Goal: Contribute content: Contribute content

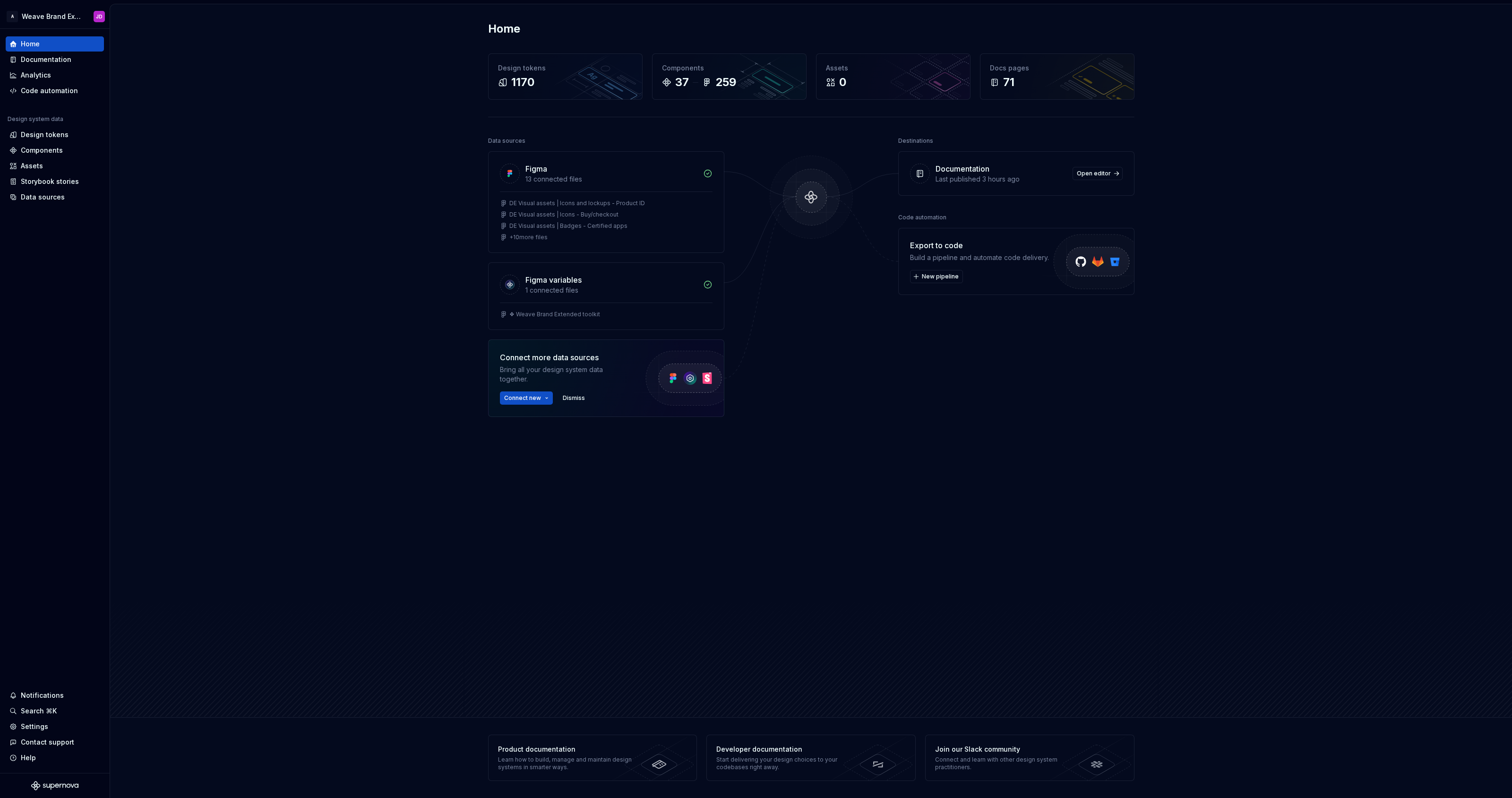
click at [375, 264] on div "Home Design tokens 1170 Components 37 259 Assets 0 Docs pages 71 Data sources F…" at bounding box center [811, 361] width 1402 height 713
click at [57, 60] on div "Documentation" at bounding box center [46, 59] width 50 height 9
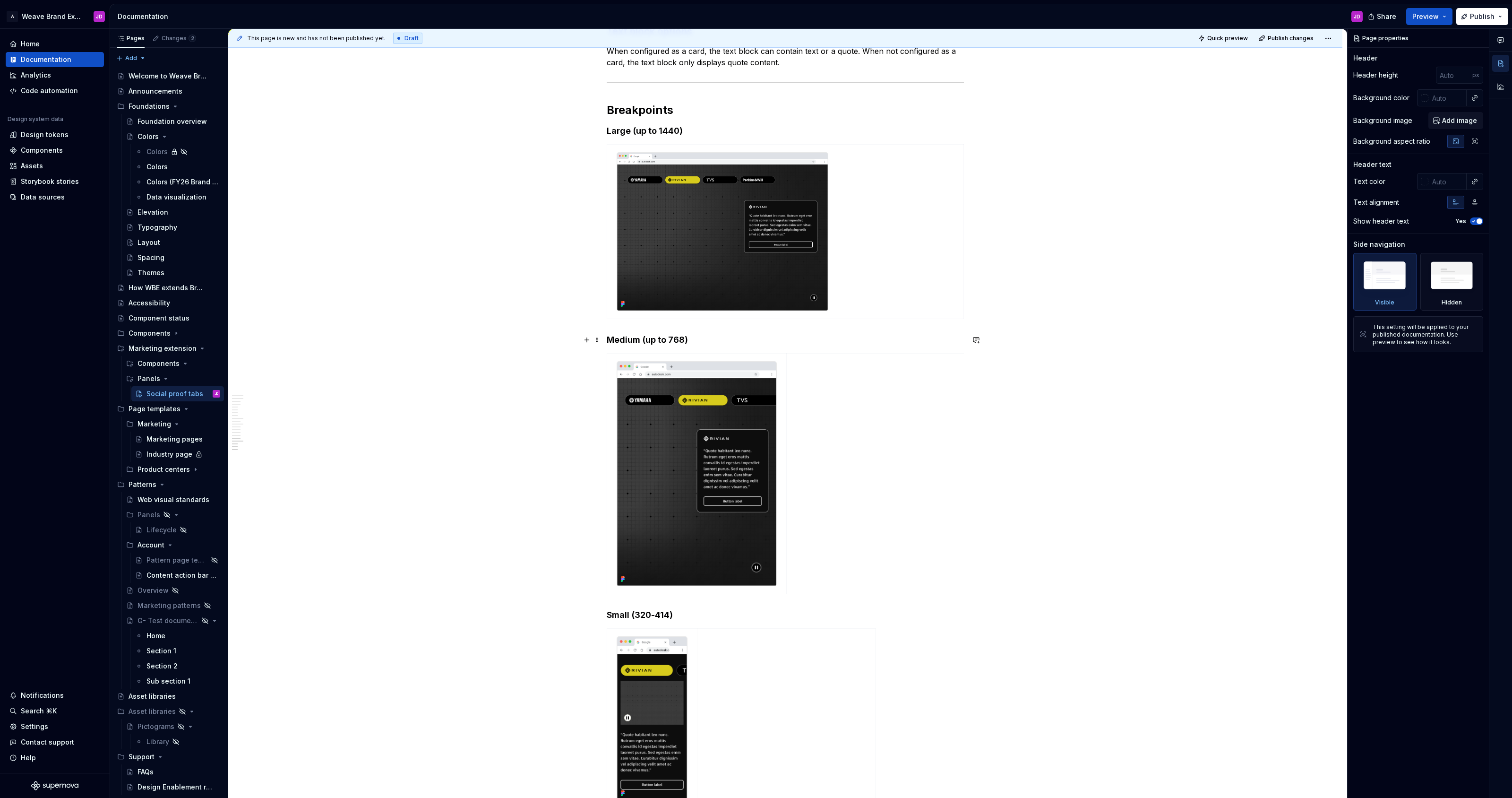
scroll to position [2115, 0]
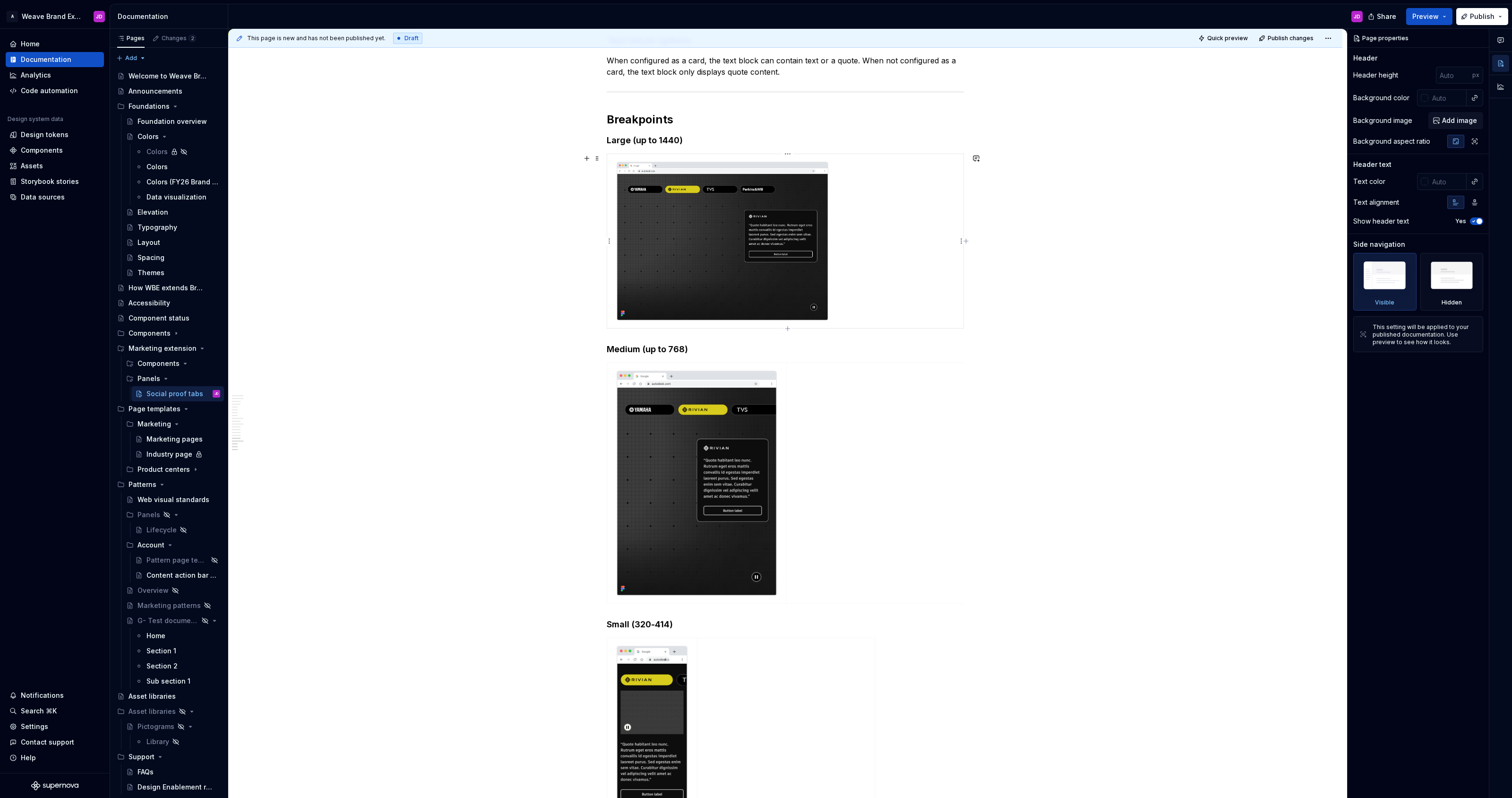
click at [692, 243] on img at bounding box center [722, 241] width 211 height 159
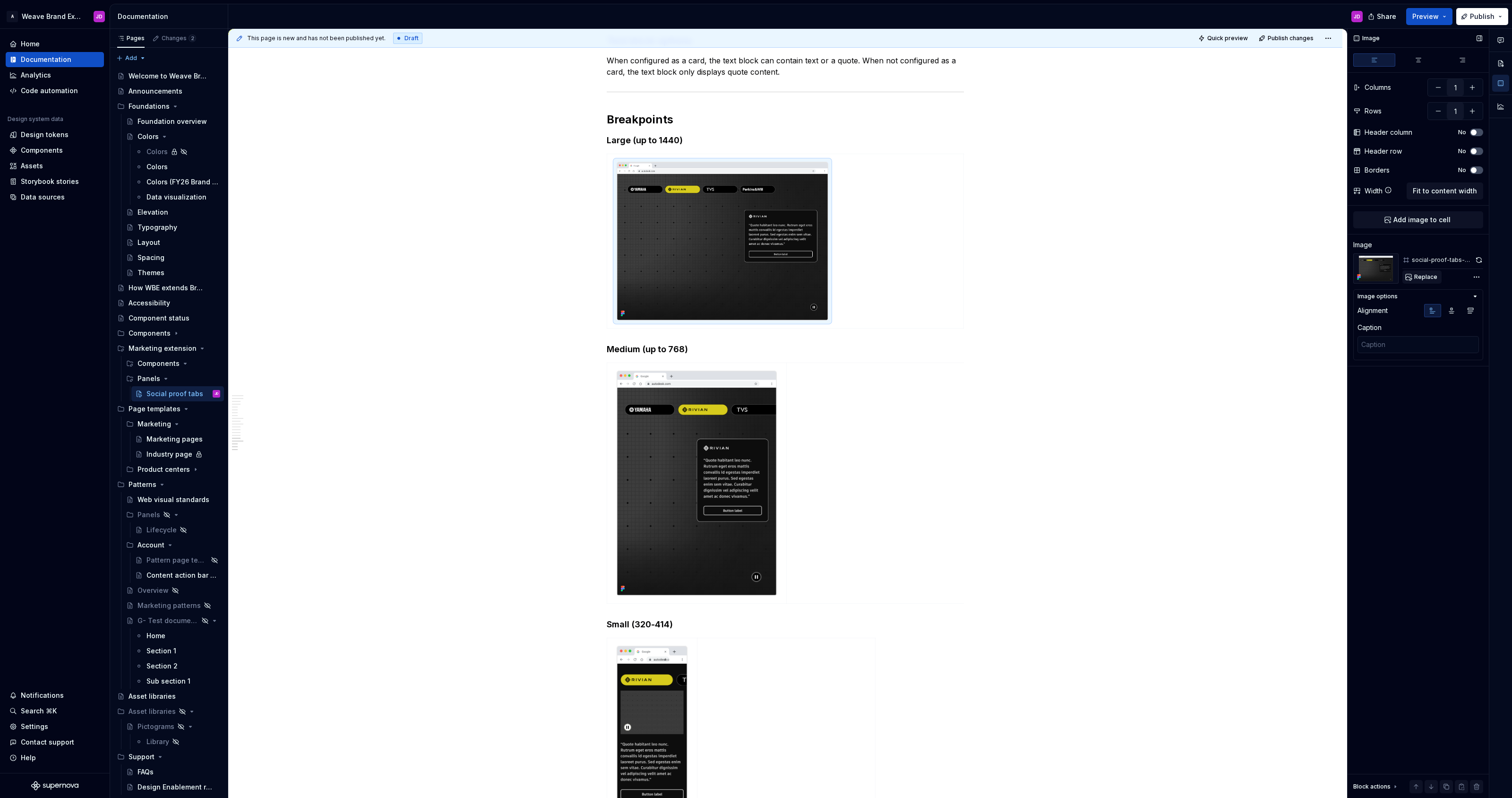
click at [1429, 276] on span "Replace" at bounding box center [1425, 277] width 23 height 8
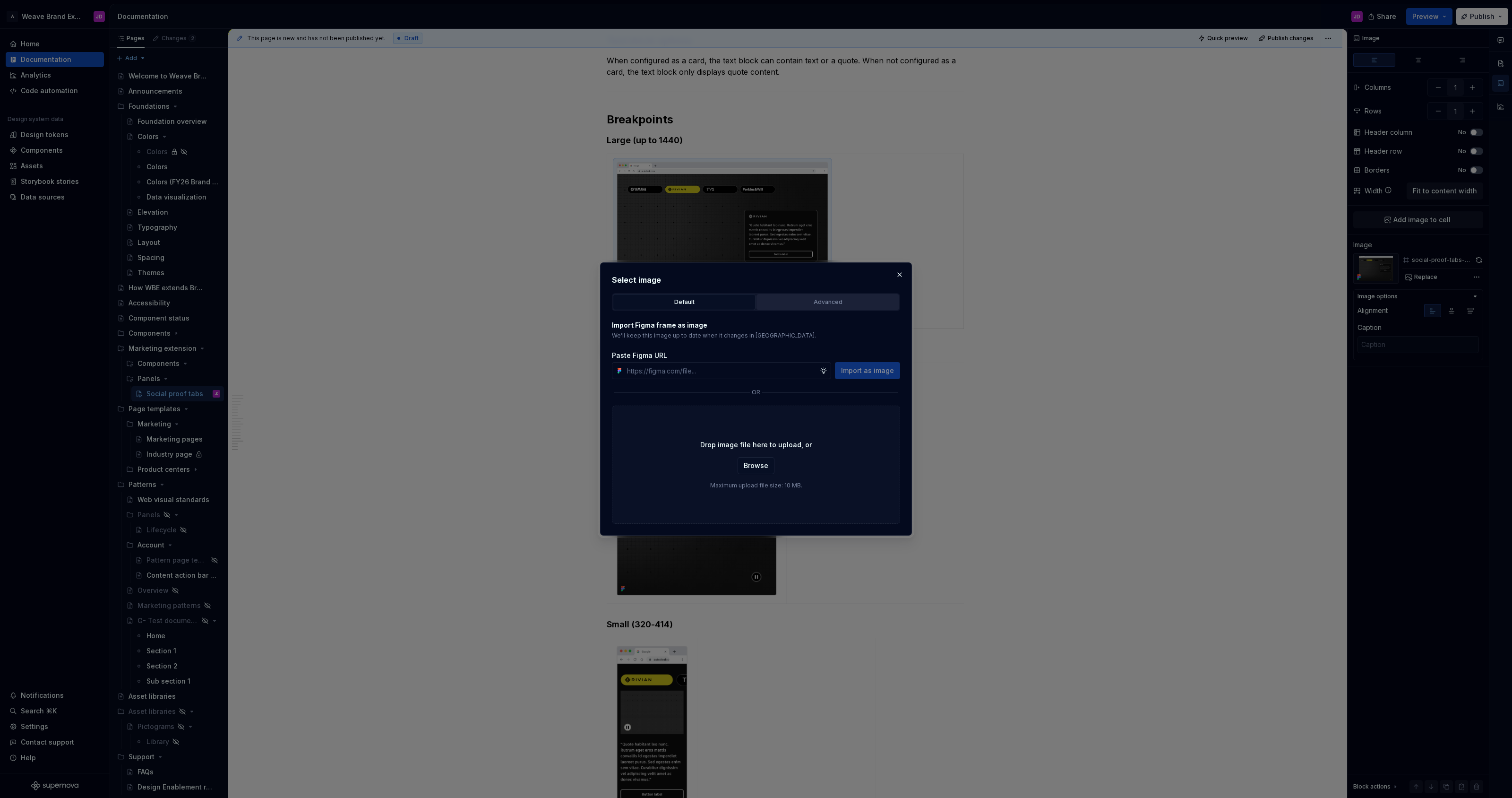
click at [845, 305] on div "Advanced" at bounding box center [828, 302] width 136 height 9
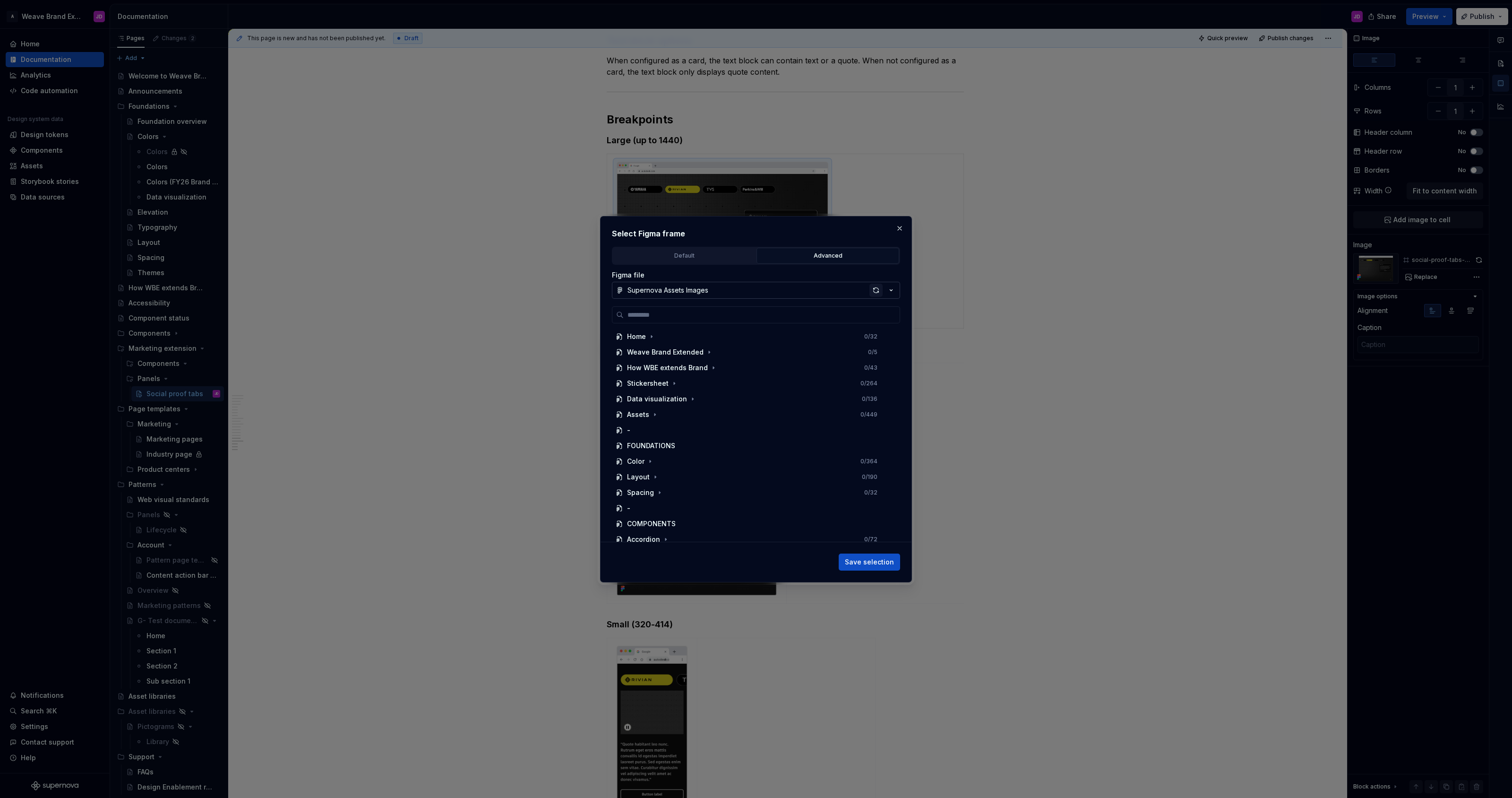
click at [876, 290] on div "button" at bounding box center [876, 290] width 14 height 14
click at [695, 452] on div "social-proof-tabs 0 / 66" at bounding box center [752, 456] width 281 height 15
click at [903, 227] on button "button" at bounding box center [899, 228] width 14 height 14
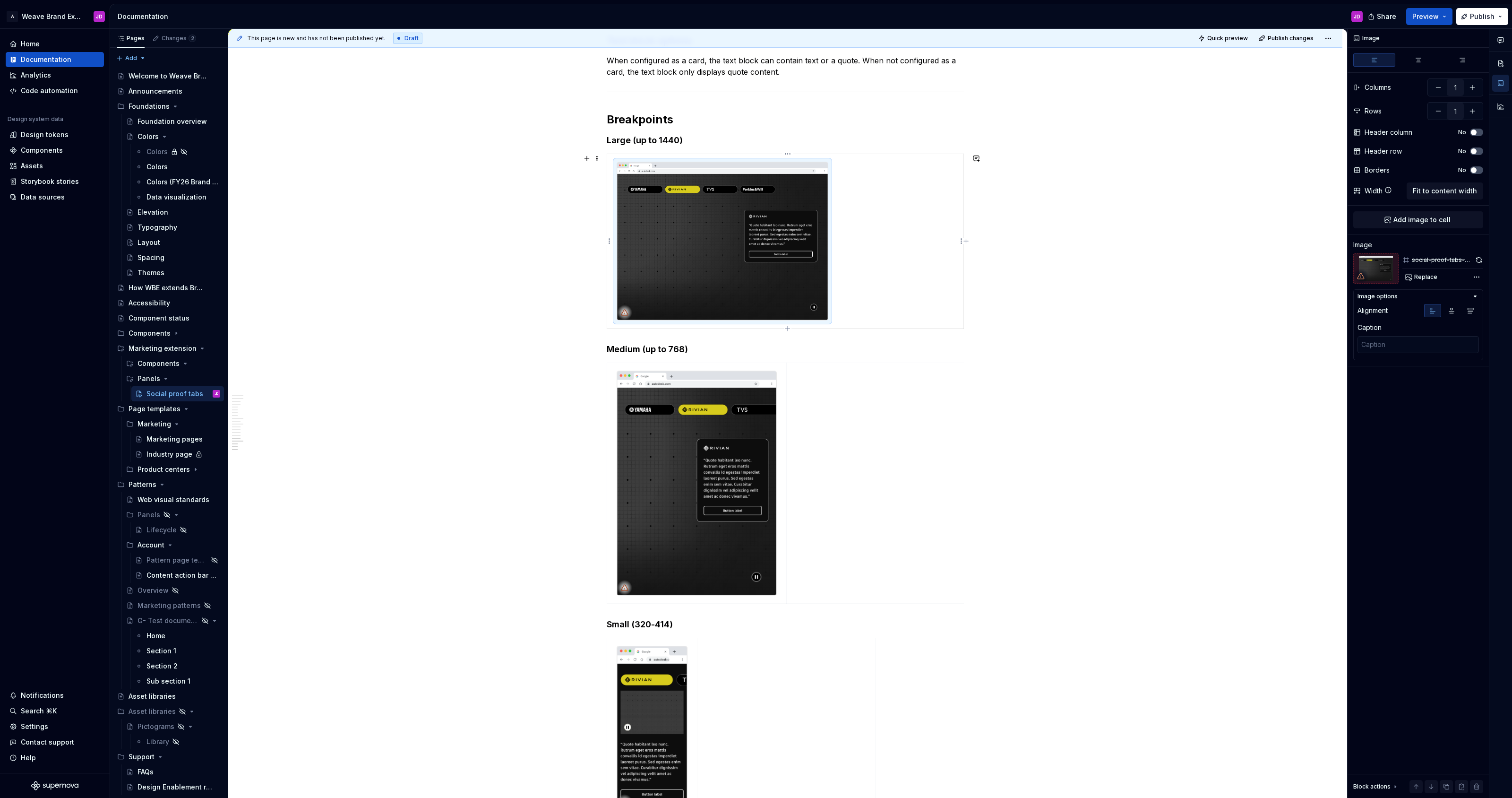
click at [678, 255] on img at bounding box center [722, 241] width 211 height 159
click at [1418, 275] on span "Replace" at bounding box center [1425, 277] width 23 height 8
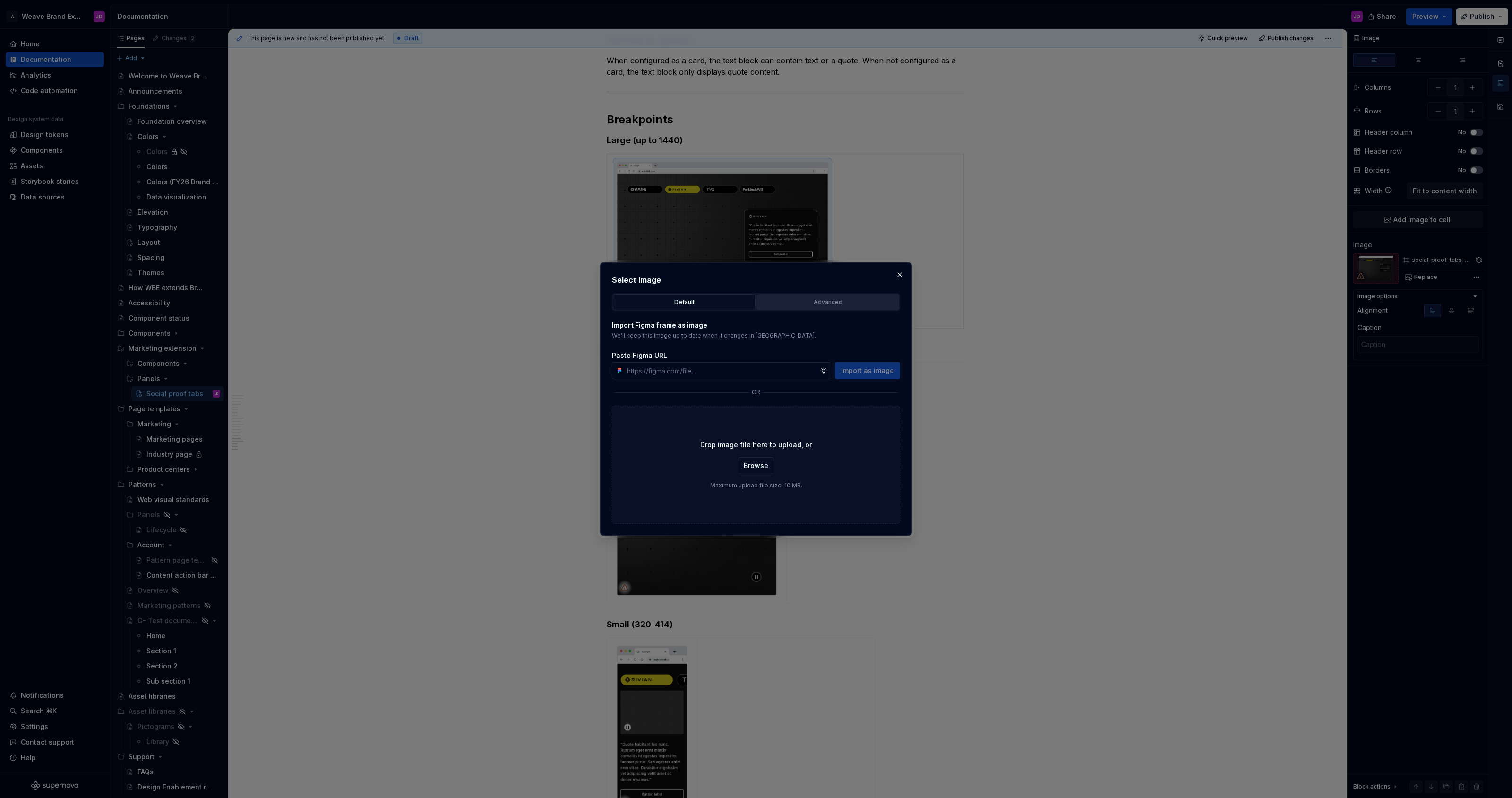
click at [790, 309] on button "Advanced" at bounding box center [828, 302] width 143 height 16
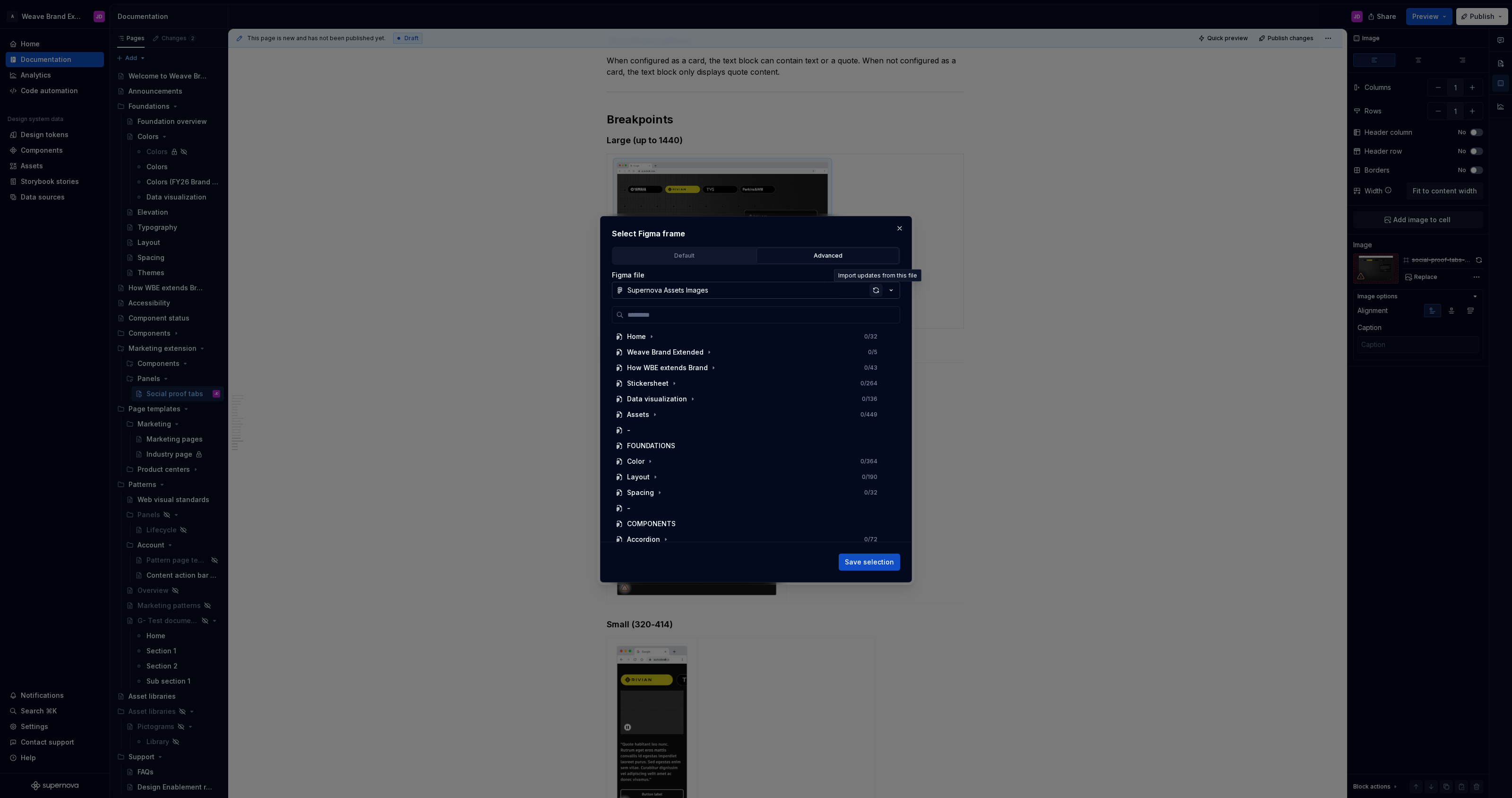
click at [875, 289] on div "button" at bounding box center [876, 290] width 14 height 14
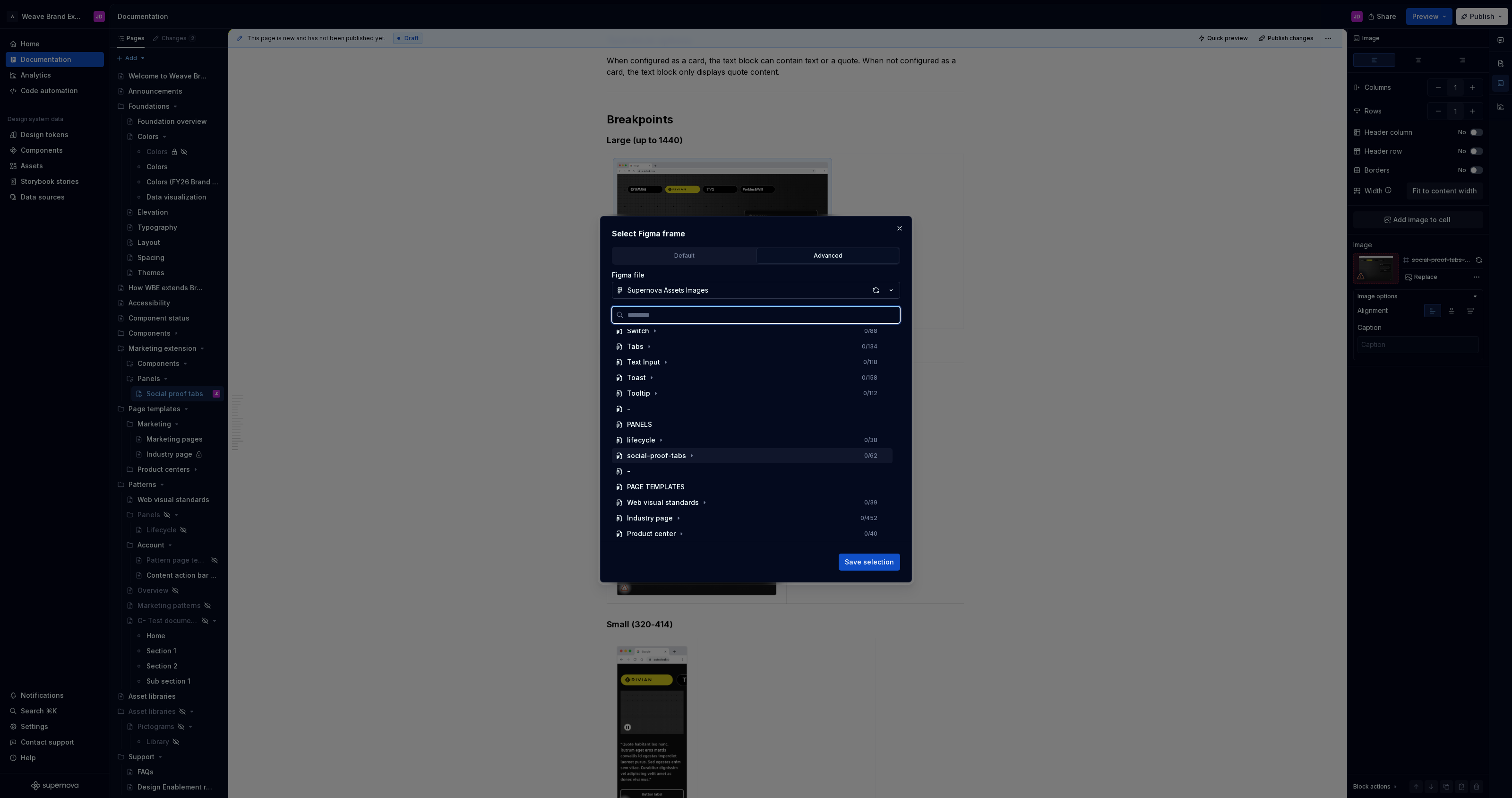
click at [676, 458] on div "social-proof-tabs" at bounding box center [656, 456] width 59 height 9
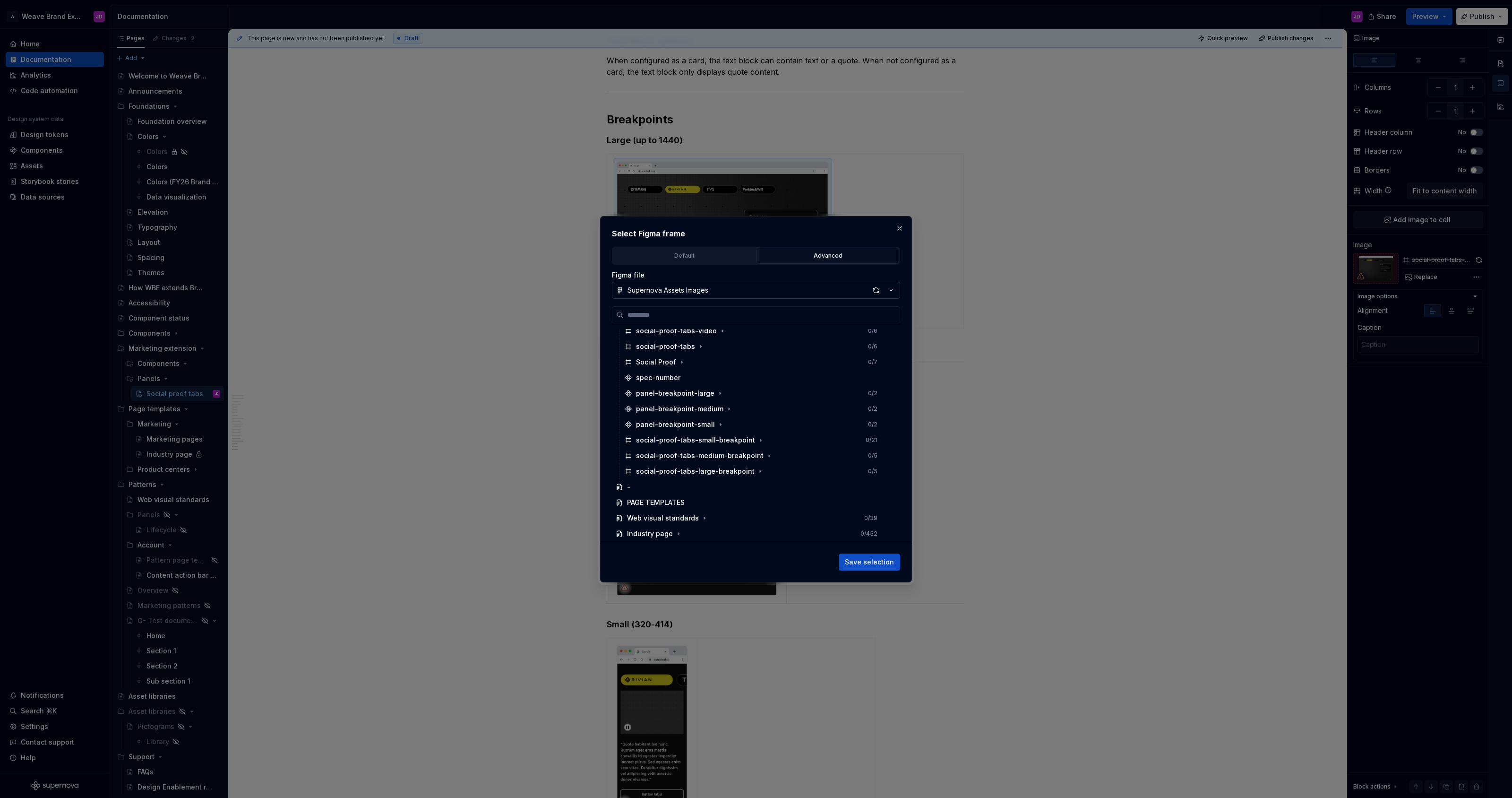
scroll to position [567, 0]
click at [728, 456] on div "social-proof-tabs-large-breakpoint" at bounding box center [696, 456] width 119 height 9
click at [876, 561] on span "Save selection" at bounding box center [869, 562] width 49 height 9
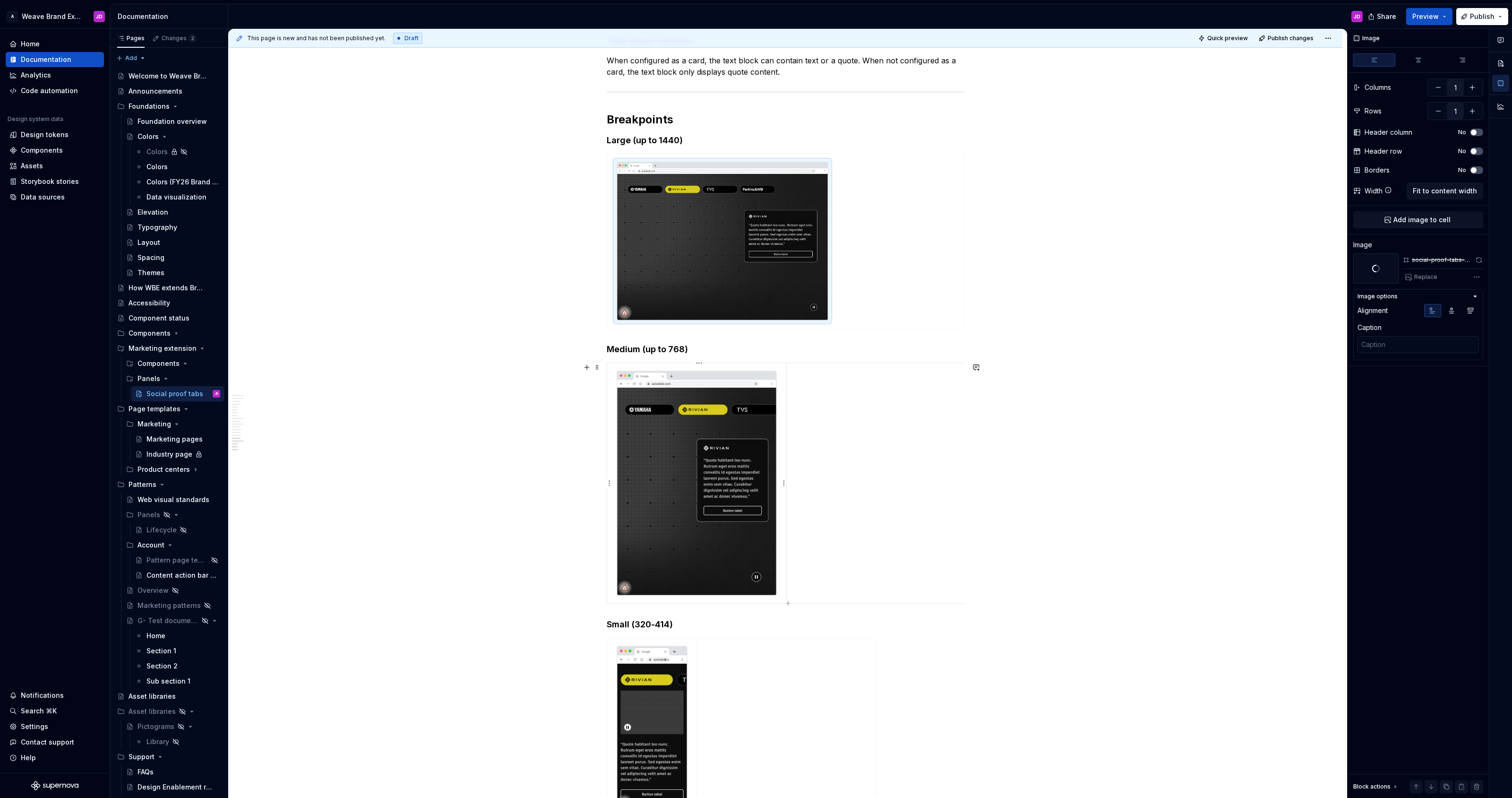
type textarea "*"
type input "2"
click at [647, 442] on img at bounding box center [696, 483] width 159 height 224
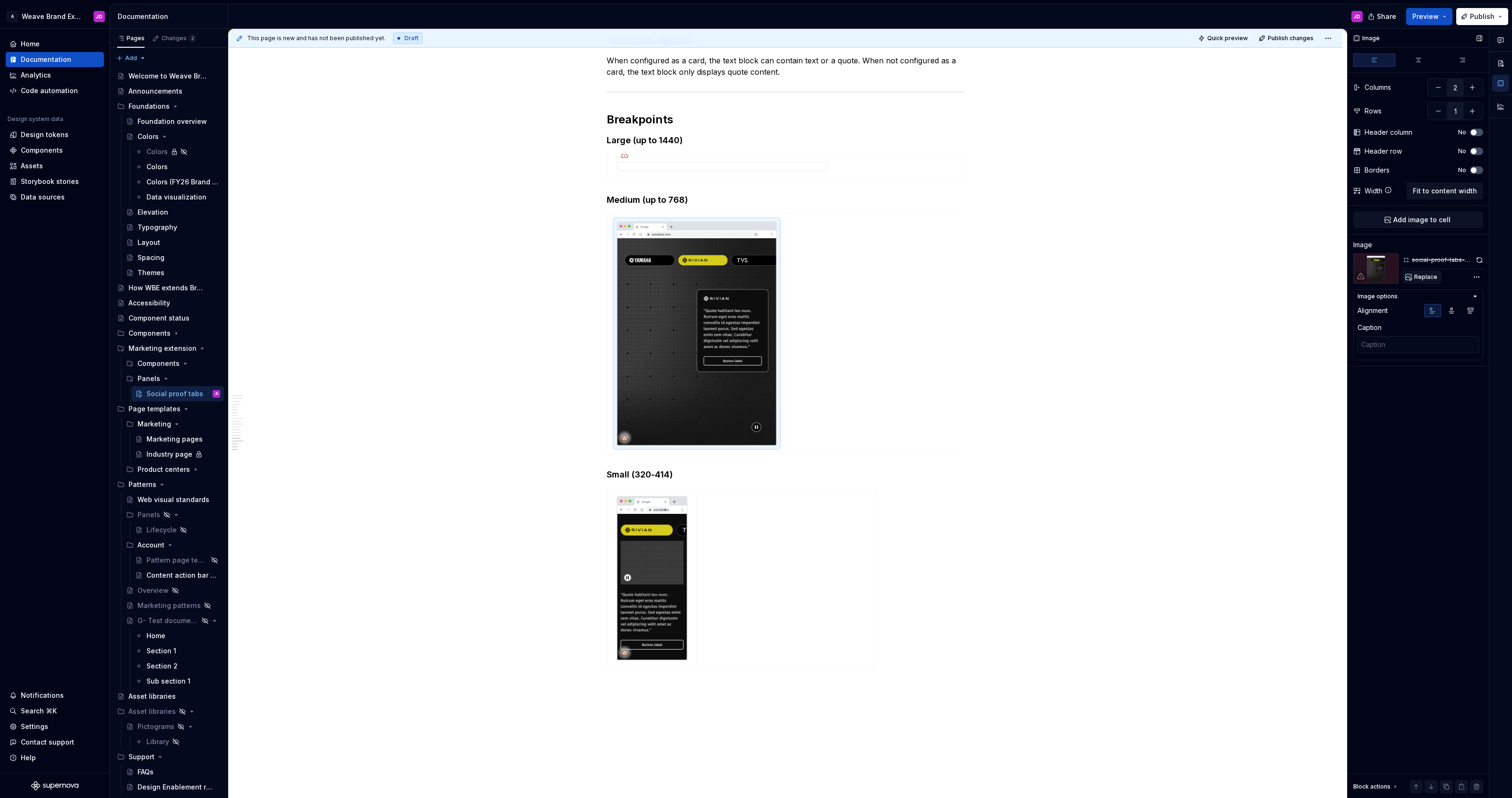
click at [1420, 278] on span "Replace" at bounding box center [1425, 277] width 23 height 8
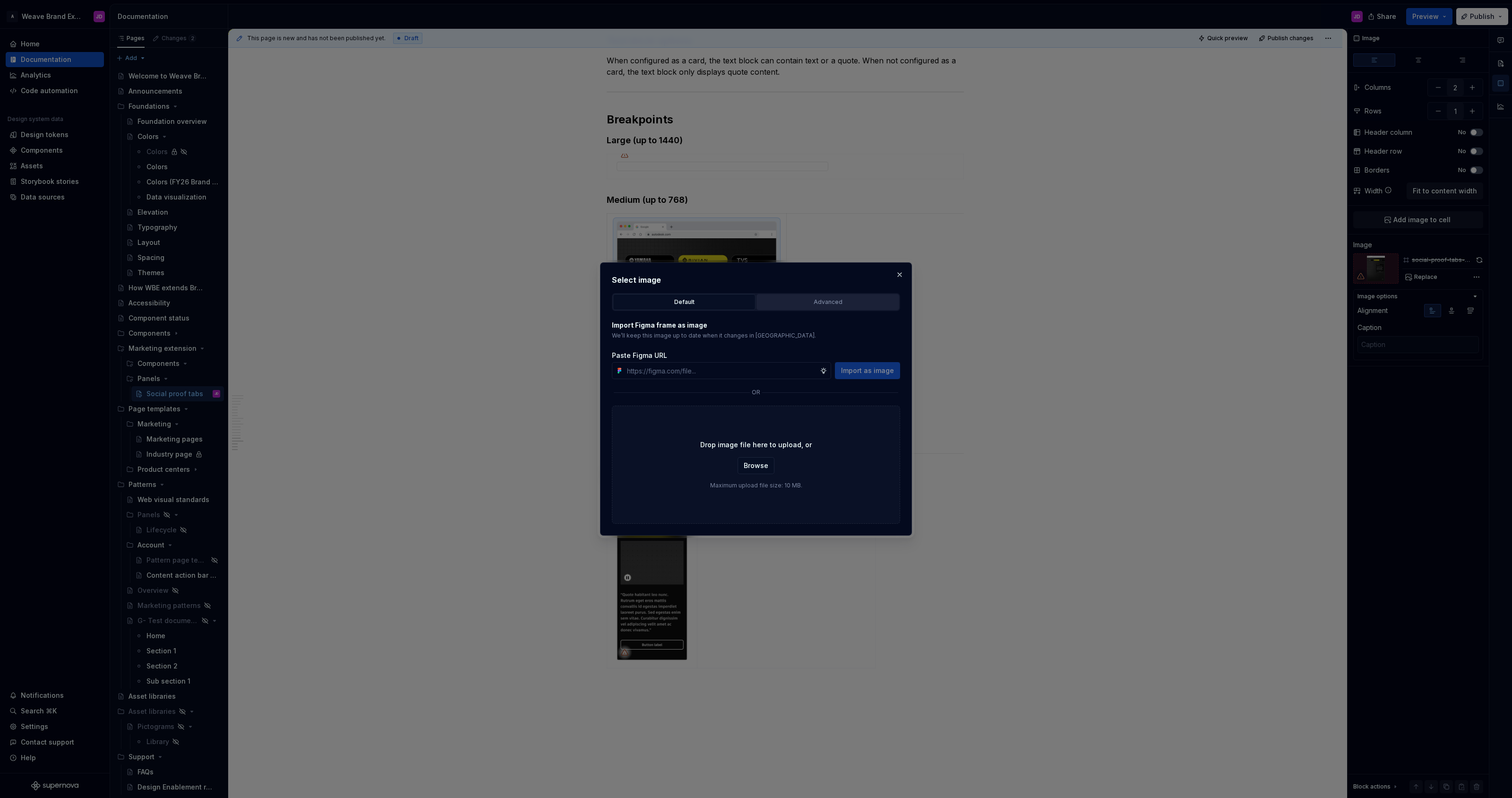
click at [808, 304] on div "Advanced" at bounding box center [828, 302] width 136 height 9
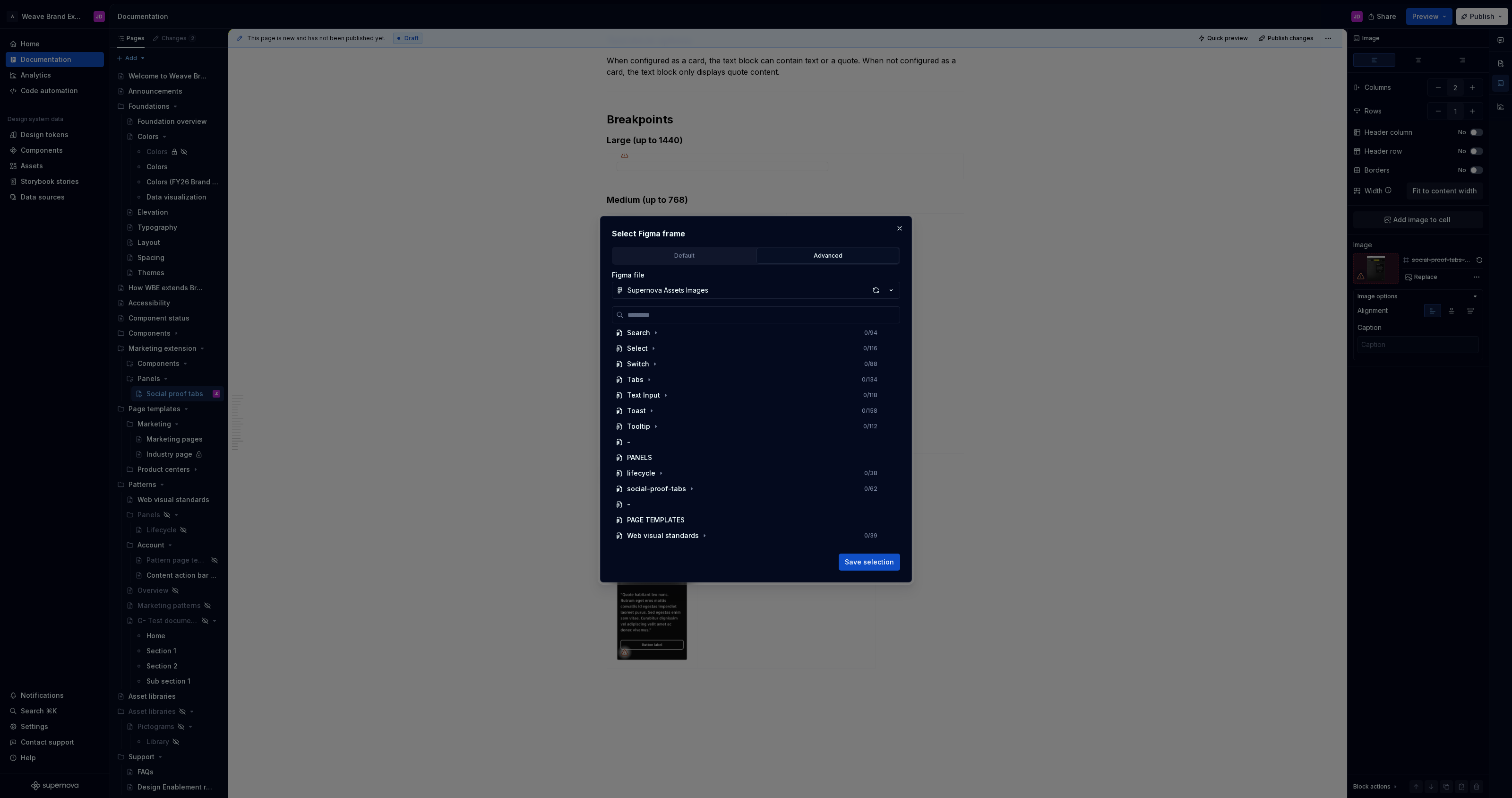
scroll to position [396, 0]
click at [666, 454] on div "social-proof-tabs" at bounding box center [656, 456] width 59 height 9
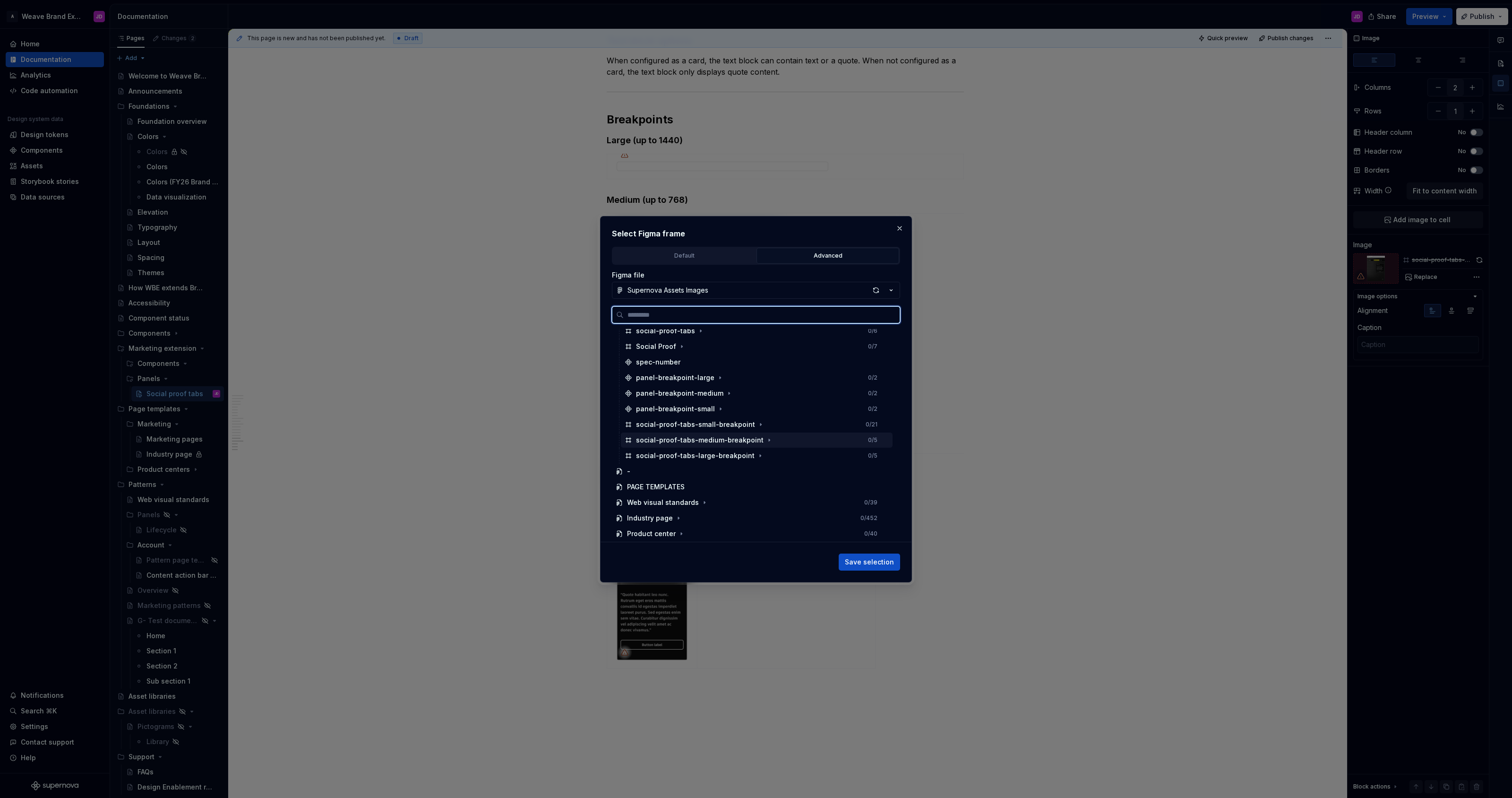
click at [702, 439] on div "social-proof-tabs-medium-breakpoint" at bounding box center [700, 440] width 127 height 9
click at [878, 560] on span "Save selection" at bounding box center [869, 562] width 49 height 9
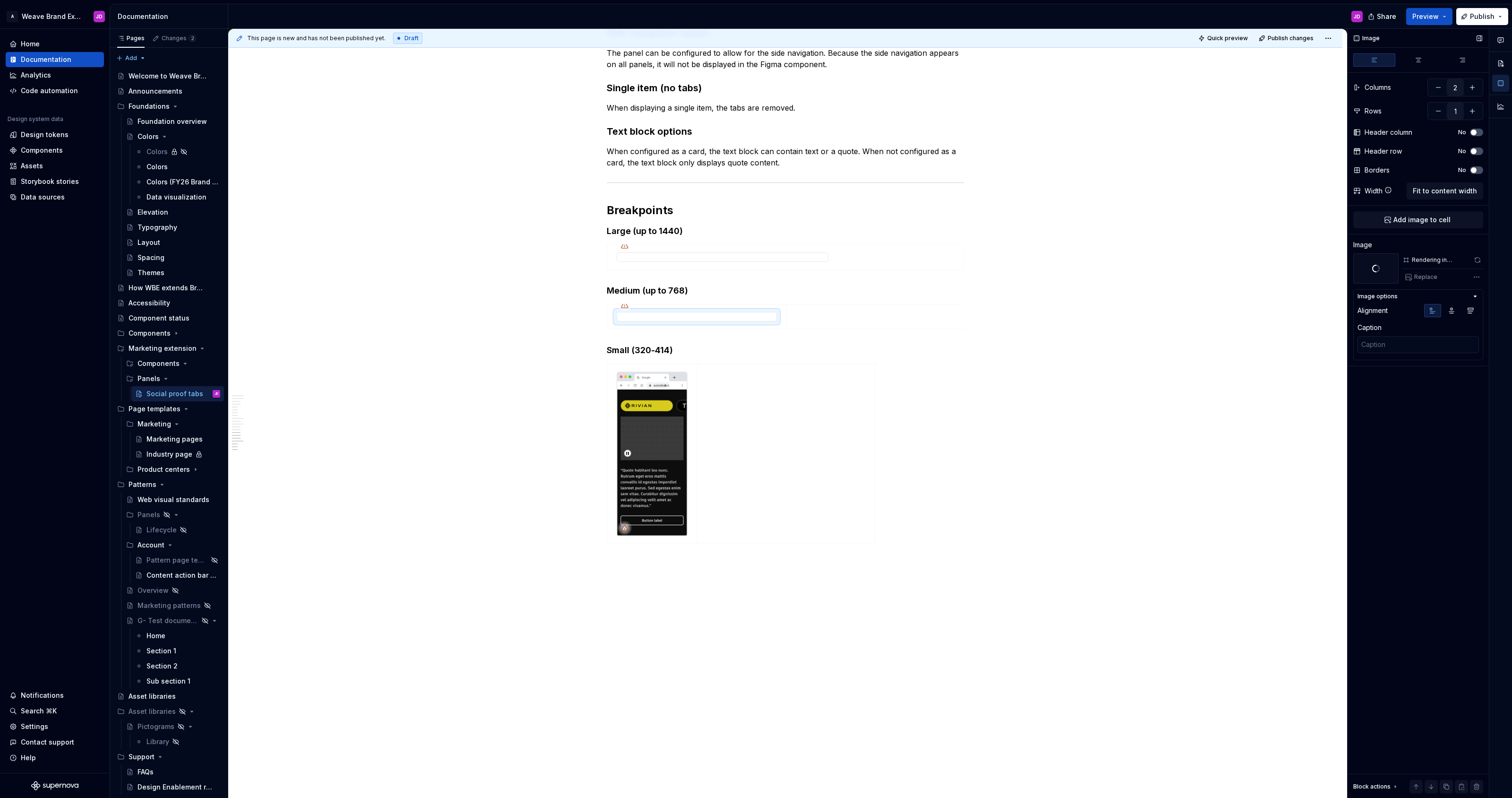
scroll to position [2024, 0]
click at [652, 472] on img at bounding box center [652, 454] width 70 height 164
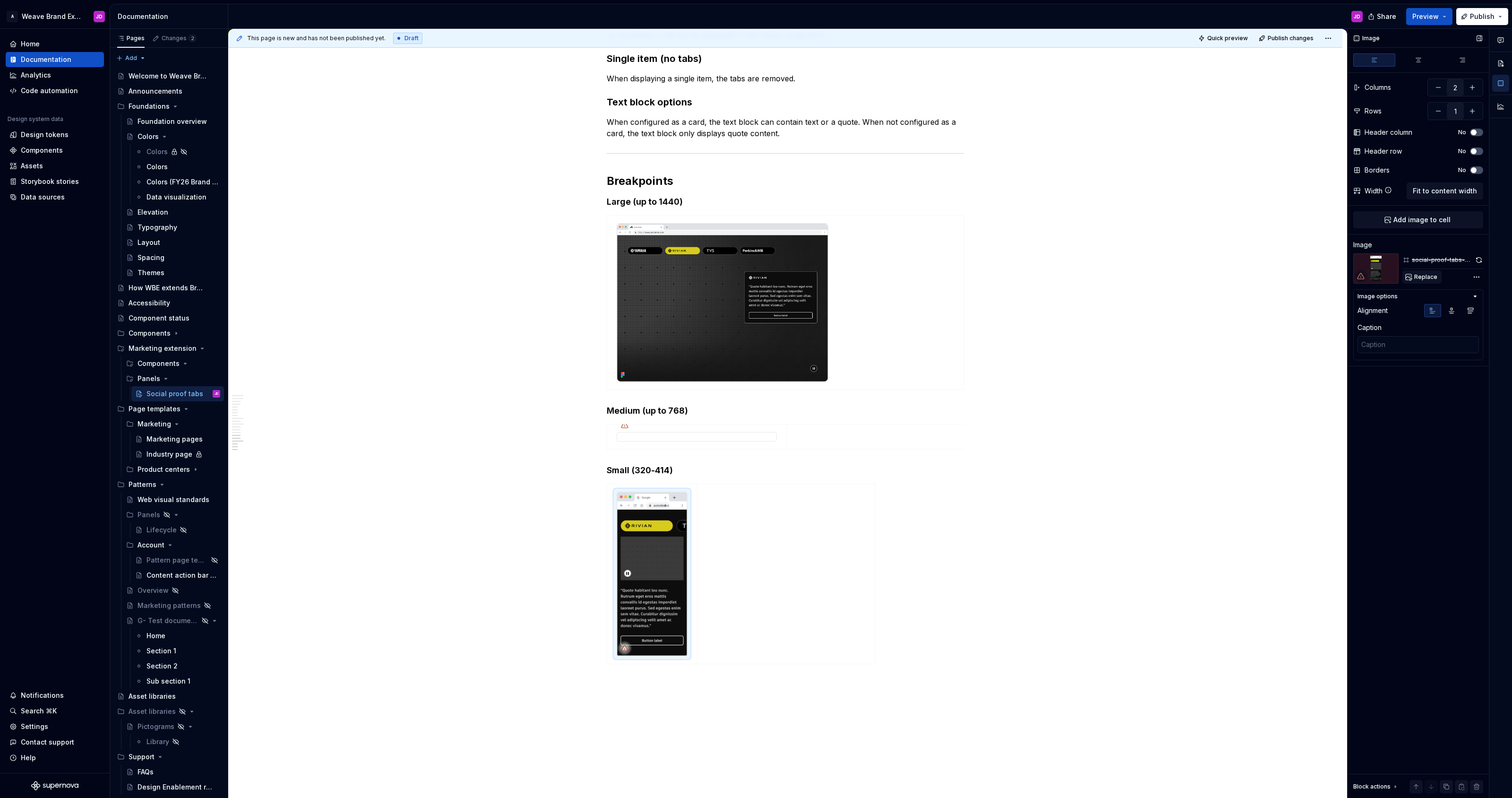
click at [1431, 274] on span "Replace" at bounding box center [1425, 277] width 23 height 8
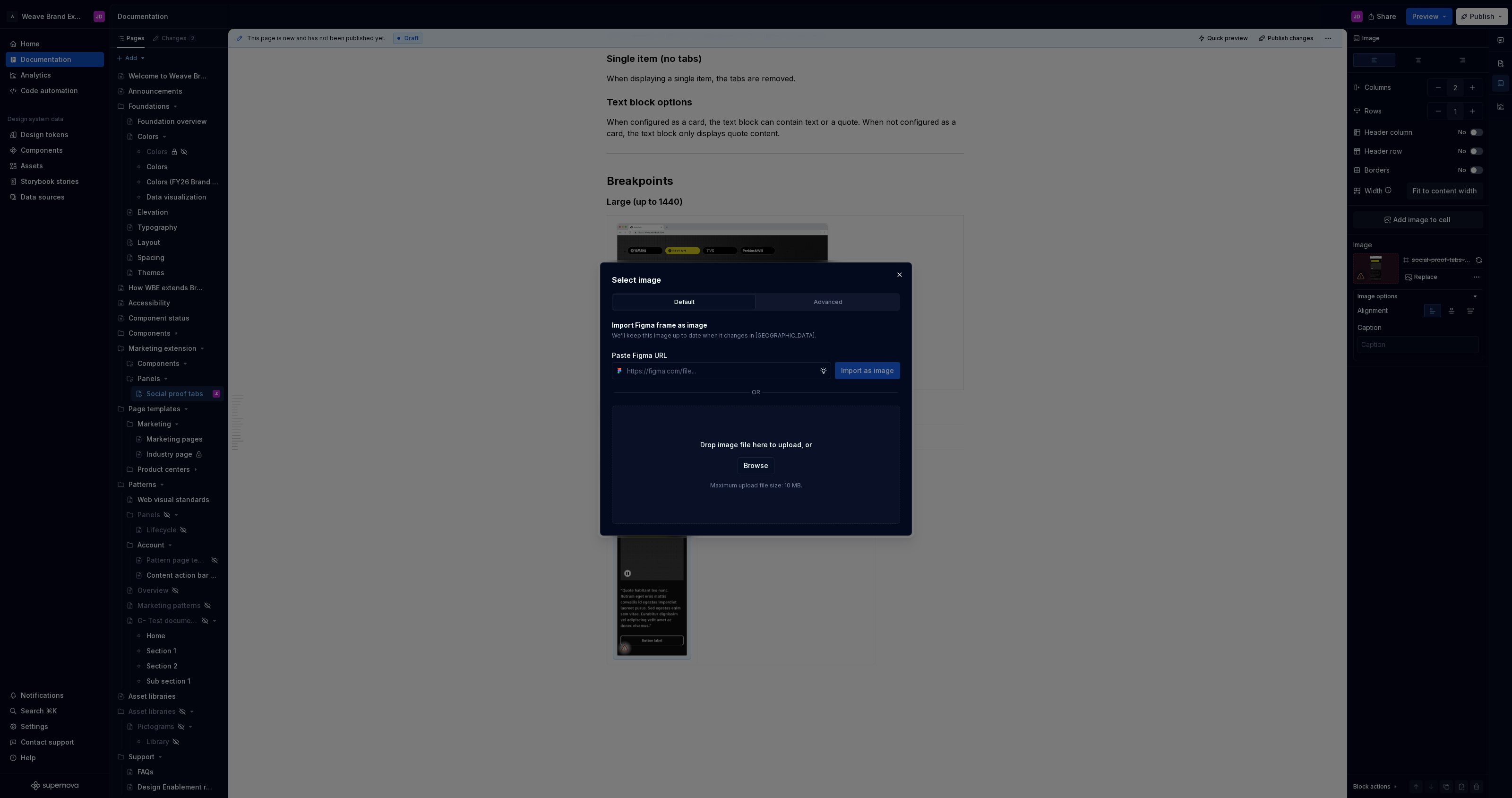
click at [839, 304] on div "Advanced" at bounding box center [828, 302] width 136 height 9
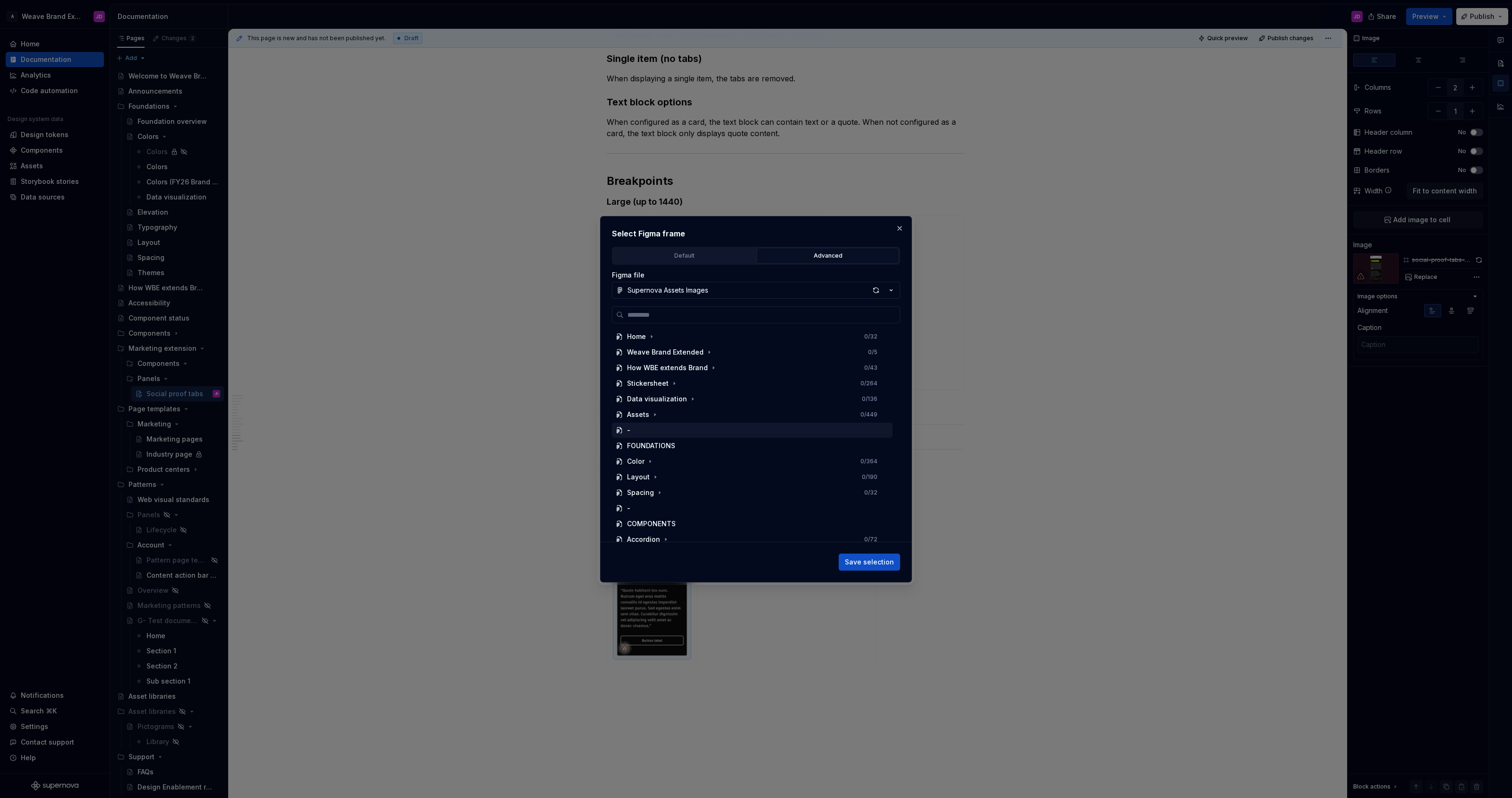
scroll to position [396, 0]
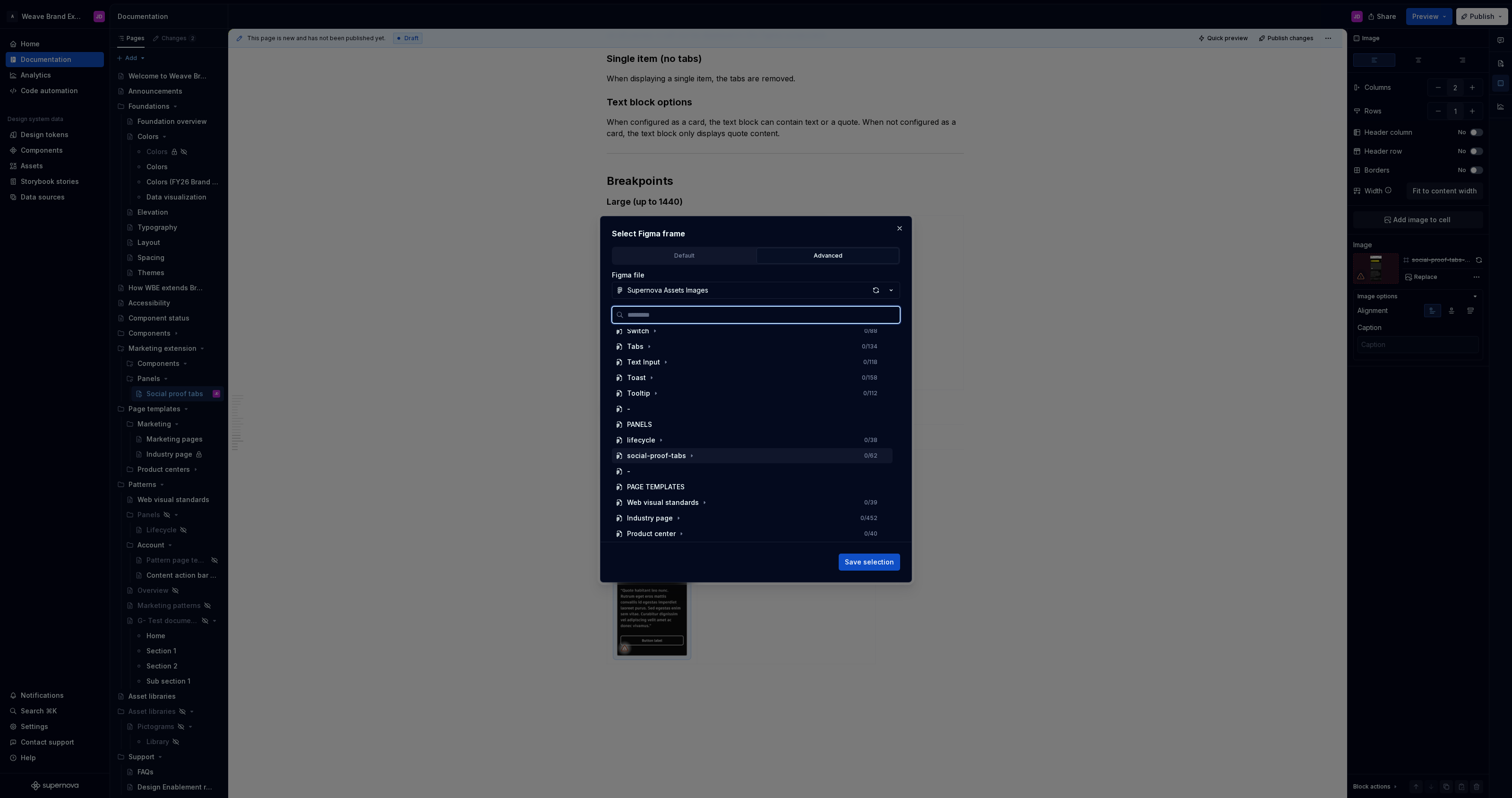
click at [673, 460] on div "social-proof-tabs 0 / 62" at bounding box center [752, 456] width 281 height 15
click at [683, 425] on div "social-proof-tabs-small-breakpoint" at bounding box center [696, 425] width 119 height 9
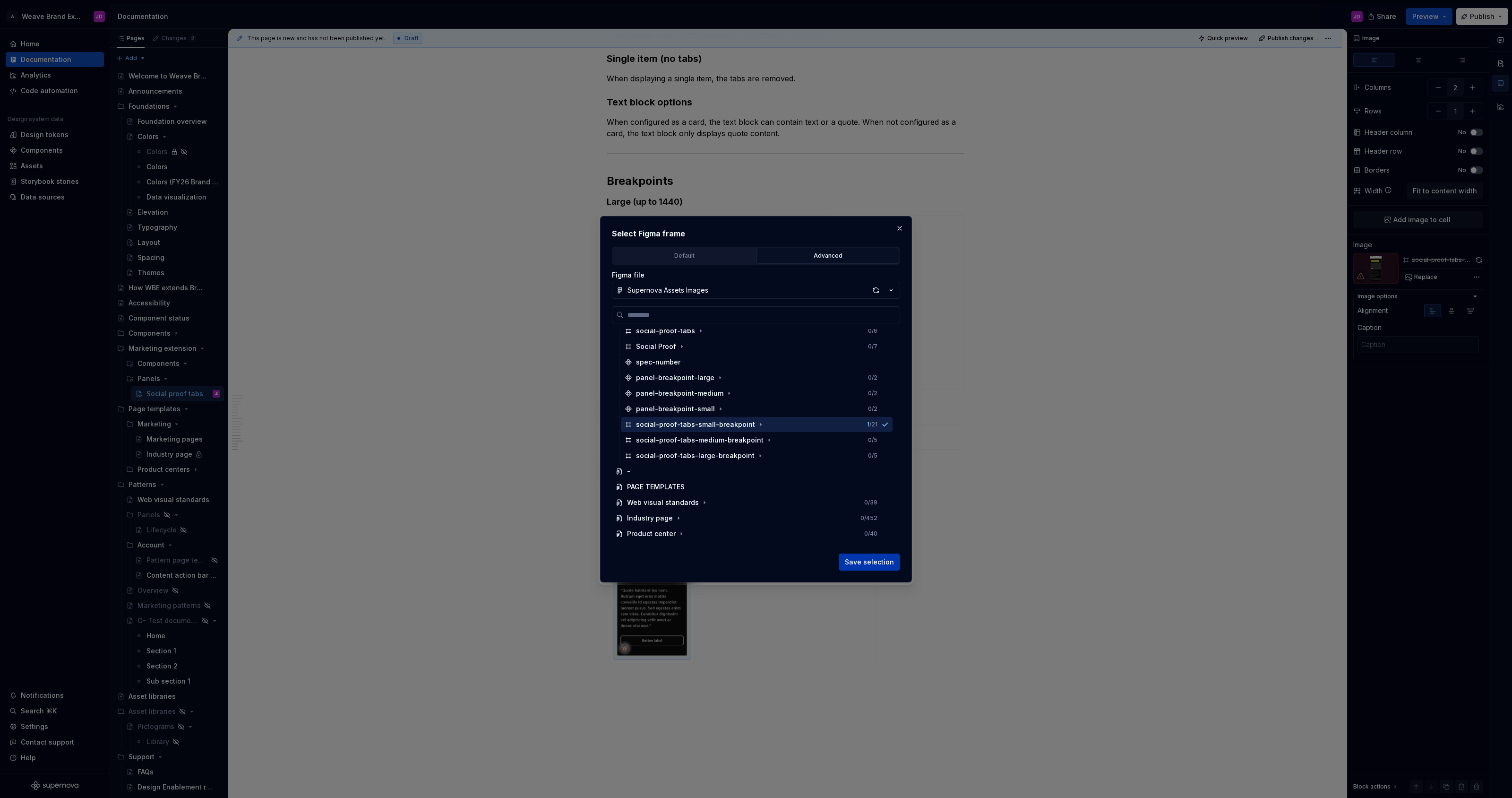
click at [876, 564] on span "Save selection" at bounding box center [869, 562] width 49 height 9
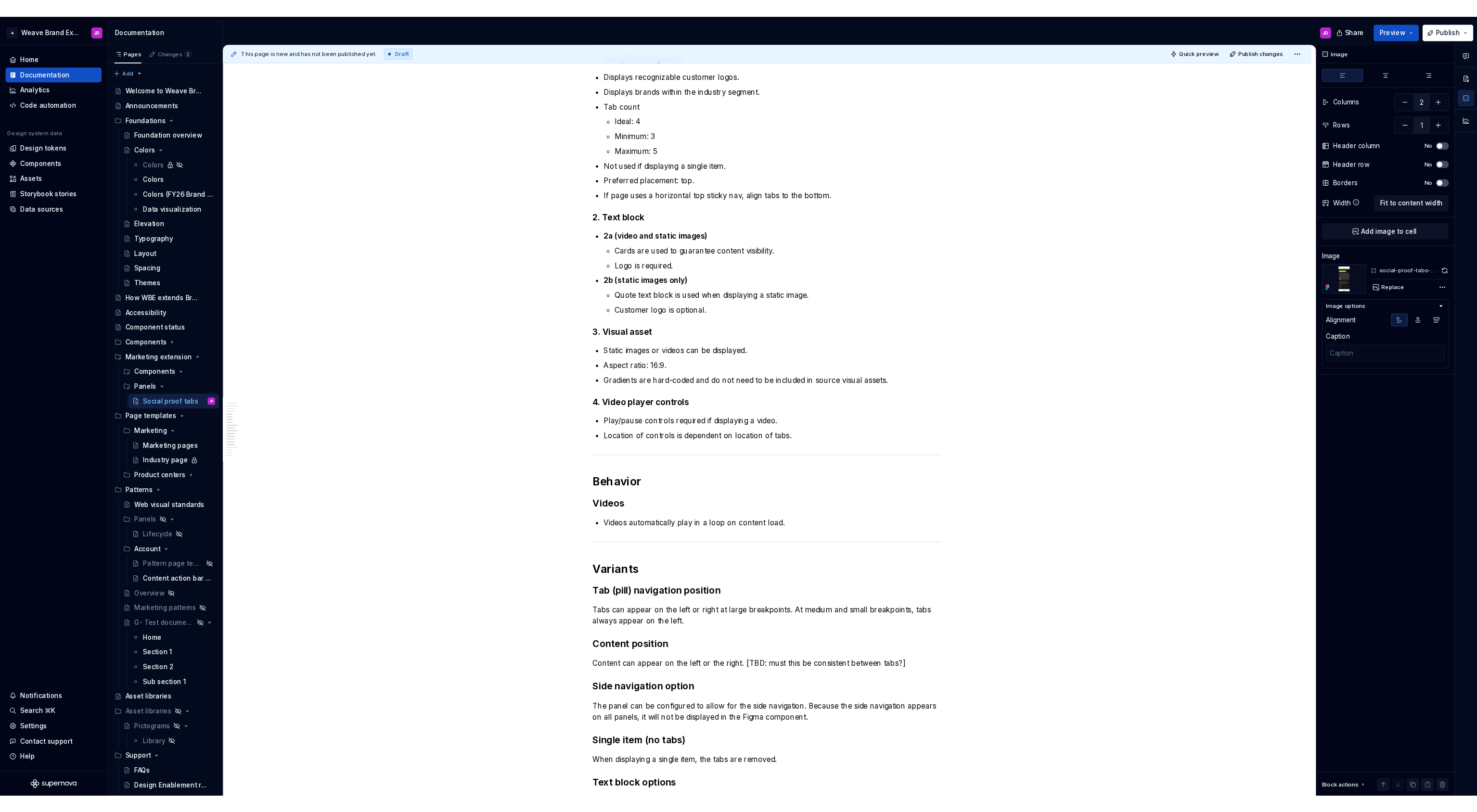
scroll to position [1395, 0]
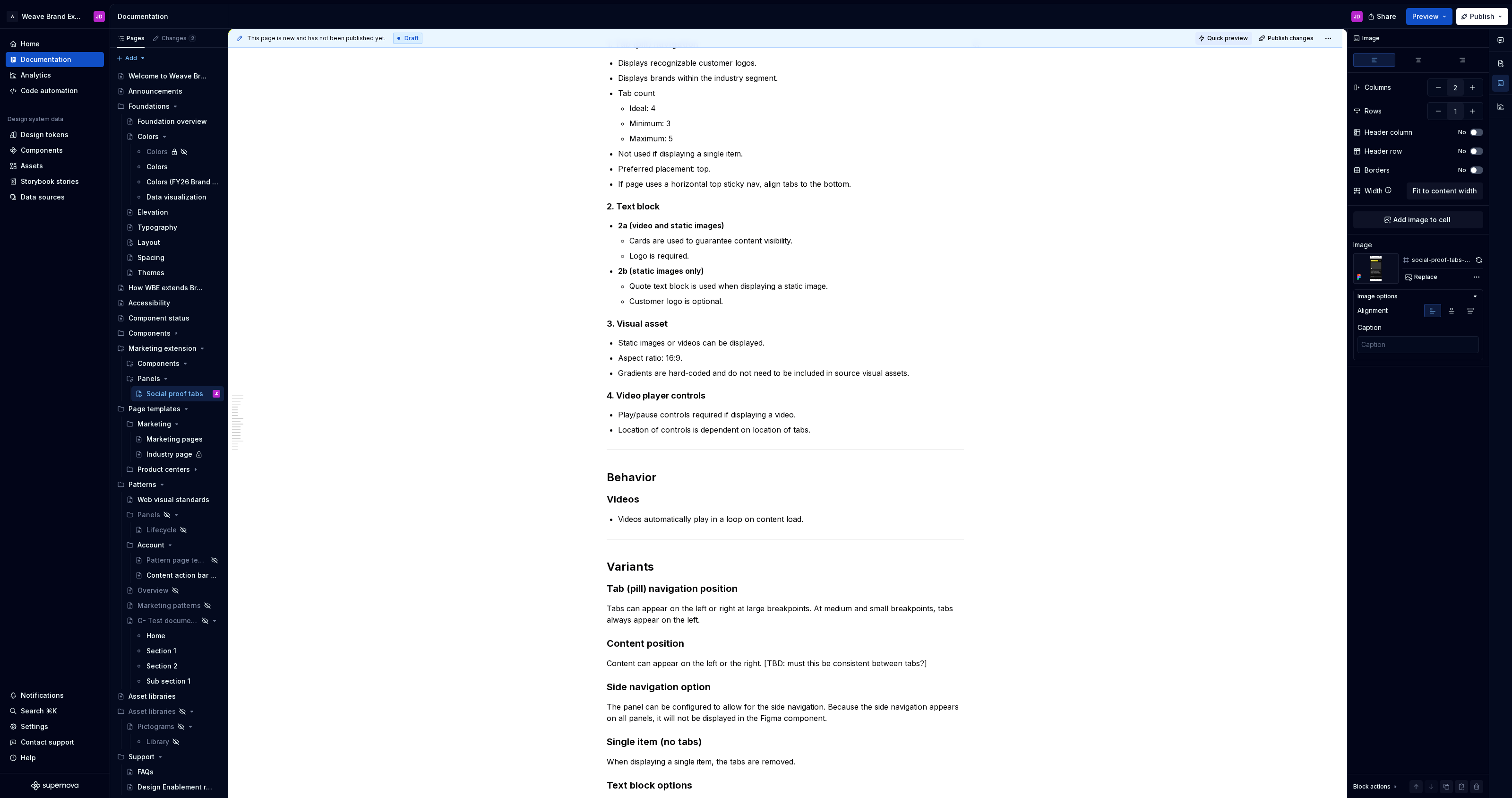
click at [1235, 39] on span "Quick preview" at bounding box center [1227, 38] width 41 height 8
click at [1449, 772] on span "Open page" at bounding box center [1462, 775] width 32 height 8
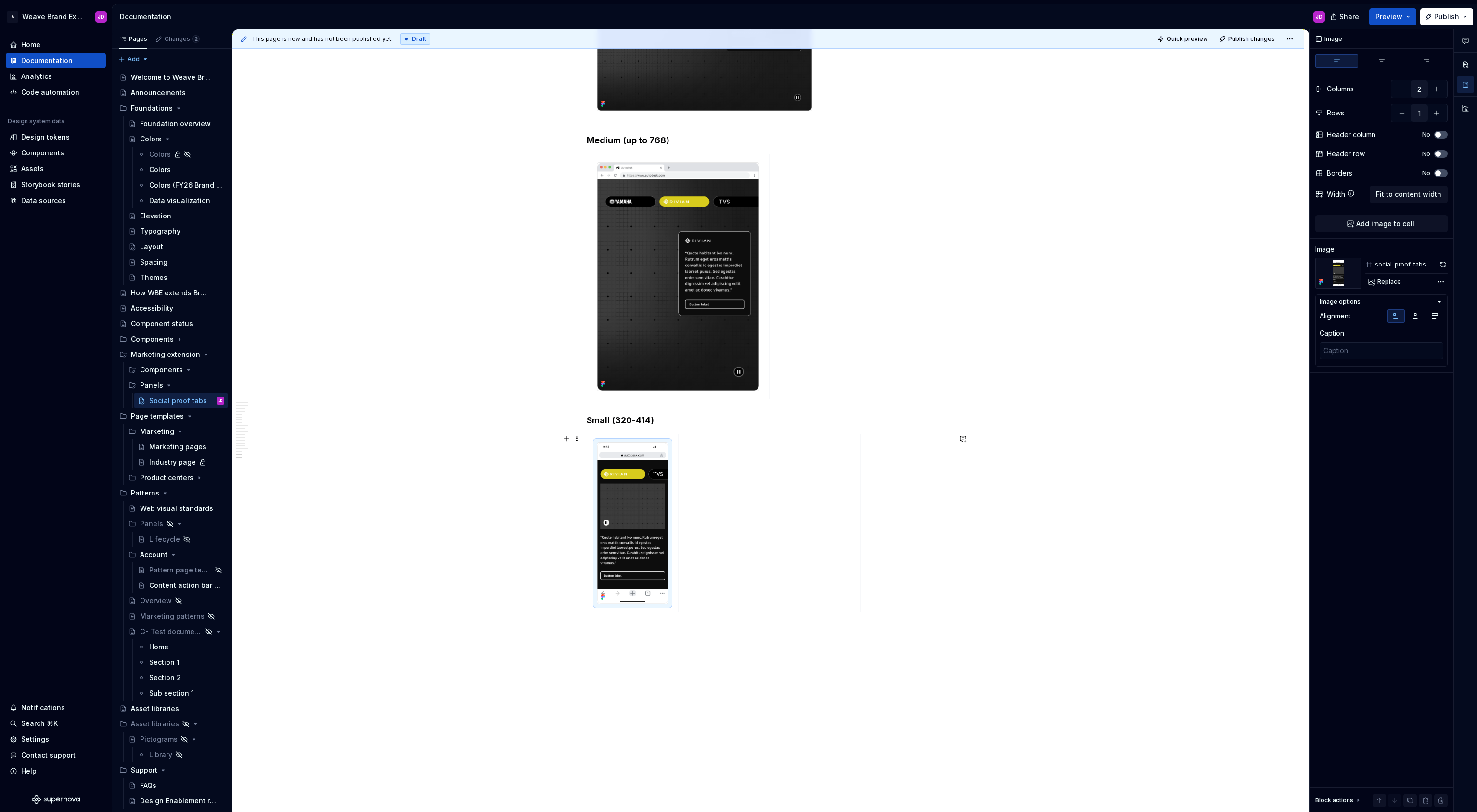
scroll to position [2426, 0]
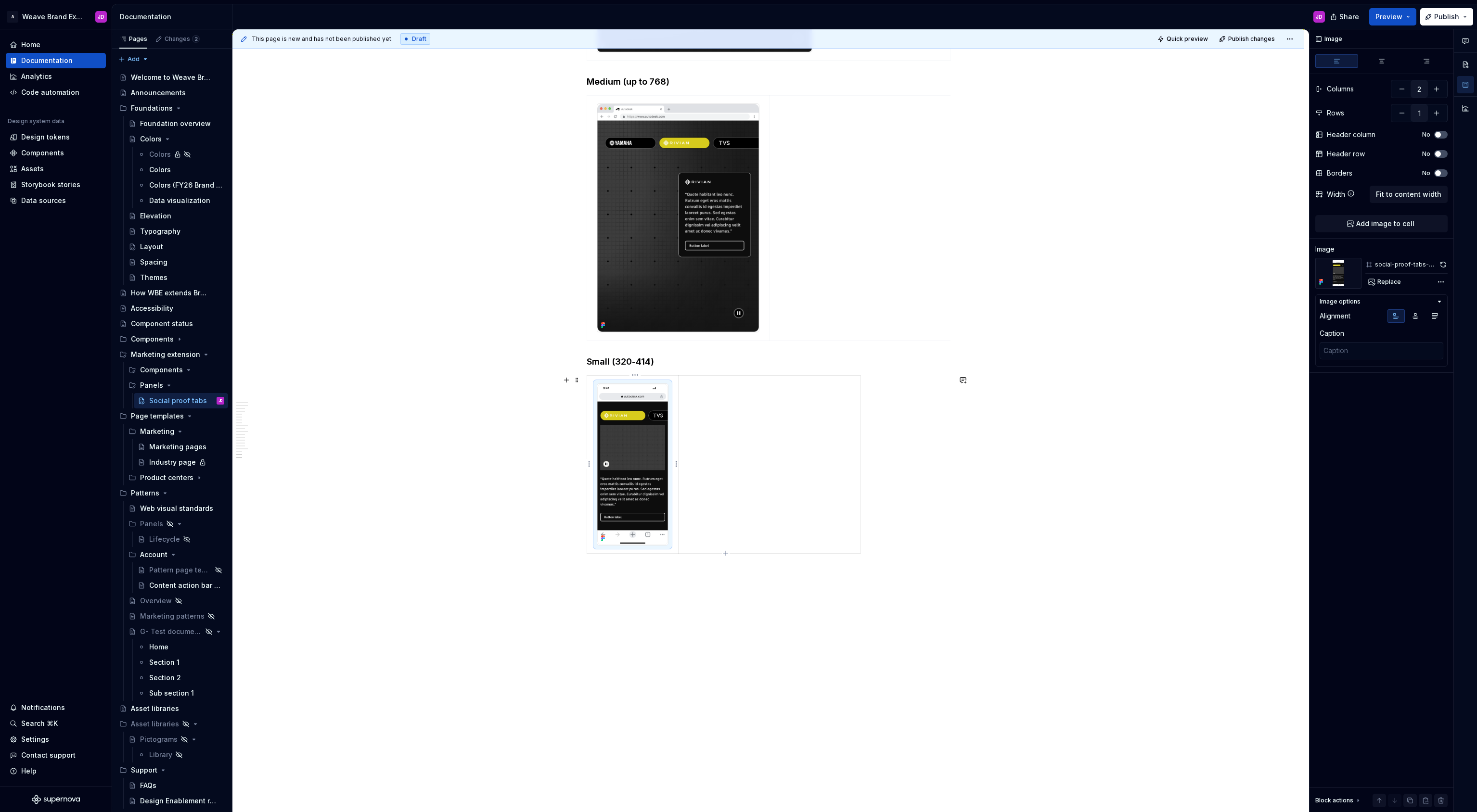
click at [643, 402] on img at bounding box center [632, 464] width 71 height 161
click at [846, 203] on td at bounding box center [860, 217] width 181 height 244
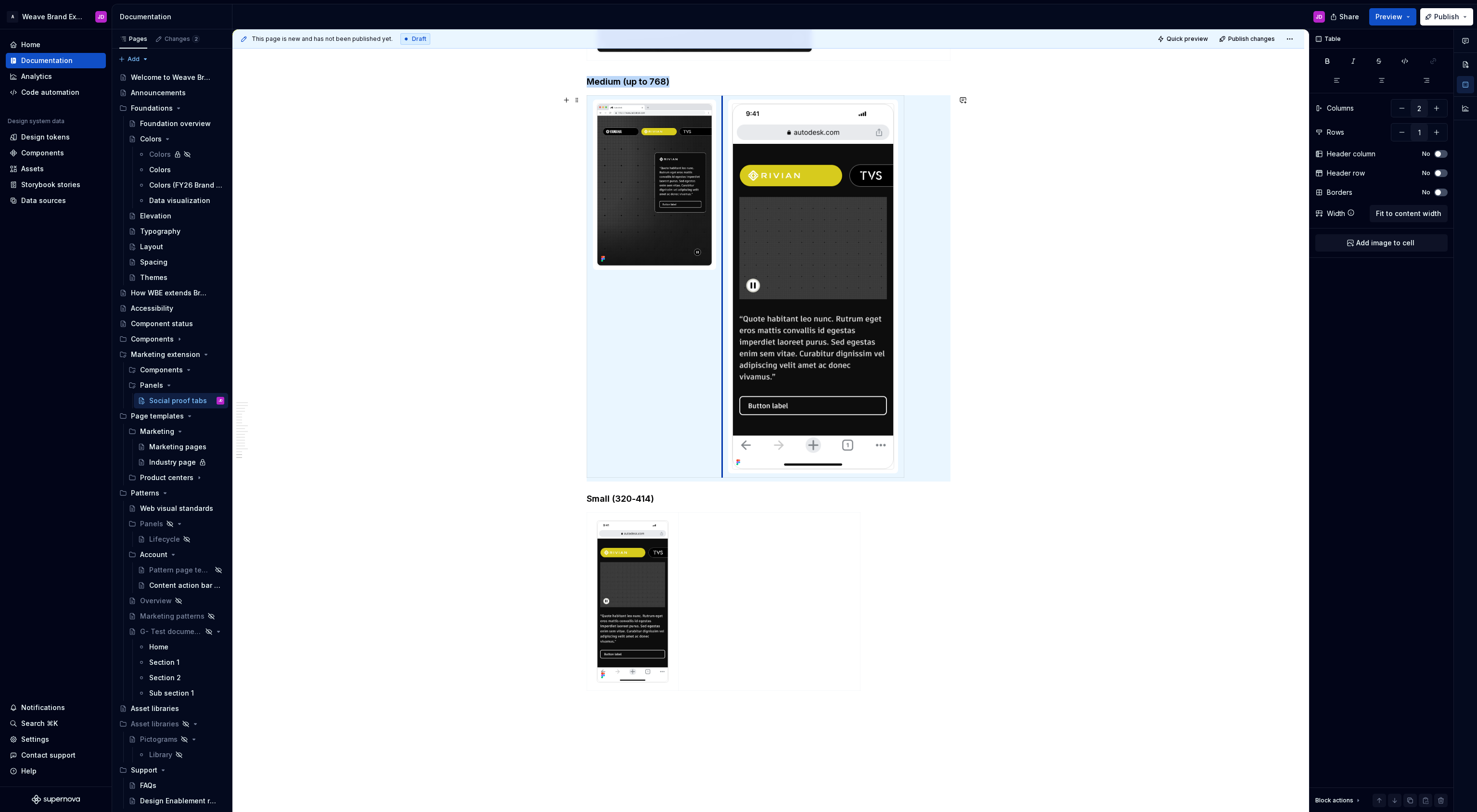
drag, startPoint x: 771, startPoint y: 232, endPoint x: 724, endPoint y: 234, distance: 47.0
click at [724, 234] on td at bounding box center [812, 286] width 181 height 382
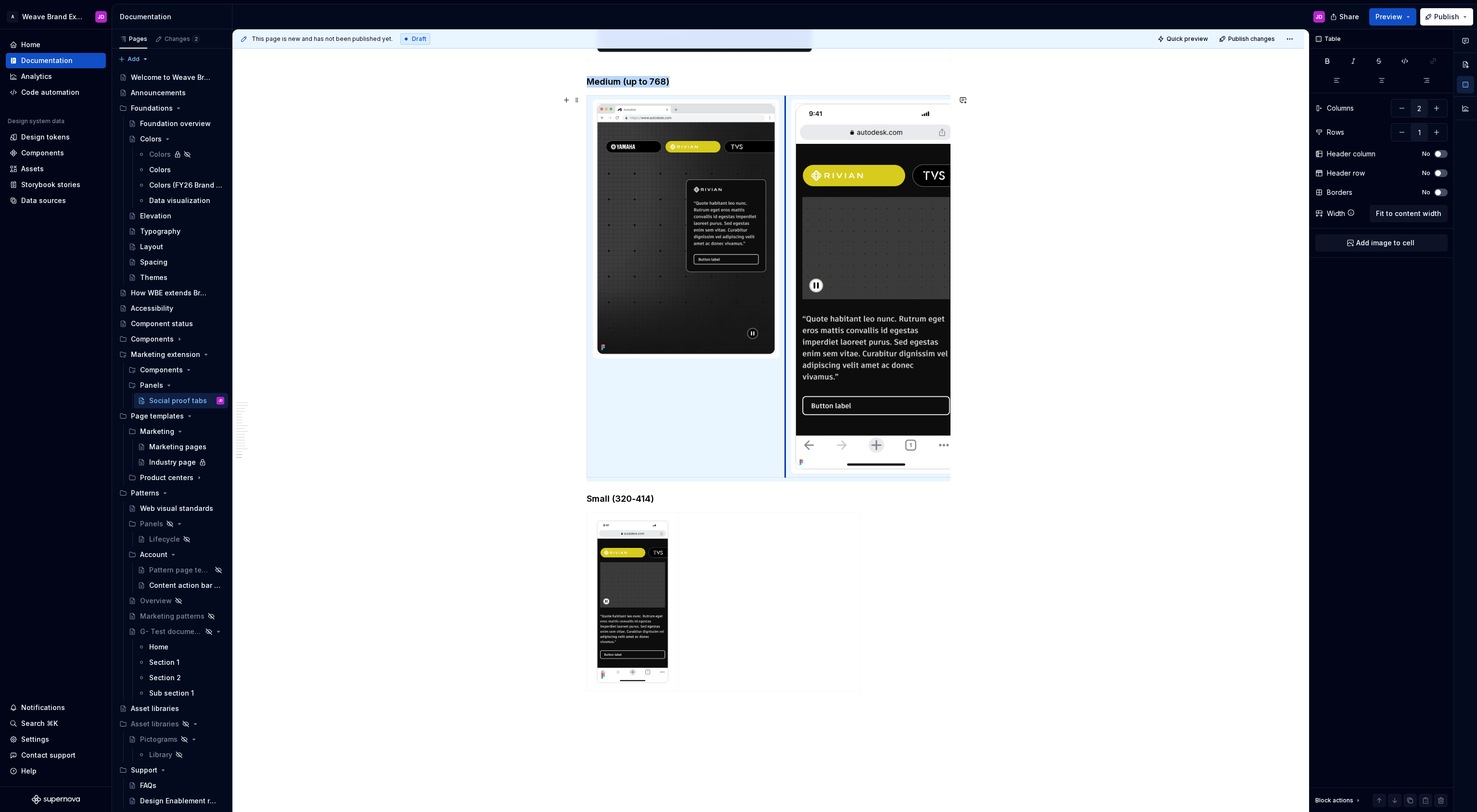
drag, startPoint x: 724, startPoint y: 269, endPoint x: 787, endPoint y: 263, distance: 63.3
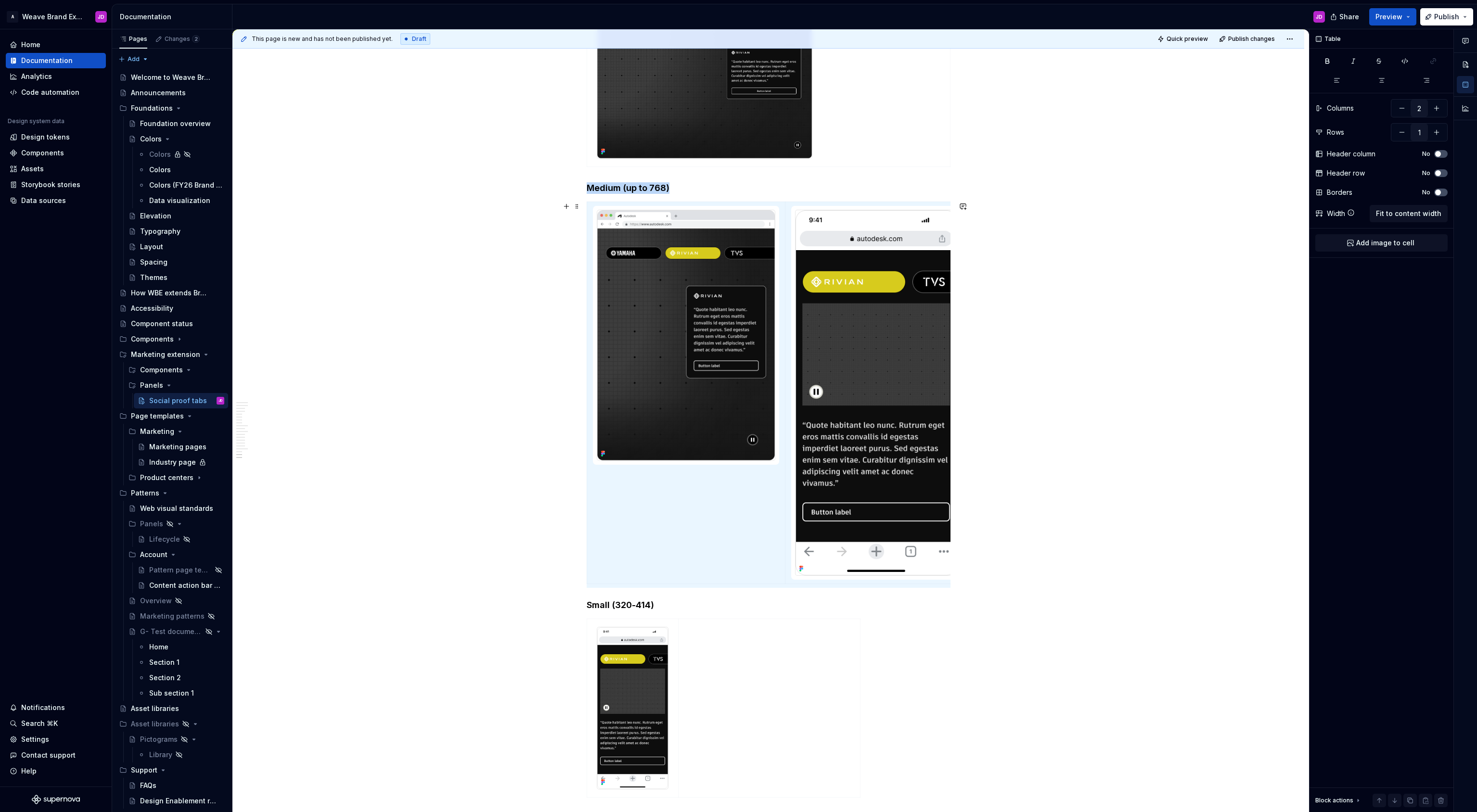
scroll to position [2254, 0]
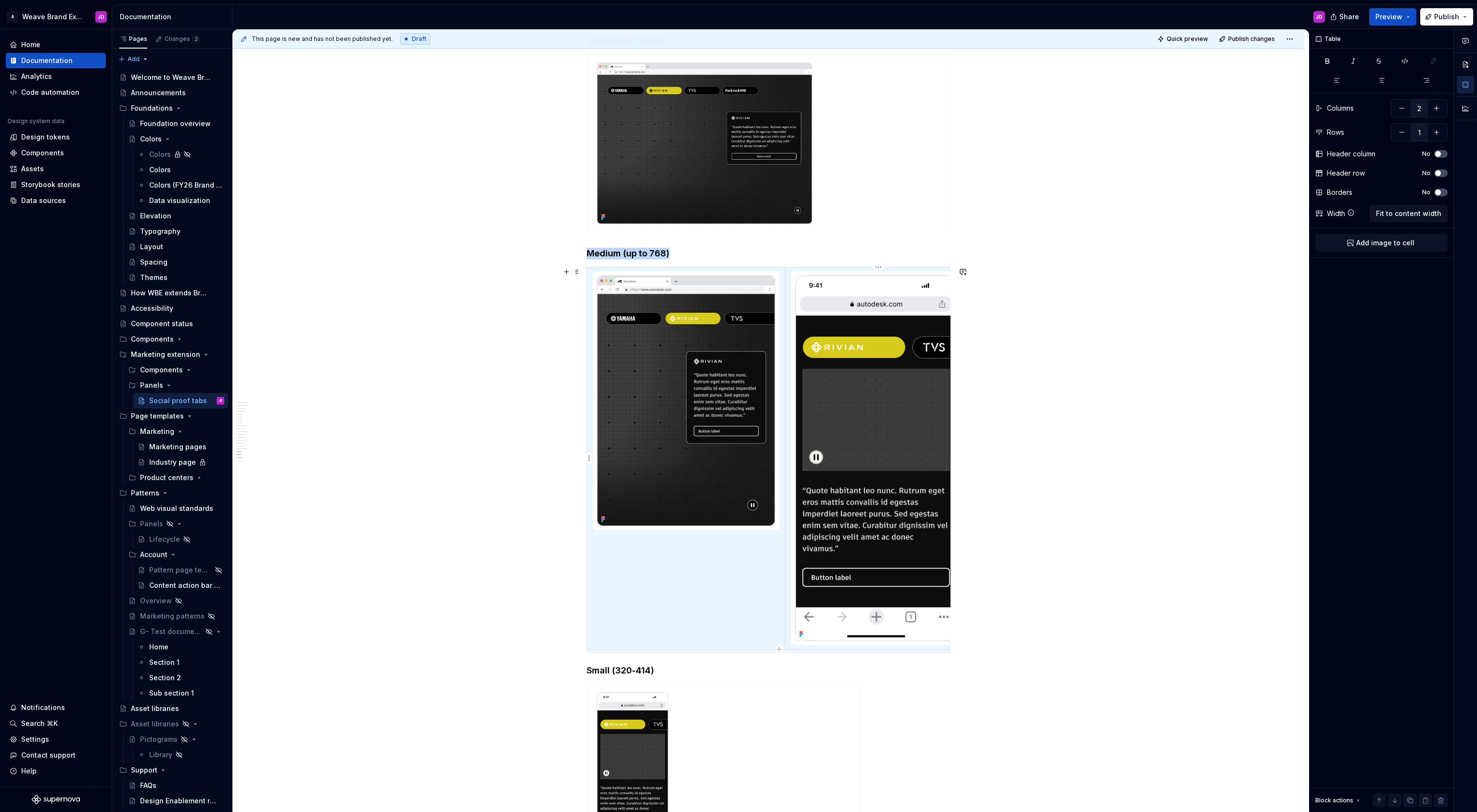
type textarea "*"
click at [869, 329] on img at bounding box center [876, 458] width 161 height 365
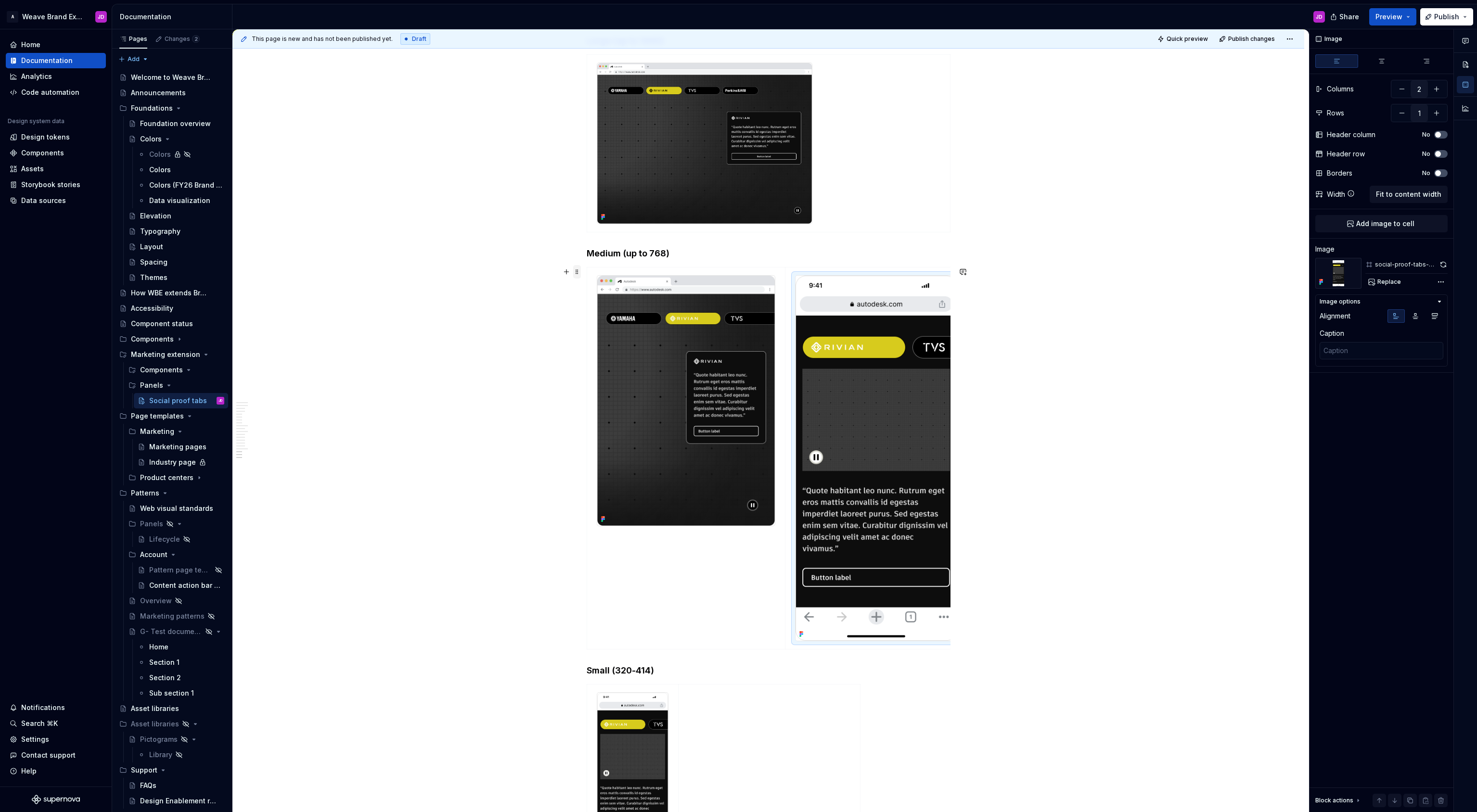
click at [576, 270] on span at bounding box center [577, 272] width 8 height 14
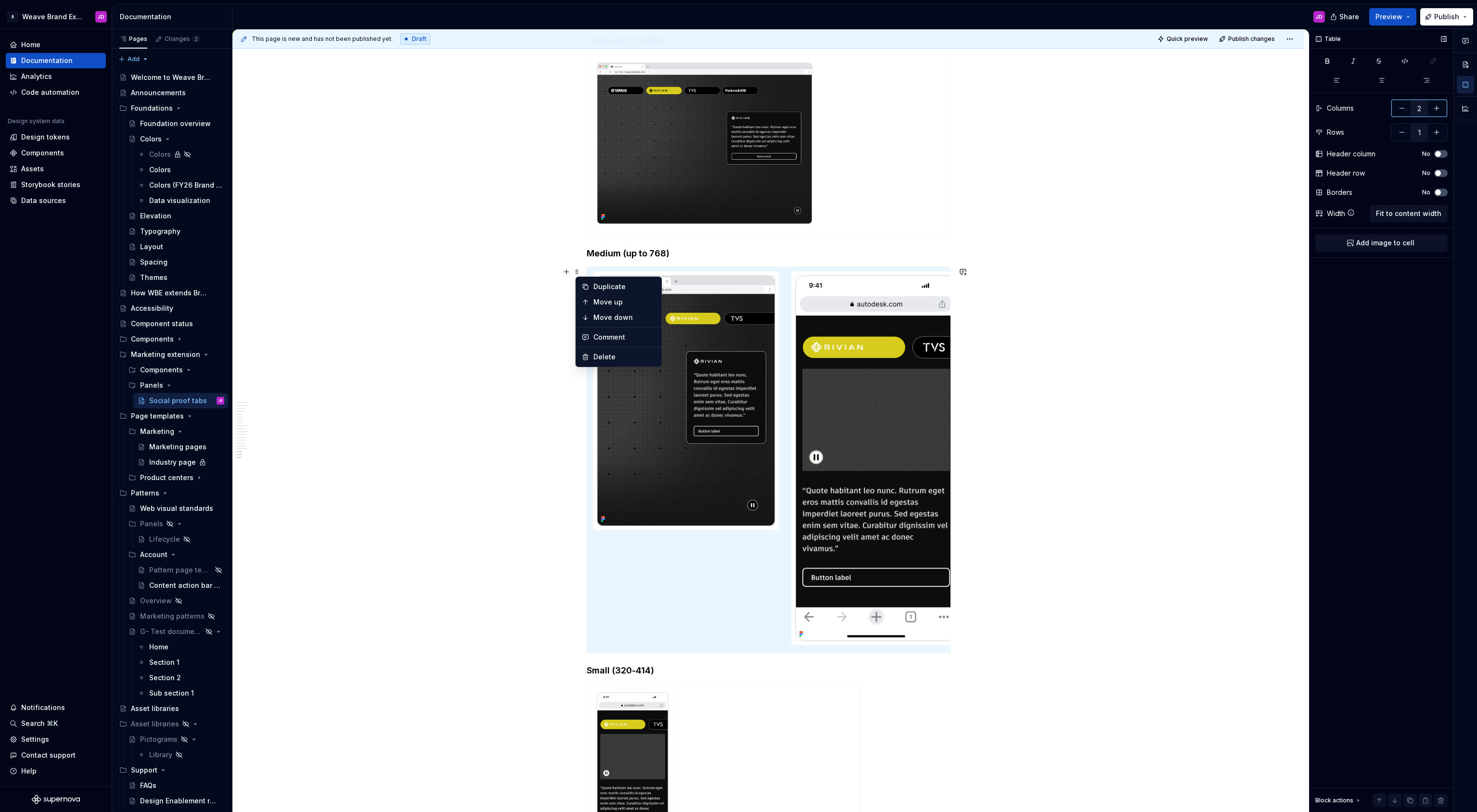
click at [1440, 106] on button "button" at bounding box center [1436, 108] width 17 height 17
type input "3"
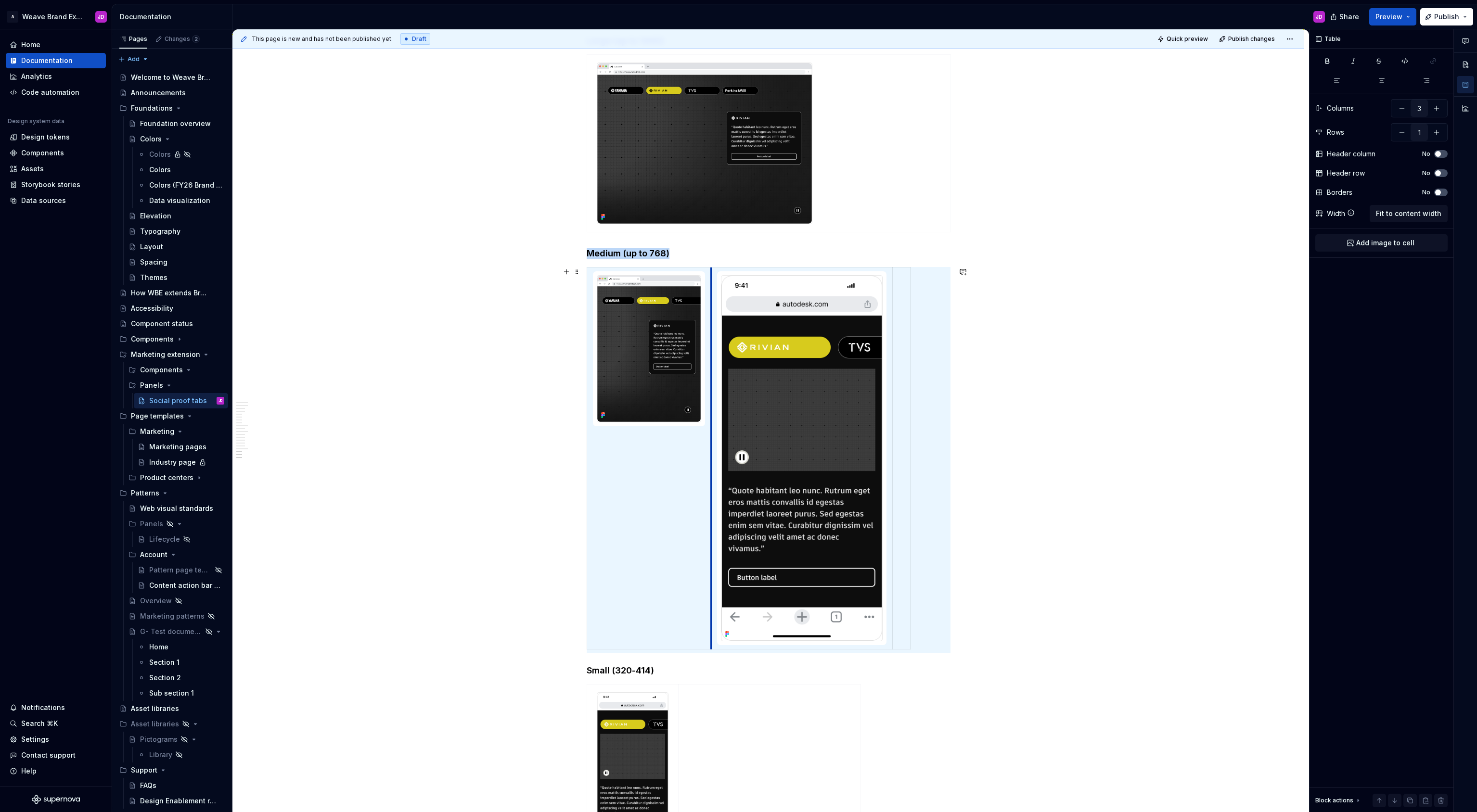
drag, startPoint x: 786, startPoint y: 412, endPoint x: 736, endPoint y: 413, distance: 50.0
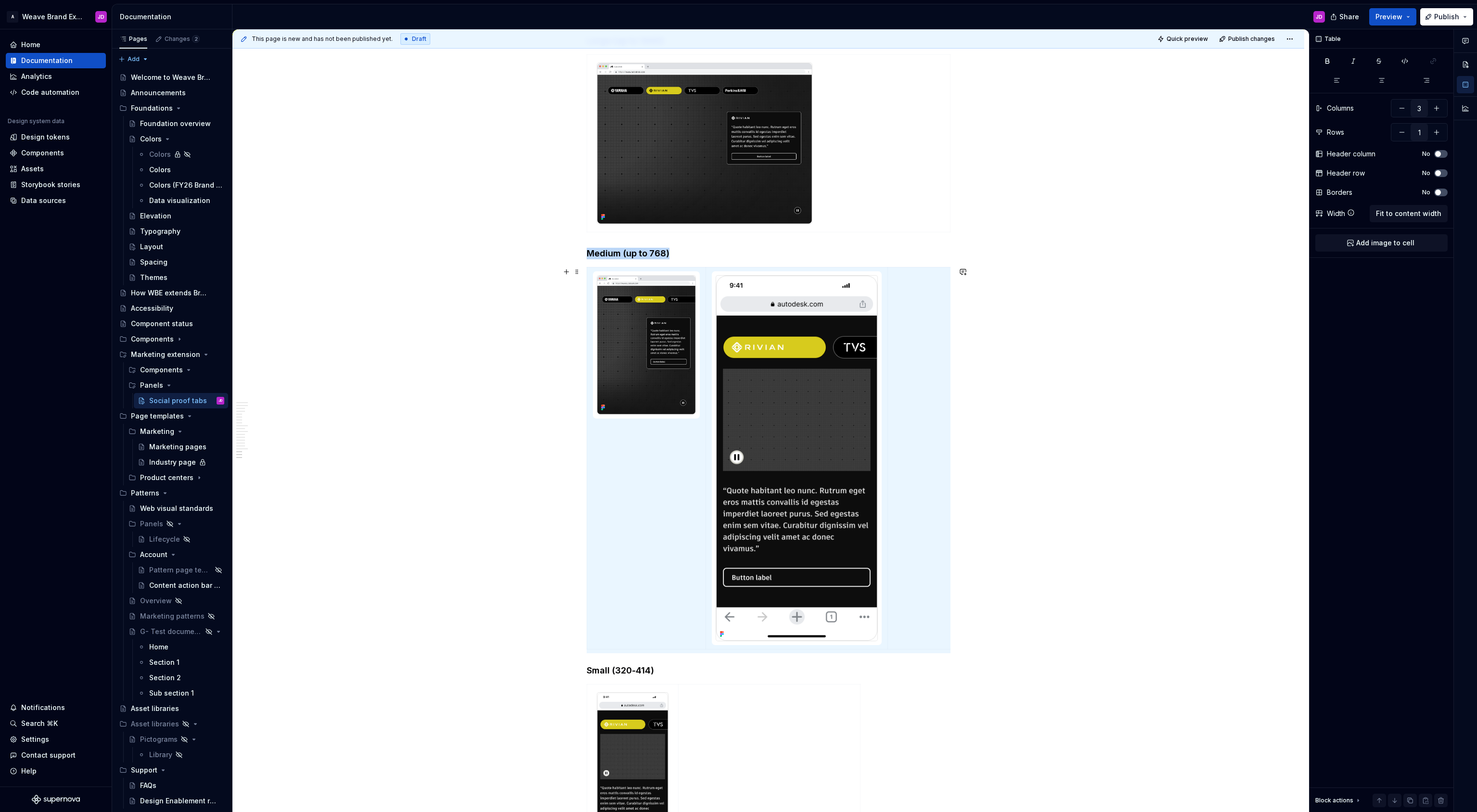
drag, startPoint x: 906, startPoint y: 410, endPoint x: 968, endPoint y: 410, distance: 62.0
click at [922, 401] on td at bounding box center [927, 458] width 80 height 382
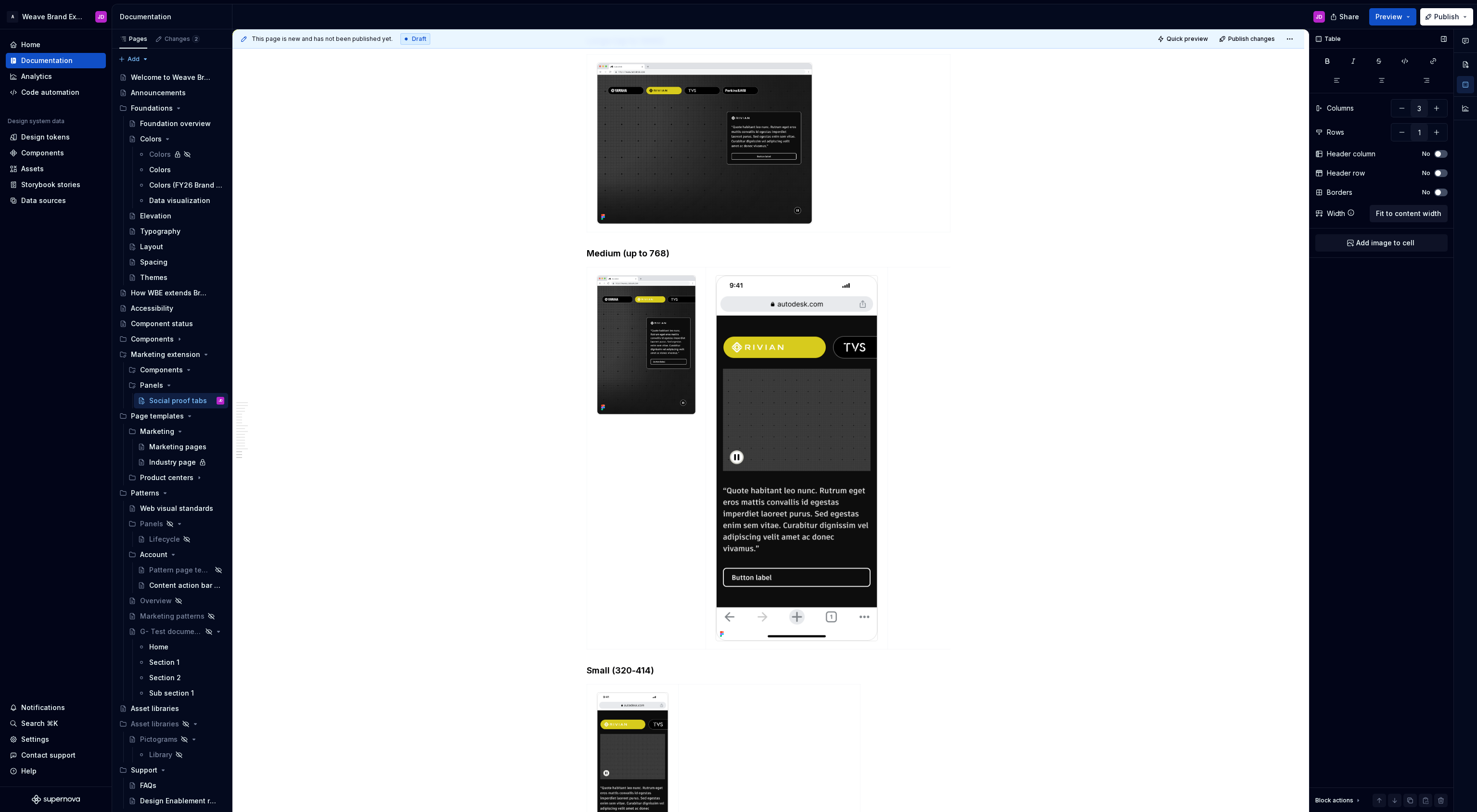
click at [1415, 211] on span "Fit to content width" at bounding box center [1408, 213] width 65 height 10
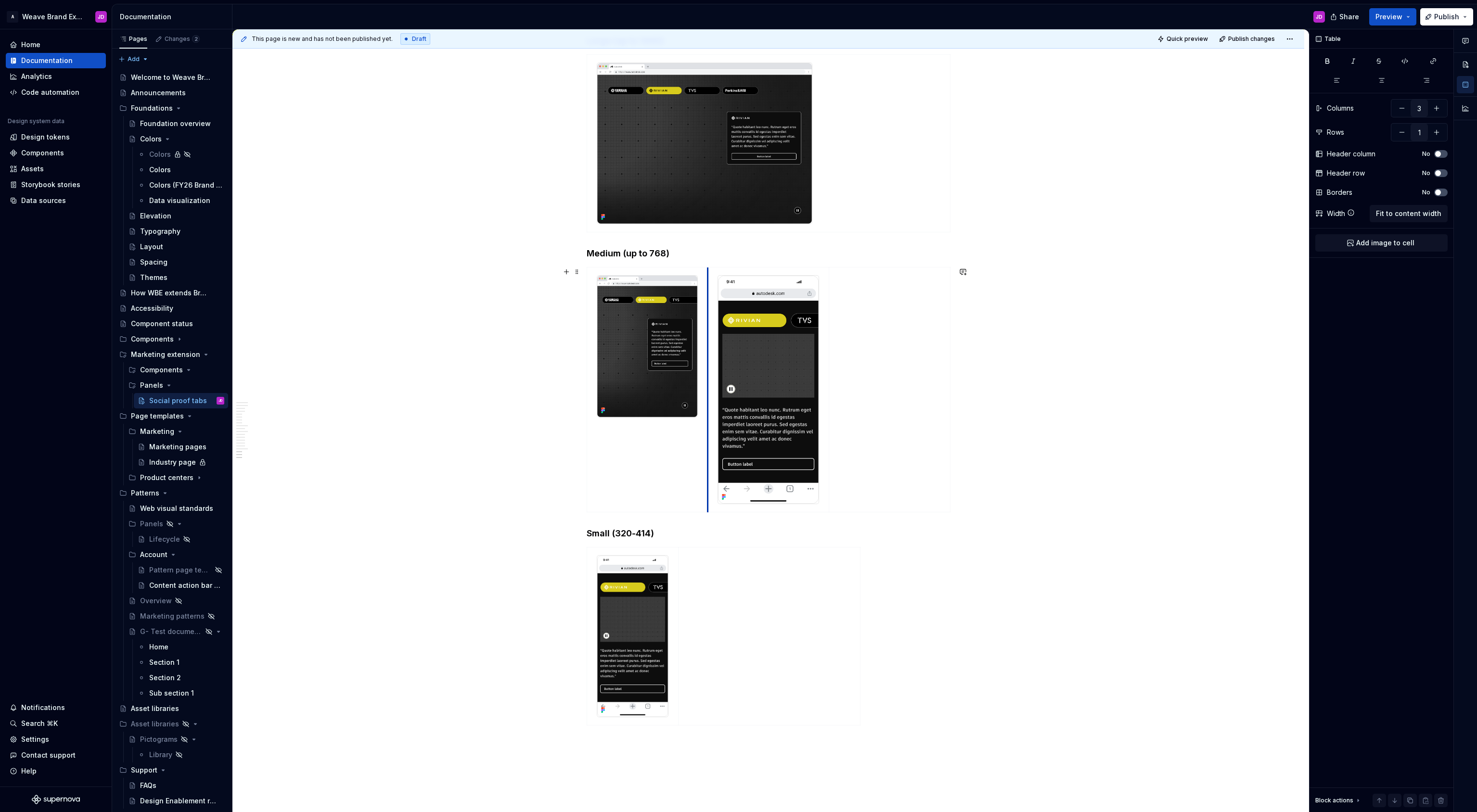
drag, startPoint x: 710, startPoint y: 335, endPoint x: 831, endPoint y: 331, distance: 121.1
click at [831, 331] on tr at bounding box center [768, 390] width 363 height 245
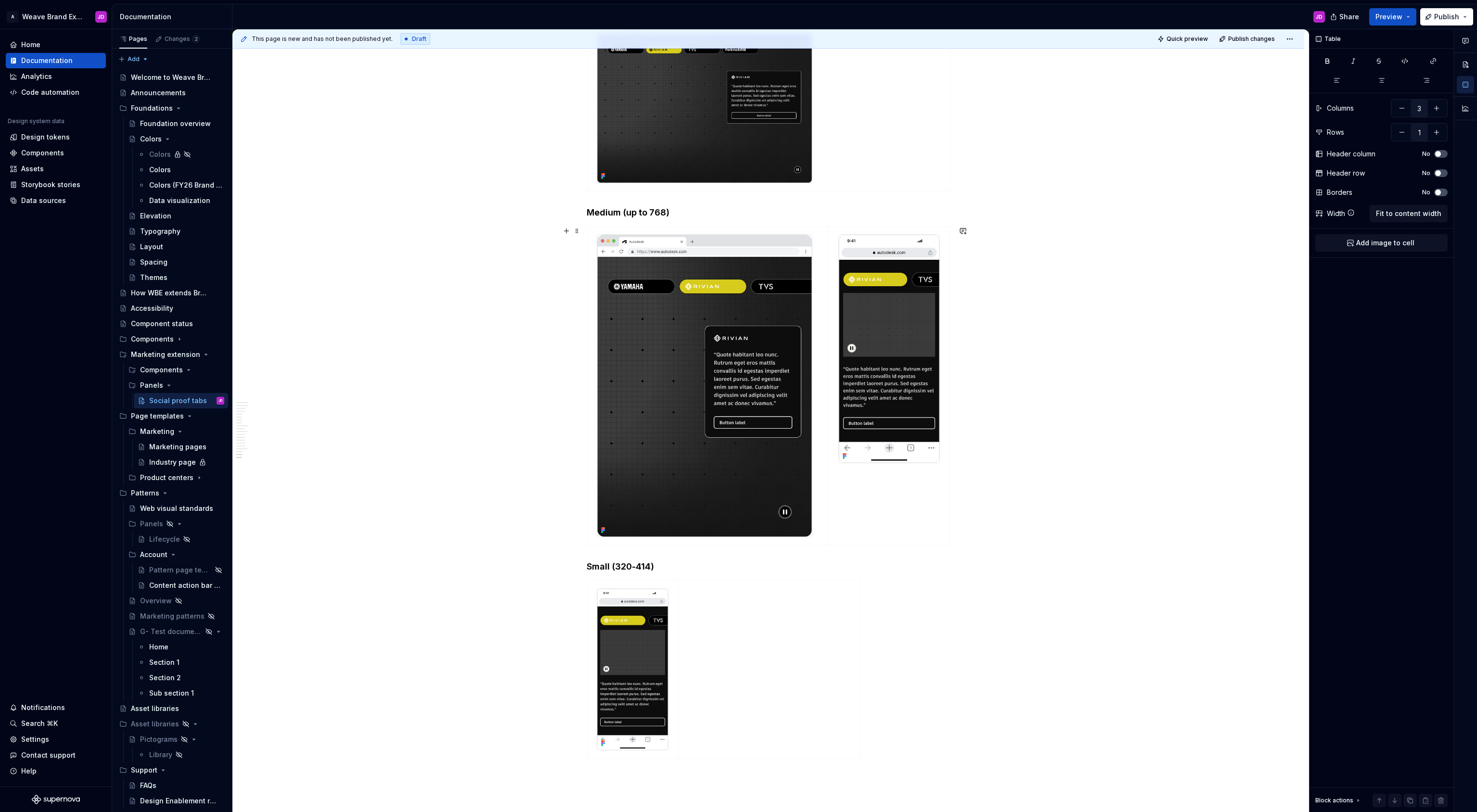
scroll to position [2298, 0]
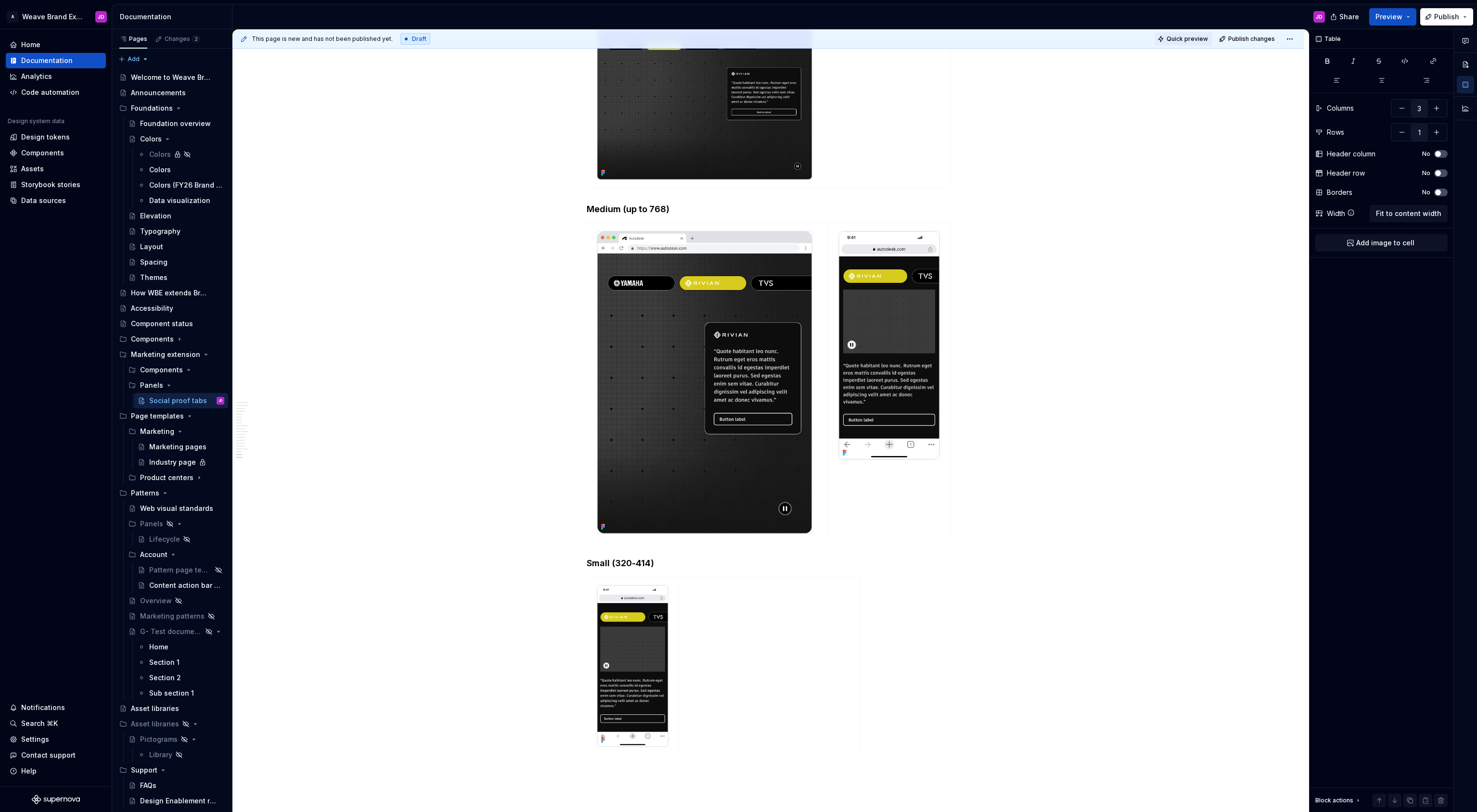
click at [1206, 41] on span "Quick preview" at bounding box center [1187, 39] width 41 height 8
click at [1420, 787] on span "Open page" at bounding box center [1426, 789] width 32 height 8
type textarea "*"
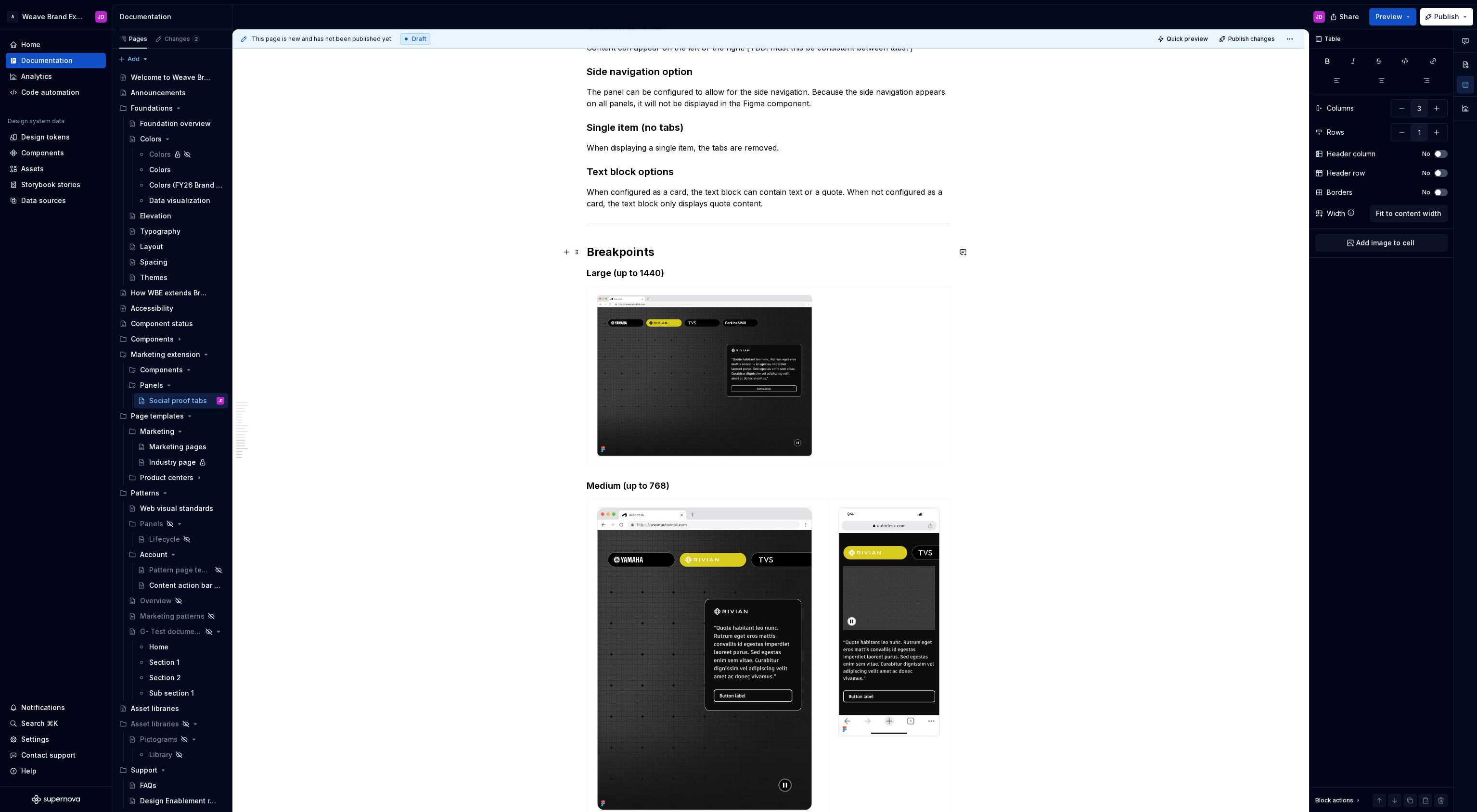
scroll to position [1965, 0]
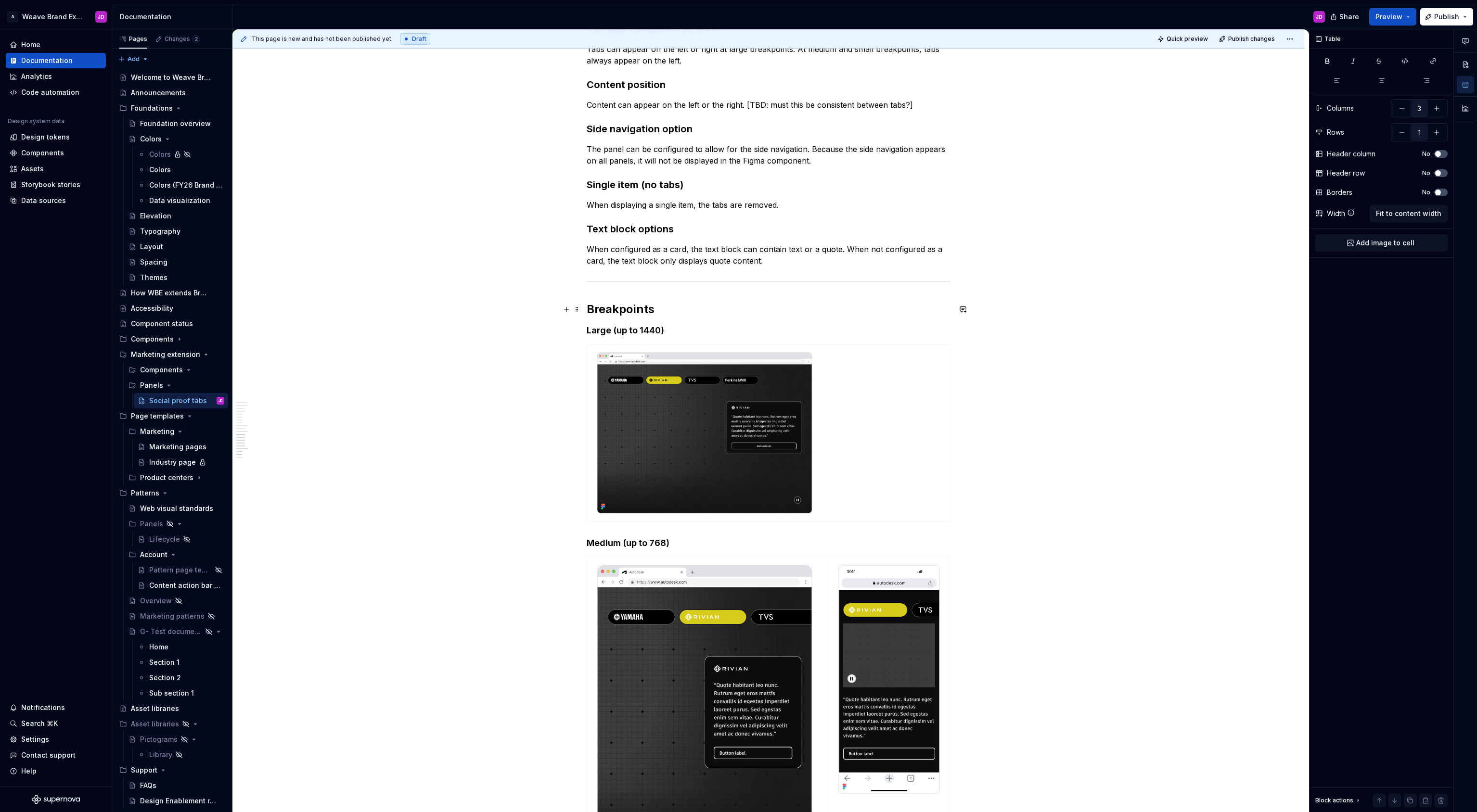
click at [670, 311] on h2 "Breakpoints" at bounding box center [768, 310] width 364 height 16
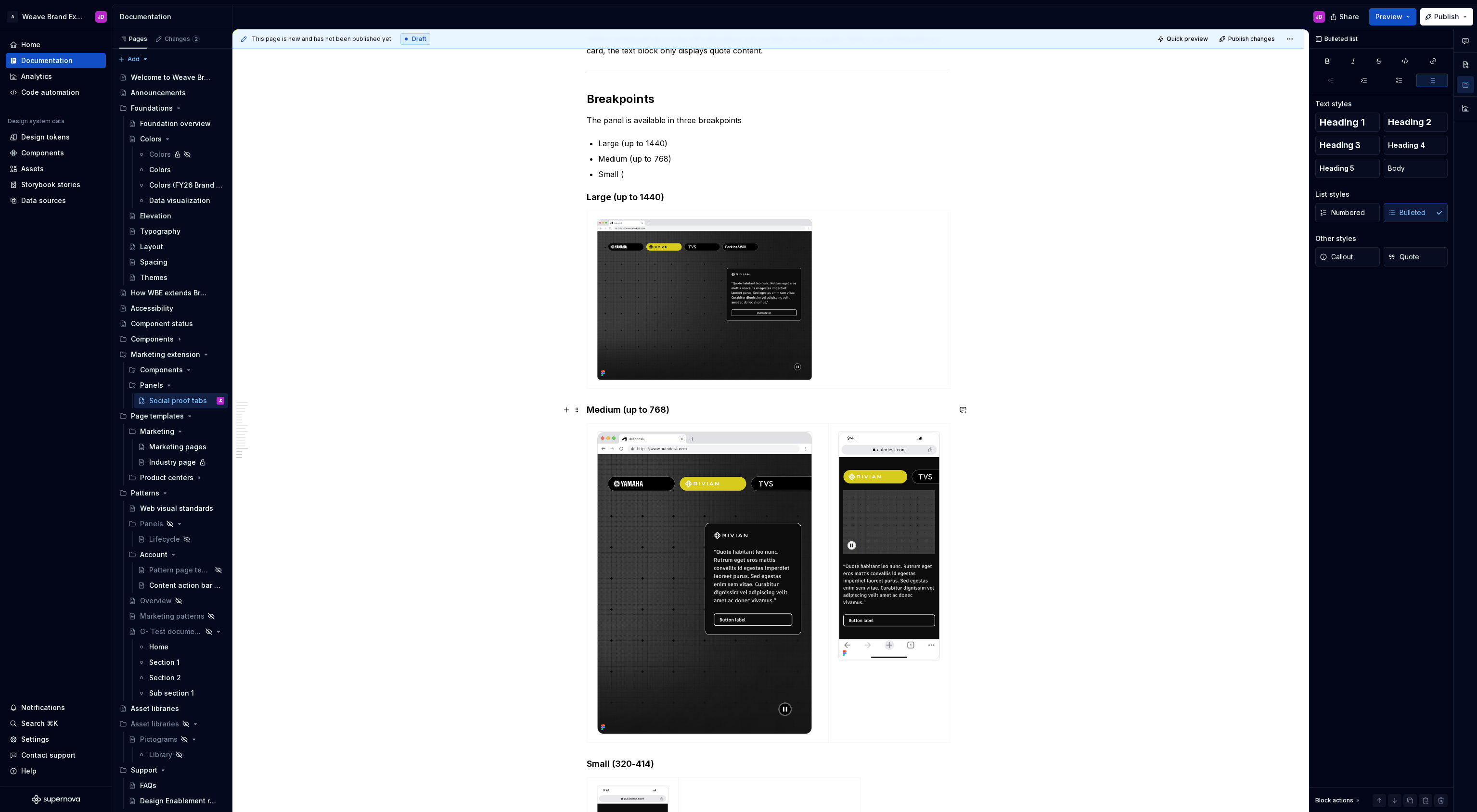
scroll to position [2175, 0]
click at [647, 275] on img at bounding box center [704, 299] width 215 height 161
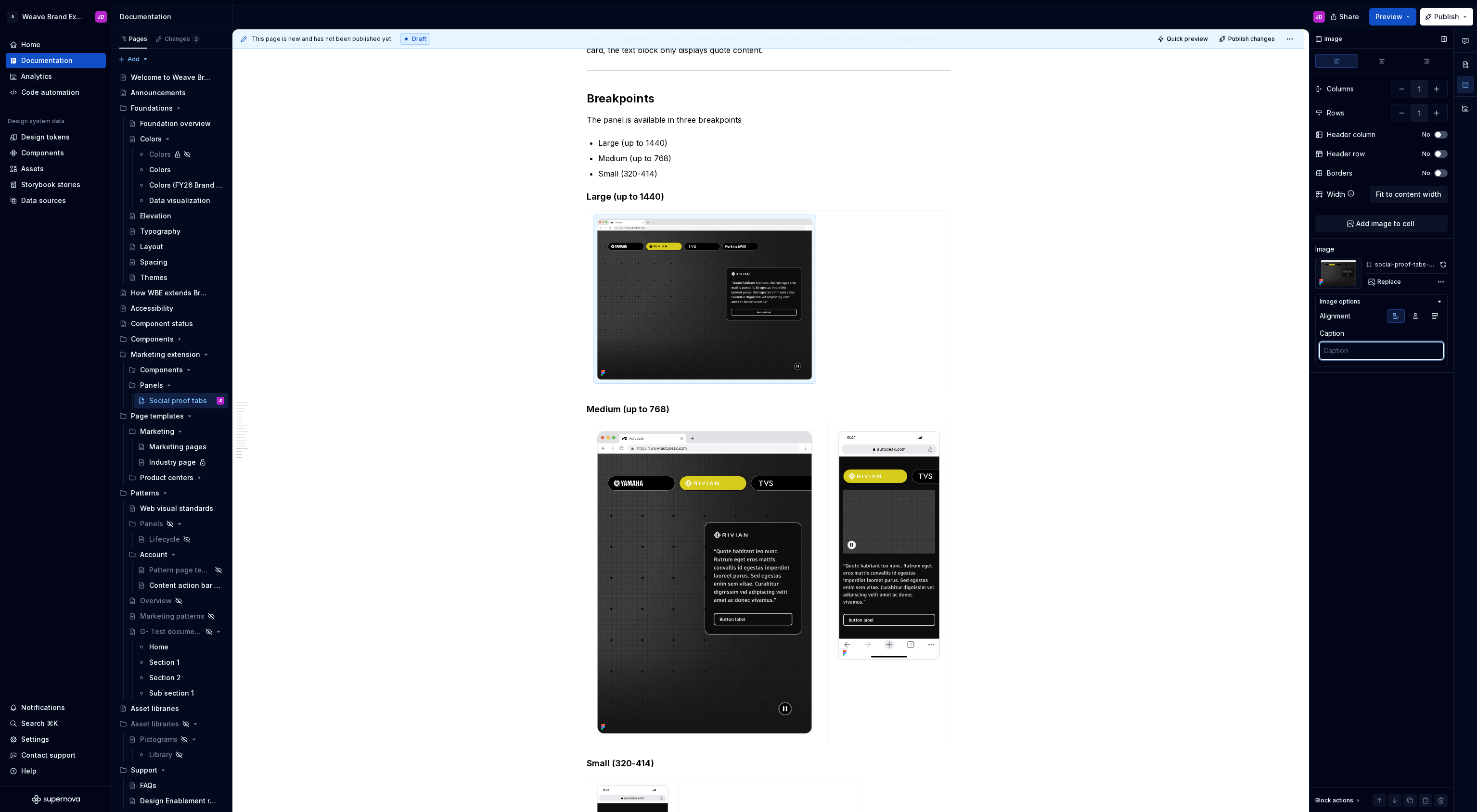
click at [1366, 354] on textarea at bounding box center [1381, 350] width 124 height 17
type textarea "*"
type textarea "L"
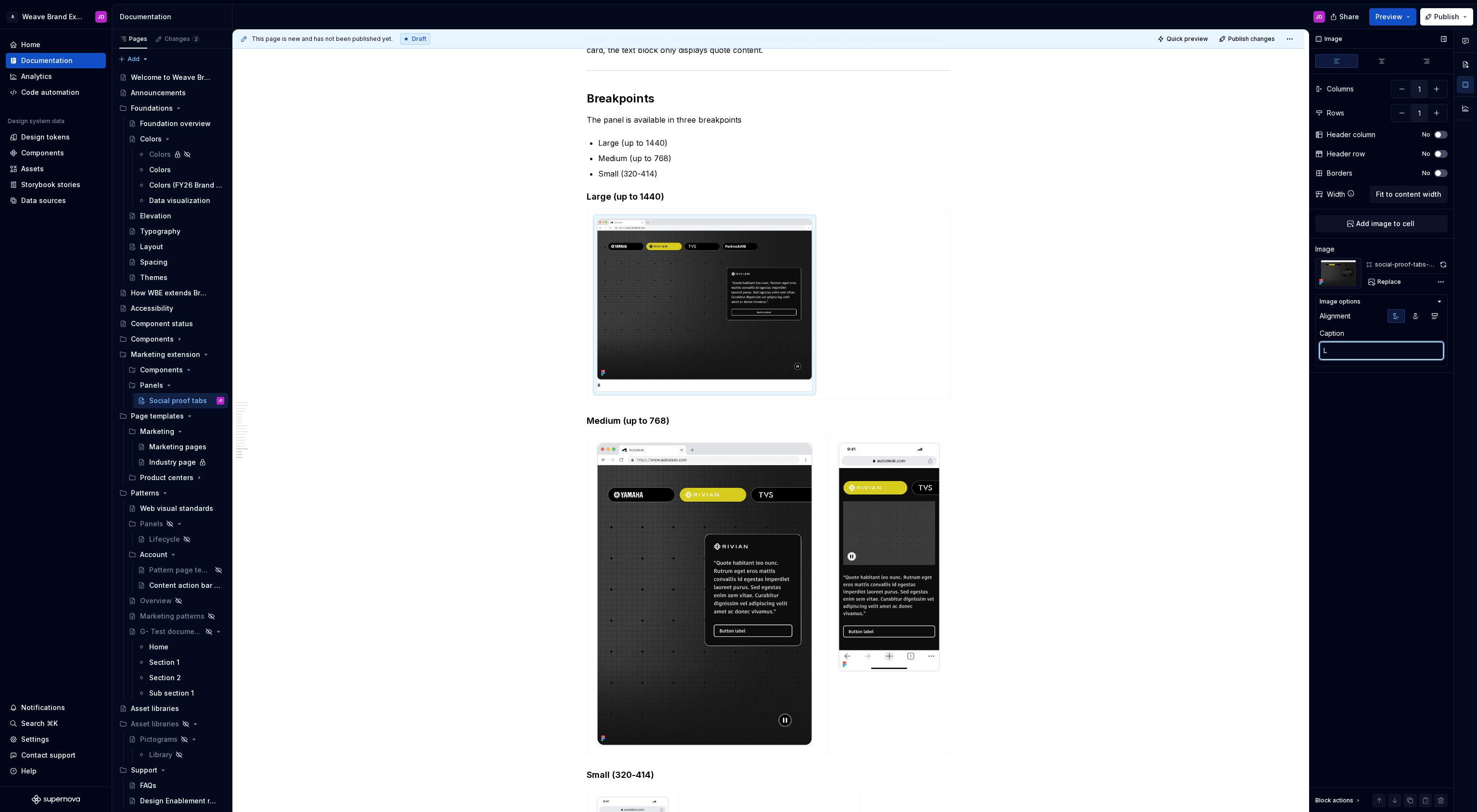
type textarea "*"
type textarea "La"
type textarea "*"
type textarea "Lar"
type textarea "*"
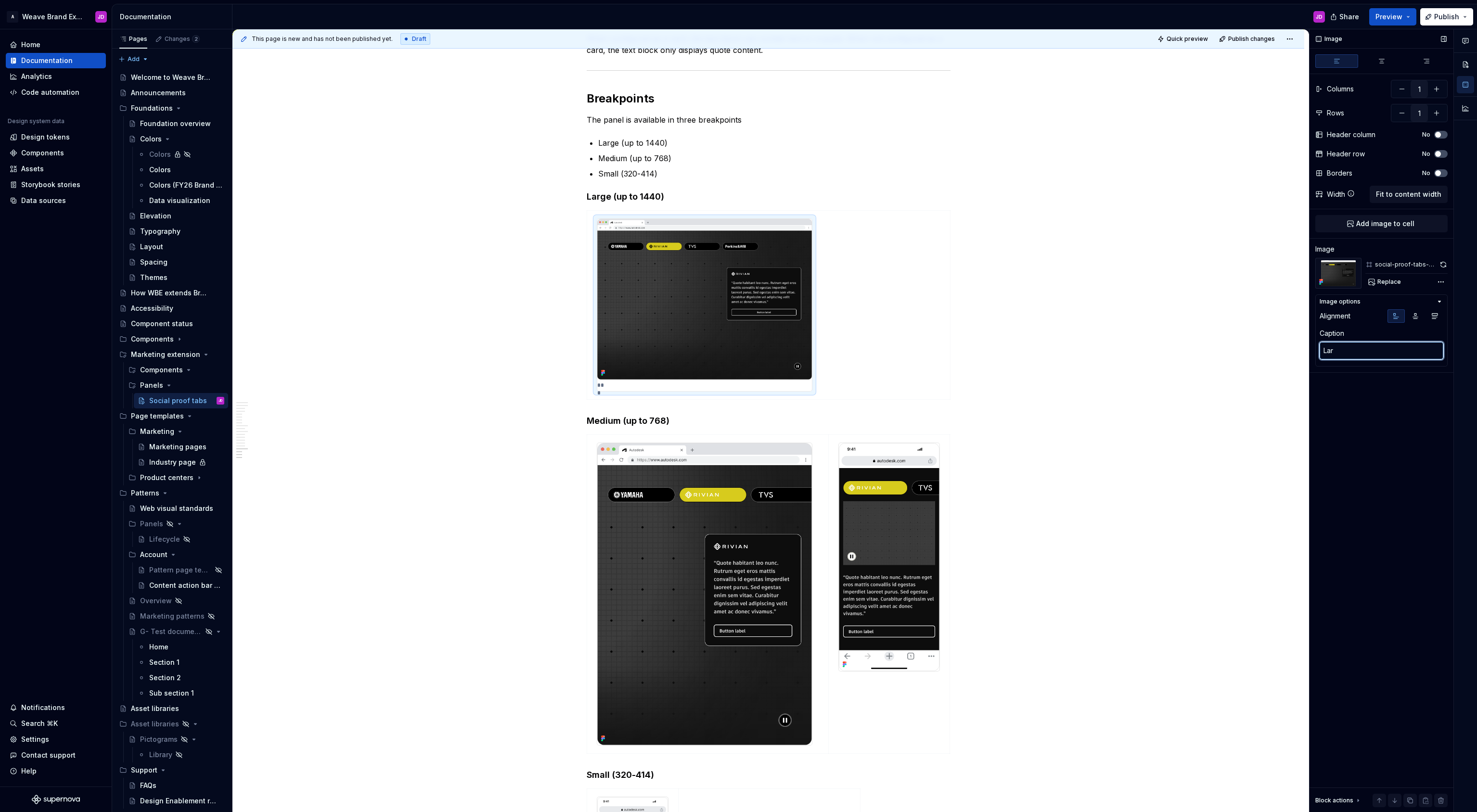
type textarea "Larg"
type textarea "*"
type textarea "Large"
type textarea "*"
type textarea "Large"
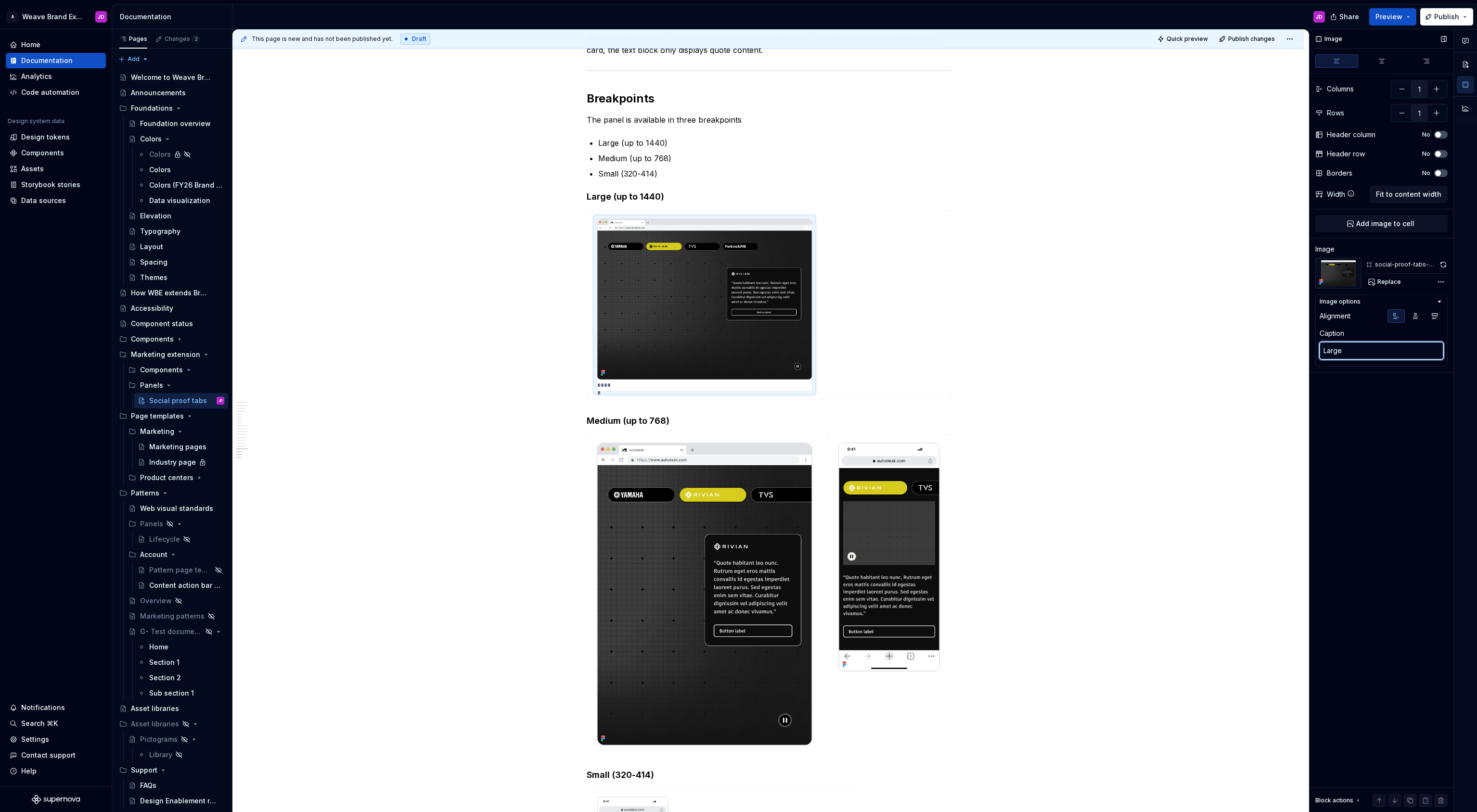
type textarea "*"
type textarea "Large g"
type textarea "*"
type textarea "Large"
type textarea "*"
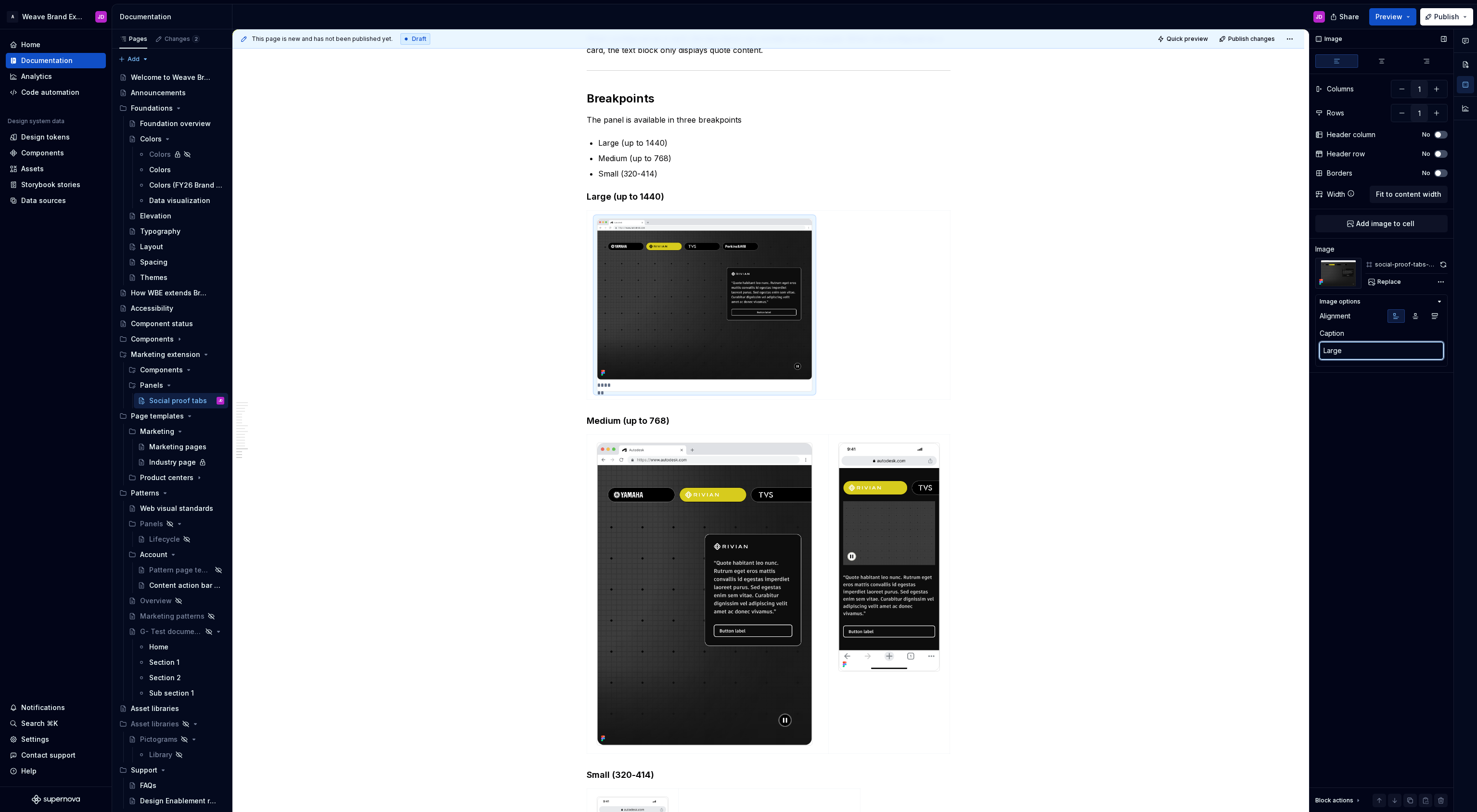
type textarea "Large b"
type textarea "*"
type textarea "Large br"
type textarea "*"
type textarea "Large bre"
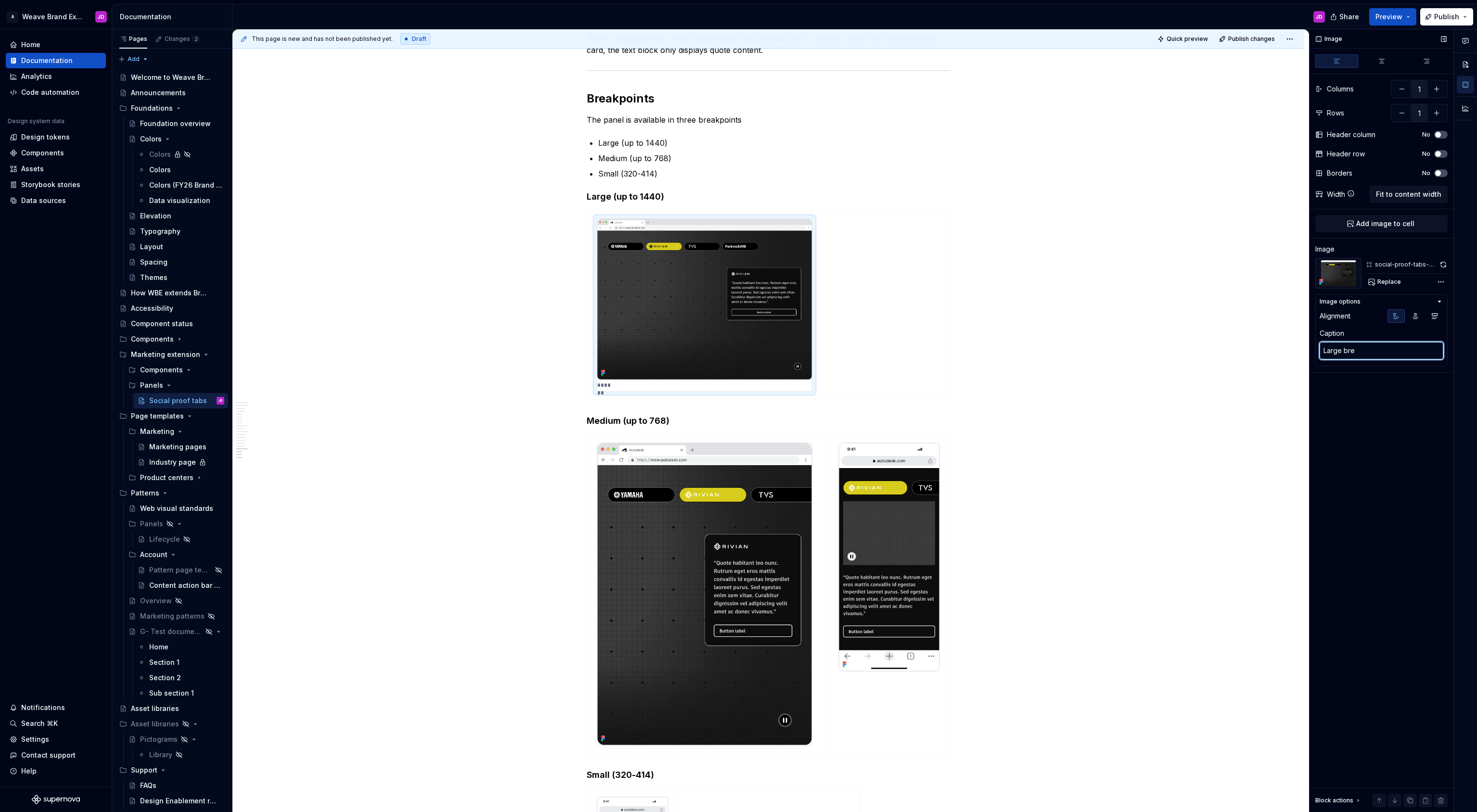
type textarea "*"
type textarea "Large brea"
type textarea "*"
type textarea "Large breakp"
type textarea "*"
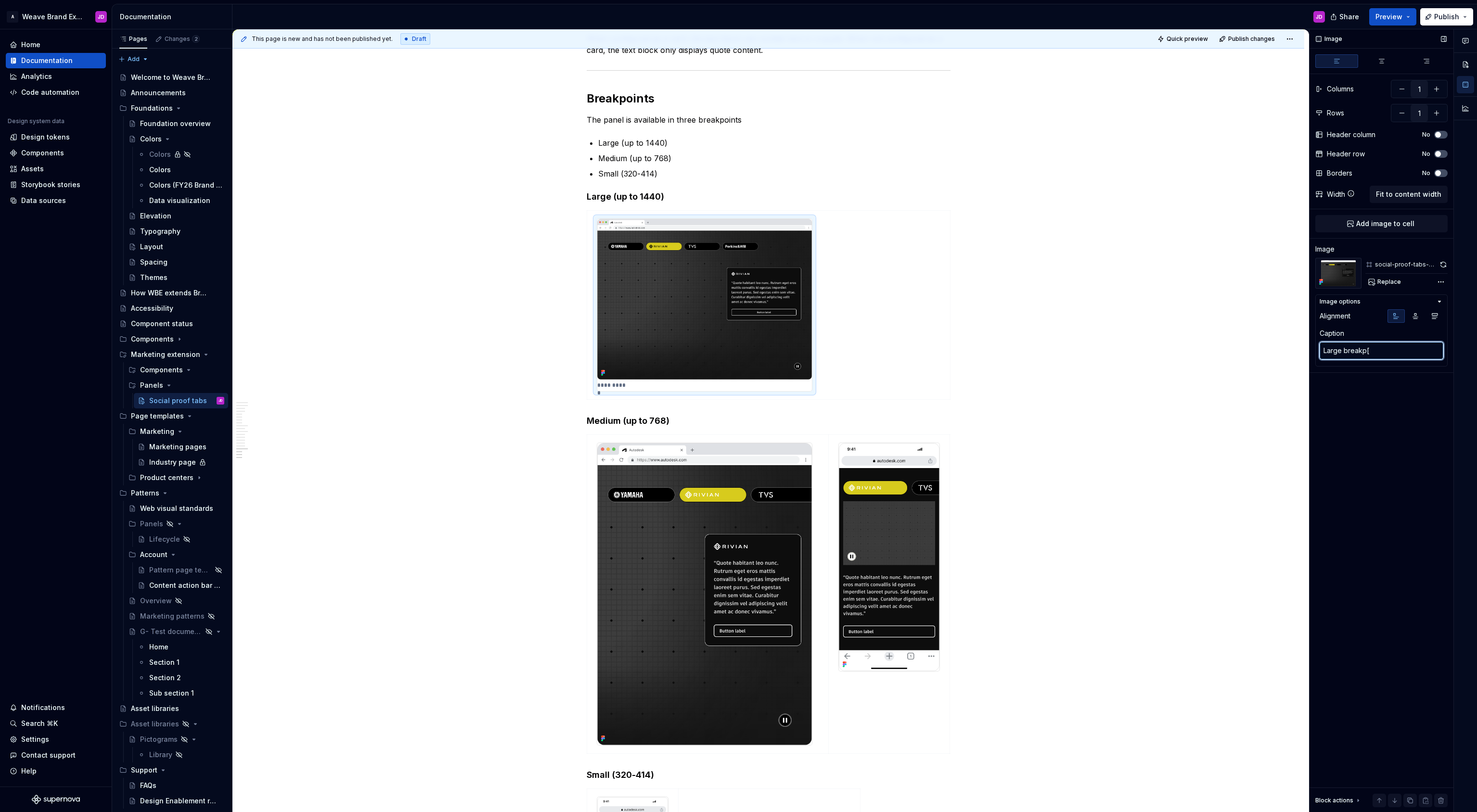
type textarea "Large breakp[o"
type textarea "*"
type textarea "Large breakp[ont"
type textarea "*"
type textarea "Large breakp[on"
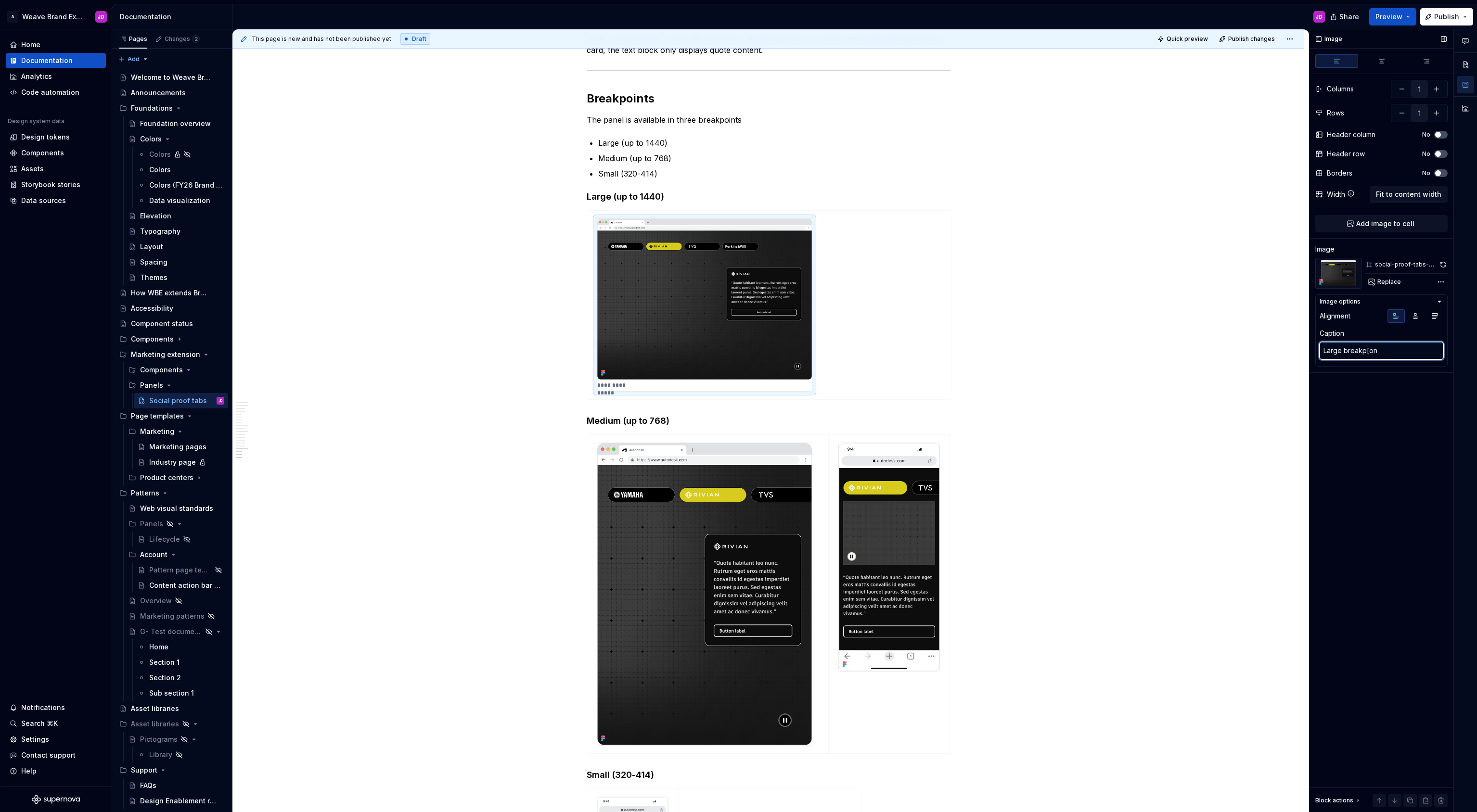
type textarea "*"
type textarea "Large breakp[o"
type textarea "*"
type textarea "Large breakp["
type textarea "*"
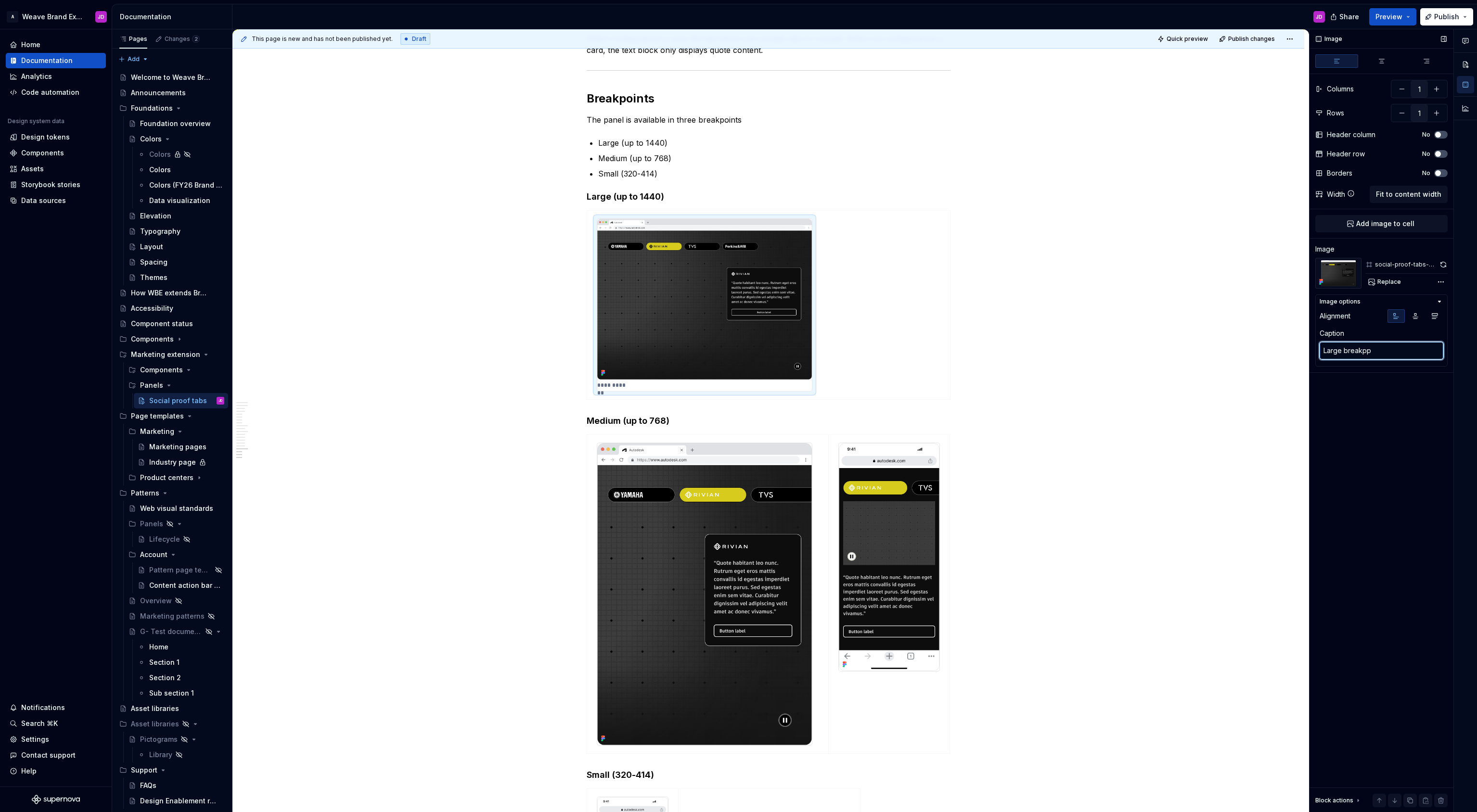
type textarea "Large breakppo"
type textarea "*"
type textarea "Large breakppoin"
type textarea "*"
type textarea "Large breakppoint"
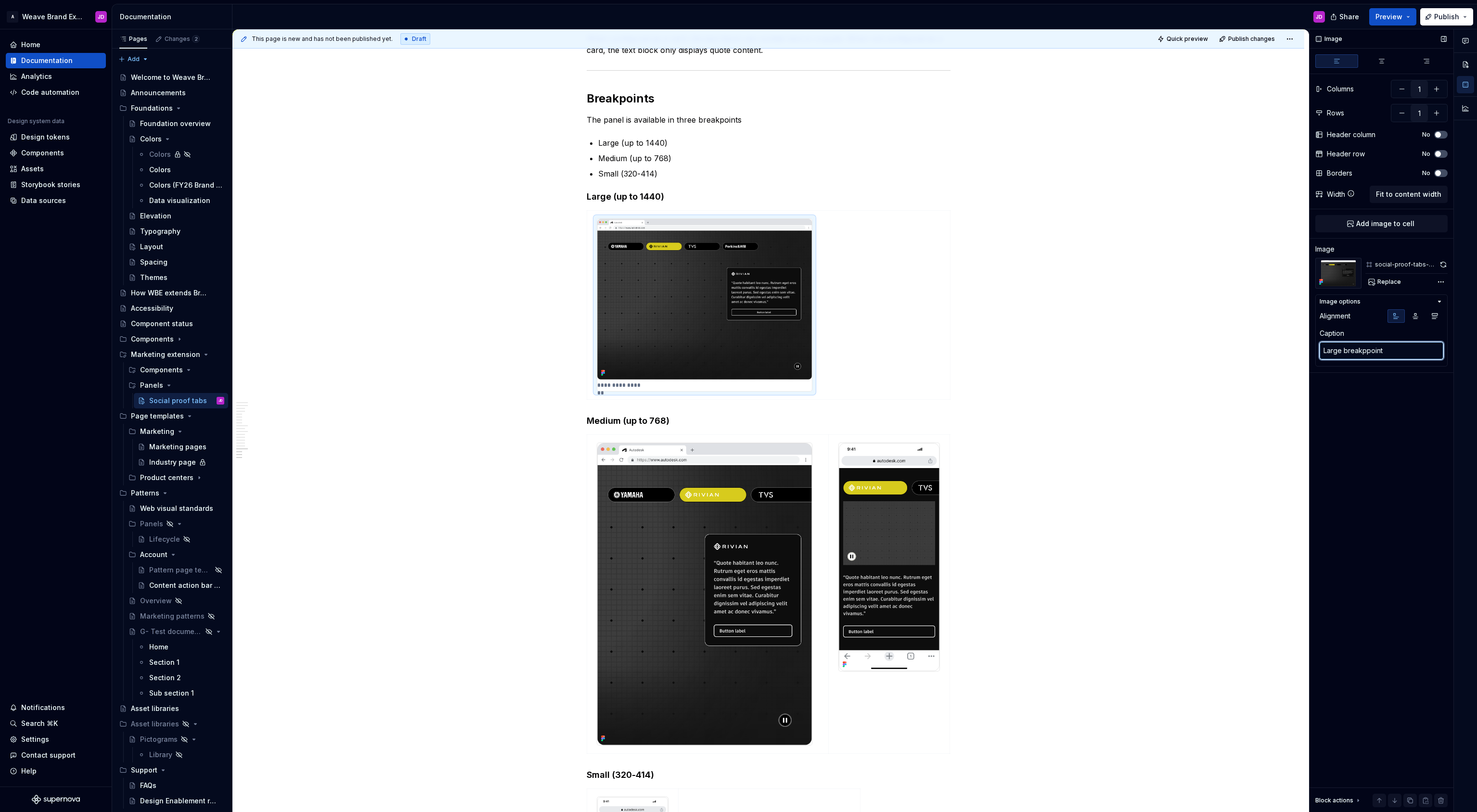
type textarea "*"
type textarea "Large breakppoin"
type textarea "*"
type textarea "Large breakppoi"
type textarea "*"
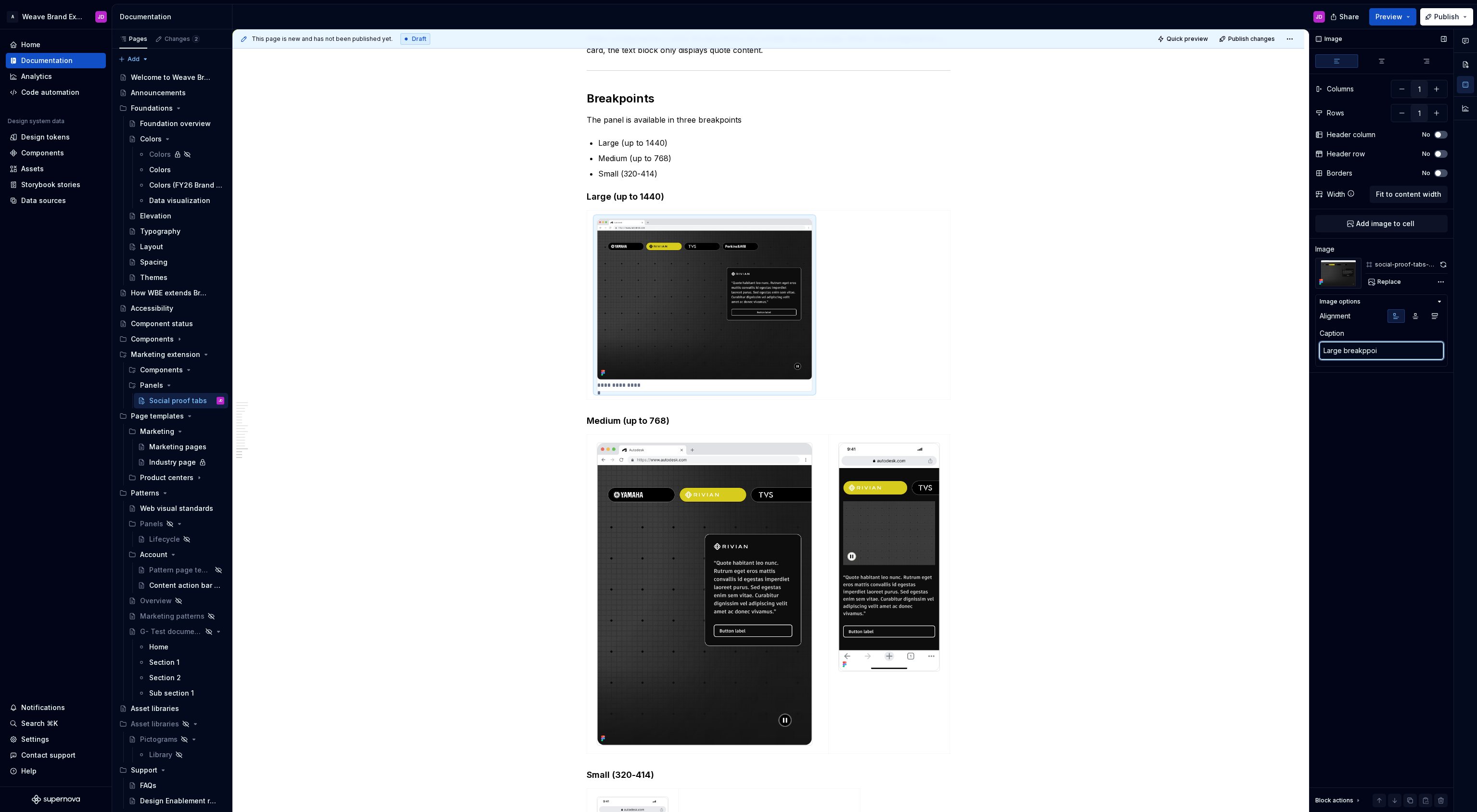
type textarea "Large breakppo"
type textarea "*"
type textarea "Large breakpp"
type textarea "*"
type textarea "Large breakp"
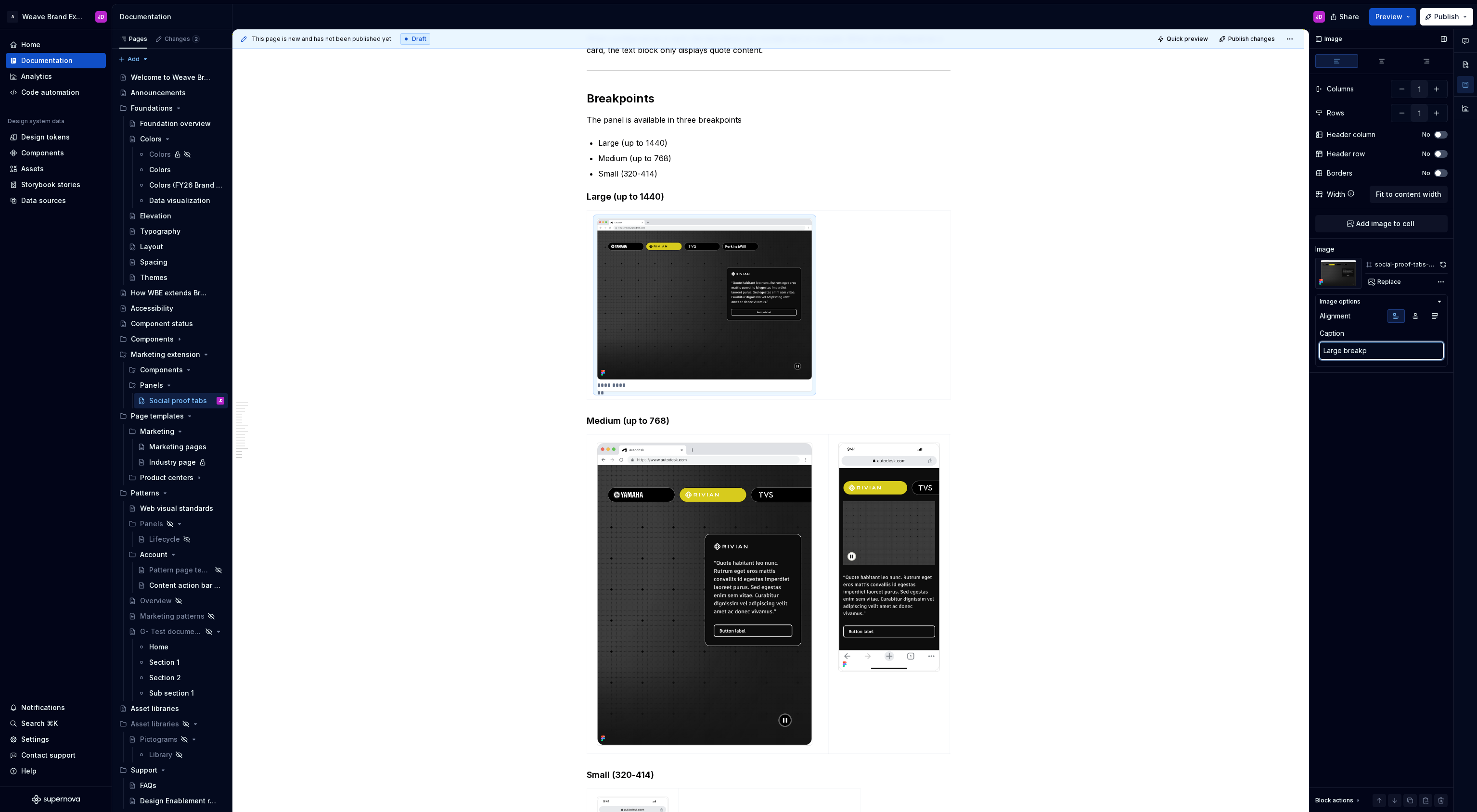
type textarea "*"
type textarea "Large breakpo"
type textarea "*"
type textarea "Large breakpoin"
type textarea "*"
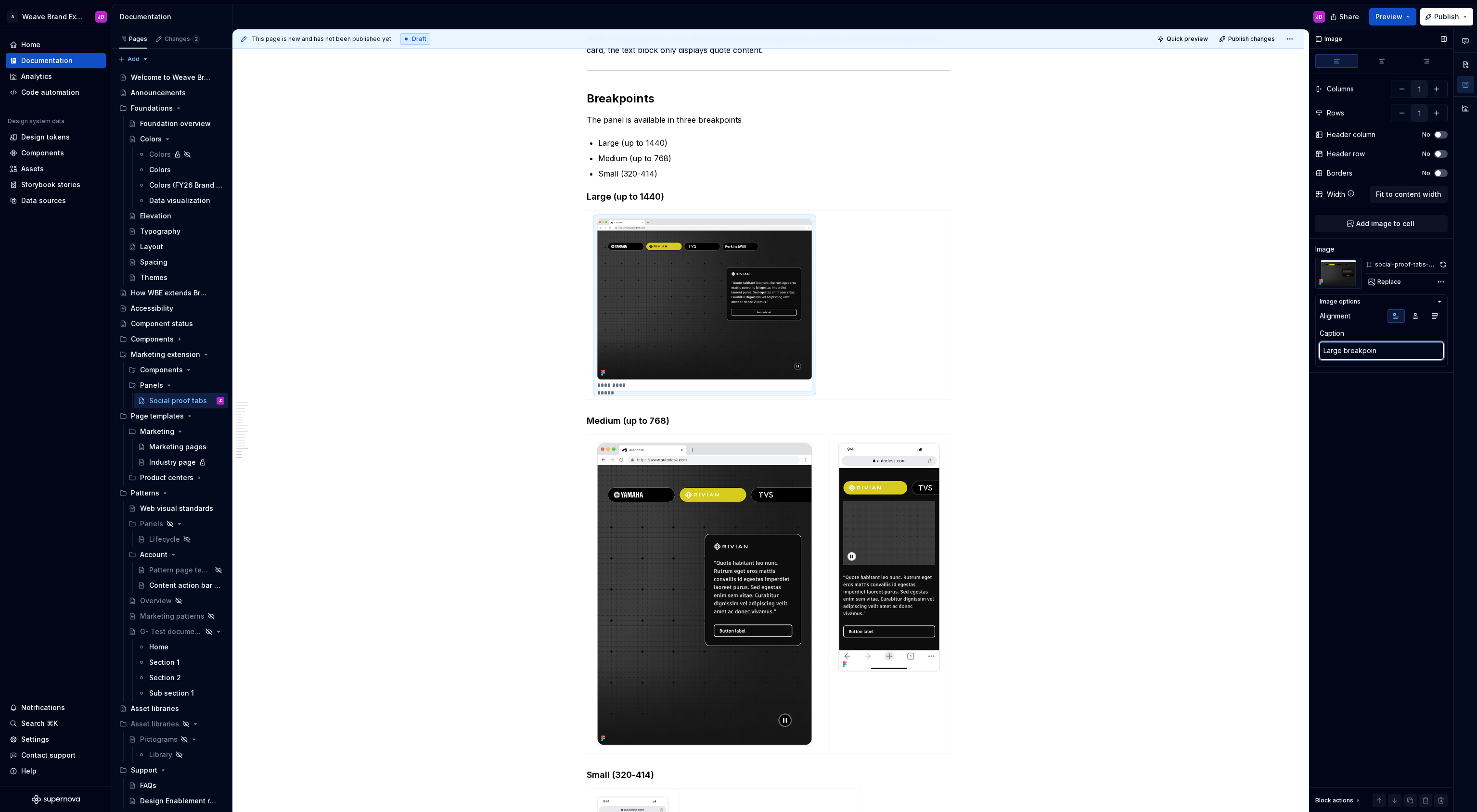
type textarea "Large breakpoint"
type textarea "*"
type textarea "Large"
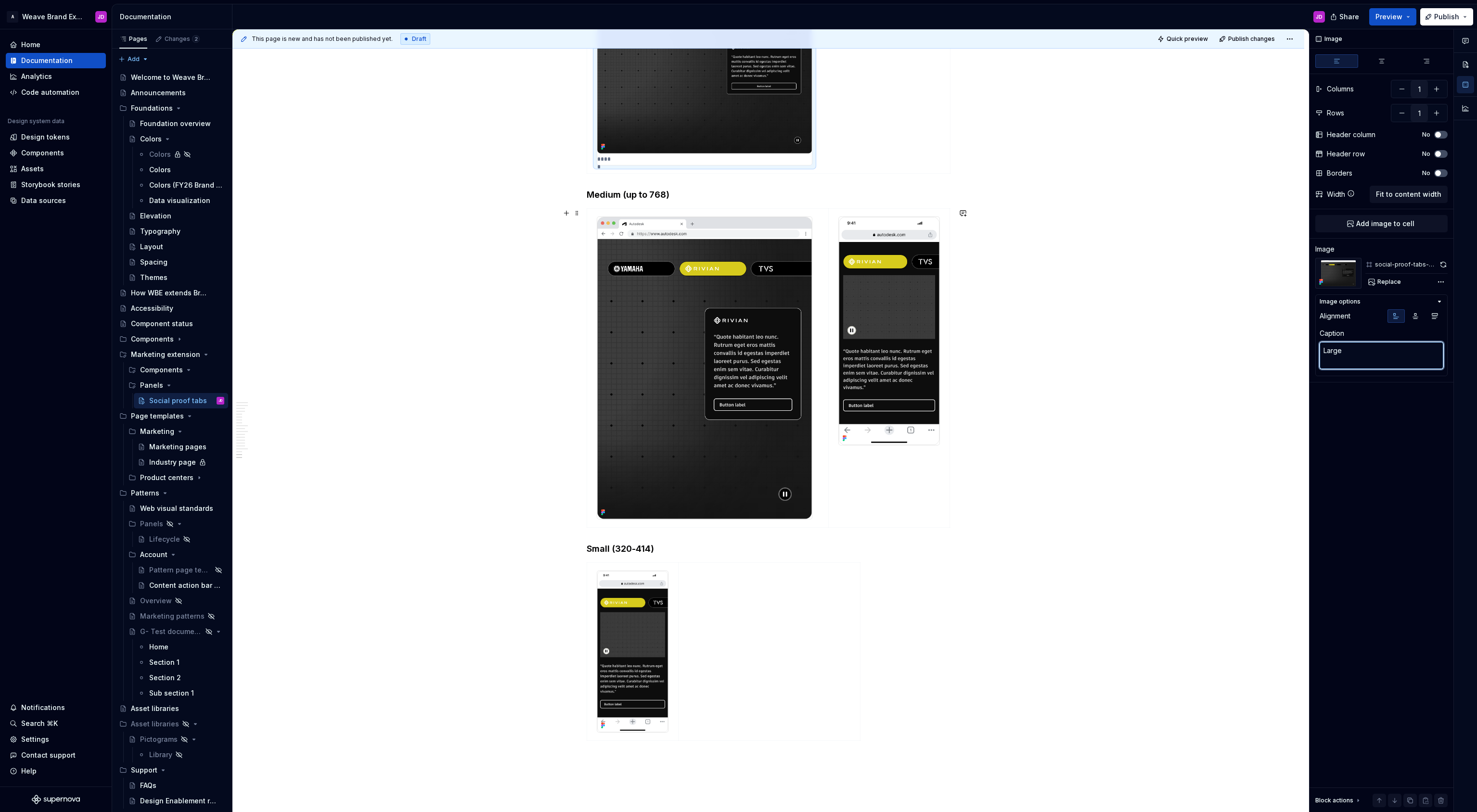
scroll to position [2403, 0]
type textarea "*"
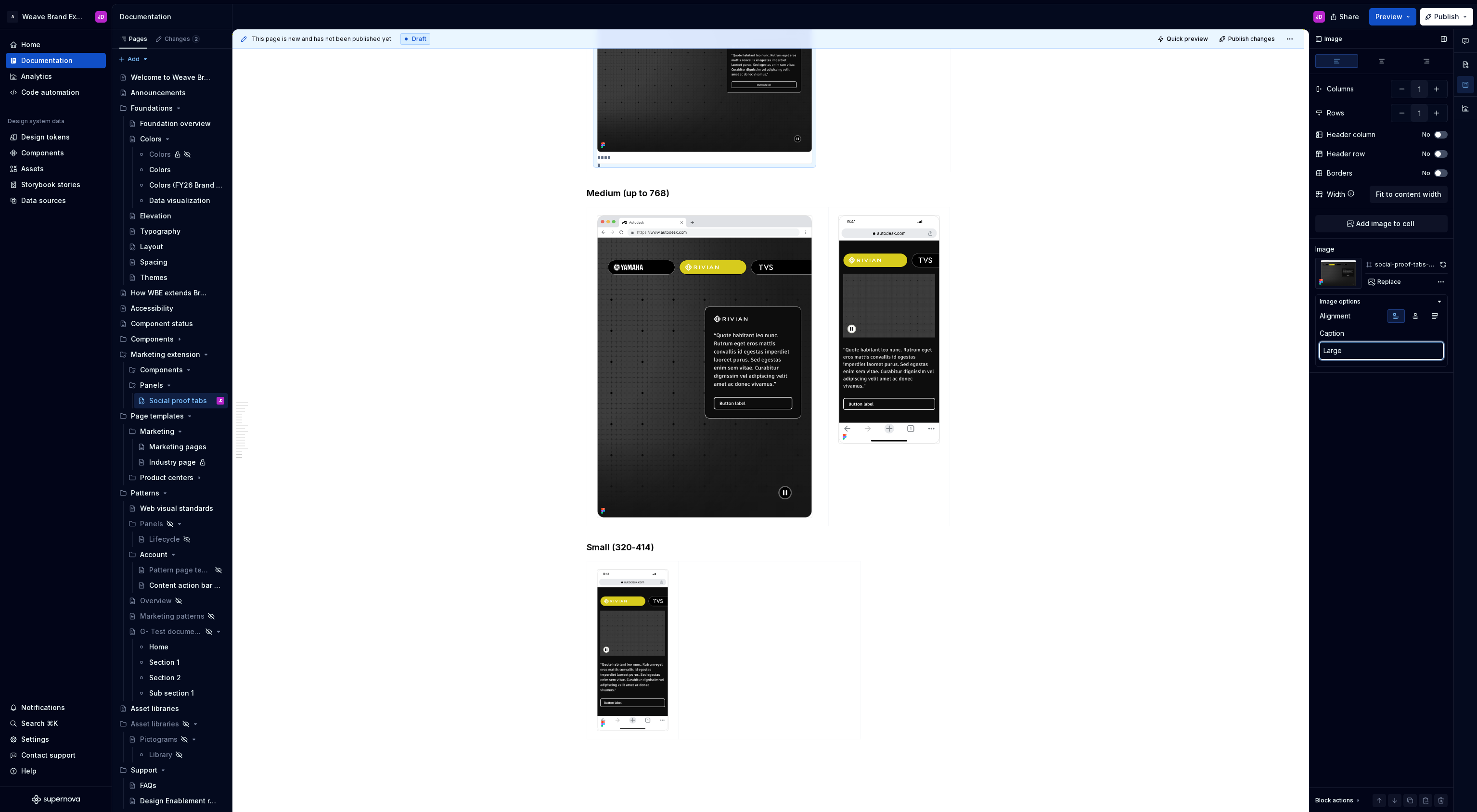
paste textarea "breakpoint"
type textarea "Large breakpoint"
click at [661, 384] on img at bounding box center [704, 366] width 215 height 302
type textarea "*"
type input "3"
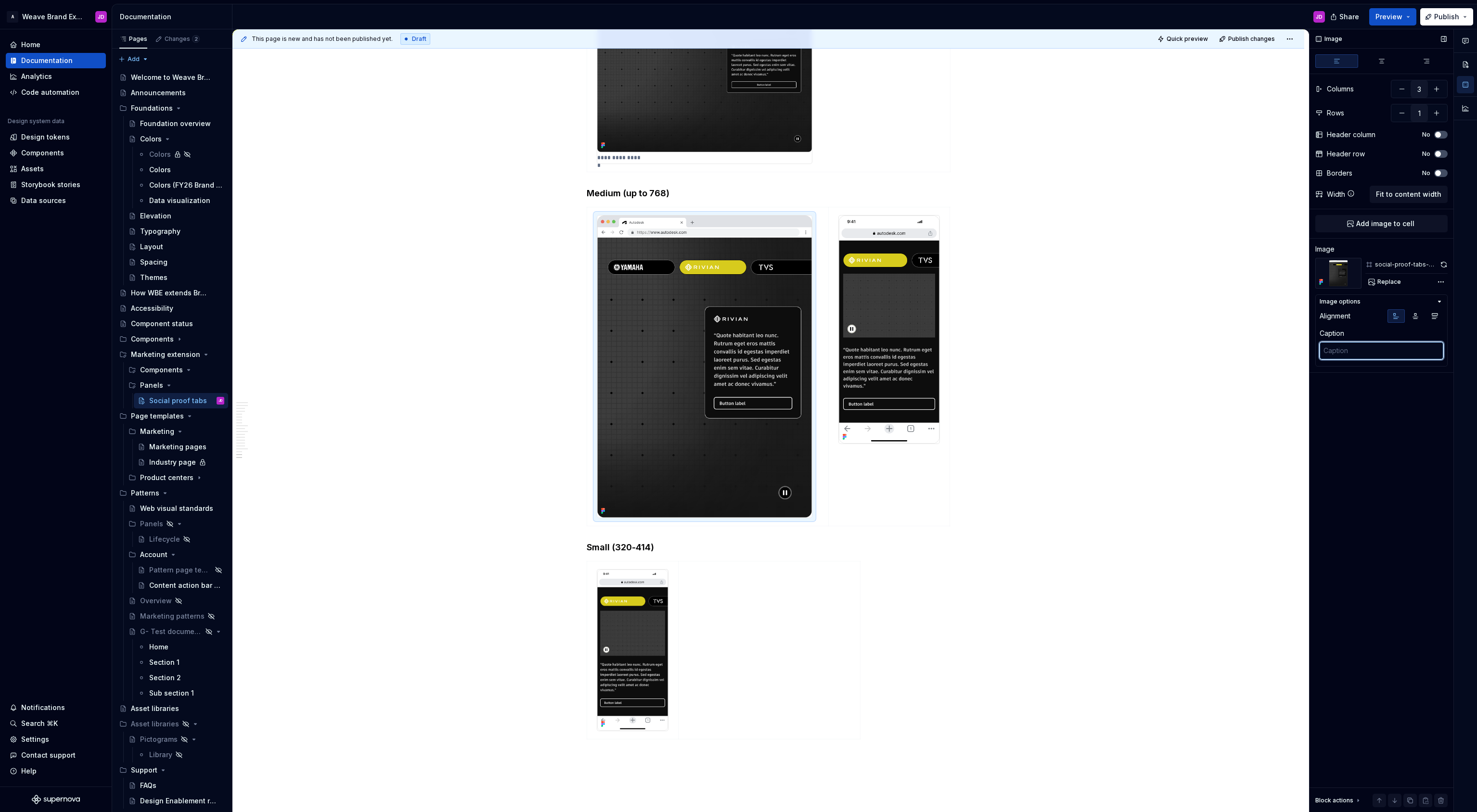
click at [1365, 352] on textarea at bounding box center [1381, 350] width 124 height 17
type textarea "*"
type textarea "M"
type textarea "*"
type textarea "Mei"
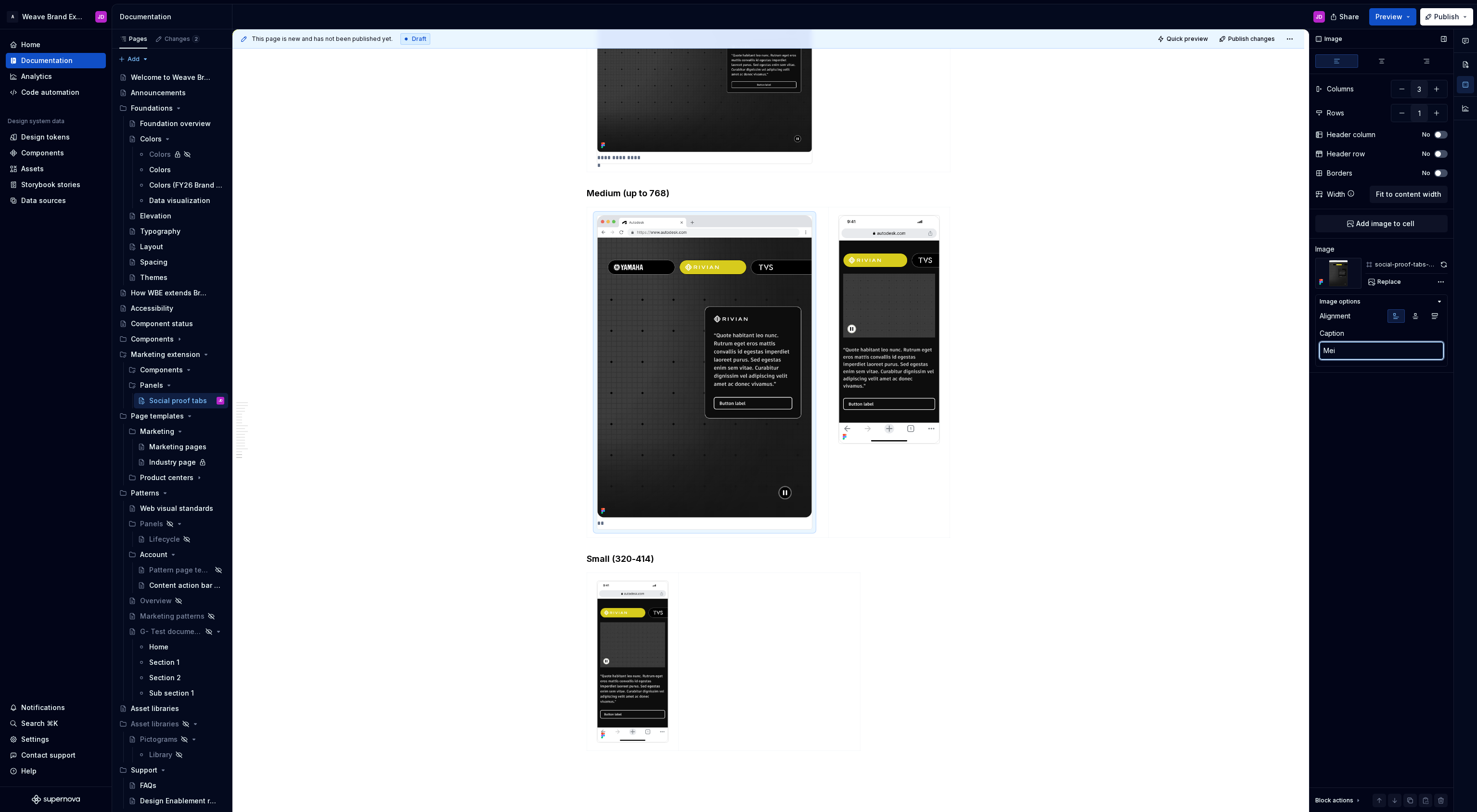
type textarea "*"
type textarea "Meid"
type textarea "*"
type textarea "Mei"
type textarea "*"
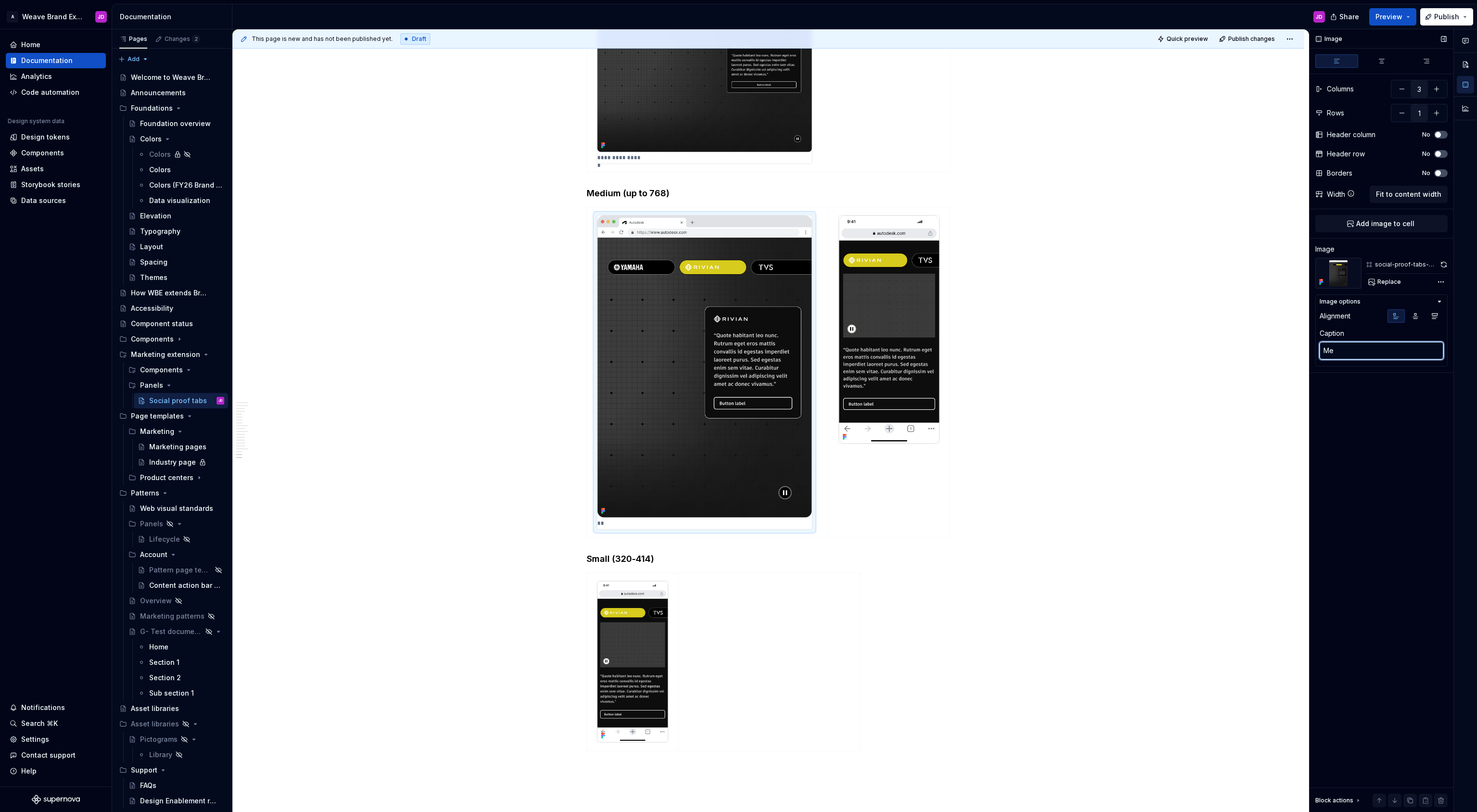
type textarea "Mee"
type textarea "*"
type textarea "Meeiu"
type textarea "*"
type textarea "Meei"
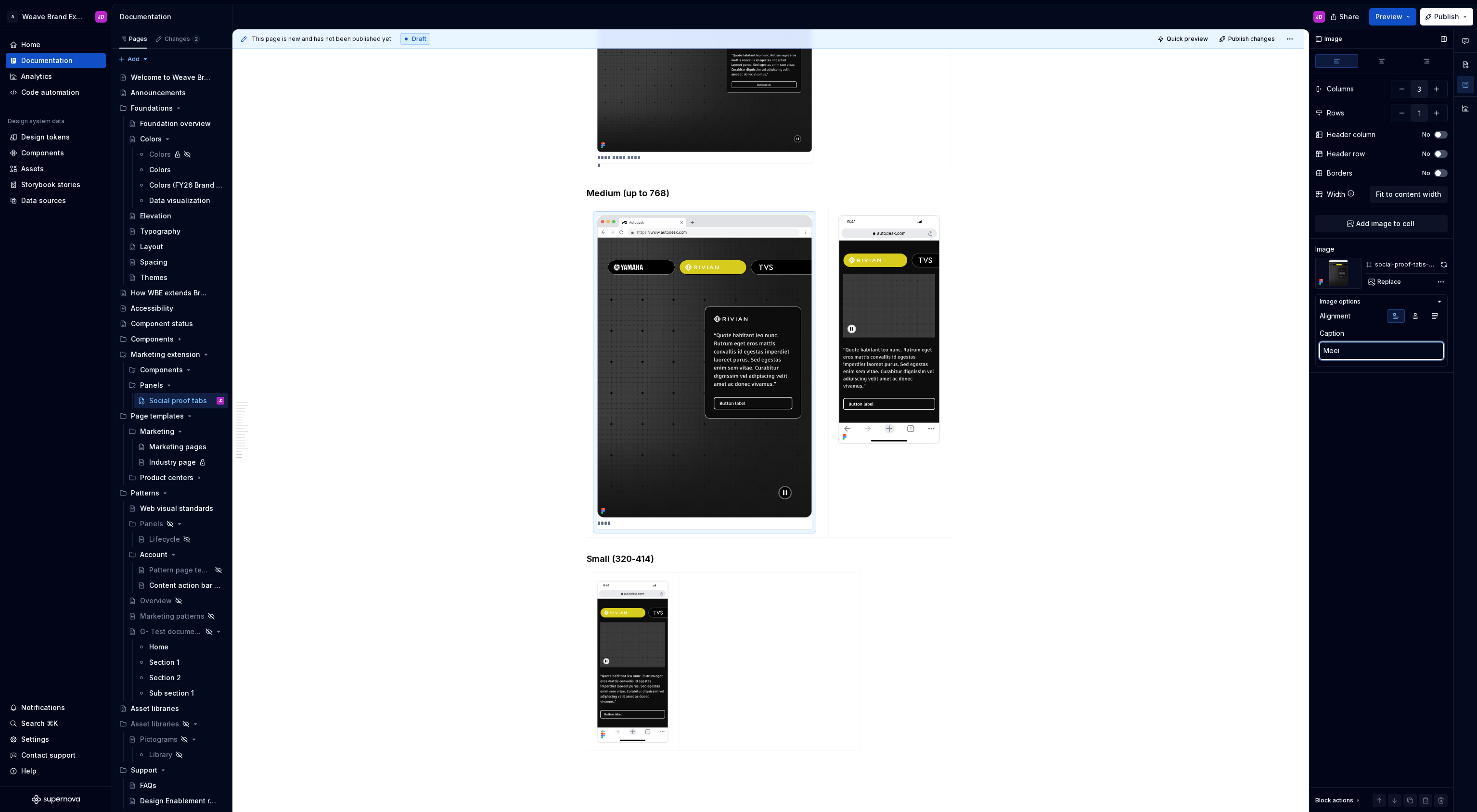
type textarea "*"
type textarea "Mee"
type textarea "*"
type textarea "Me"
type textarea "*"
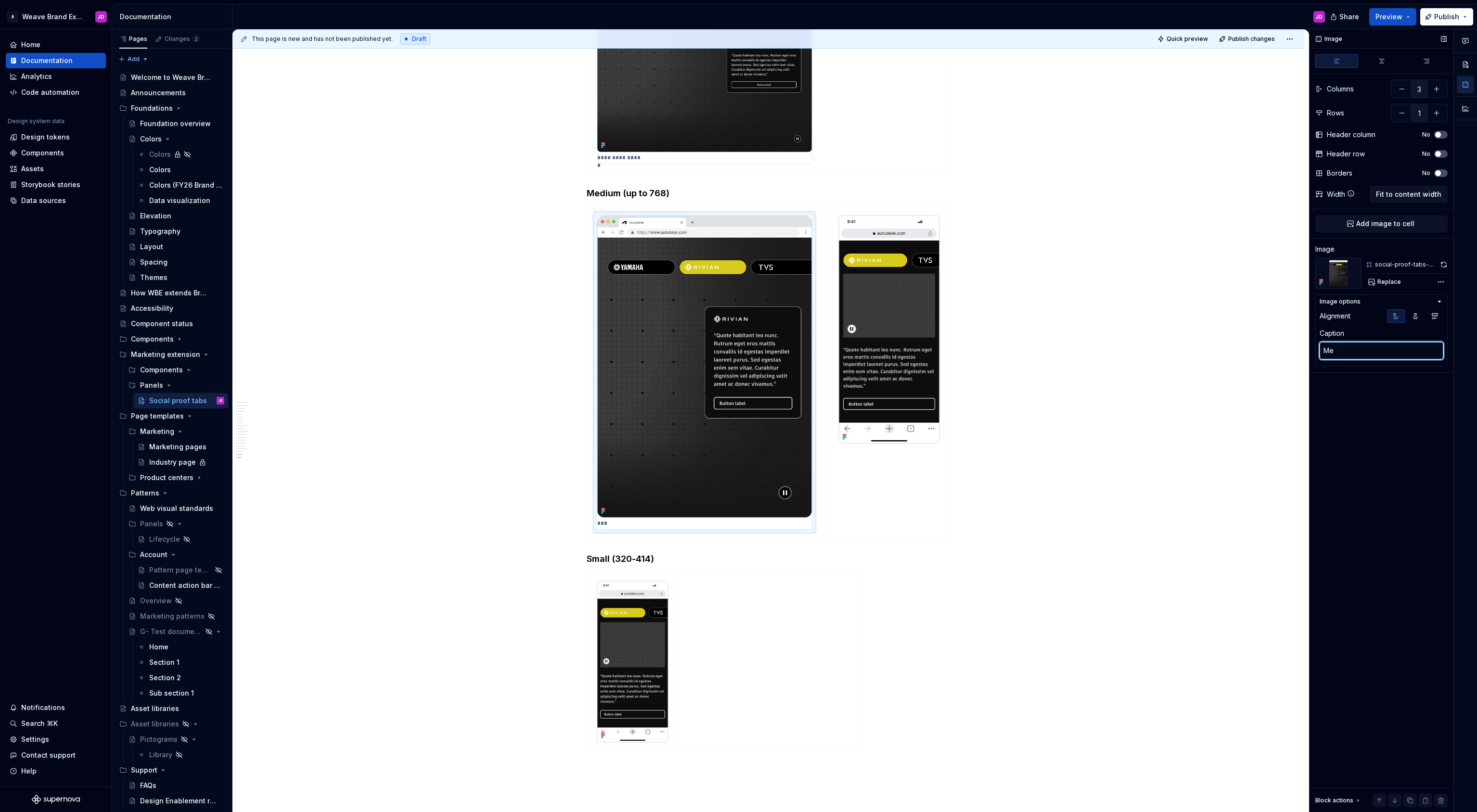
type textarea "Med"
type textarea "*"
type textarea "Medi"
type textarea "*"
type textarea "Mediu"
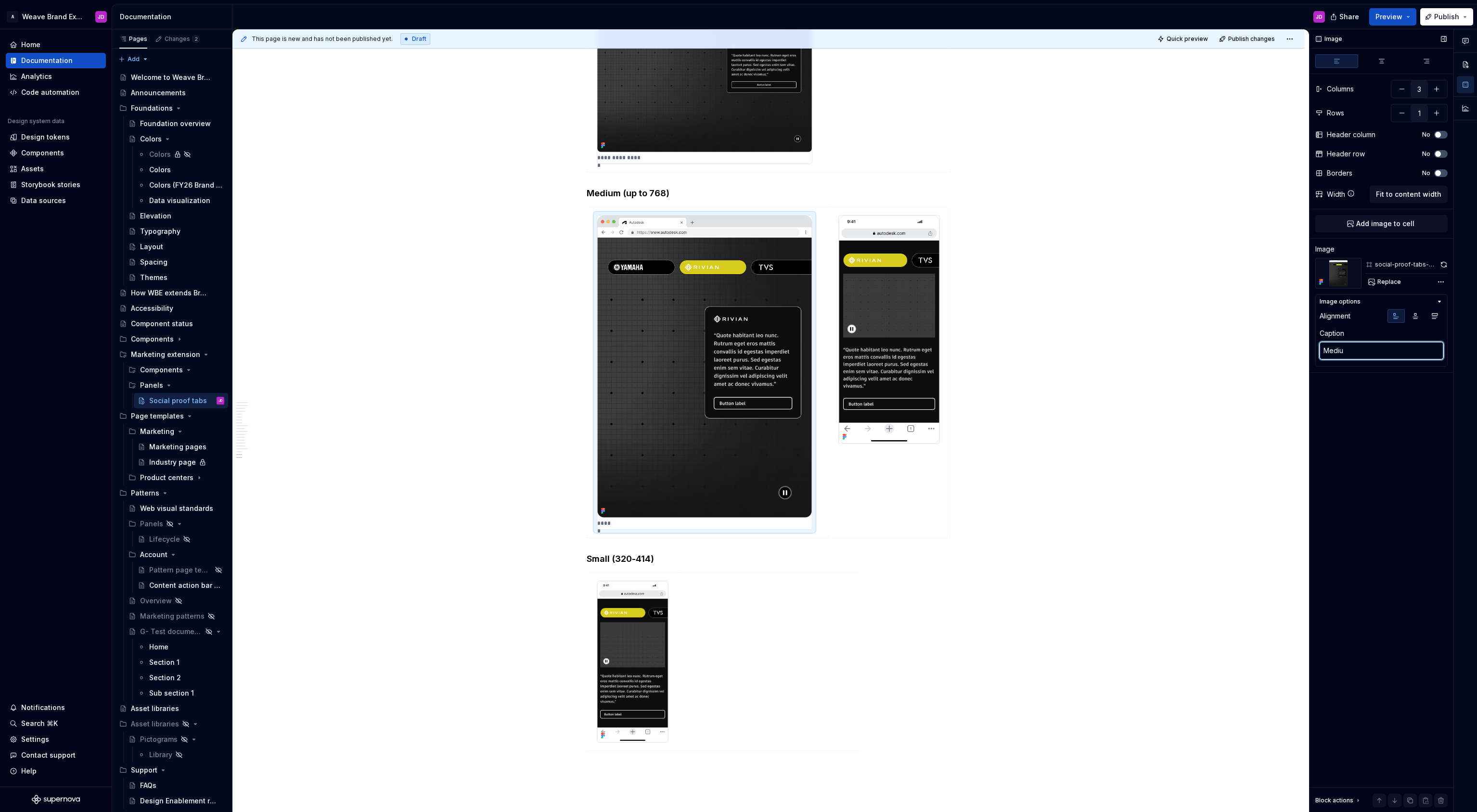
type textarea "*"
type textarea "Medium"
type textarea "*"
type textarea "Medium"
type textarea "*"
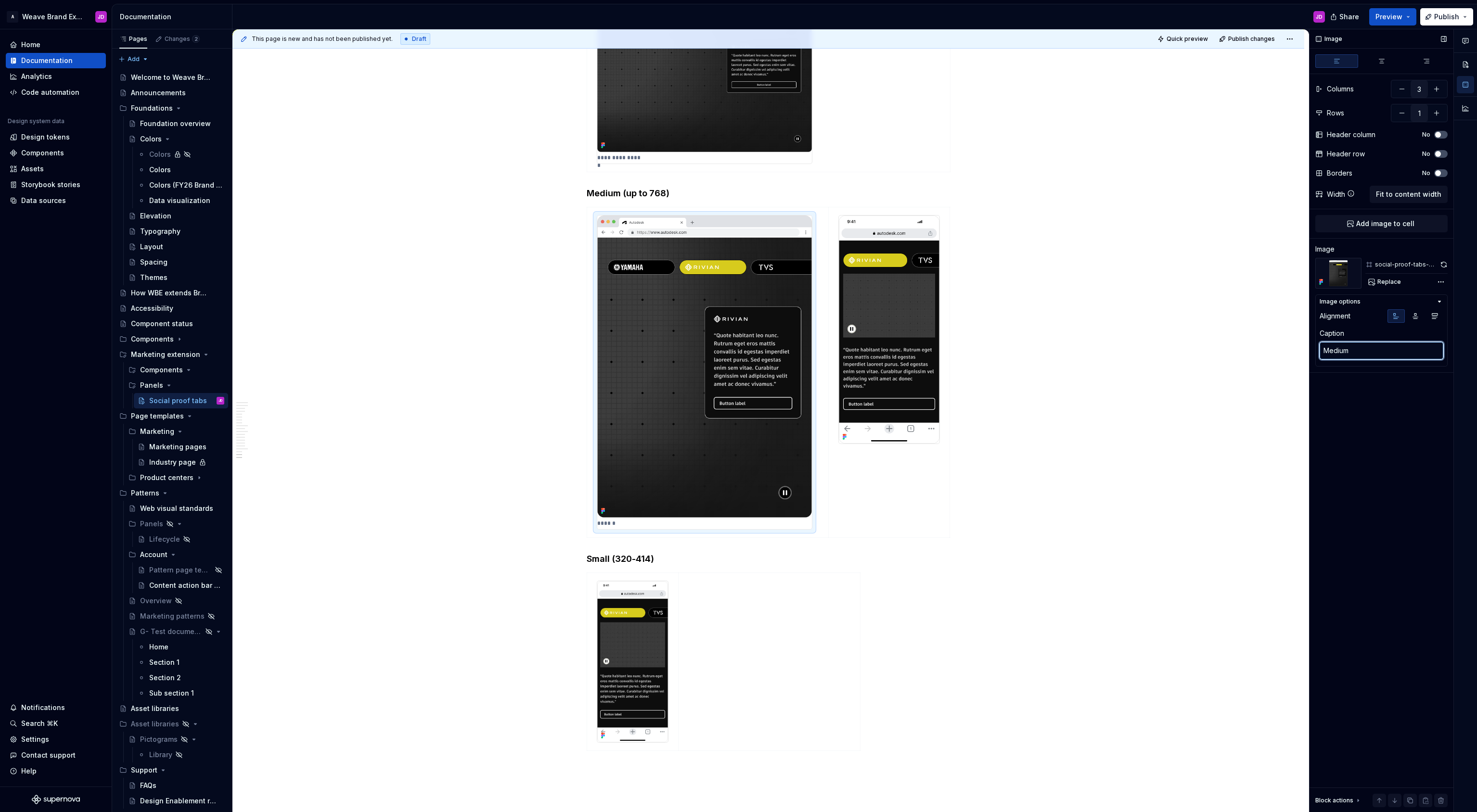
type textarea "Medium"
paste textarea "breakpoint"
type textarea "*"
type textarea "Medium breakpoint"
type textarea "*"
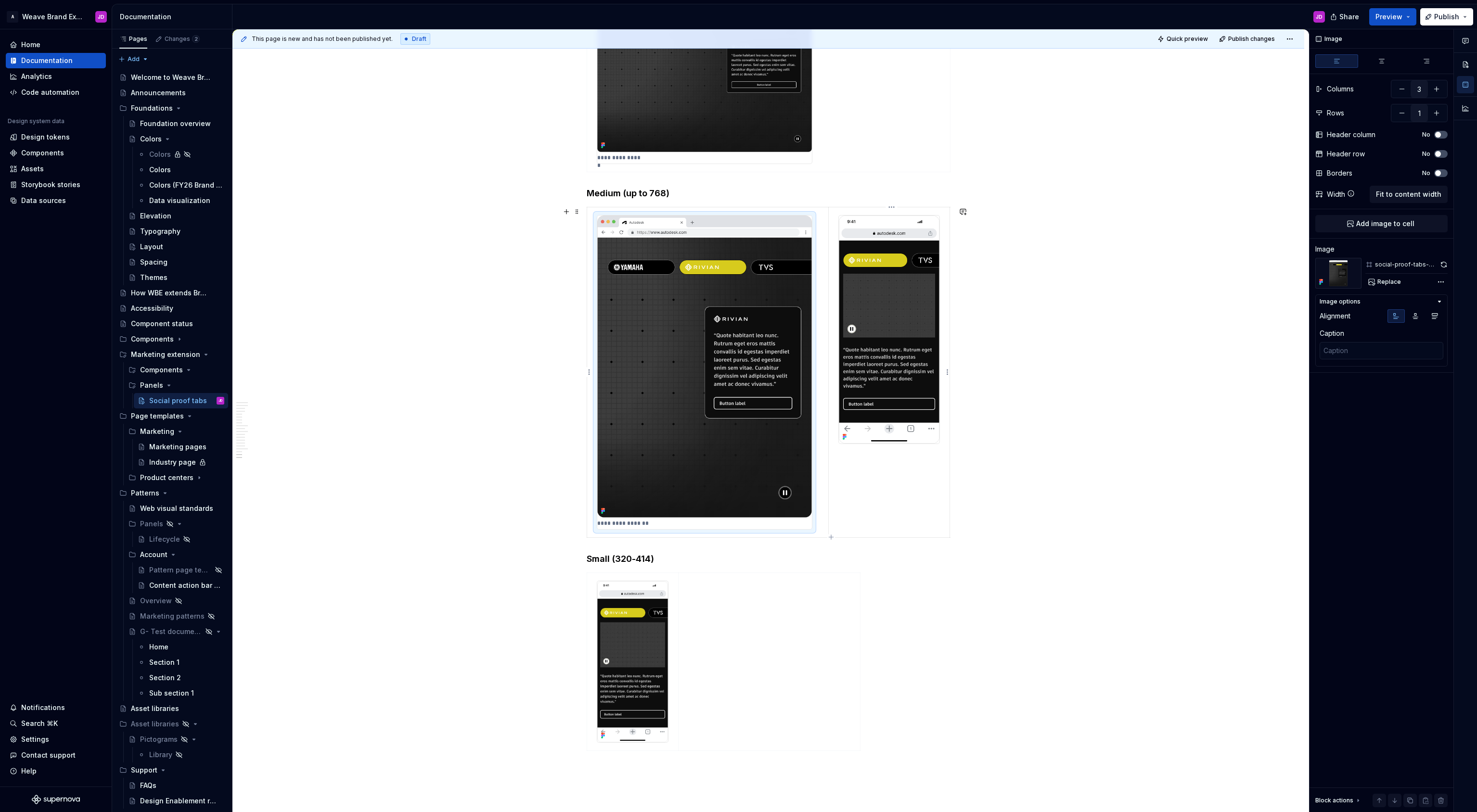
click at [892, 287] on img at bounding box center [889, 330] width 100 height 228
click at [1350, 351] on textarea at bounding box center [1381, 350] width 124 height 17
type textarea "*"
type textarea "S"
type textarea "*"
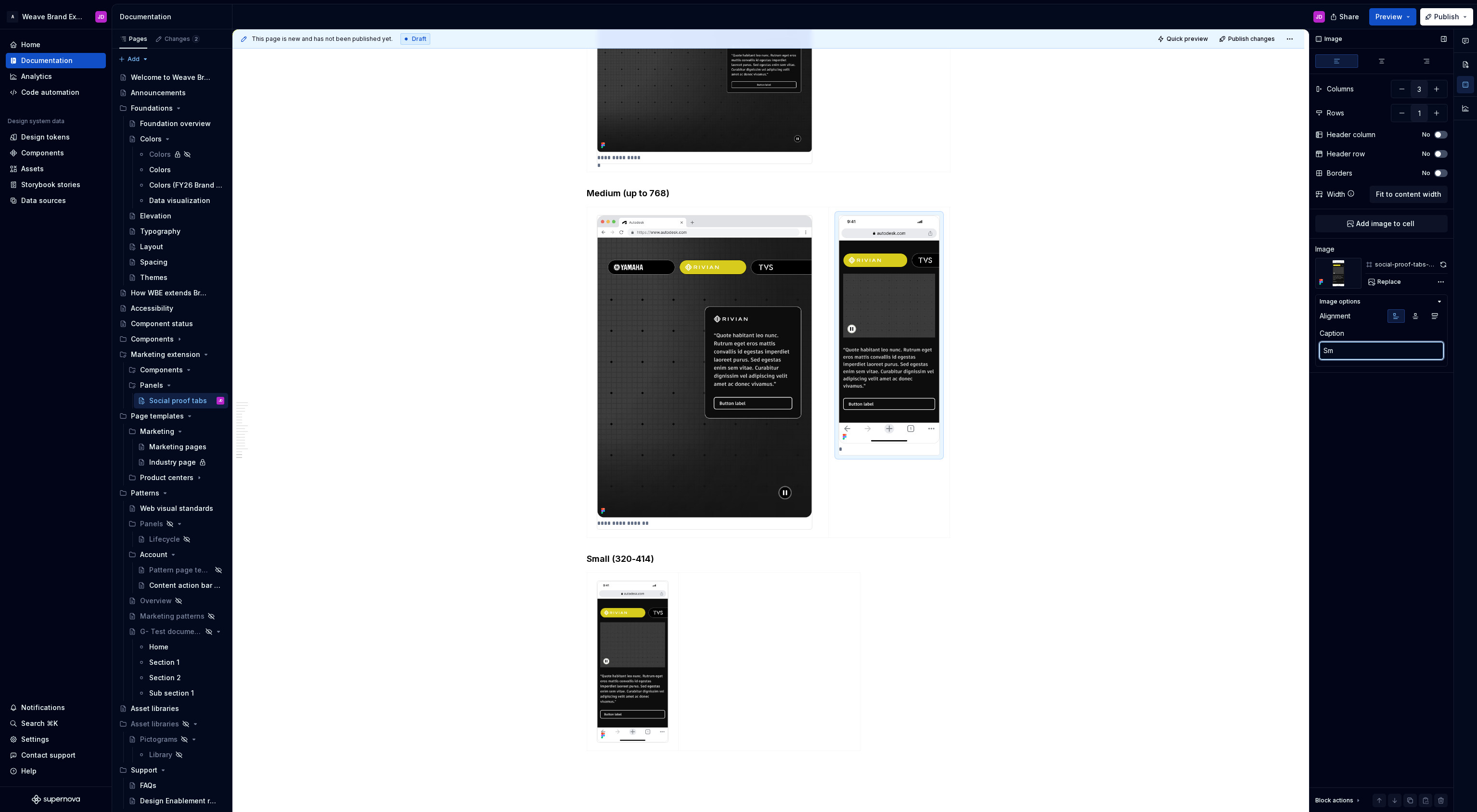
type textarea "Sma"
type textarea "*"
type textarea "Smal"
type textarea "*"
type textarea "Smal"
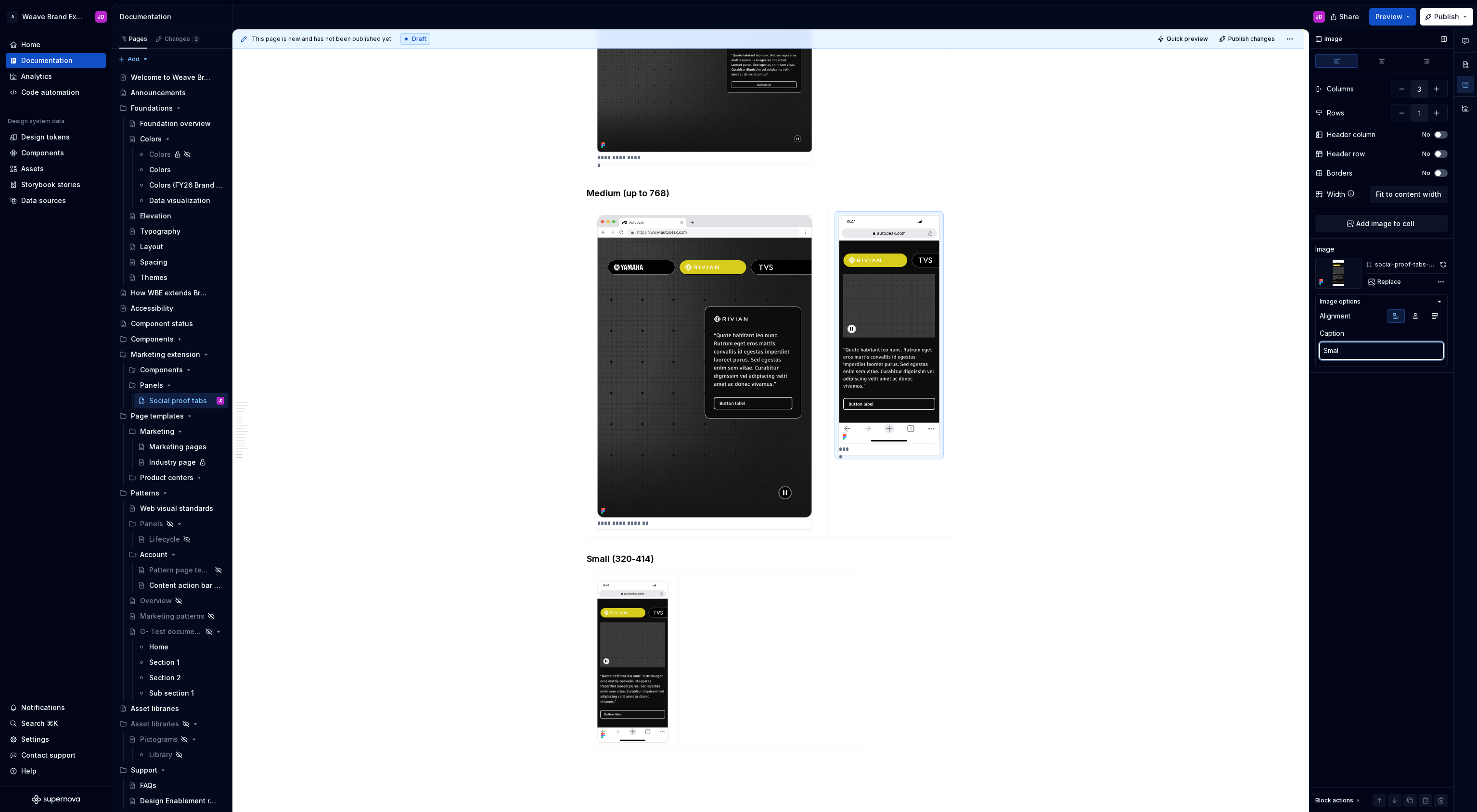
type textarea "*"
type textarea "Small"
paste textarea "breakpoint"
type textarea "*"
type textarea "Small breakpoint"
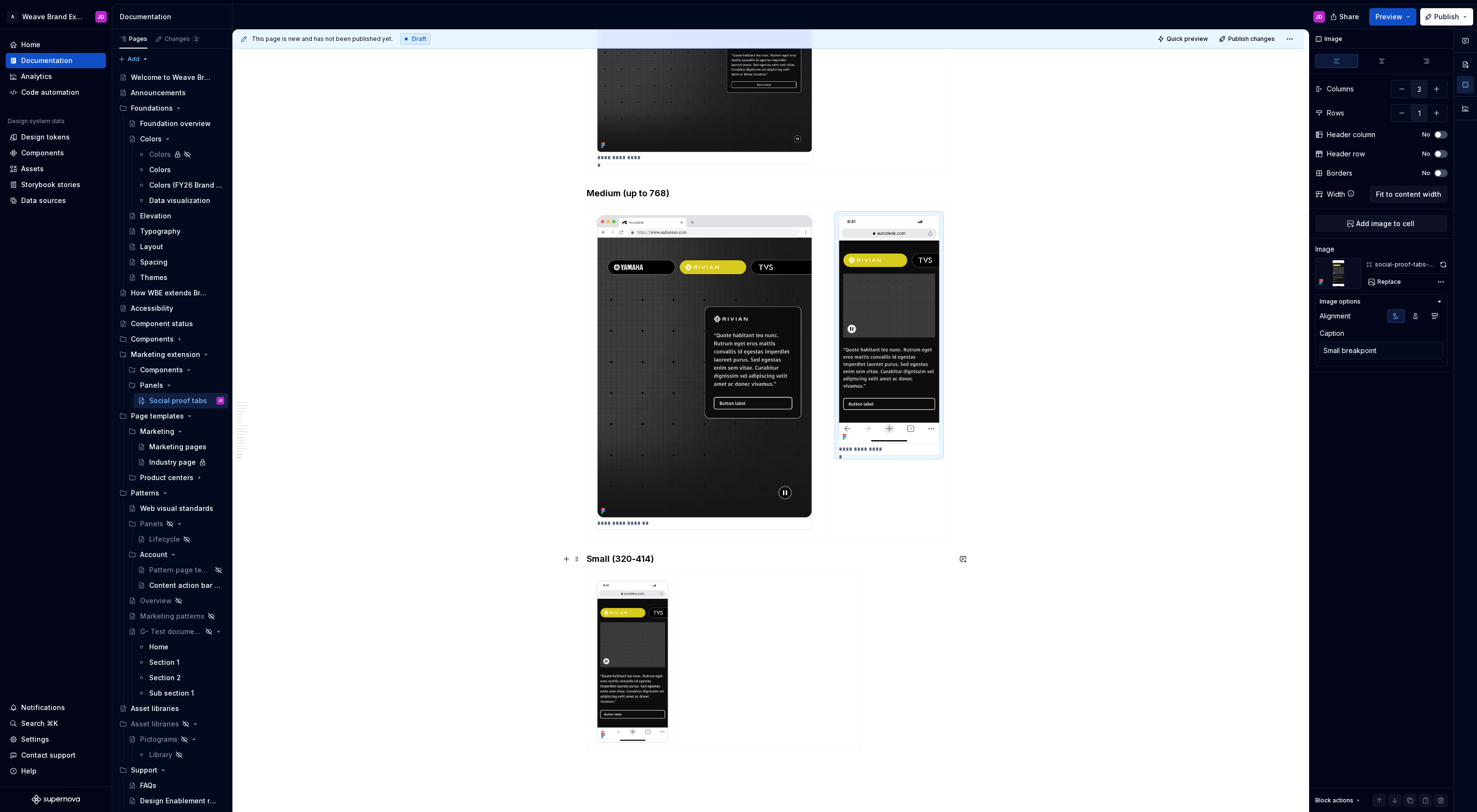
click at [614, 559] on h4 "Small (320-414)" at bounding box center [768, 559] width 364 height 11
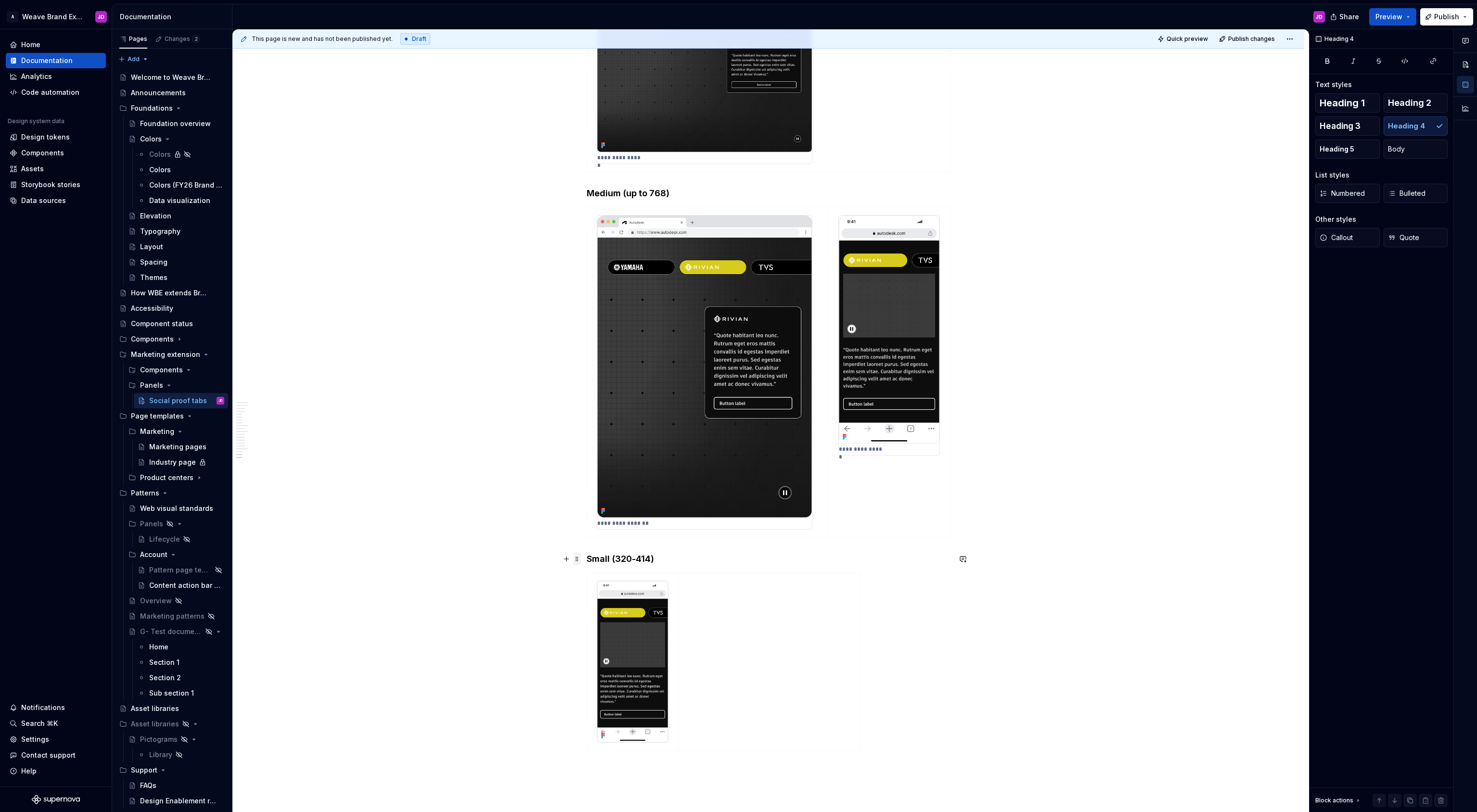
drag, startPoint x: 584, startPoint y: 559, endPoint x: 579, endPoint y: 559, distance: 5.0
click at [576, 559] on span at bounding box center [577, 559] width 8 height 14
click at [596, 642] on div "Delete" at bounding box center [625, 644] width 63 height 10
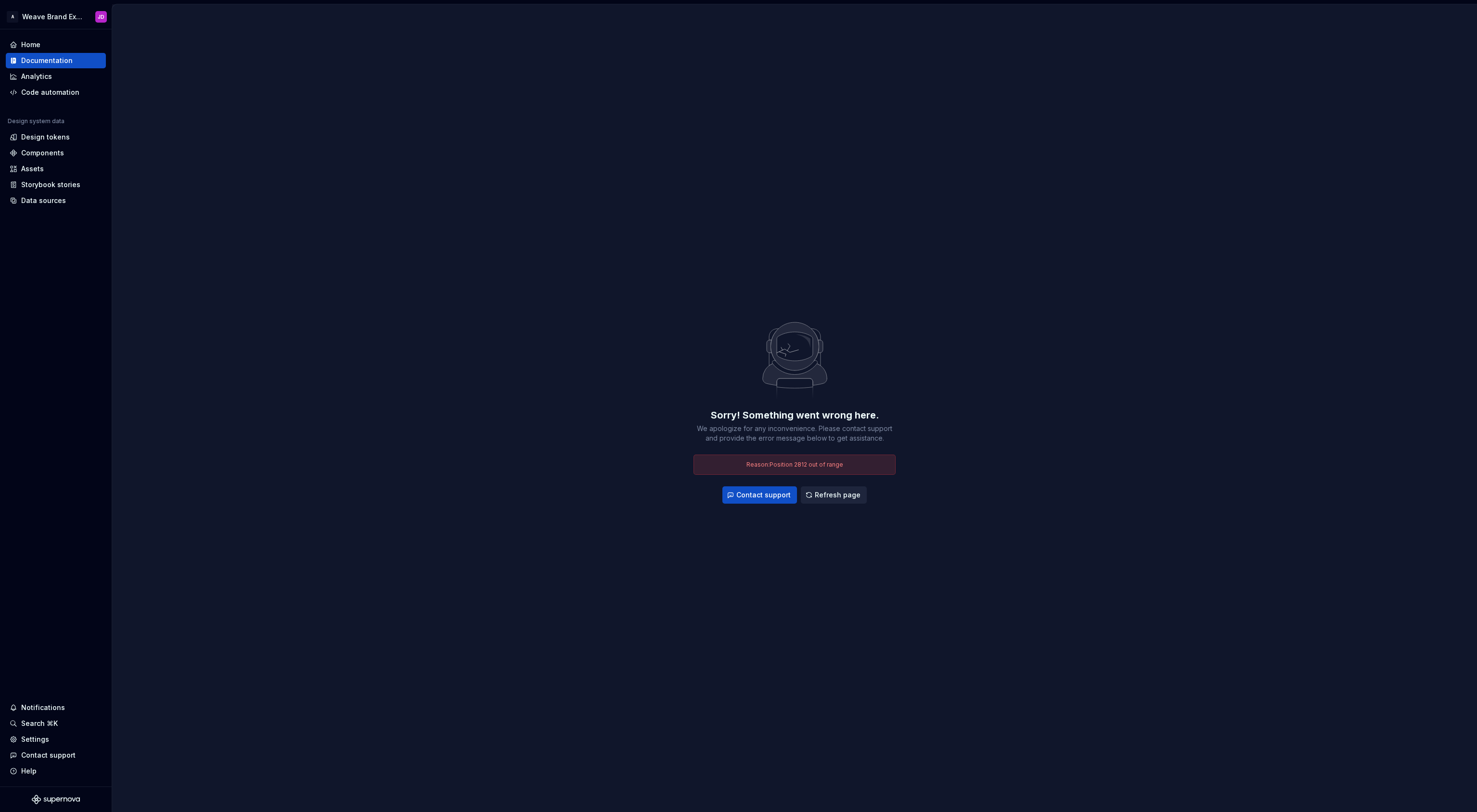
click at [839, 497] on span "Refresh page" at bounding box center [837, 495] width 45 height 10
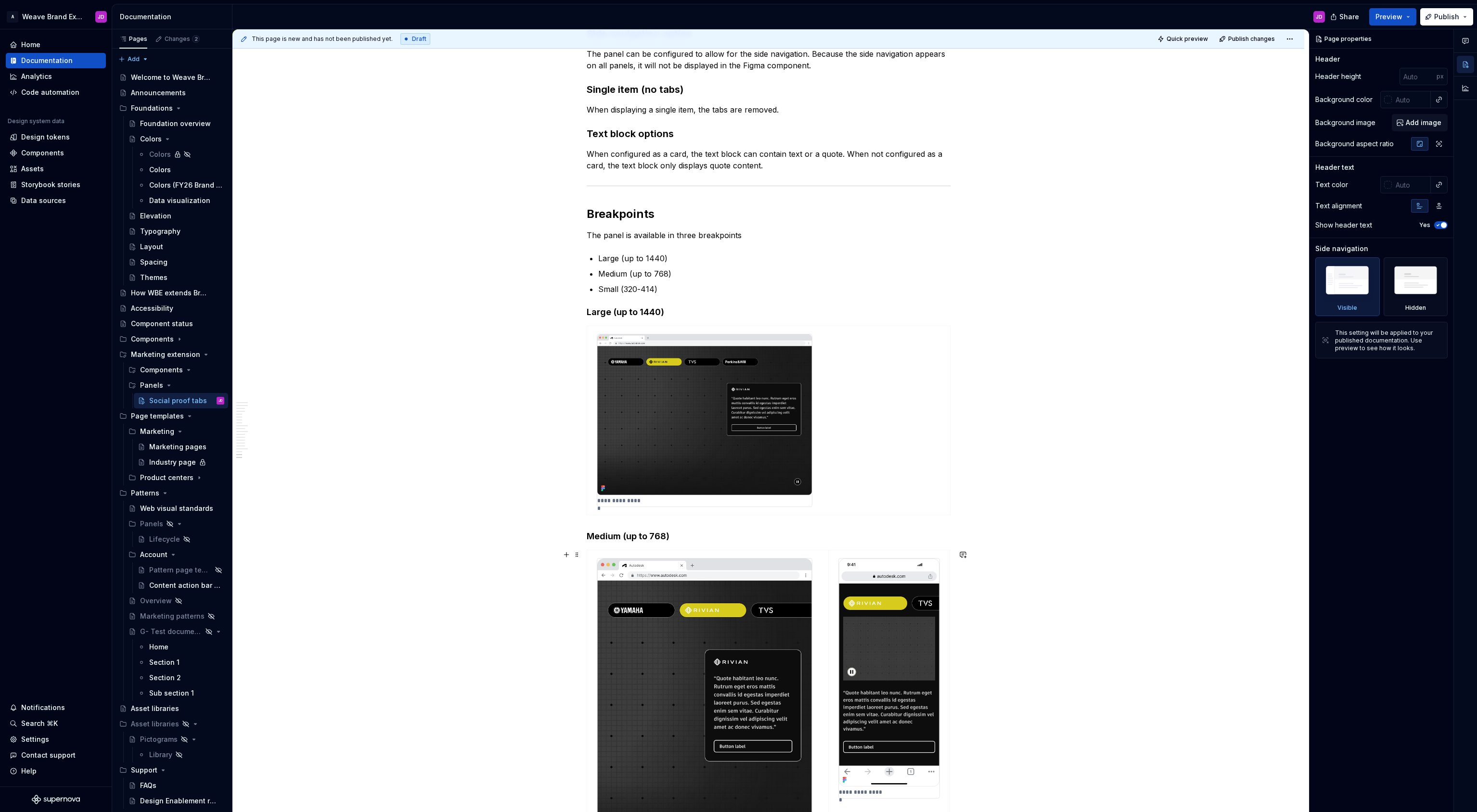
scroll to position [2600, 0]
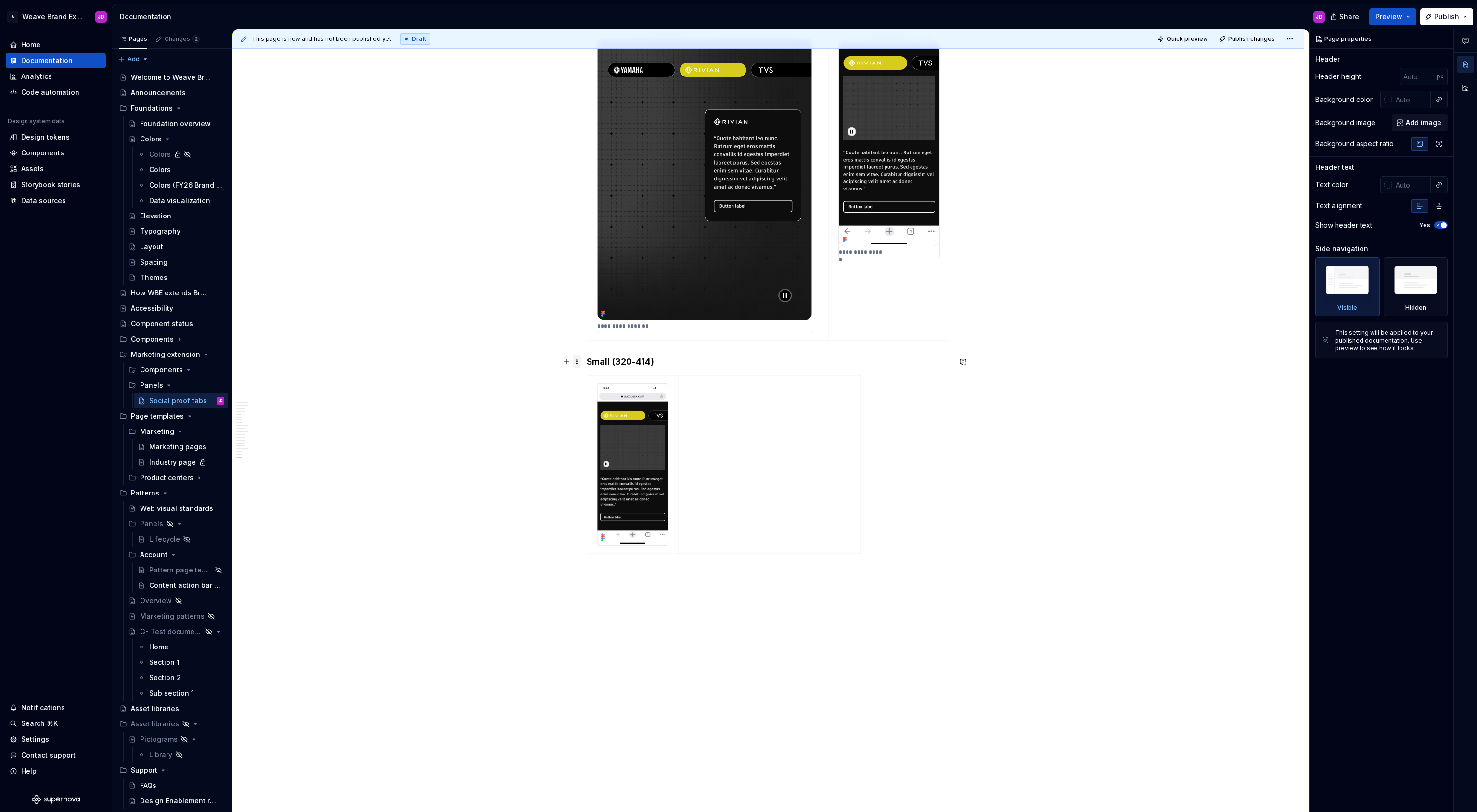
click at [580, 363] on span at bounding box center [577, 361] width 8 height 14
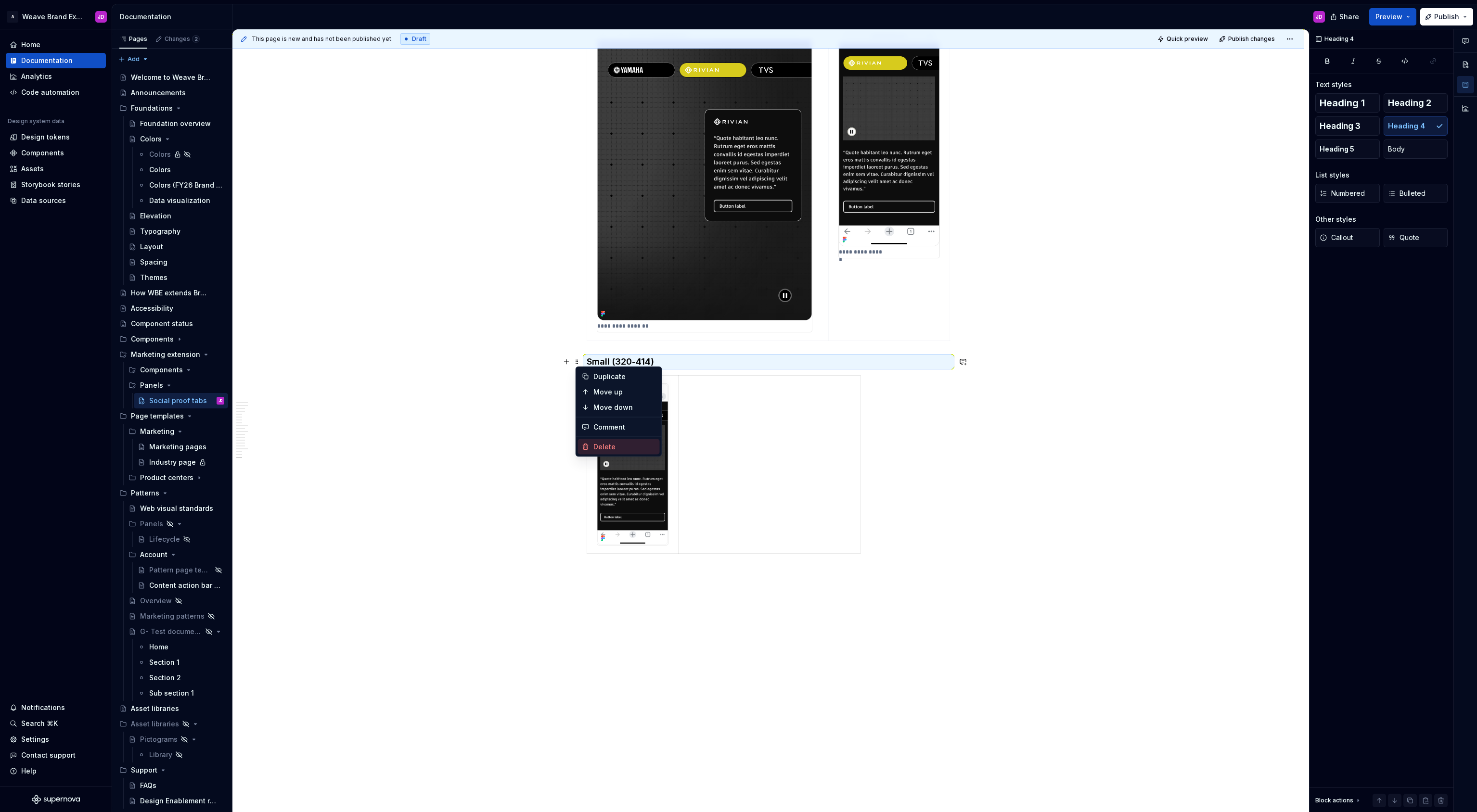
click at [611, 446] on div "Delete" at bounding box center [625, 447] width 63 height 10
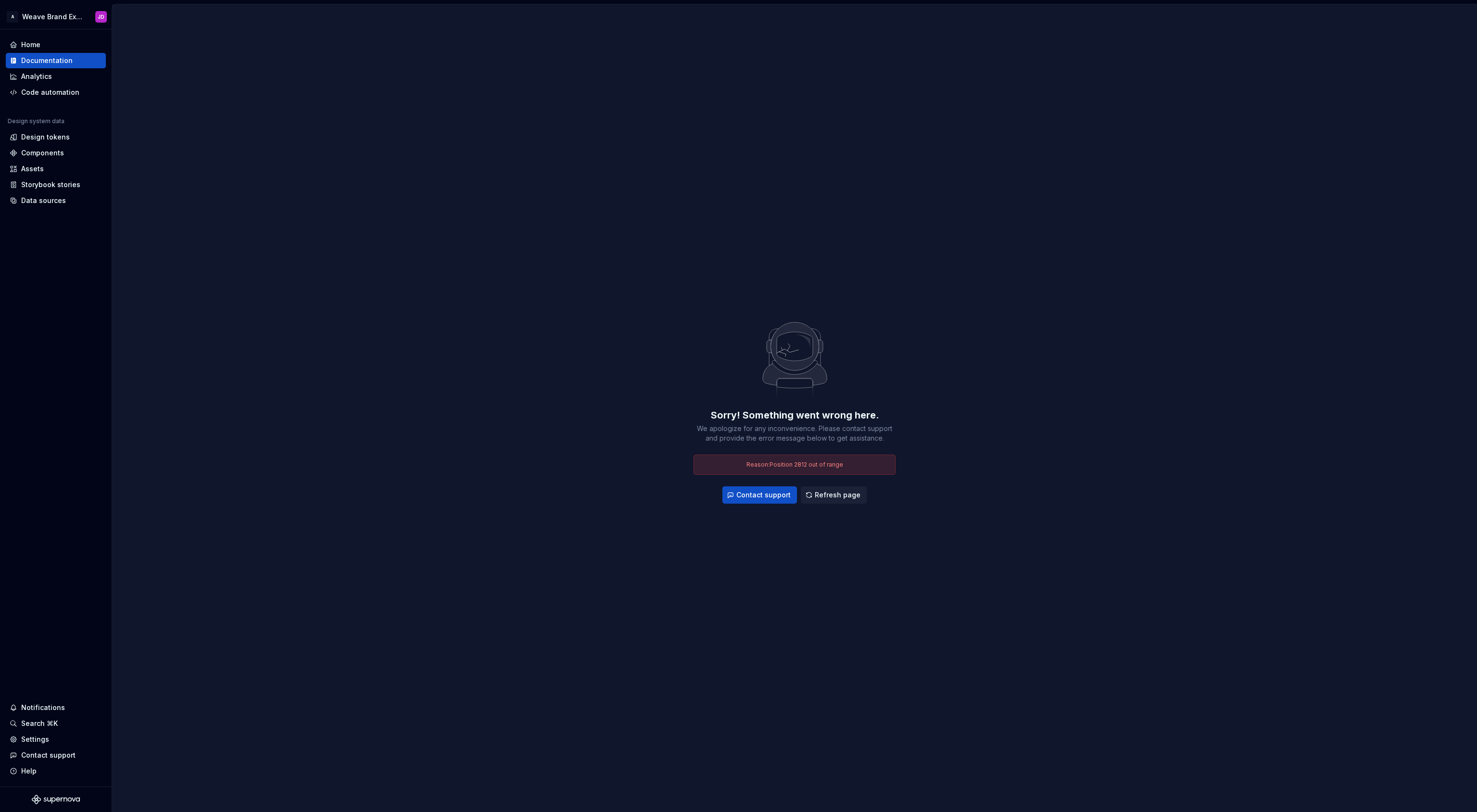
click at [589, 374] on div "Sorry! Something went wrong here. We apologize for any inconvenience. Please co…" at bounding box center [794, 408] width 1365 height 808
click at [490, 329] on div "Sorry! Something went wrong here. We apologize for any inconvenience. Please co…" at bounding box center [794, 408] width 1365 height 808
click at [833, 497] on span "Refresh page" at bounding box center [837, 495] width 45 height 10
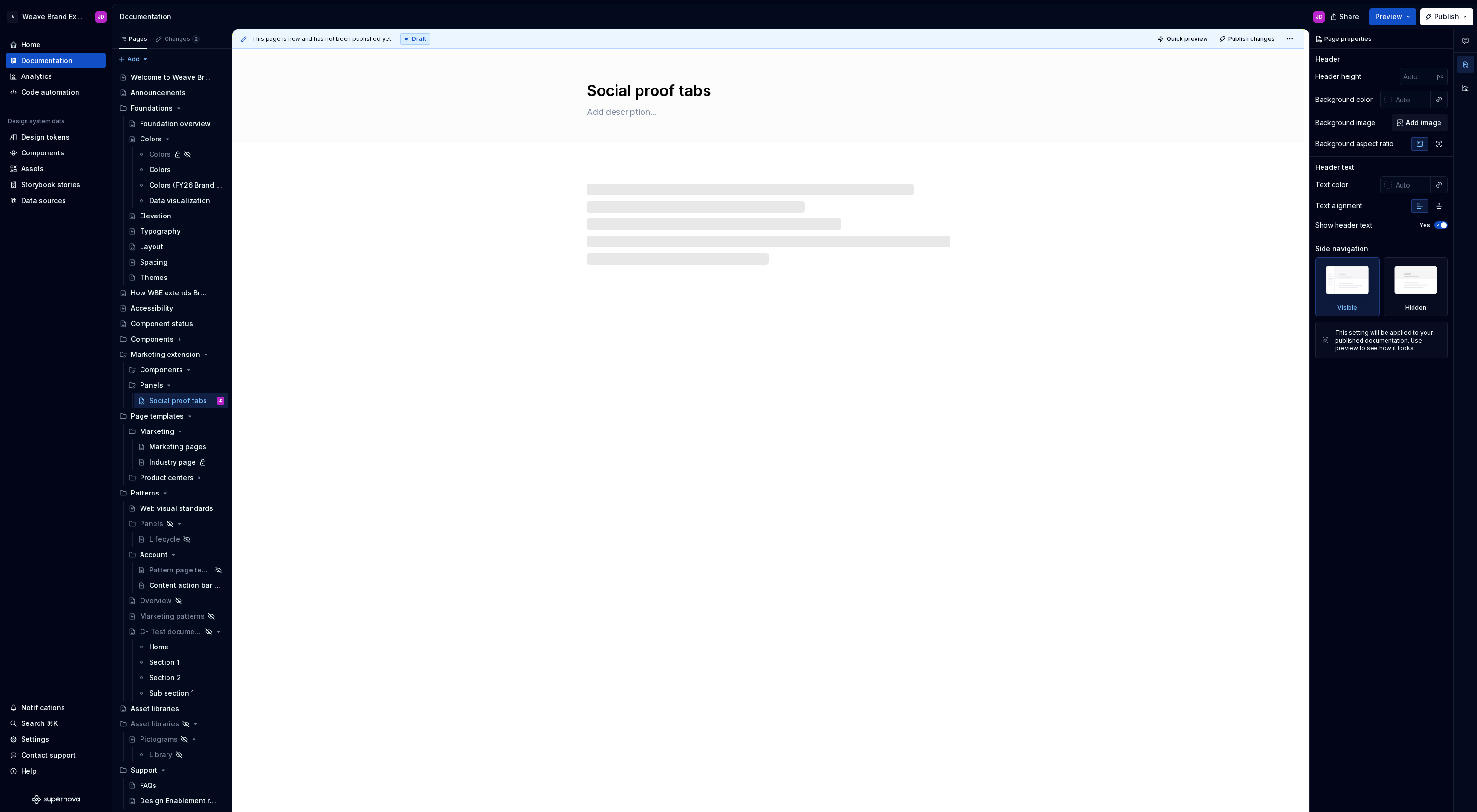
type textarea "*"
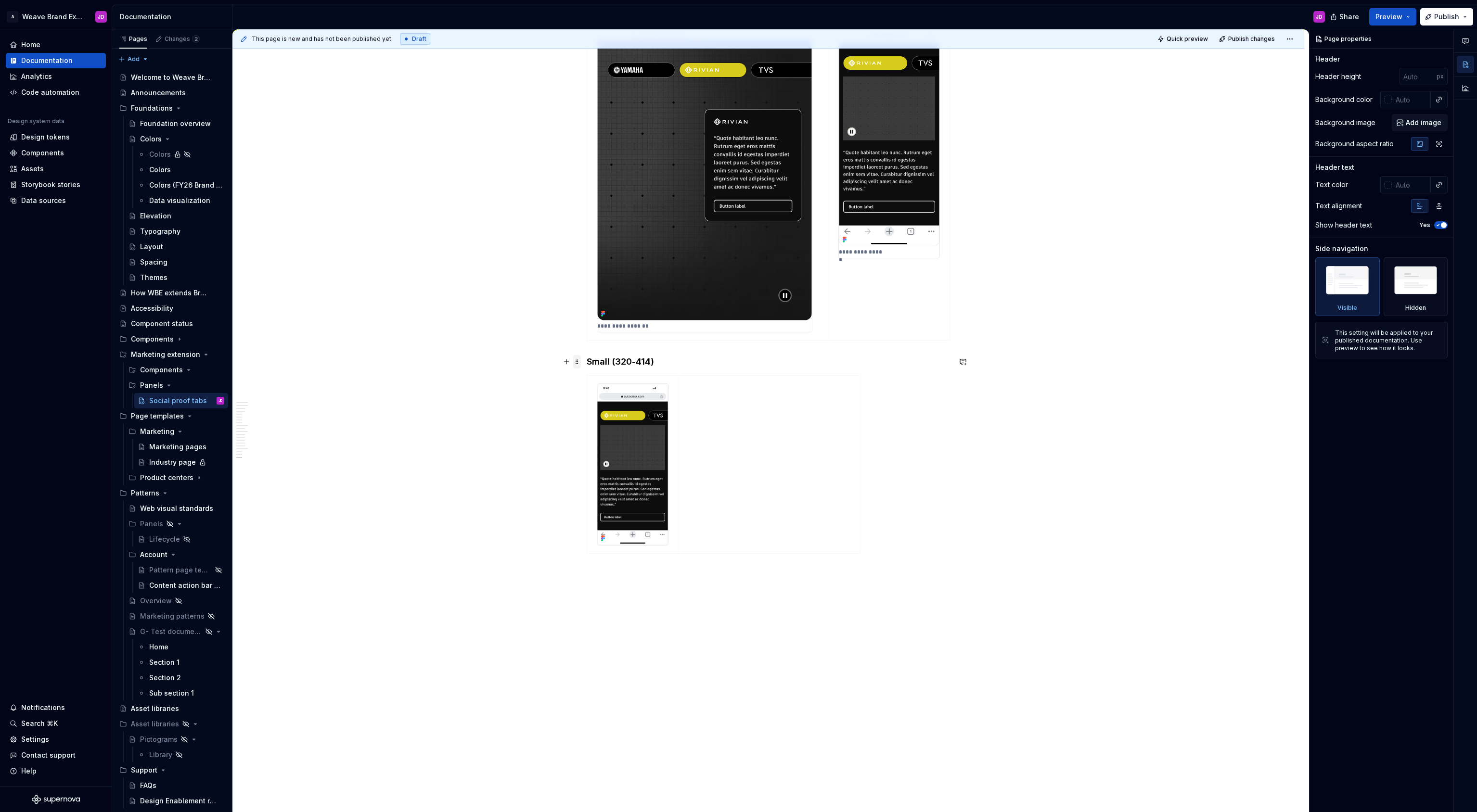
click at [576, 362] on span at bounding box center [577, 361] width 8 height 14
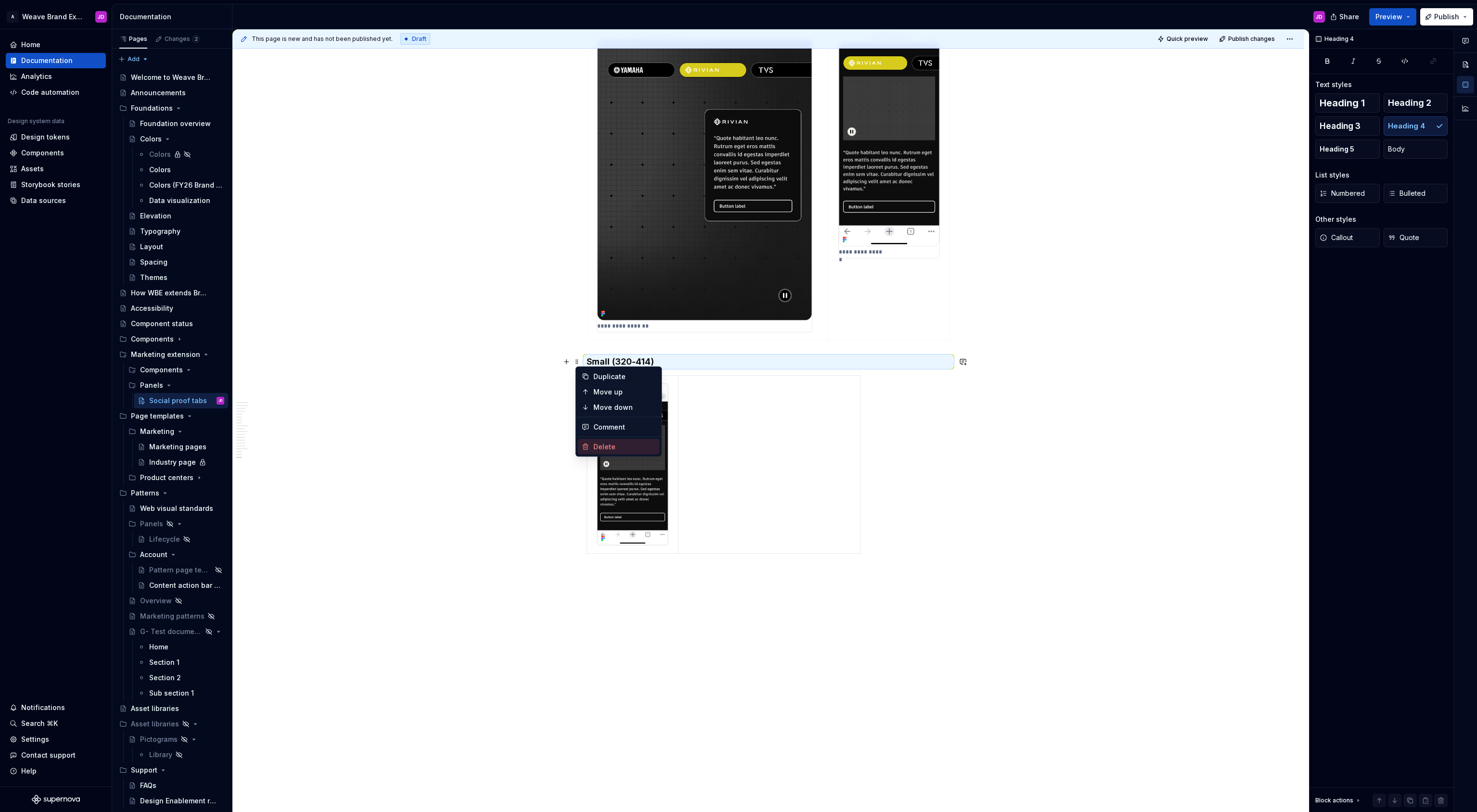
drag, startPoint x: 601, startPoint y: 444, endPoint x: 595, endPoint y: 443, distance: 6.1
click at [601, 444] on div "Delete" at bounding box center [625, 447] width 63 height 10
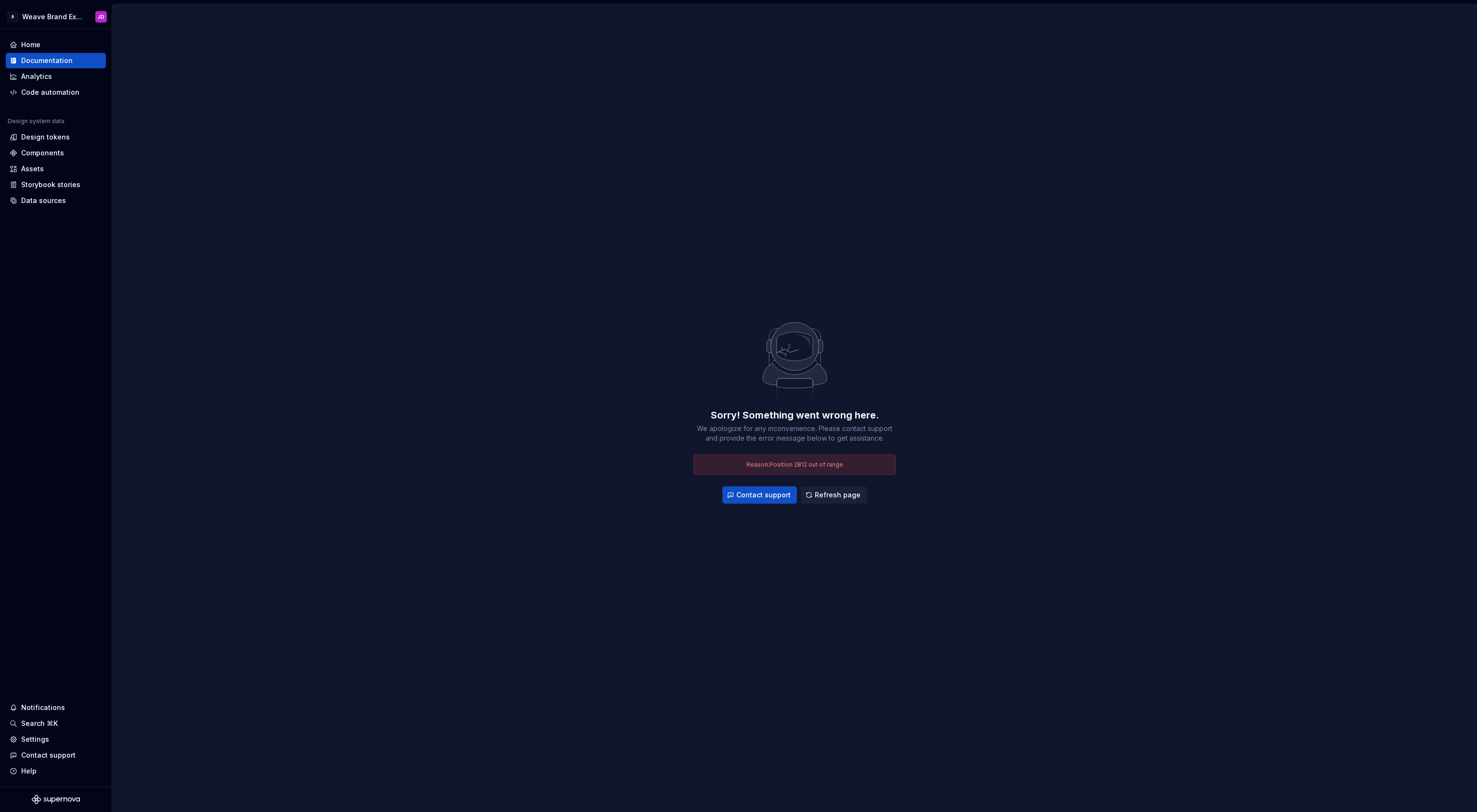
click at [772, 467] on span "Reason: Position 2812 out of range" at bounding box center [795, 464] width 97 height 7
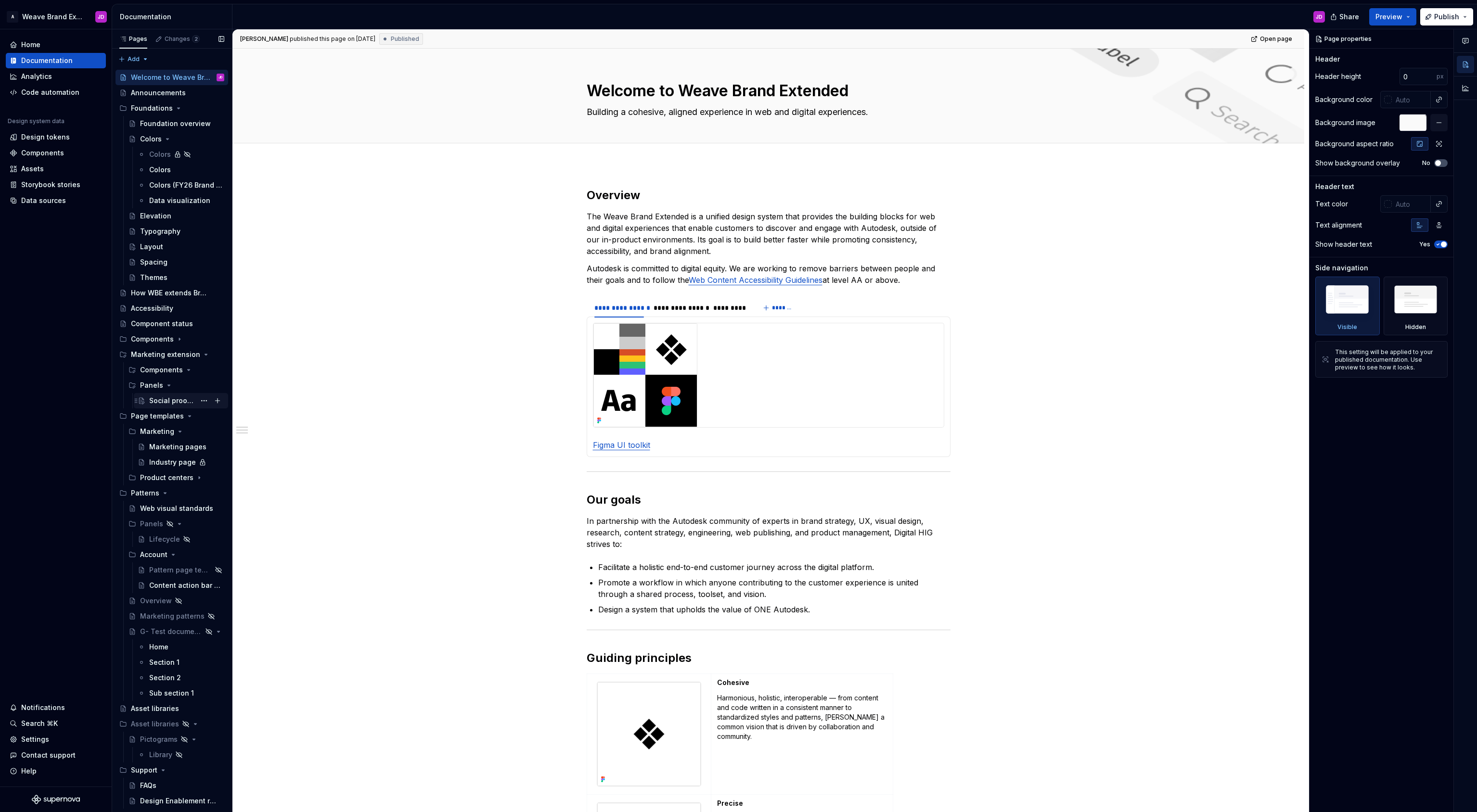
click at [184, 399] on div "Social proof tabs" at bounding box center [172, 401] width 46 height 10
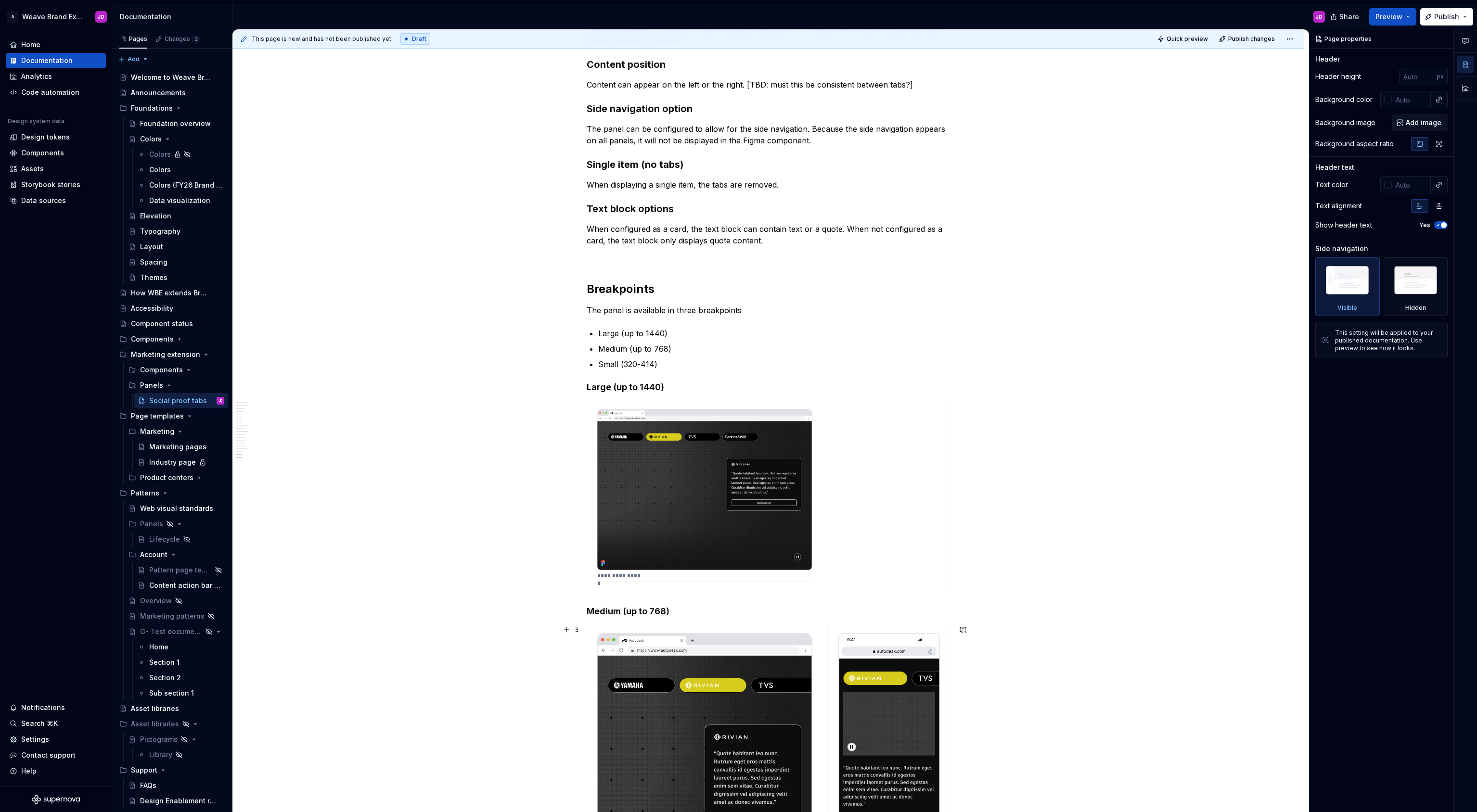
scroll to position [2600, 0]
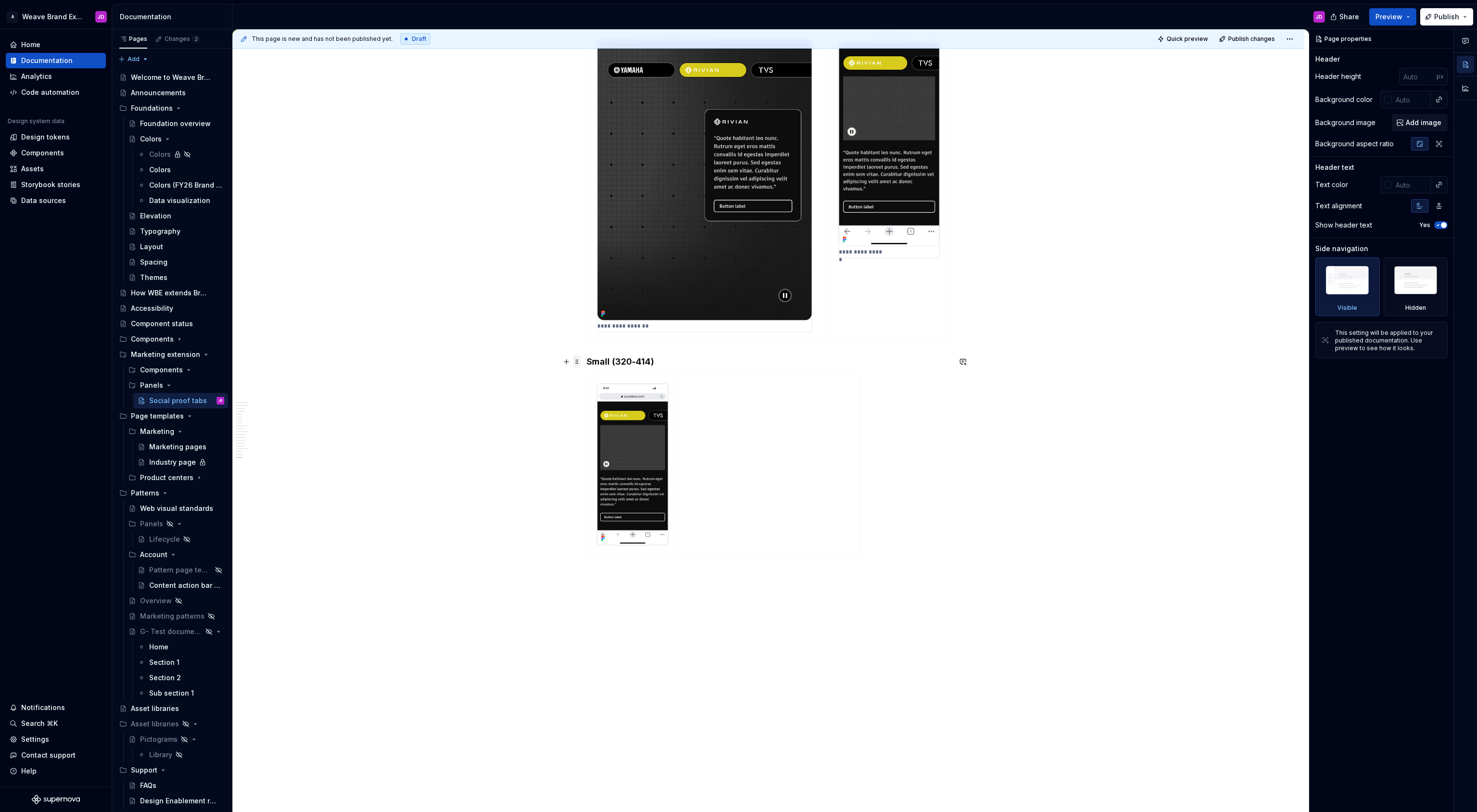
type textarea "*"
click at [580, 361] on span at bounding box center [577, 361] width 8 height 14
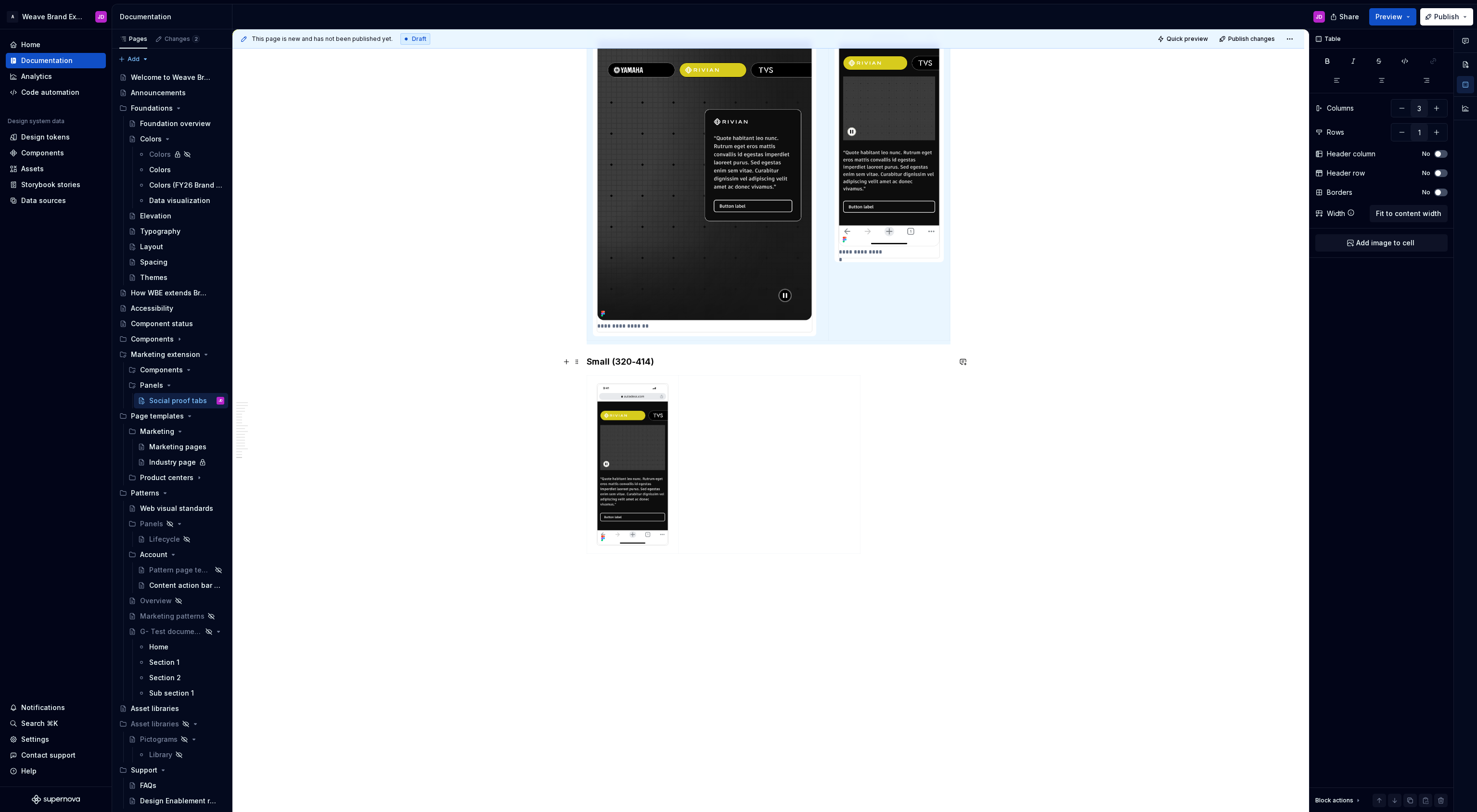
click at [611, 361] on h4 "Small (320-414)" at bounding box center [768, 361] width 364 height 11
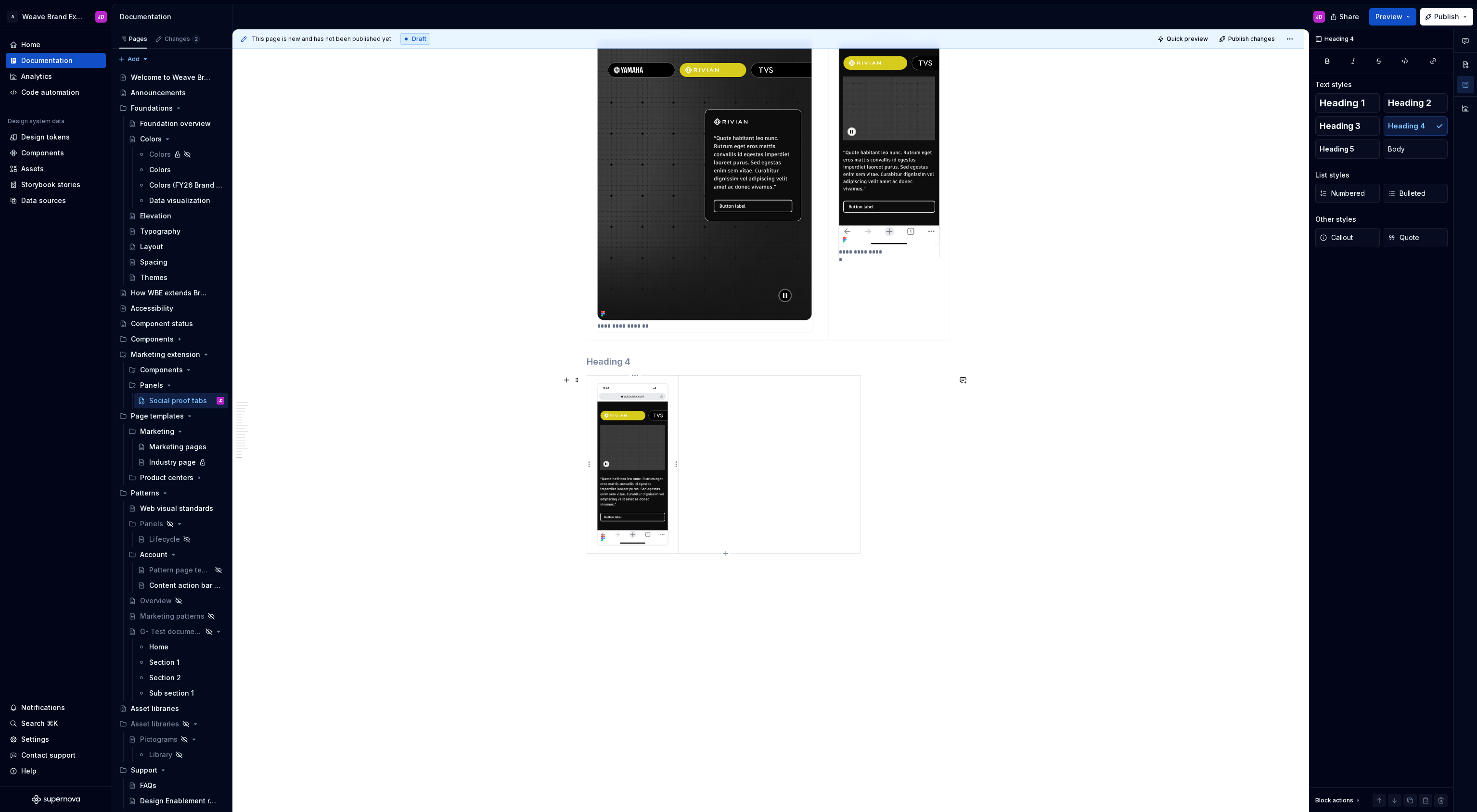
scroll to position [2581, 0]
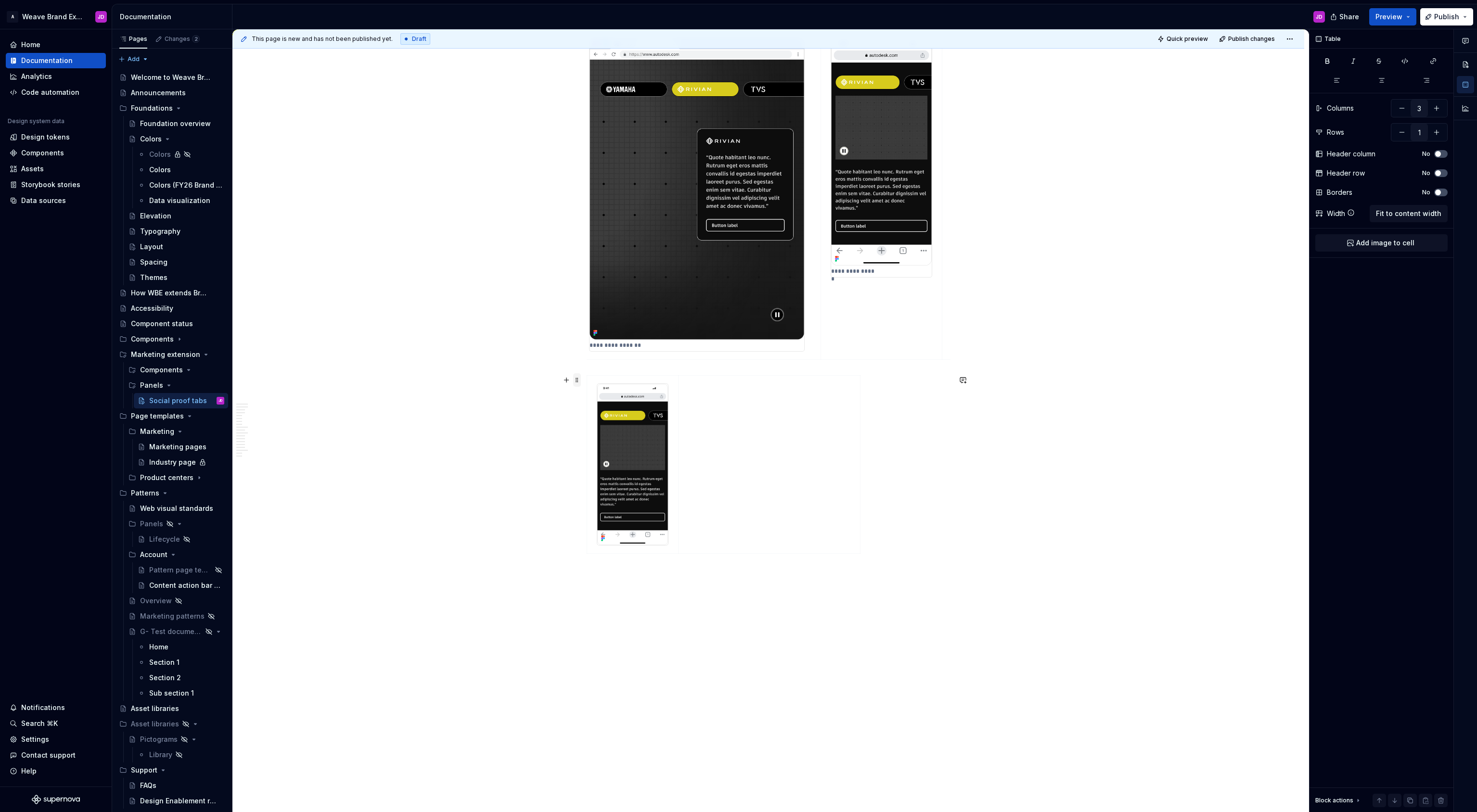
click at [580, 381] on span at bounding box center [577, 380] width 8 height 14
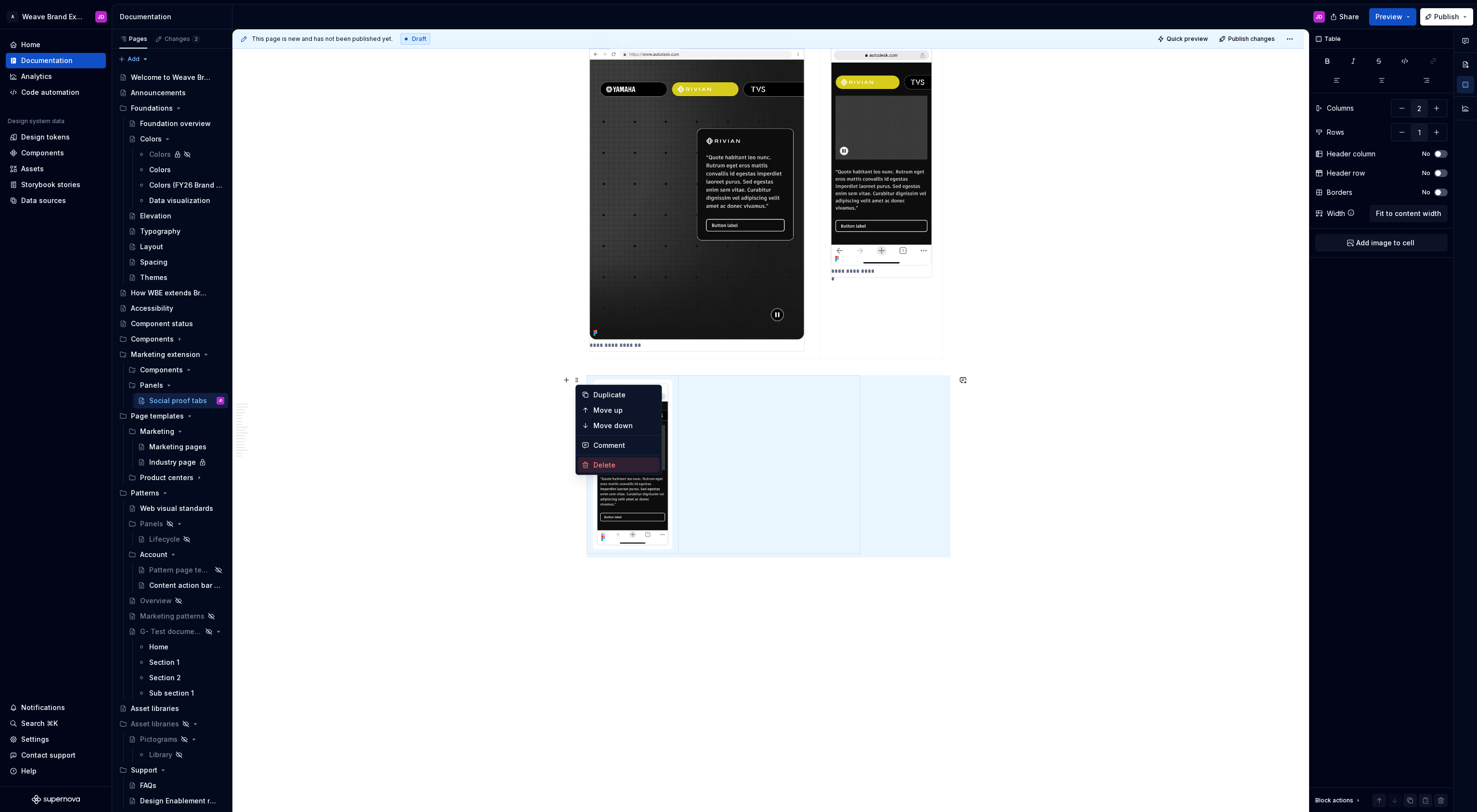
click at [611, 465] on div "Delete" at bounding box center [625, 465] width 63 height 10
type input "3"
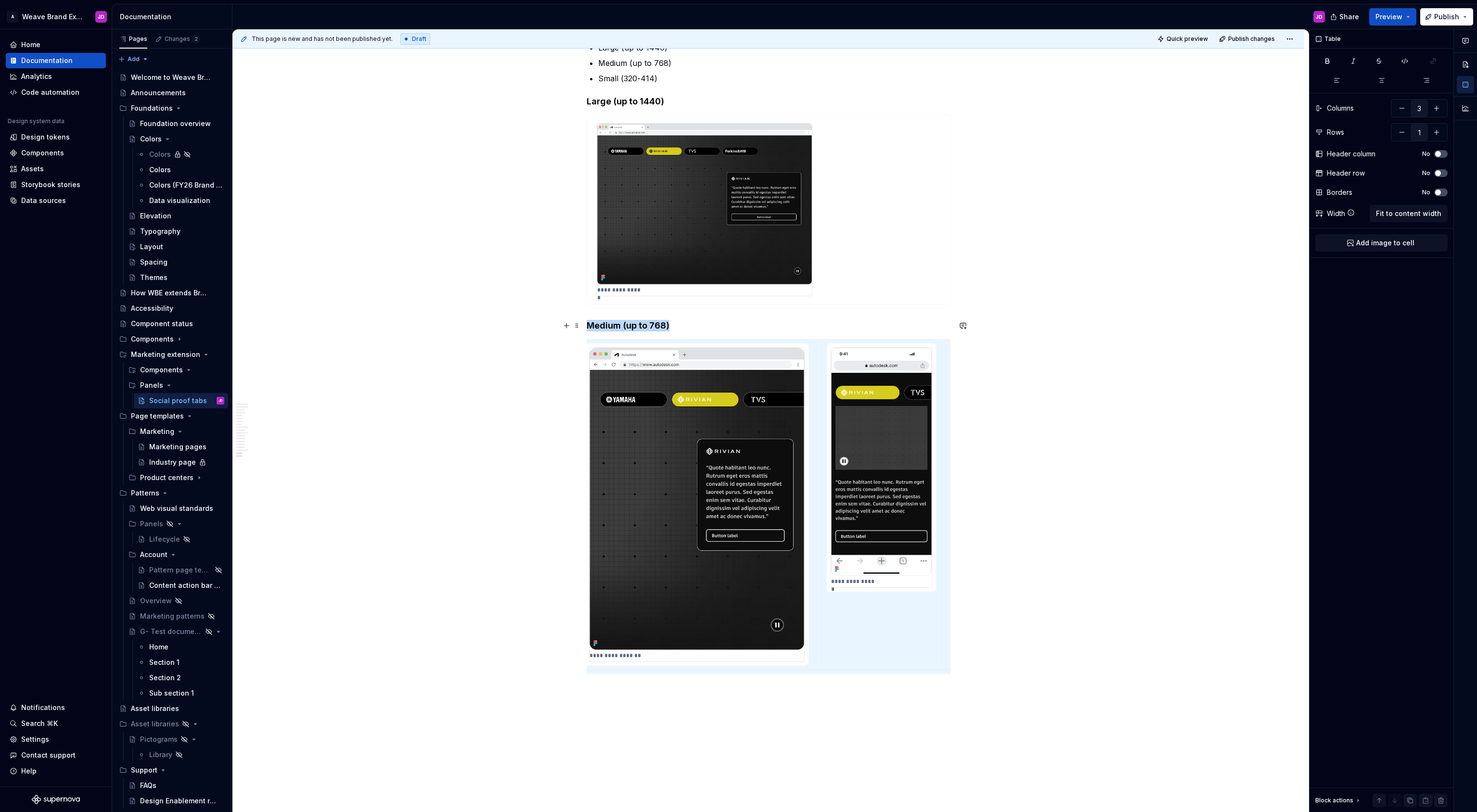
scroll to position [2268, 0]
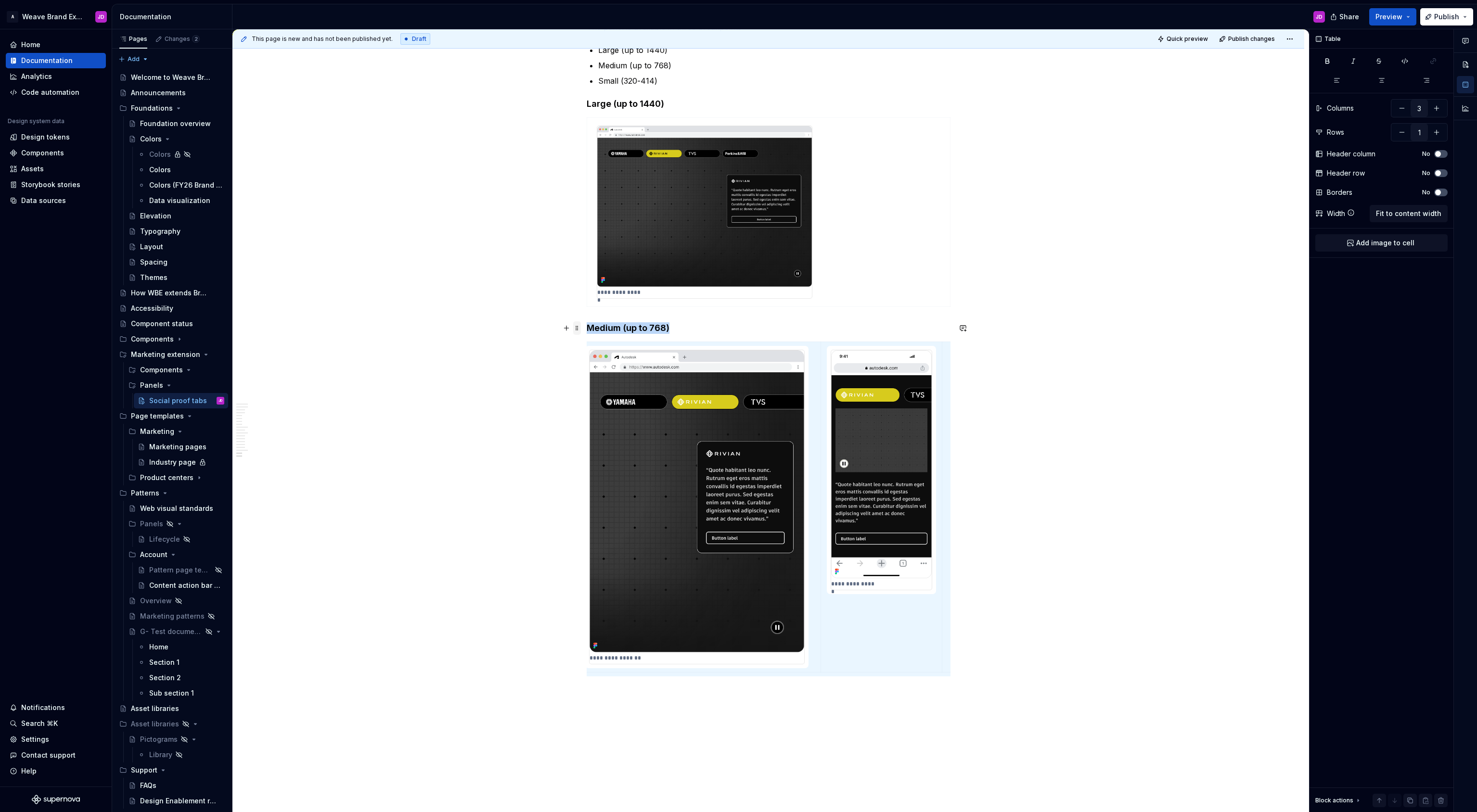
click at [579, 328] on span at bounding box center [577, 328] width 8 height 14
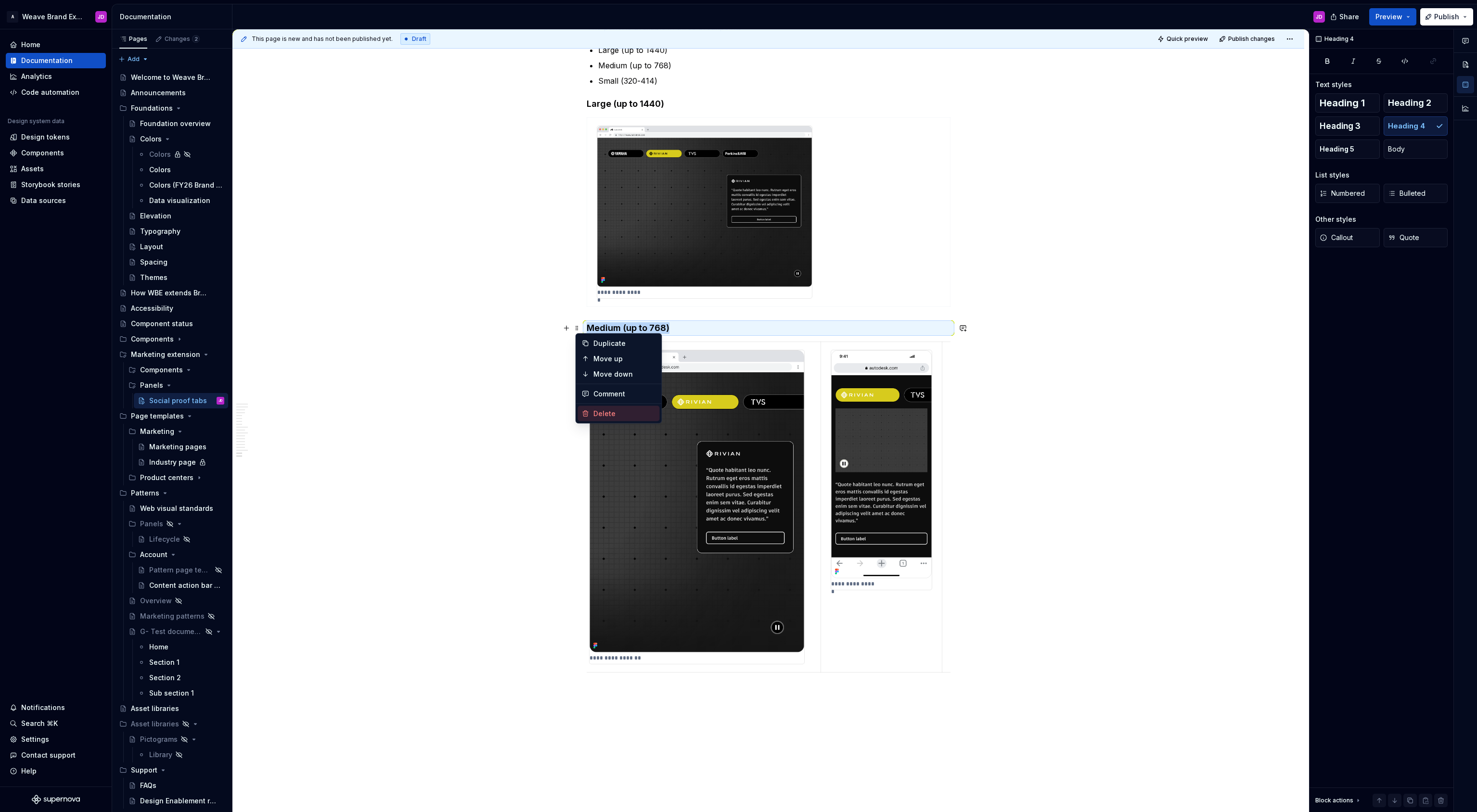
click at [601, 413] on div "Delete" at bounding box center [625, 413] width 63 height 10
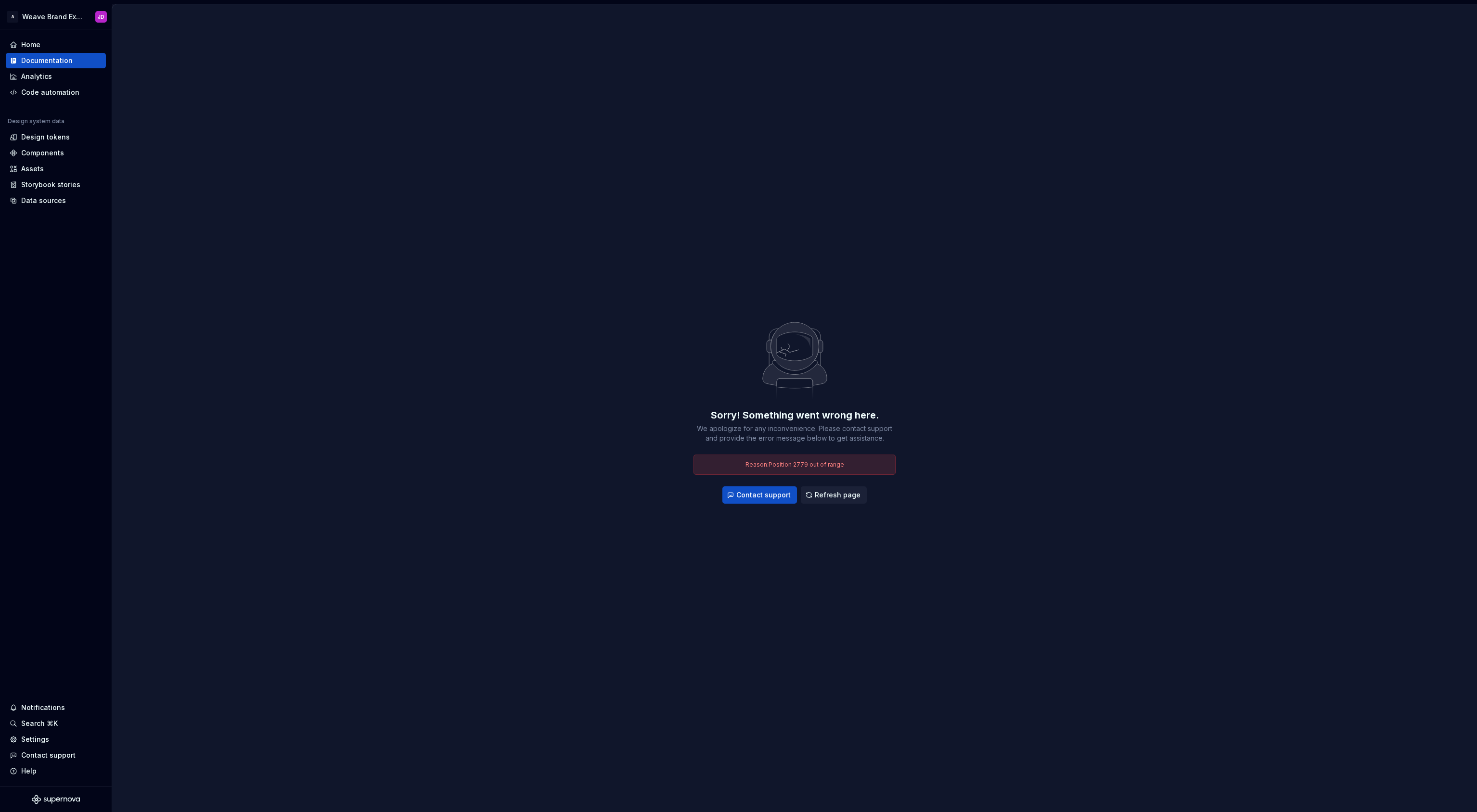
click at [793, 467] on span "Reason: Position 2779 out of range" at bounding box center [794, 464] width 99 height 7
click at [831, 492] on span "Refresh page" at bounding box center [837, 495] width 45 height 10
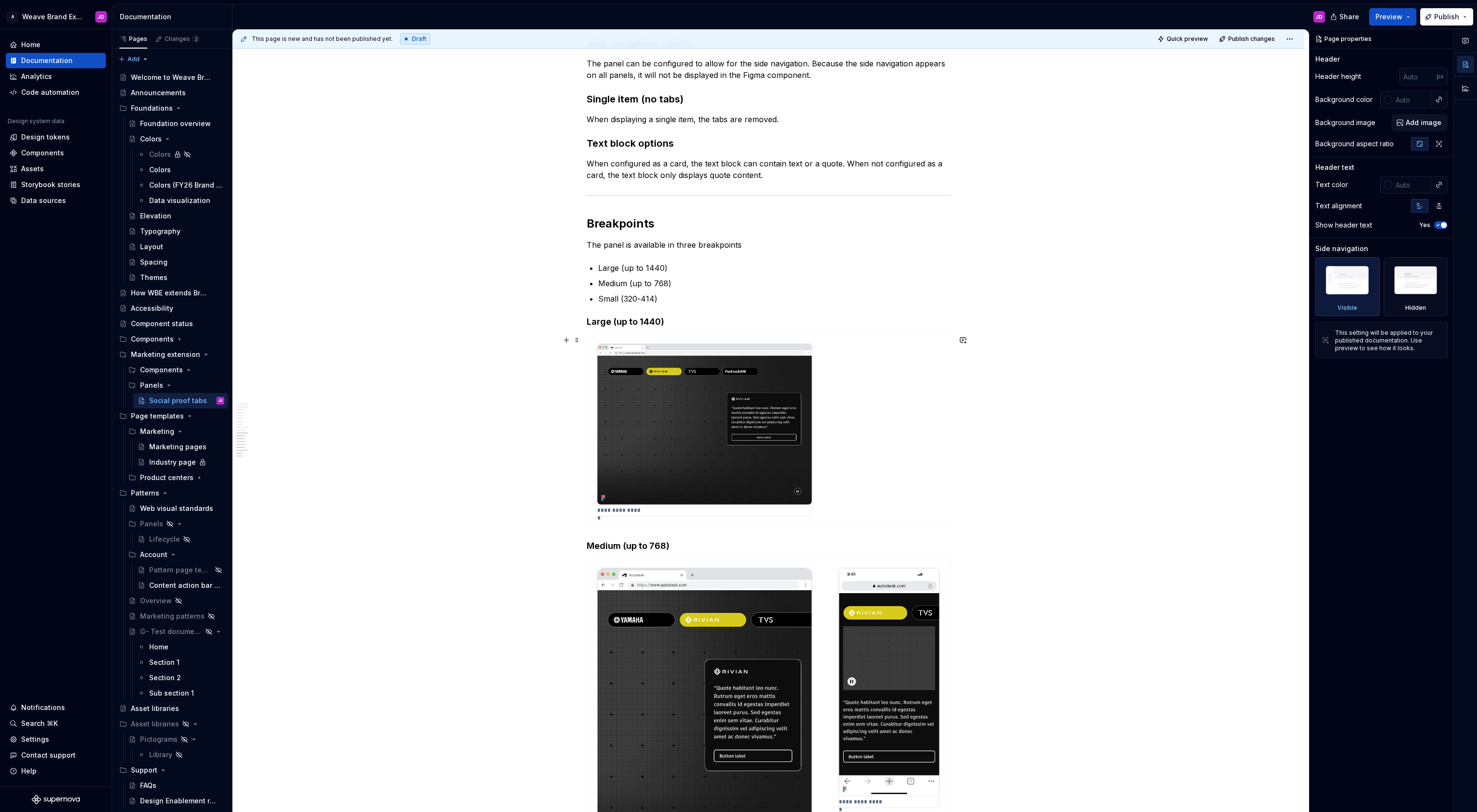
scroll to position [2066, 0]
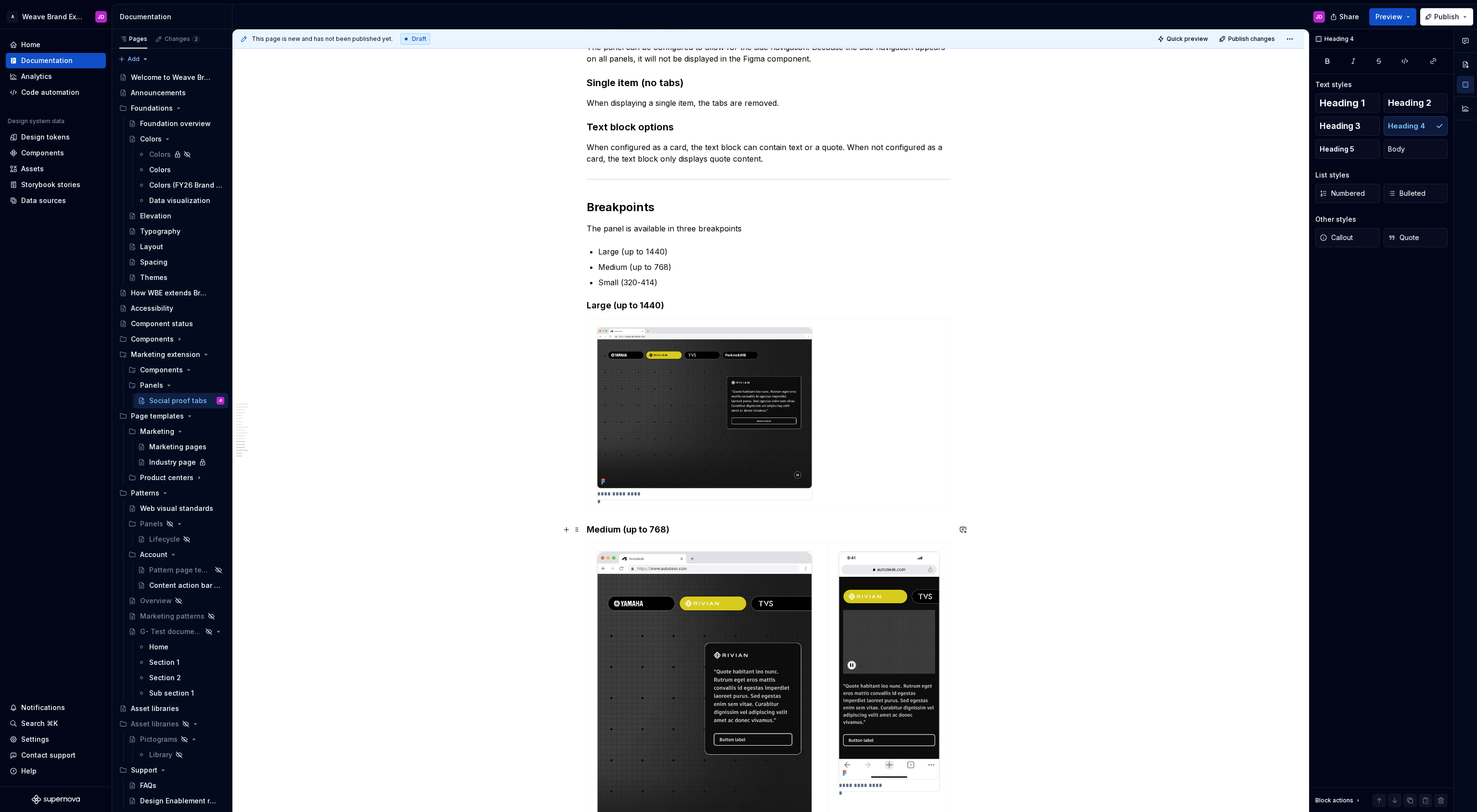
click at [629, 532] on h4 "Medium (up to 768)" at bounding box center [768, 529] width 364 height 11
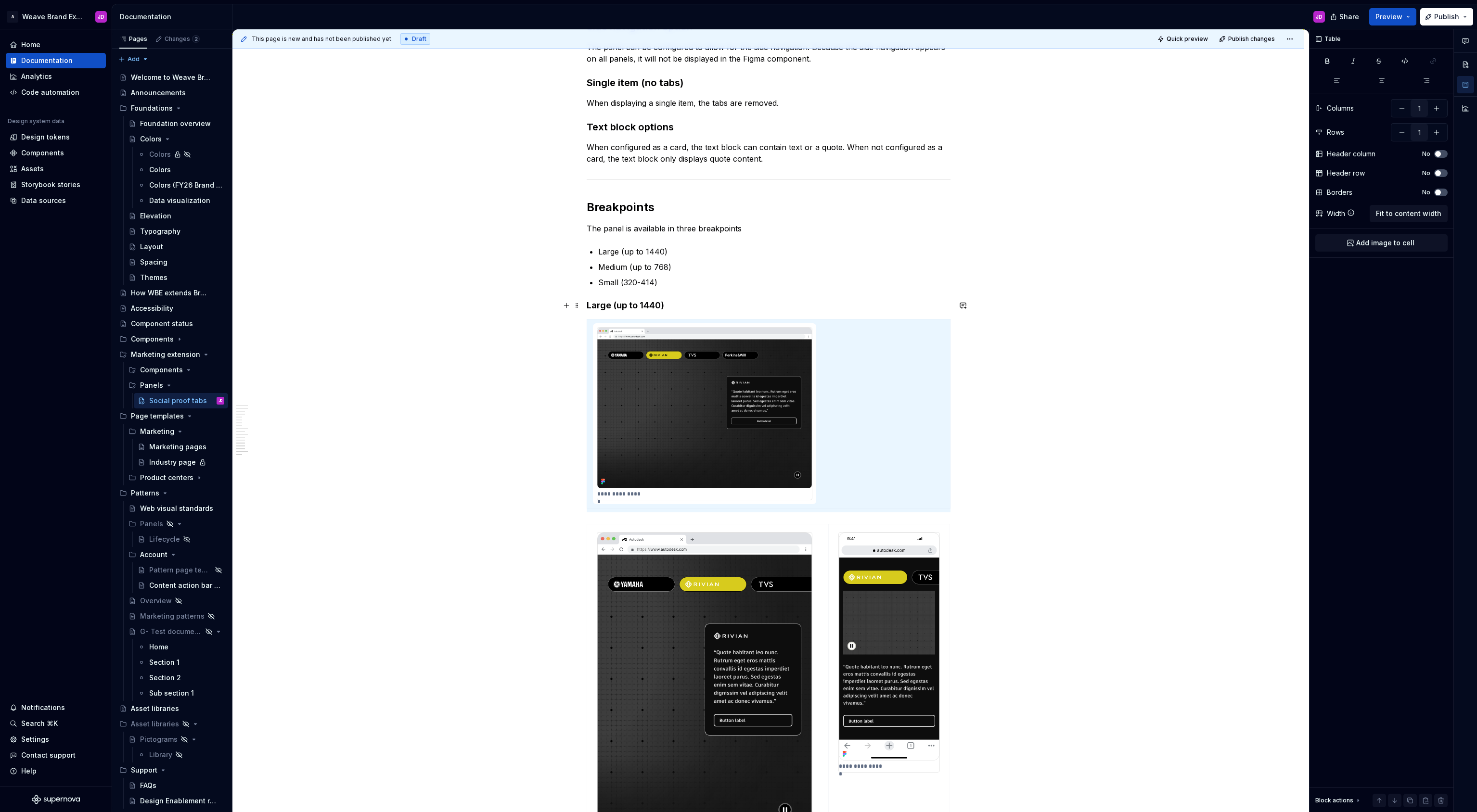
click at [644, 302] on h4 "Large (up to 1440)" at bounding box center [768, 305] width 364 height 11
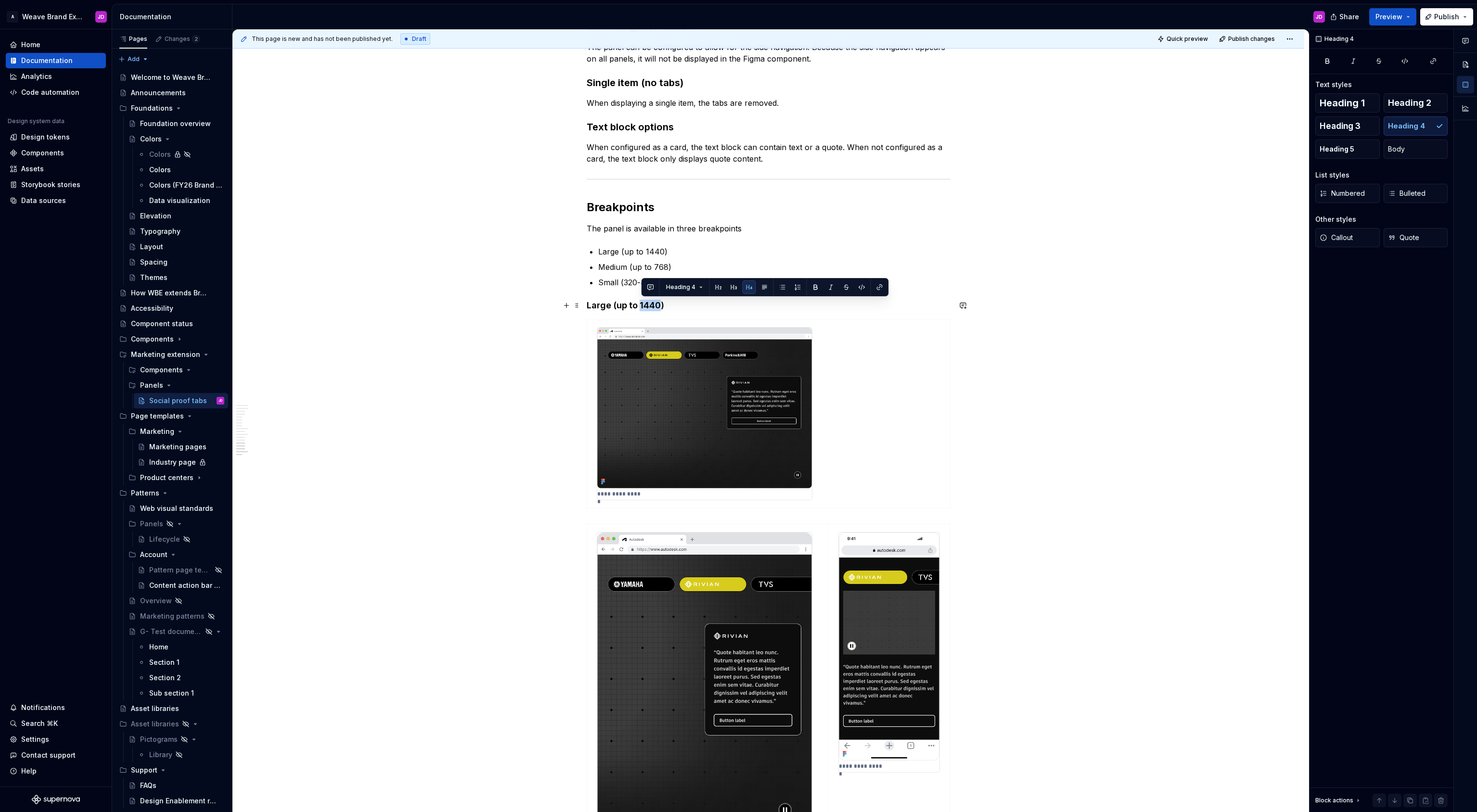
click at [644, 302] on h4 "Large (up to 1440)" at bounding box center [768, 305] width 364 height 11
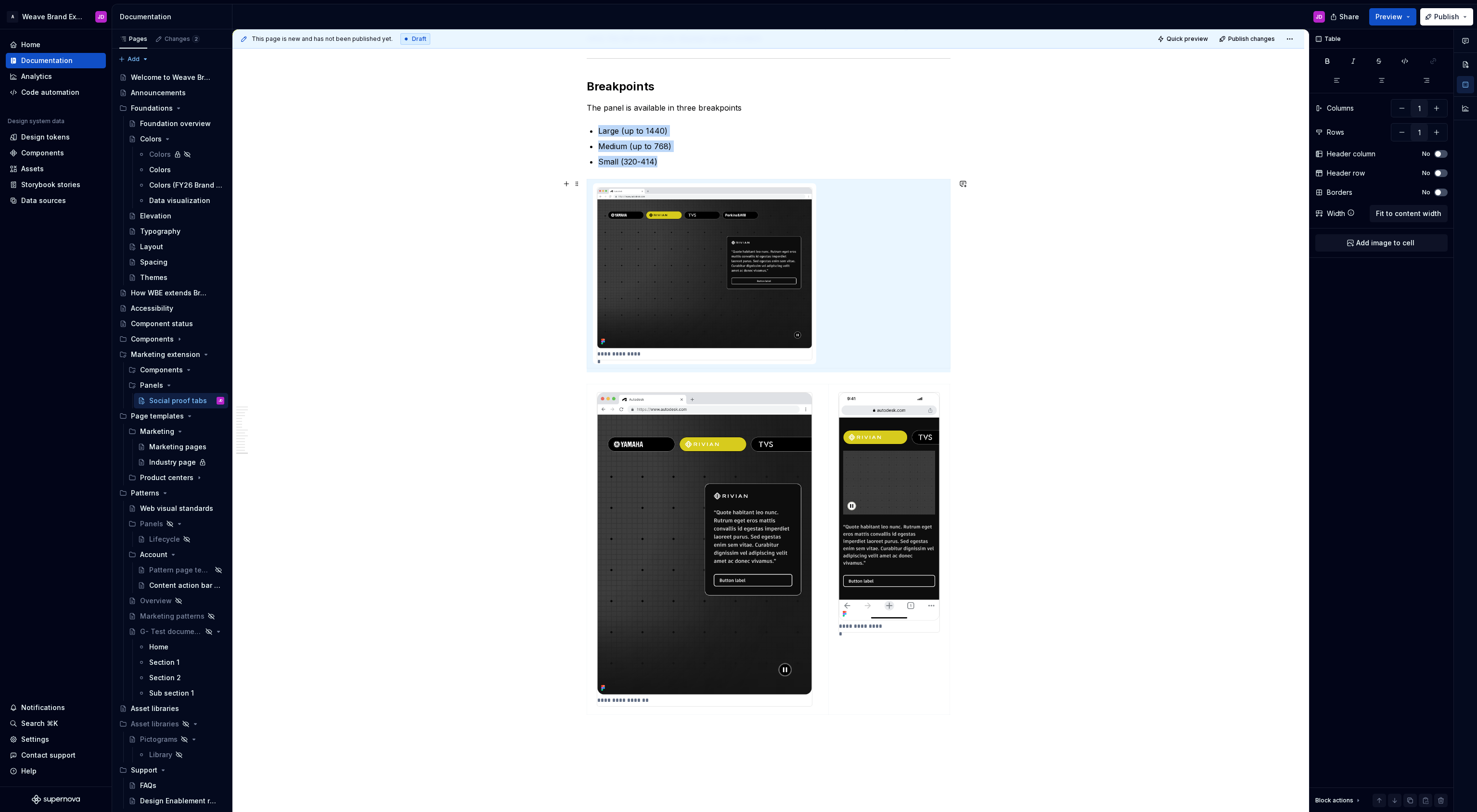
scroll to position [2179, 0]
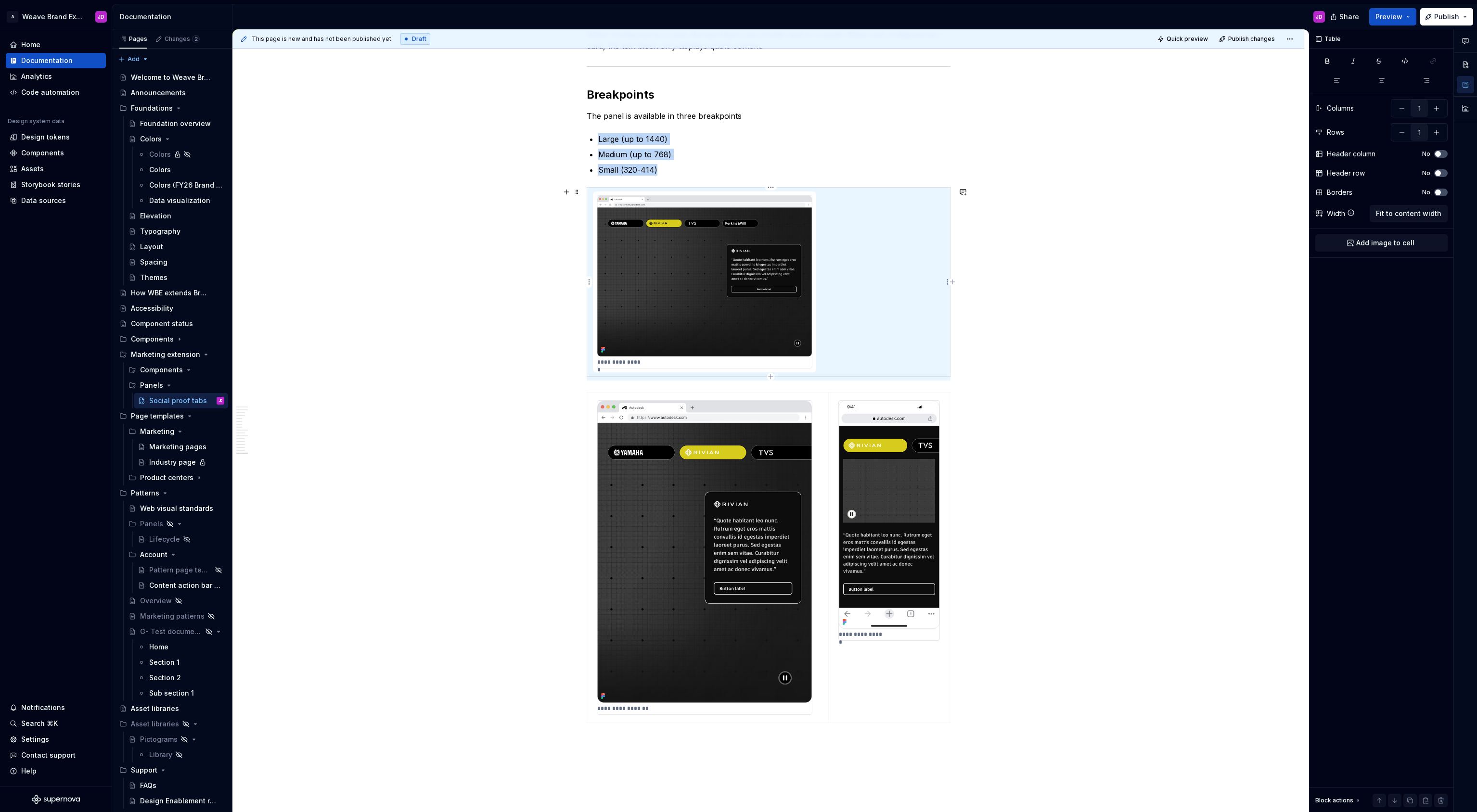
click at [912, 249] on td "**********" at bounding box center [768, 281] width 363 height 189
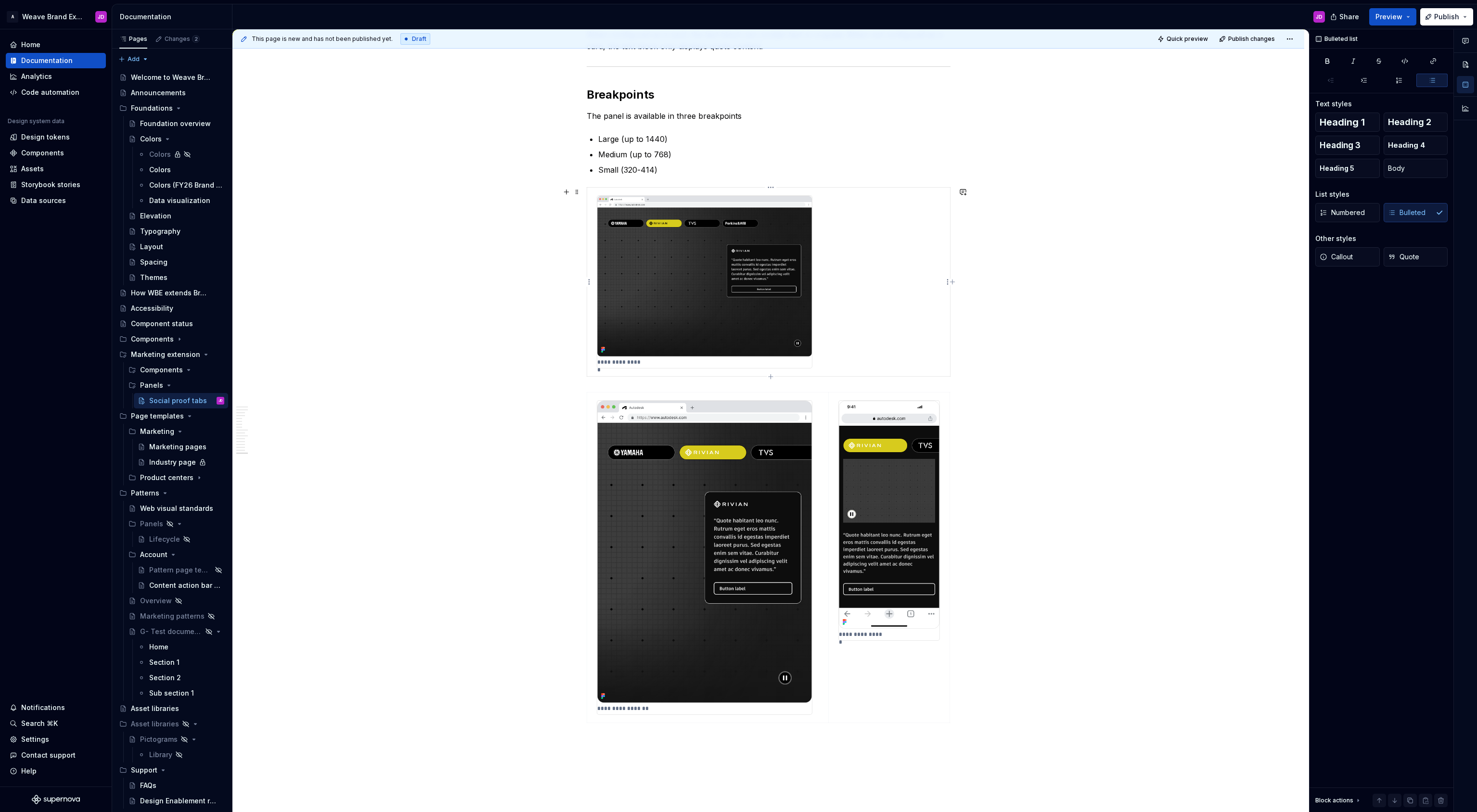
click at [844, 269] on td "**********" at bounding box center [768, 281] width 363 height 189
click at [763, 265] on img at bounding box center [704, 277] width 215 height 161
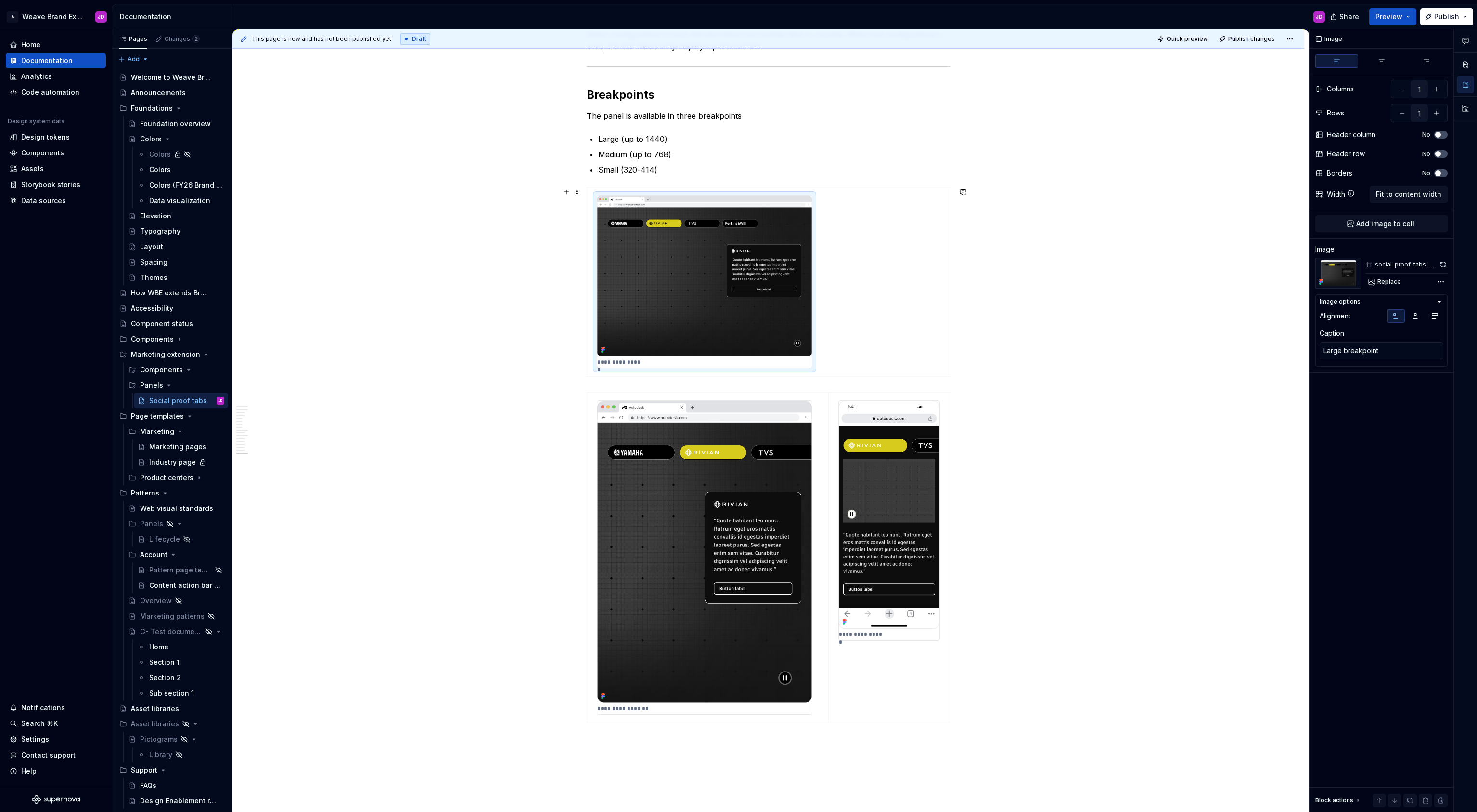
click at [732, 239] on img at bounding box center [704, 277] width 215 height 161
click at [1396, 195] on span "Fit to content width" at bounding box center [1408, 194] width 65 height 10
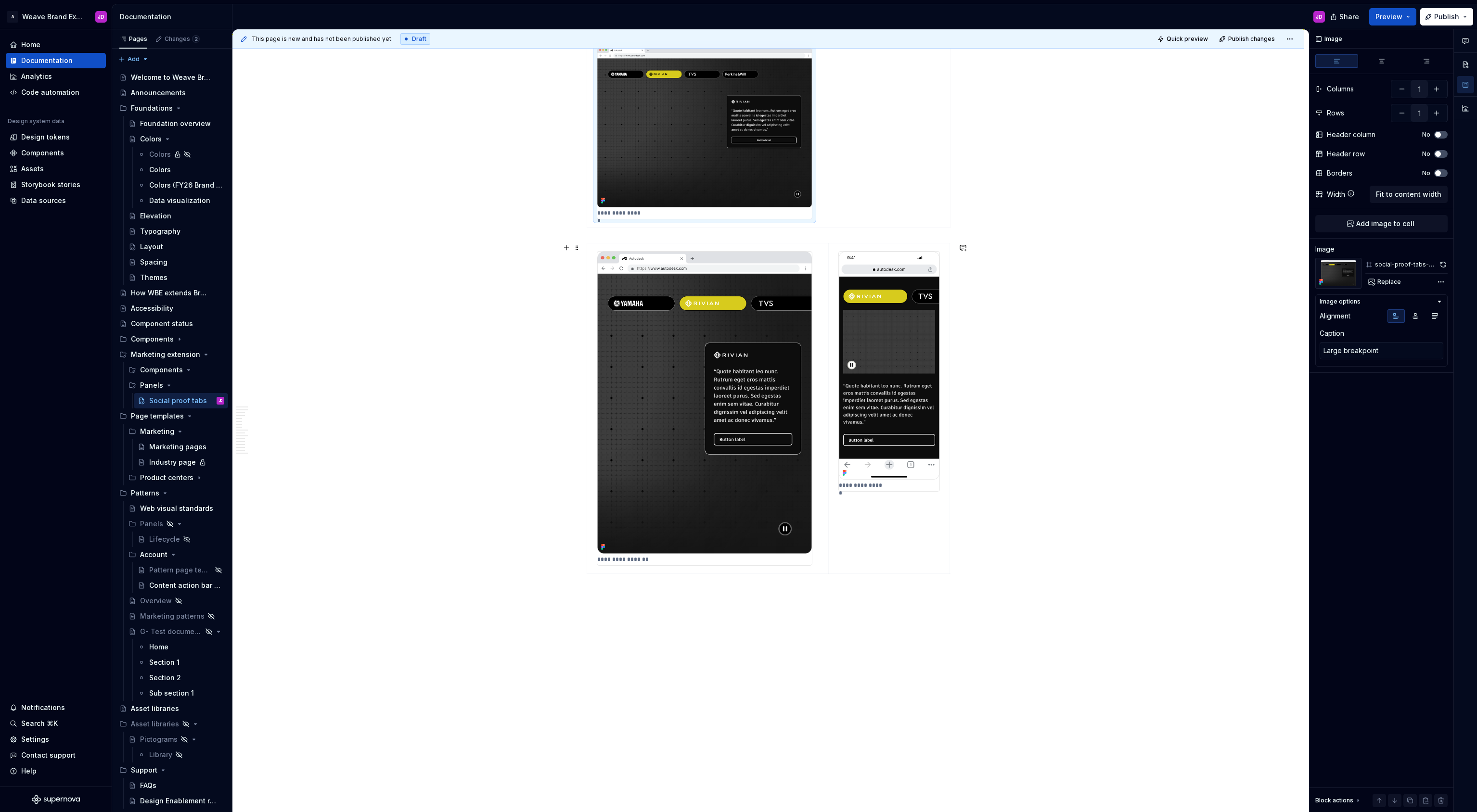
scroll to position [2348, 0]
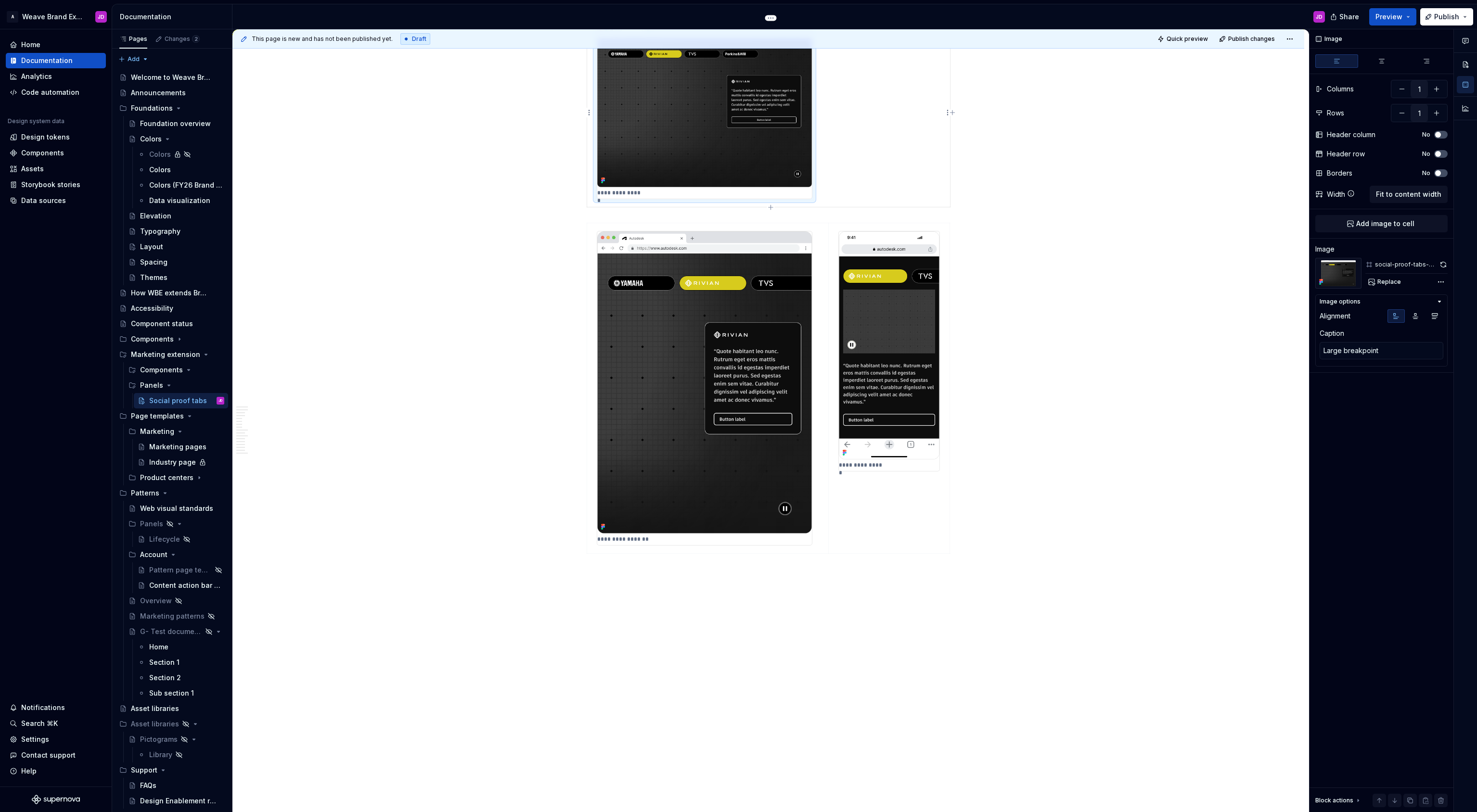
click at [633, 192] on p "**********" at bounding box center [620, 192] width 46 height 8
click at [1362, 351] on textarea "Large breakpoint" at bounding box center [1381, 350] width 124 height 17
click at [1365, 351] on textarea "Large breakpoint" at bounding box center [1381, 350] width 124 height 17
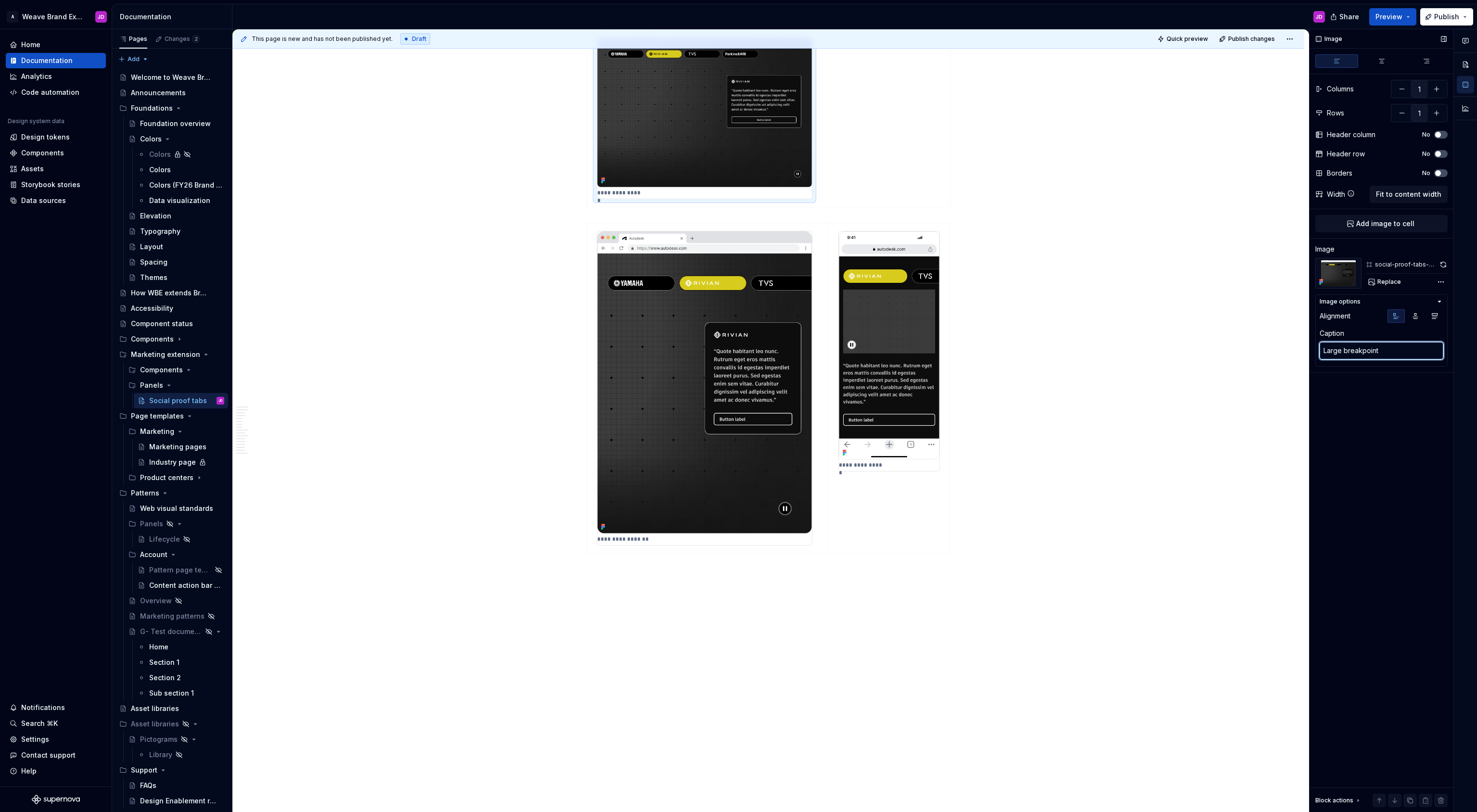
click at [1365, 351] on textarea "Large breakpoint" at bounding box center [1381, 350] width 124 height 17
type textarea "*"
type textarea "Medium breakpoint"
click at [633, 539] on p "**********" at bounding box center [623, 539] width 53 height 8
type textarea "*"
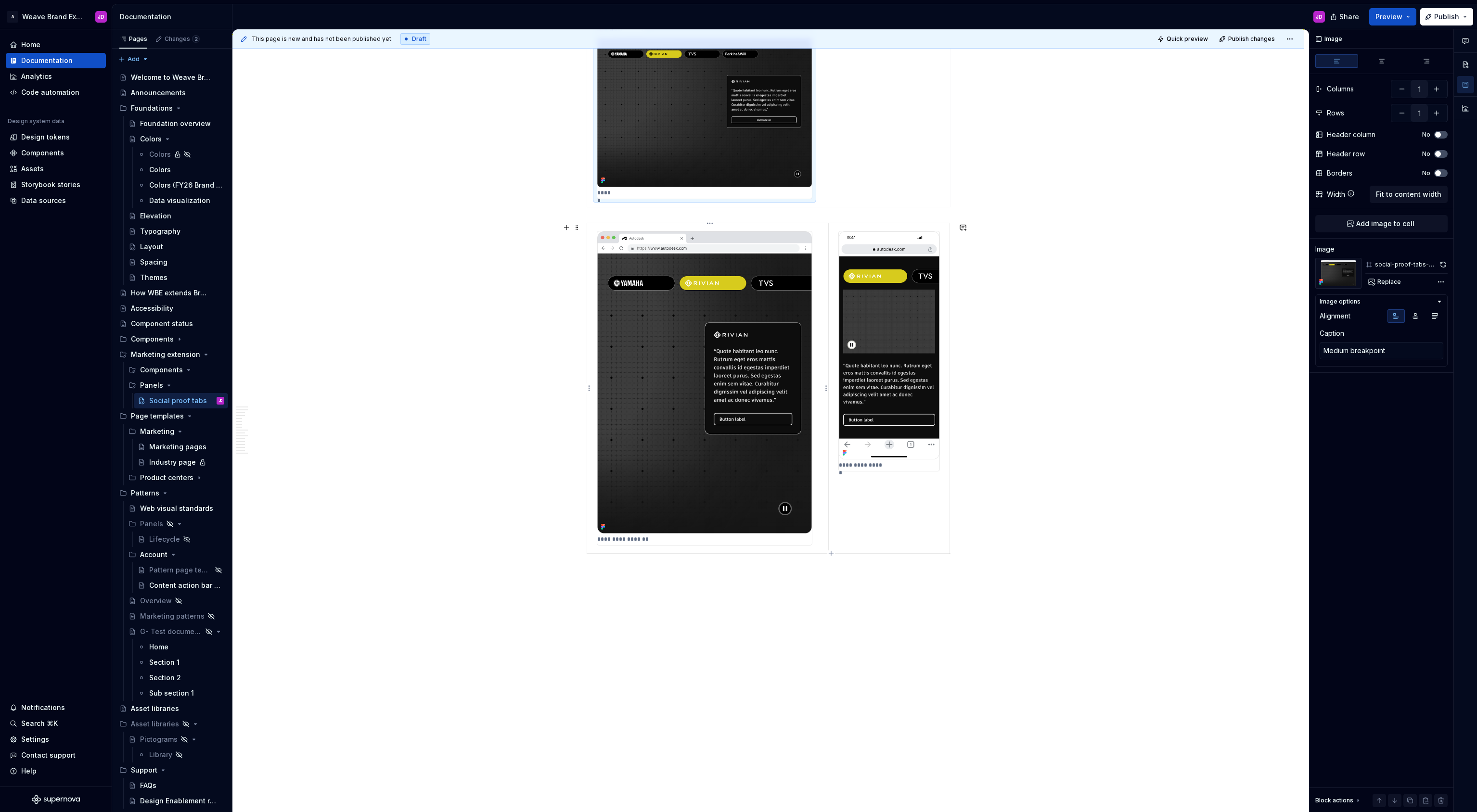
type input "3"
click at [1370, 348] on textarea "Medium breakpoint" at bounding box center [1381, 350] width 124 height 17
type textarea "*"
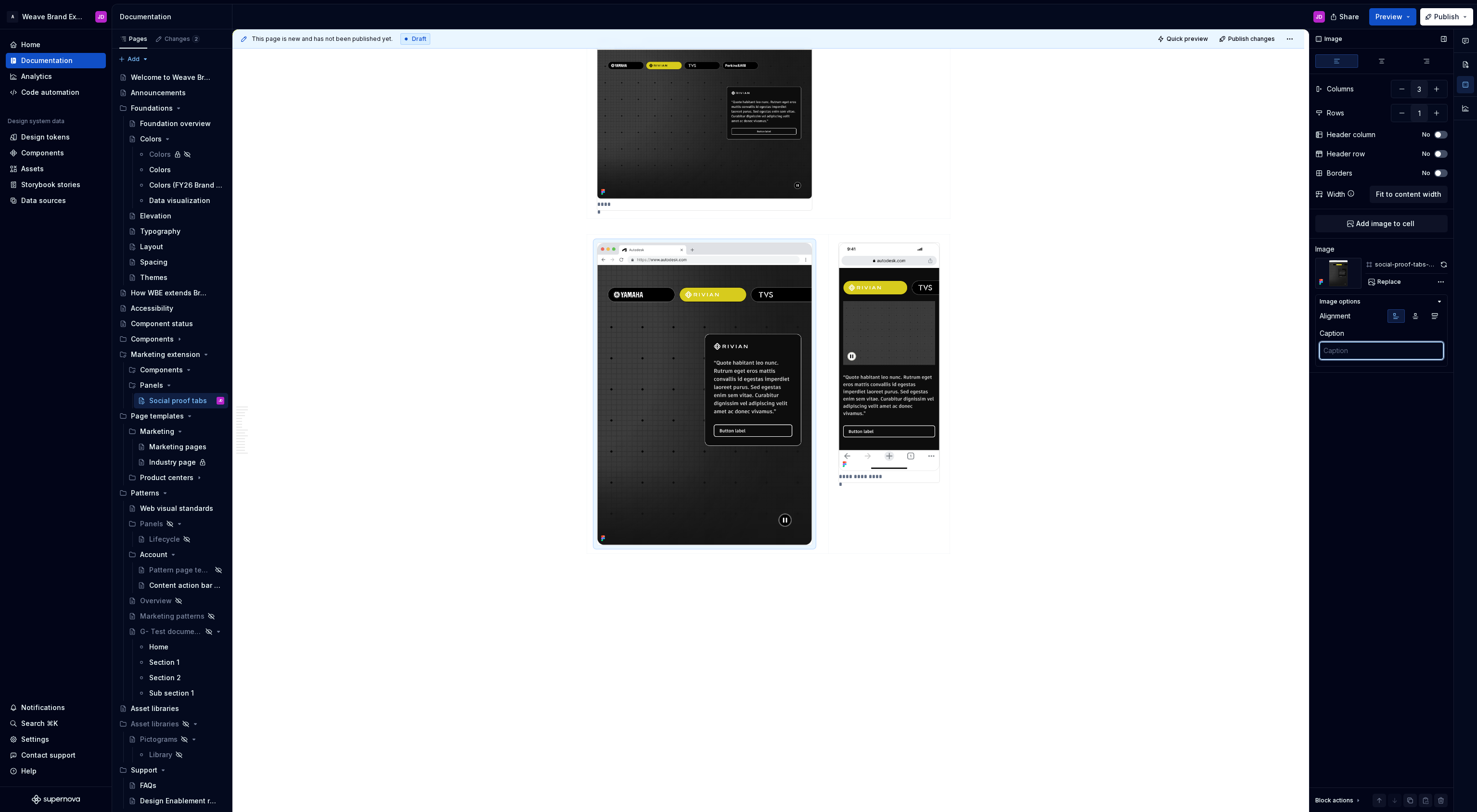
scroll to position [2337, 0]
type textarea "*"
type textarea "M"
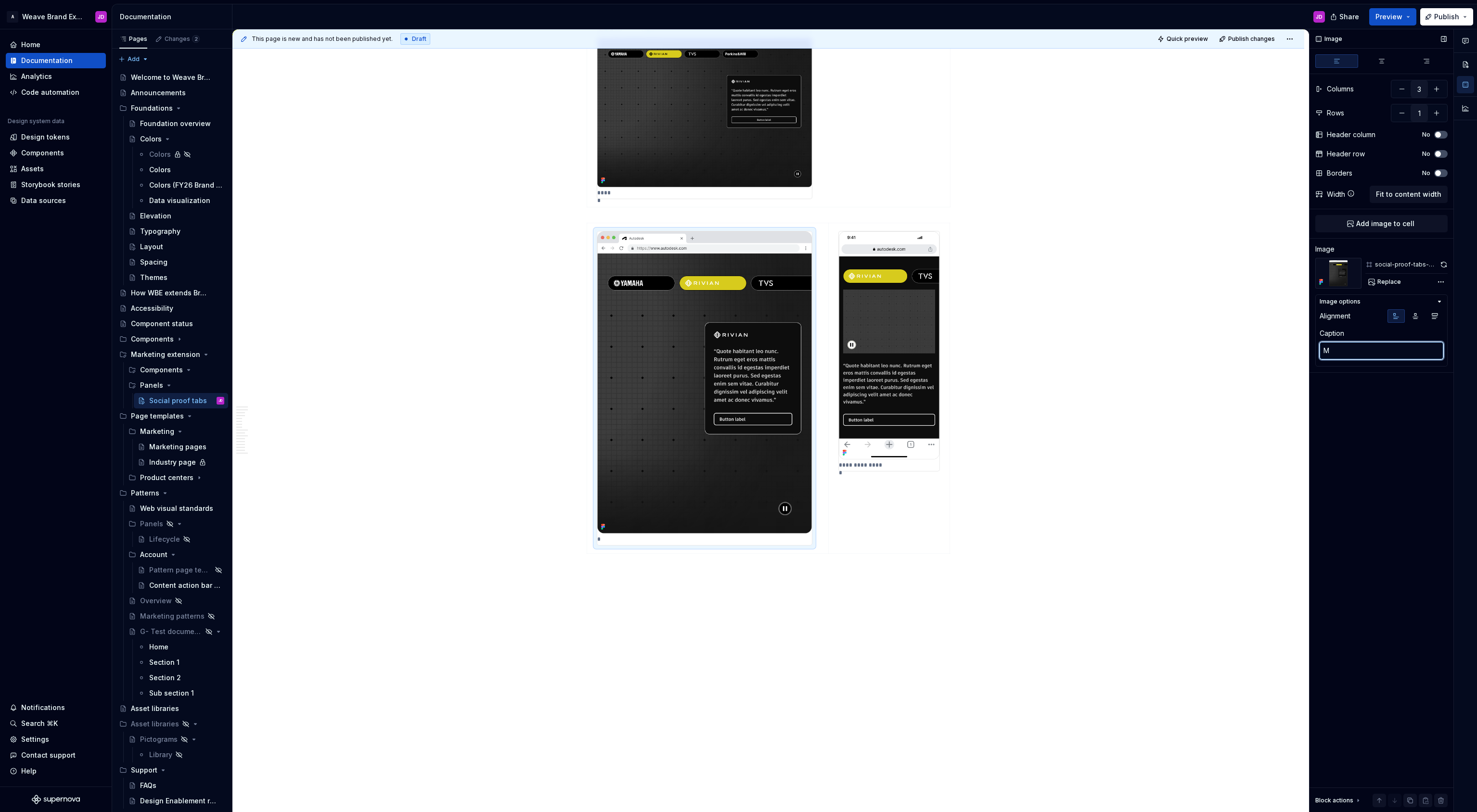
type textarea "*"
type textarea "Me"
type textarea "*"
type textarea "Med"
type textarea "*"
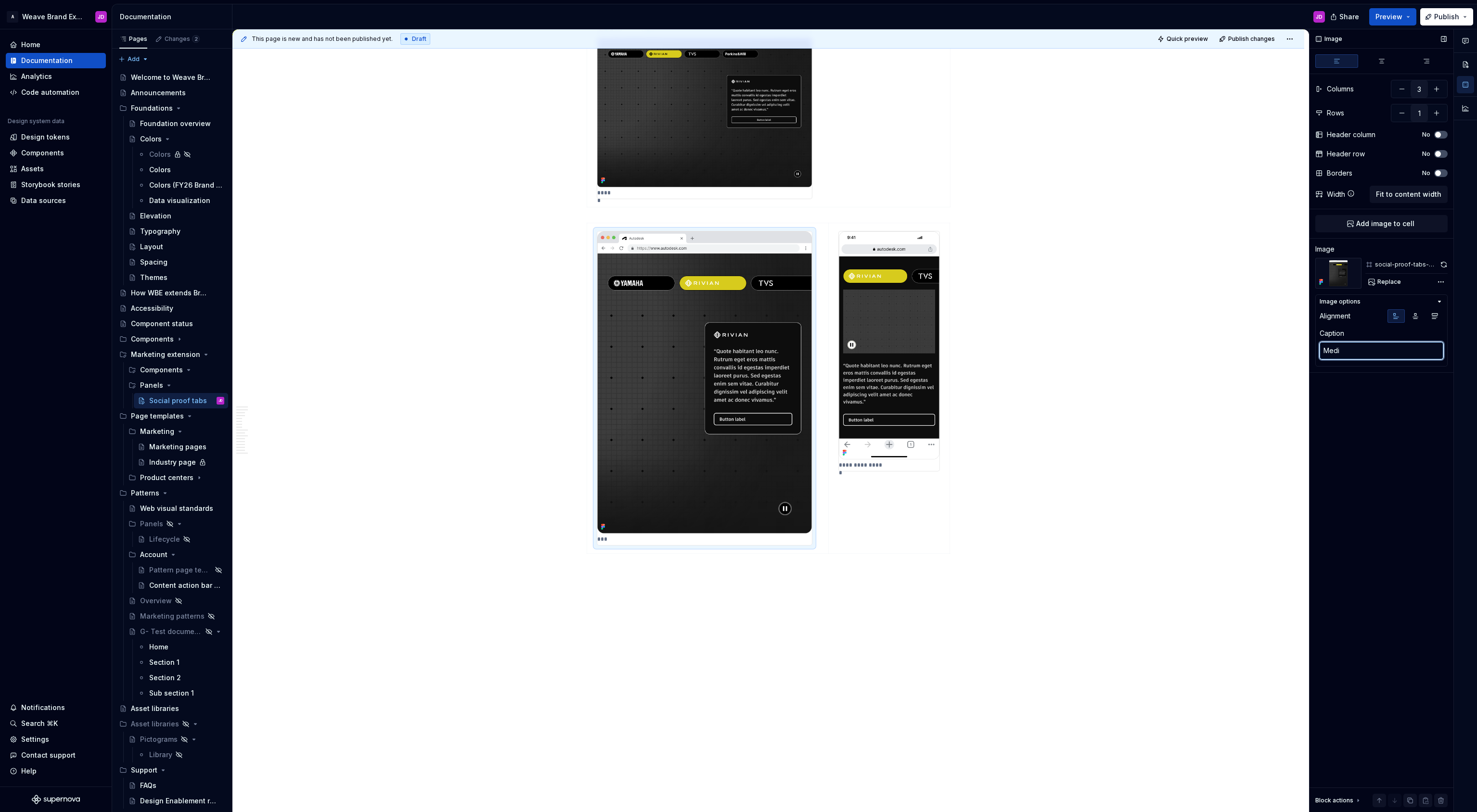
type textarea "Mediy"
type textarea "*"
type textarea "Mediyu"
type textarea "*"
type textarea "Mediyum"
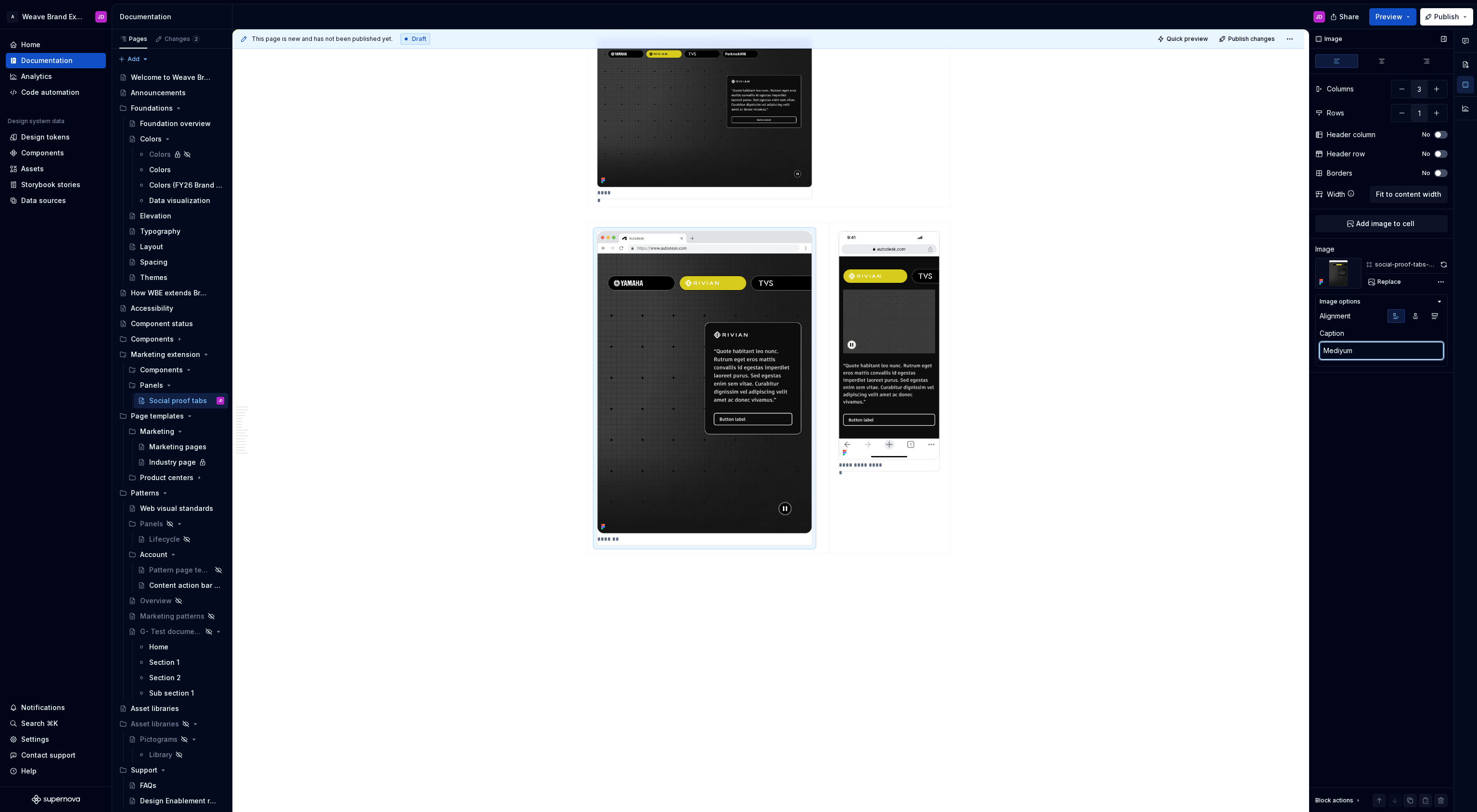
type textarea "*"
type textarea "Mediyu"
type textarea "*"
type textarea "Mediy"
type textarea "*"
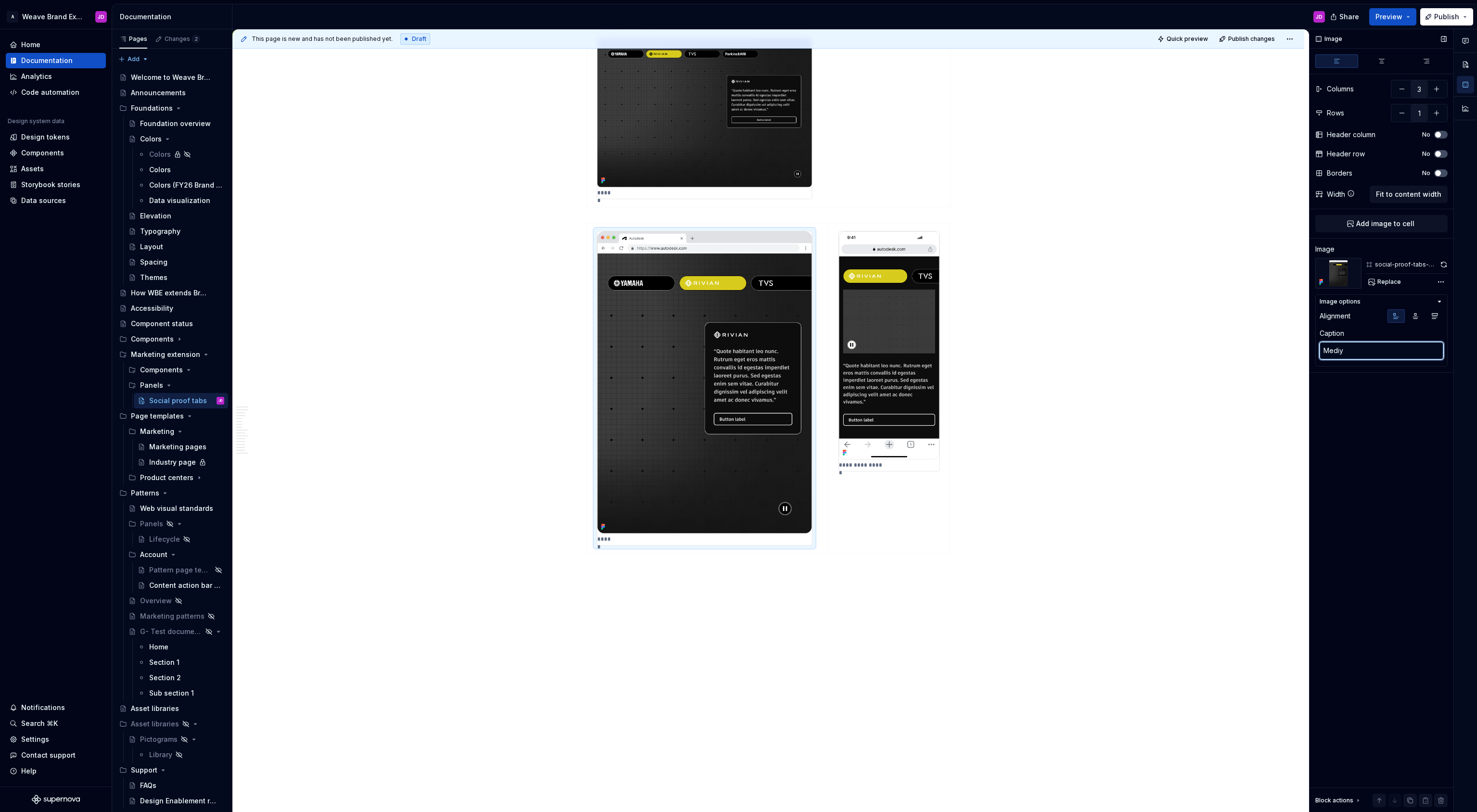
type textarea "Medi"
type textarea "*"
type textarea "Mediu"
type textarea "*"
type textarea "Small breakpoint"
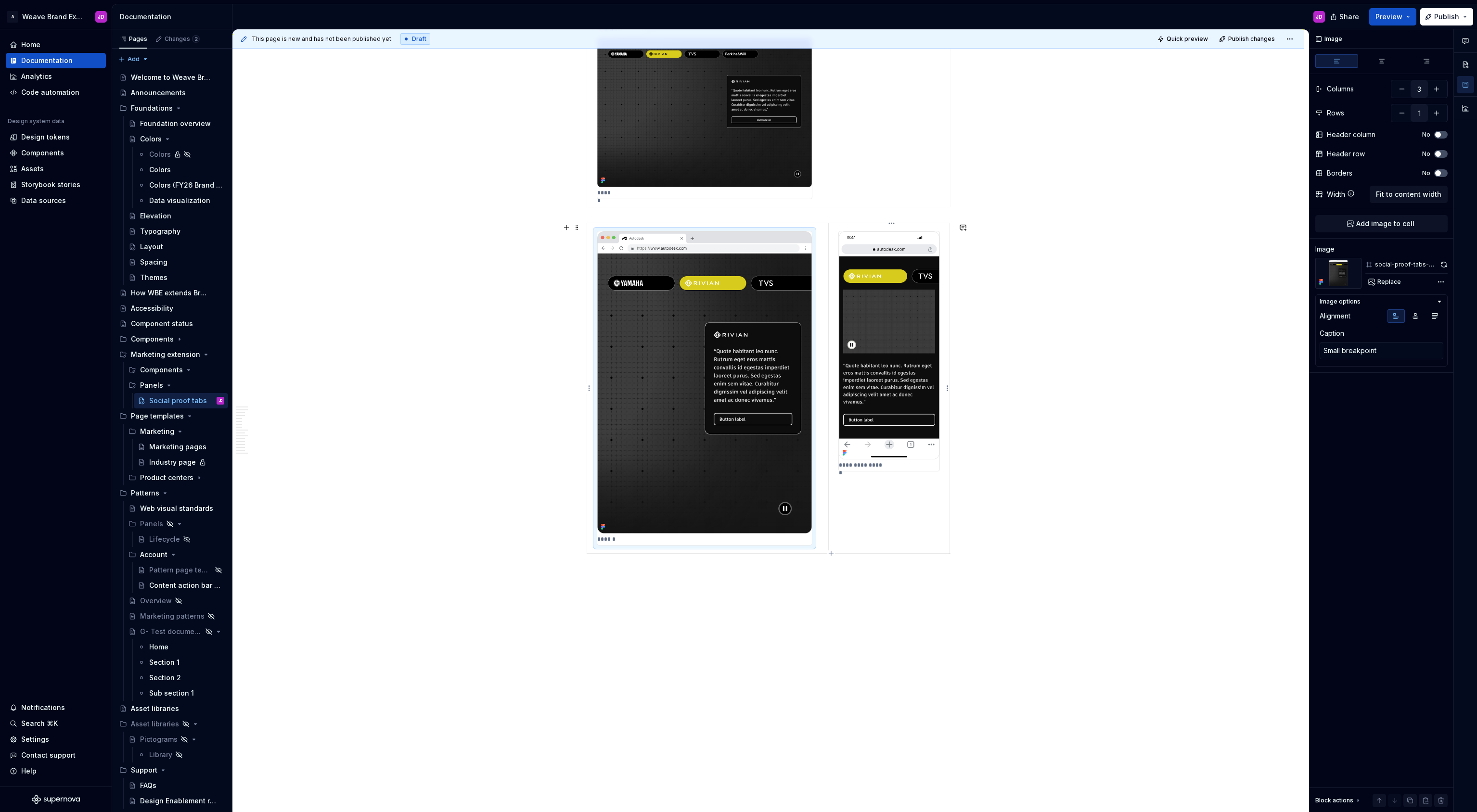
click at [895, 433] on img at bounding box center [889, 345] width 100 height 228
click at [1356, 347] on textarea "Small breakpoint" at bounding box center [1381, 350] width 124 height 17
click at [1361, 350] on textarea "Small breakpoint" at bounding box center [1381, 350] width 124 height 17
type textarea "*"
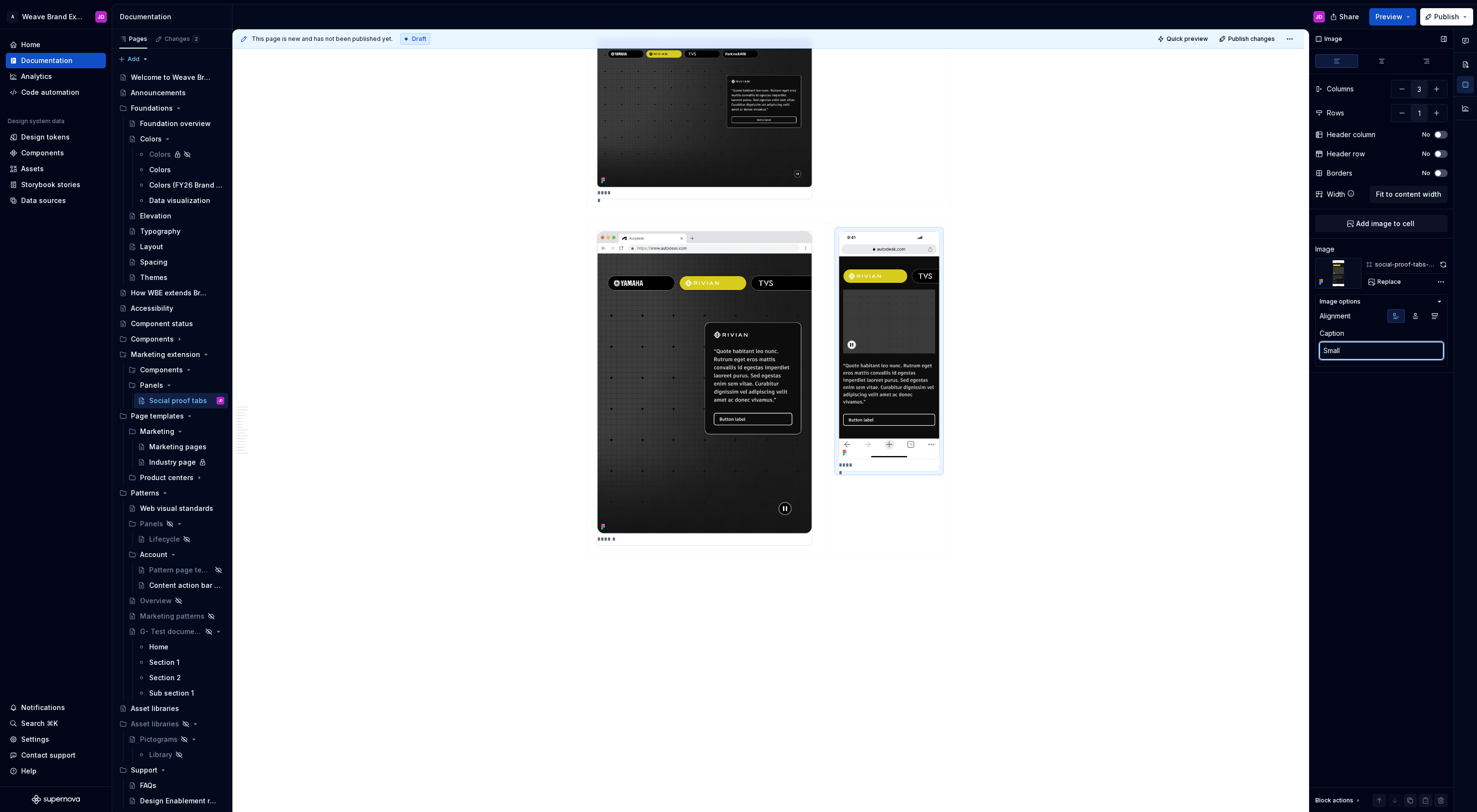
type textarea "Small"
click at [1389, 452] on div "Image Columns 3 Rows 1 Header column No Header row No Borders No Width Fit to c…" at bounding box center [1381, 421] width 144 height 783
click at [1276, 473] on div "**********" at bounding box center [770, 421] width 1077 height 783
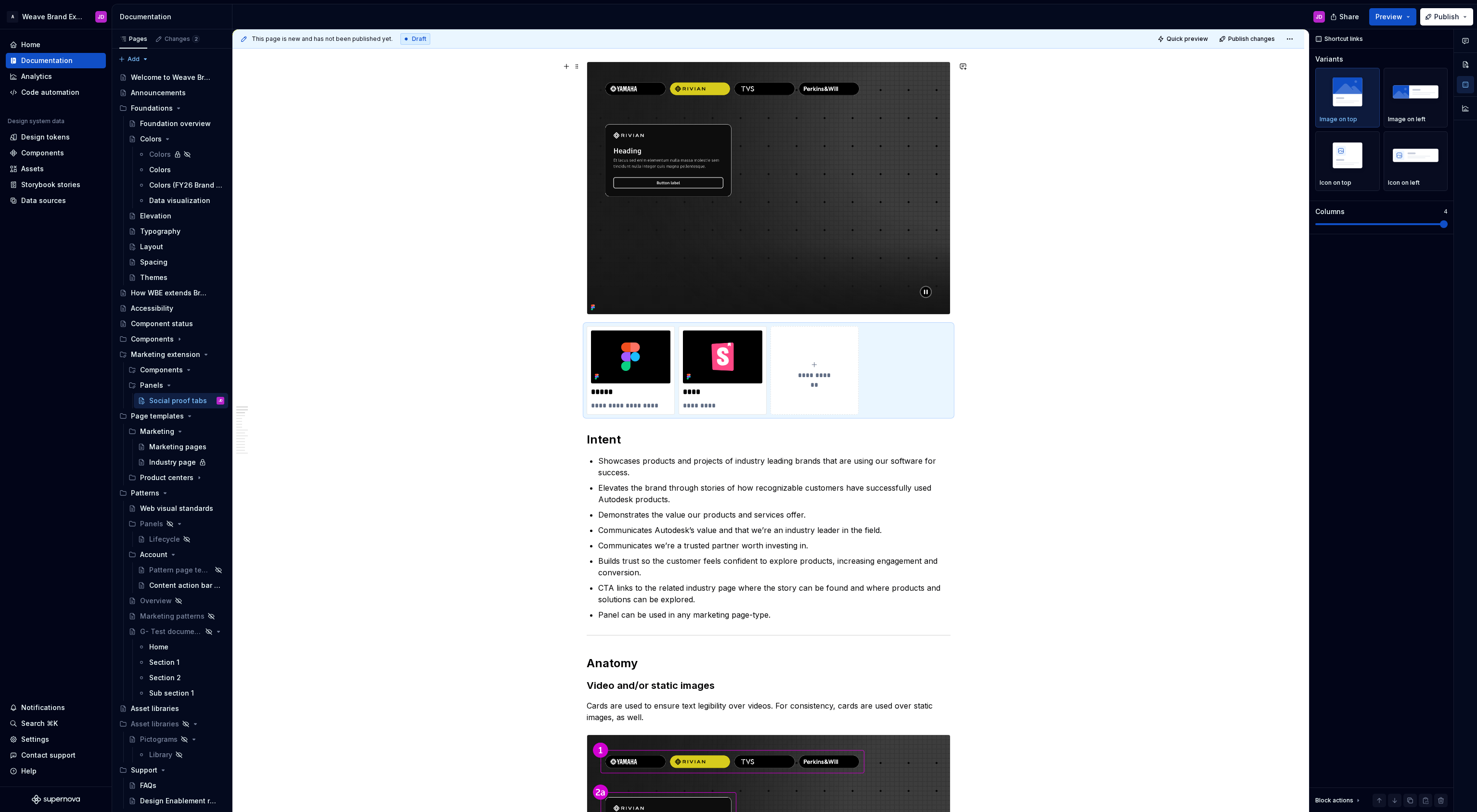
scroll to position [0, 0]
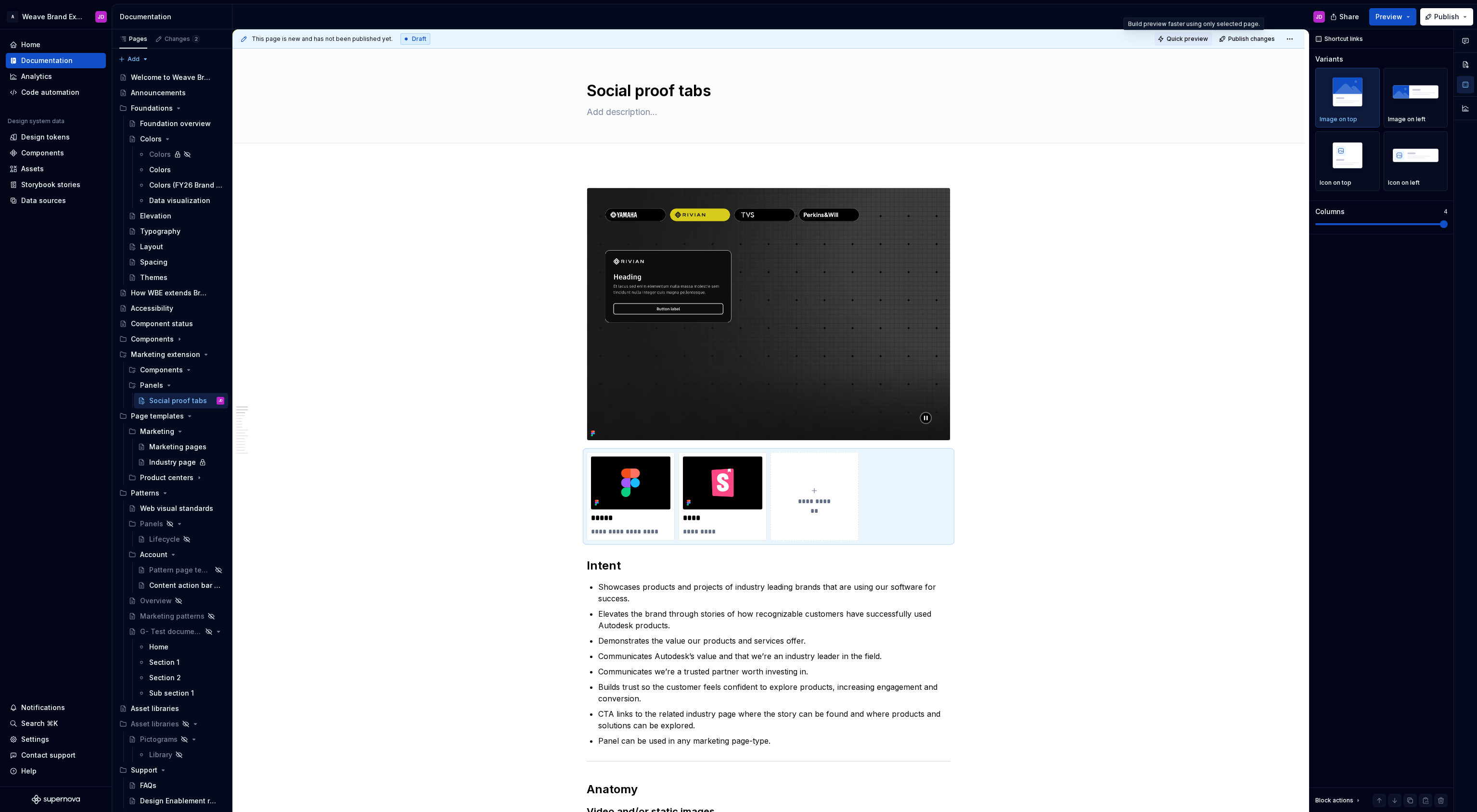
click at [1196, 39] on span "Quick preview" at bounding box center [1187, 39] width 41 height 8
click at [1432, 788] on span "Open page" at bounding box center [1426, 789] width 32 height 8
type textarea "*"
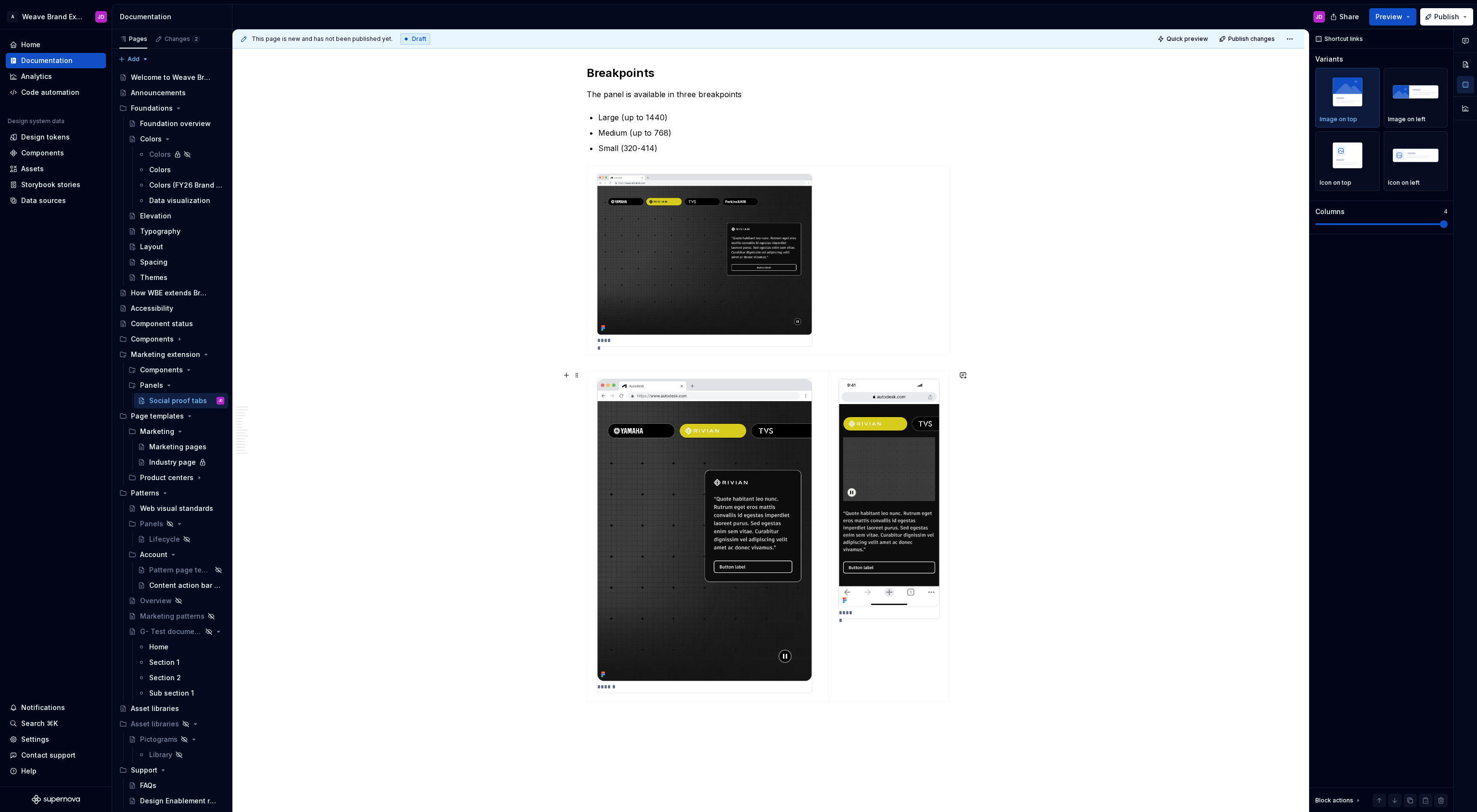
scroll to position [2348, 0]
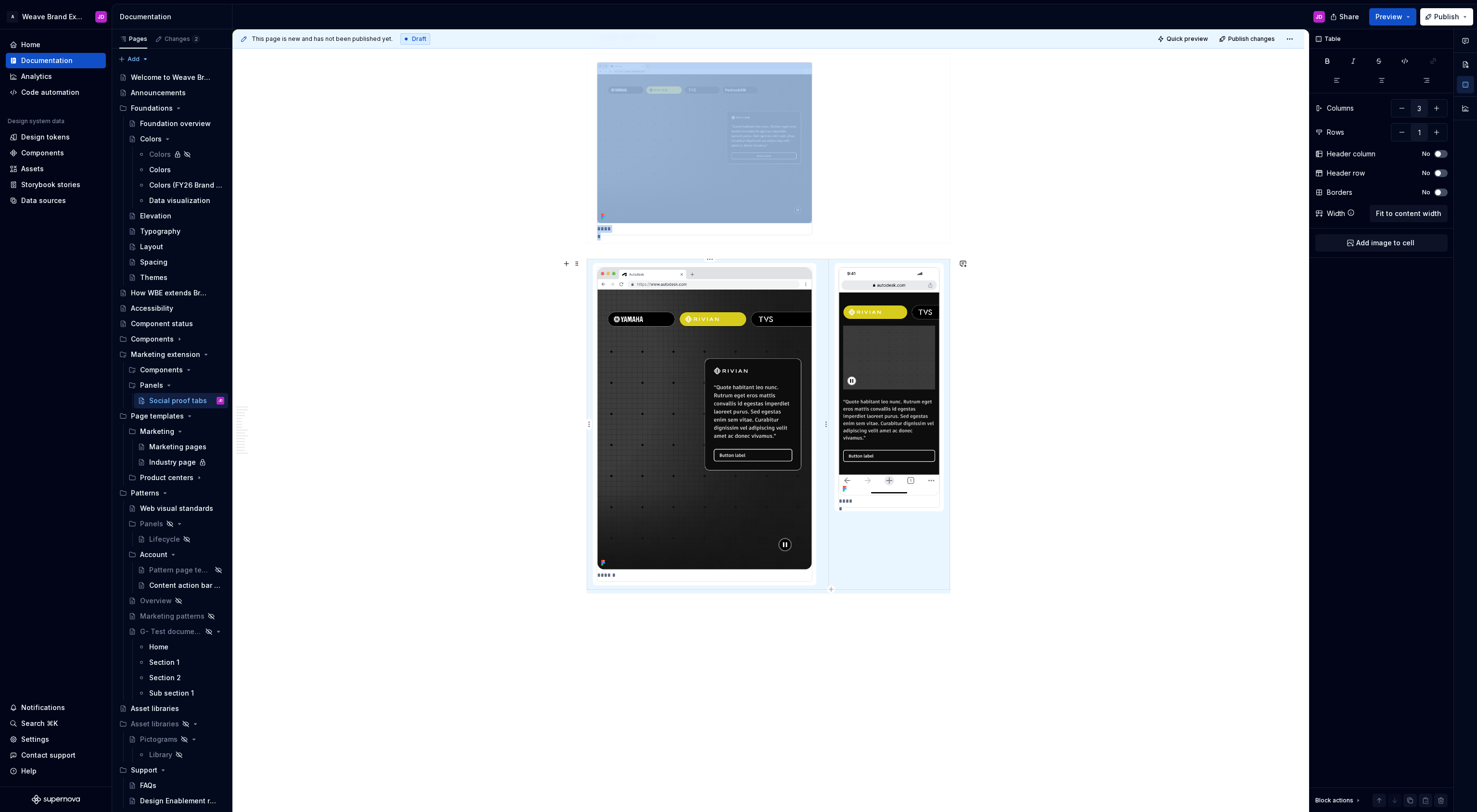
scroll to position [0, 121]
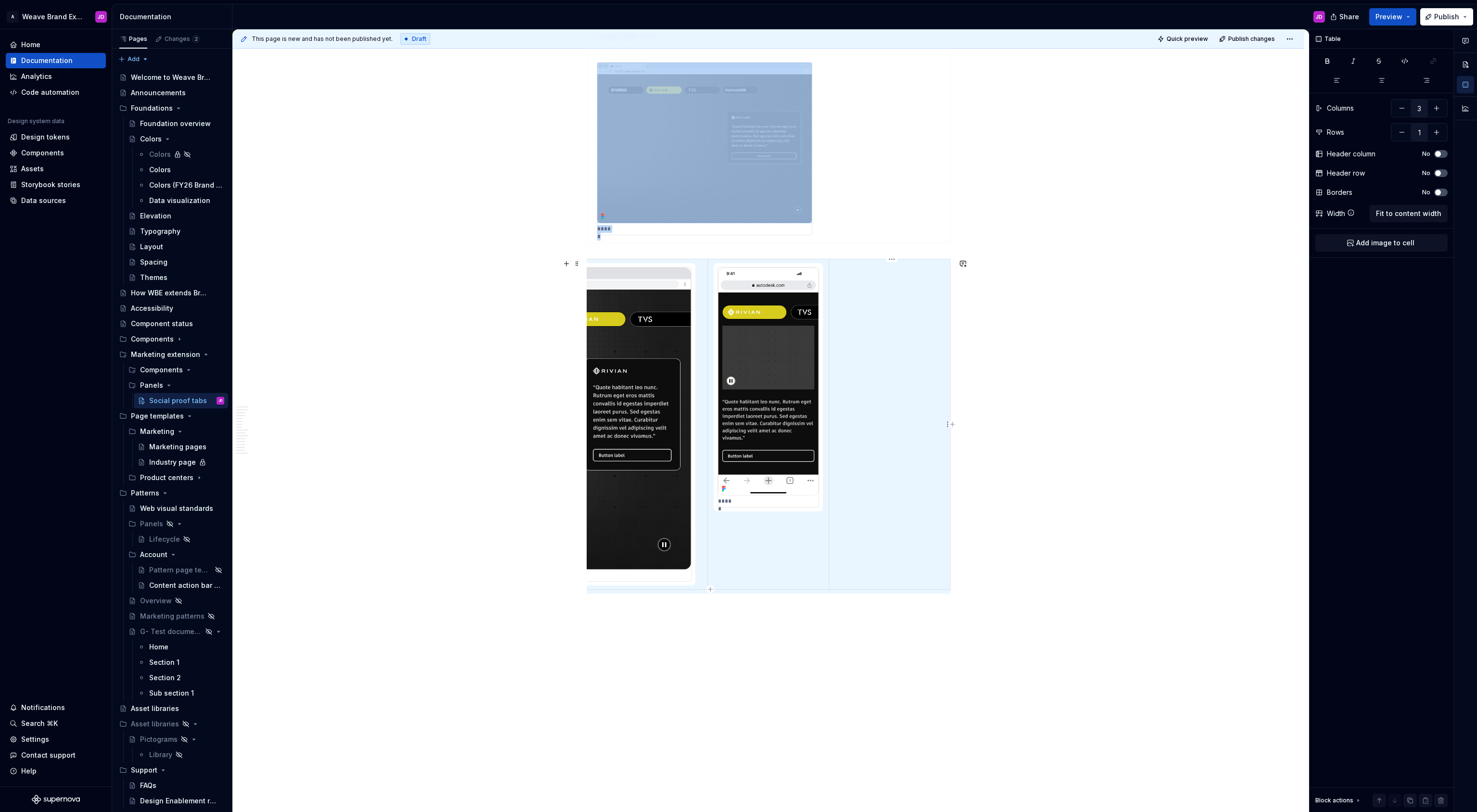
click at [898, 351] on td at bounding box center [889, 424] width 121 height 330
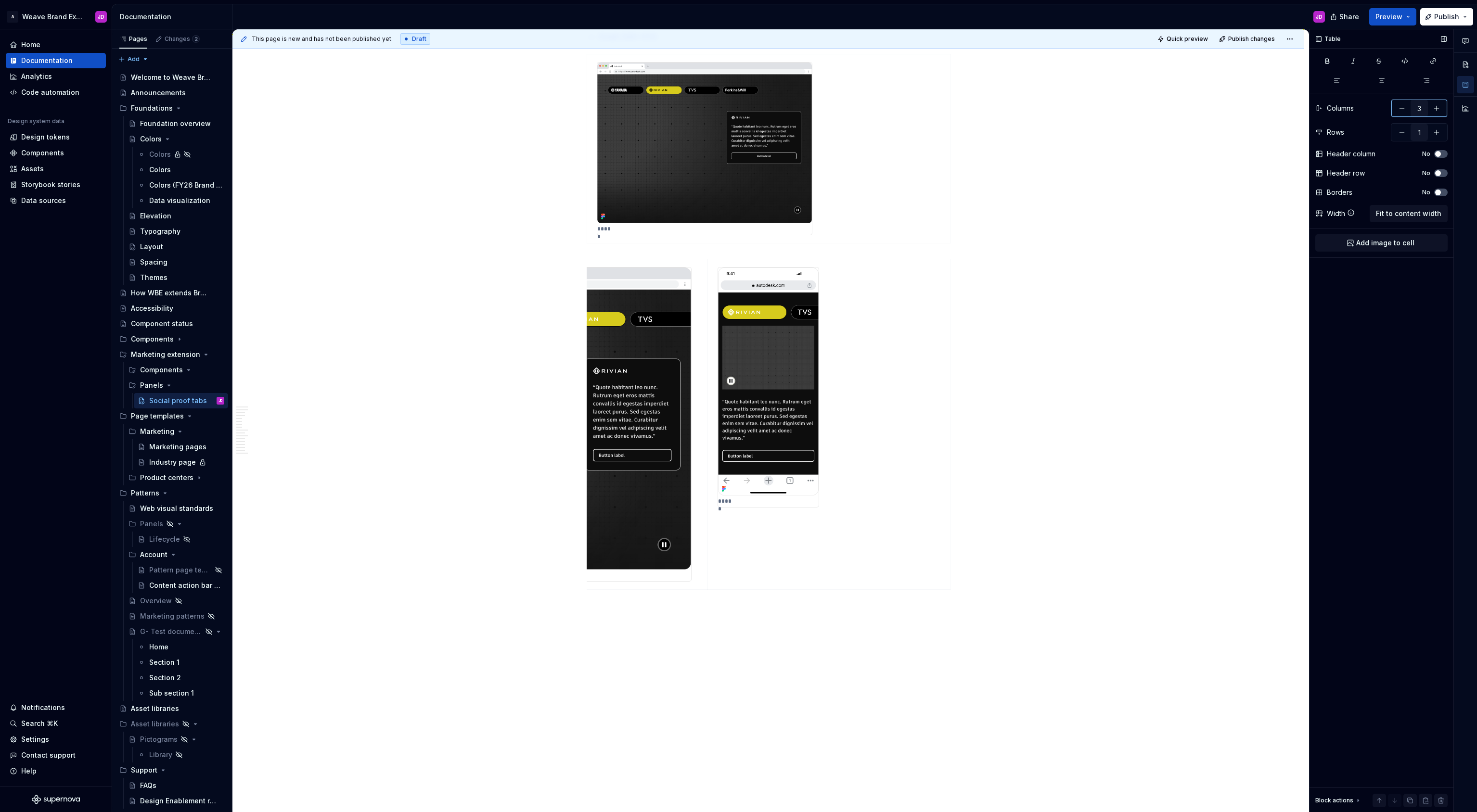
click at [1402, 108] on button "button" at bounding box center [1401, 108] width 17 height 17
type input "2"
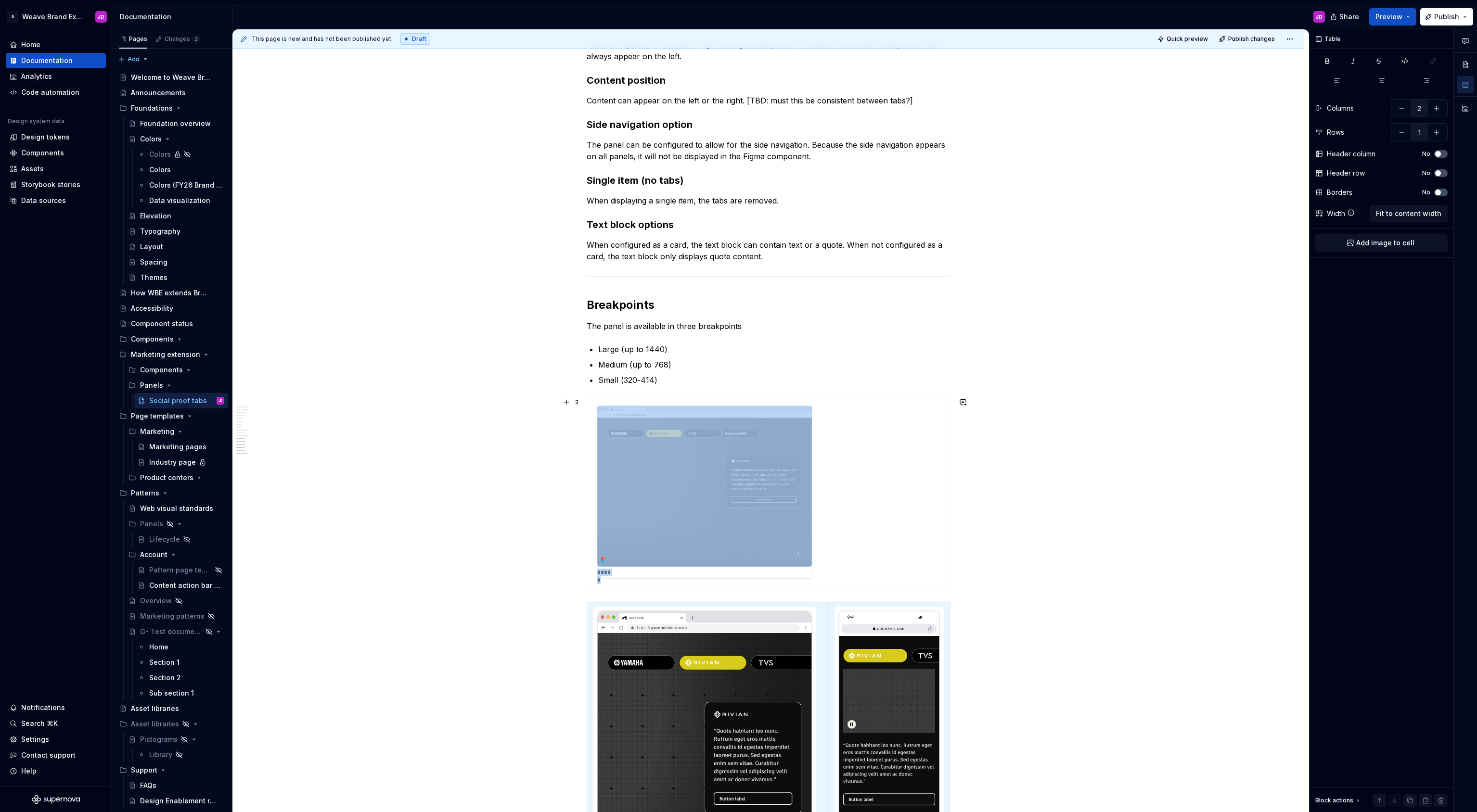
scroll to position [1966, 0]
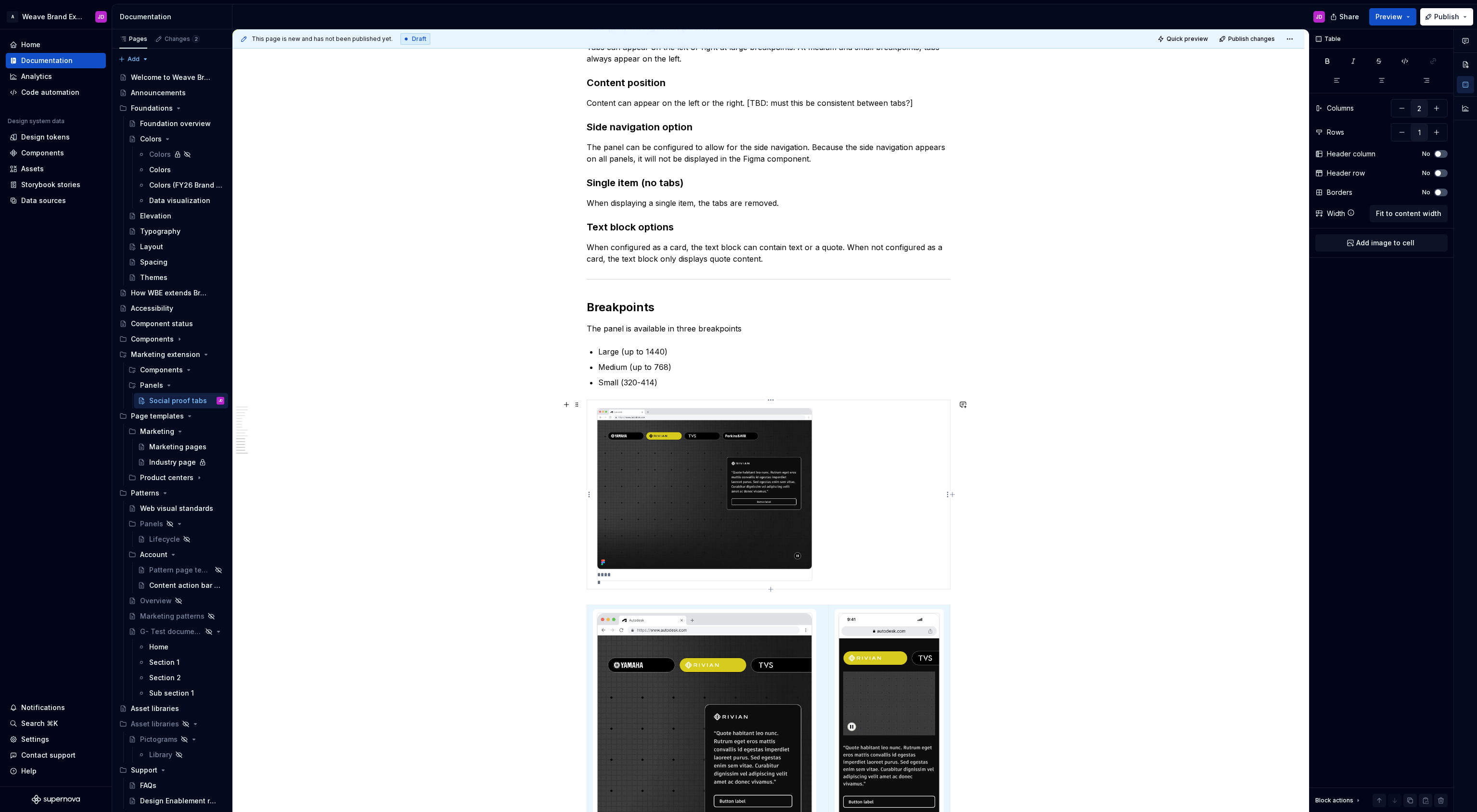
click at [876, 461] on td "*****" at bounding box center [768, 494] width 363 height 189
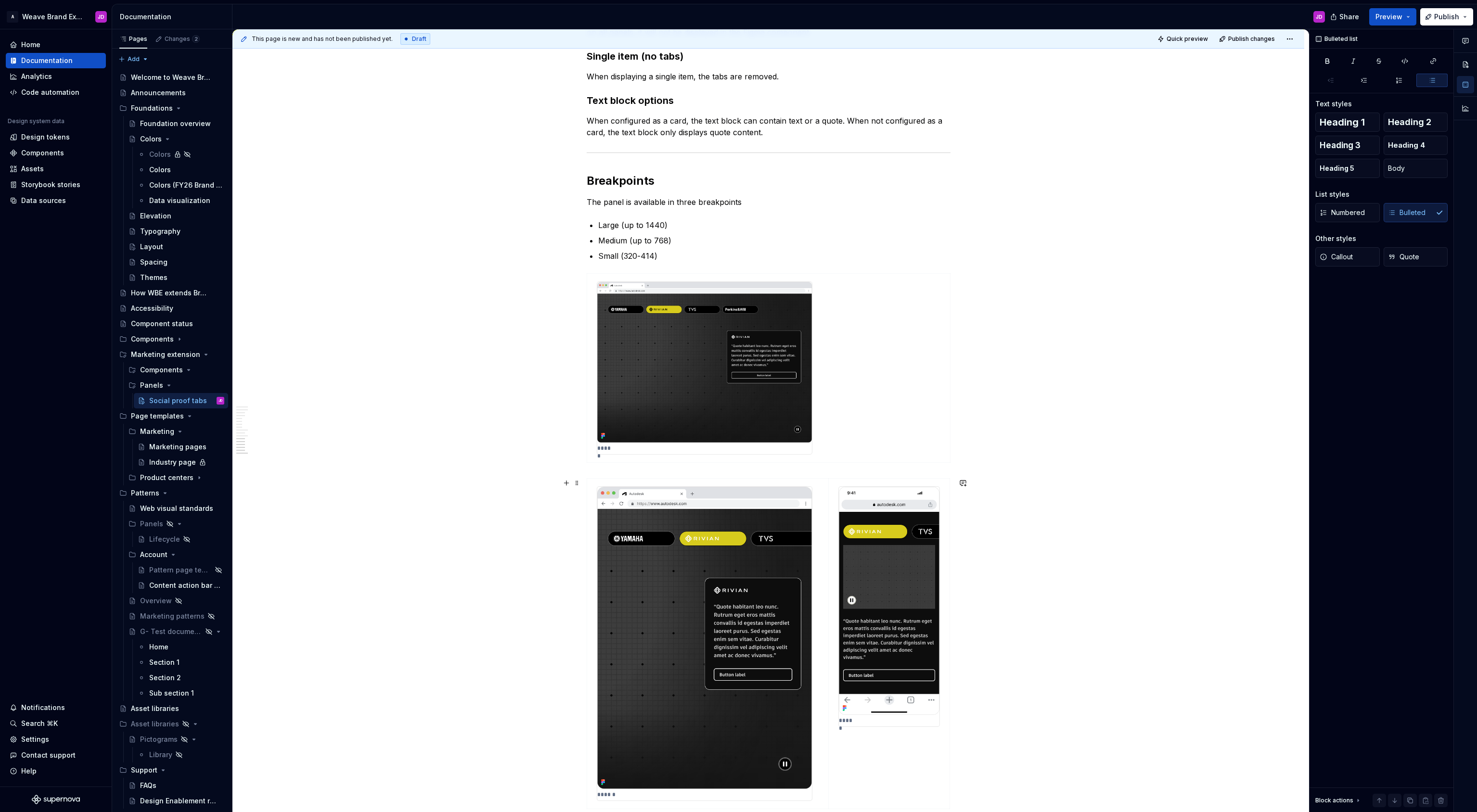
scroll to position [2098, 0]
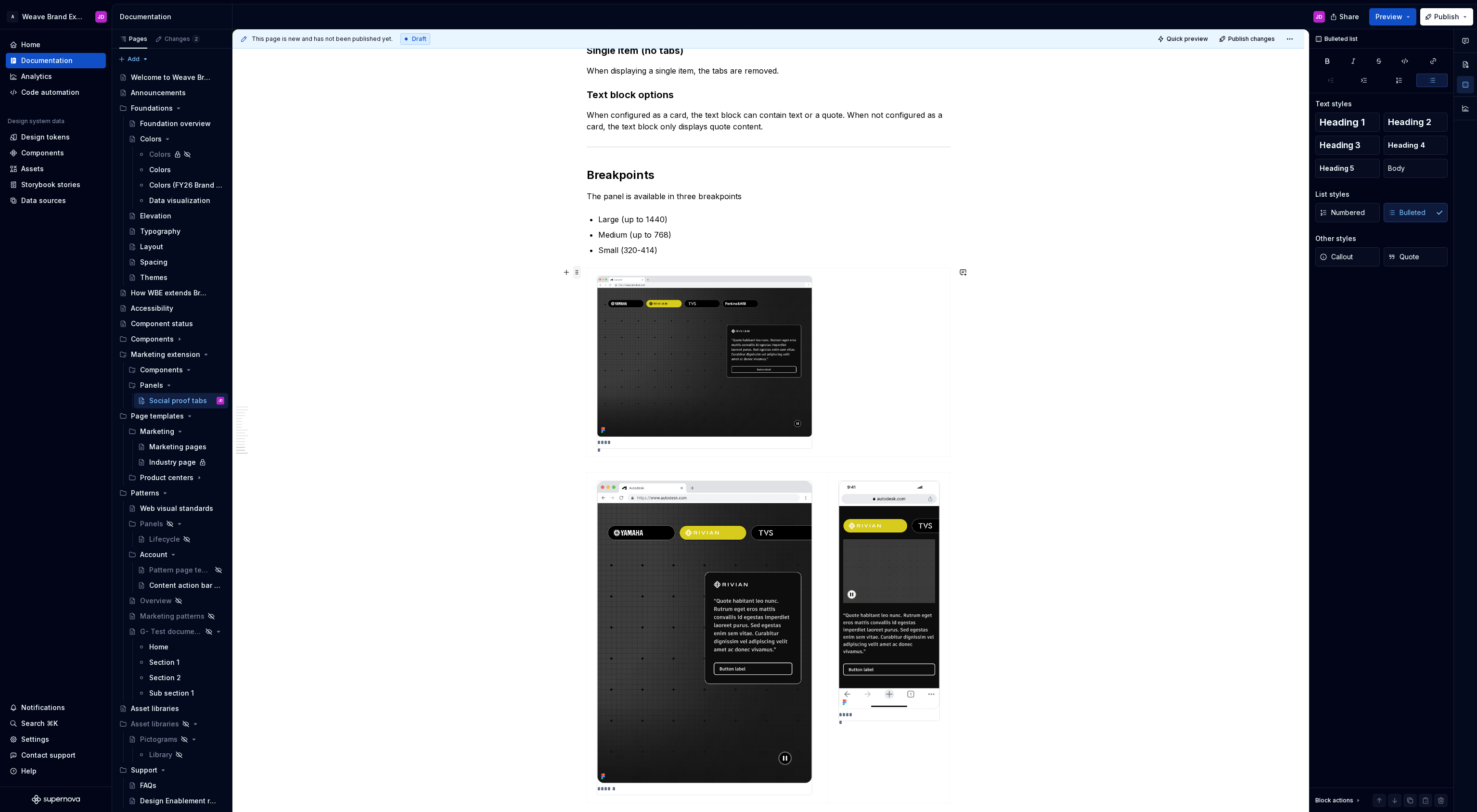
click at [579, 274] on span at bounding box center [577, 272] width 8 height 14
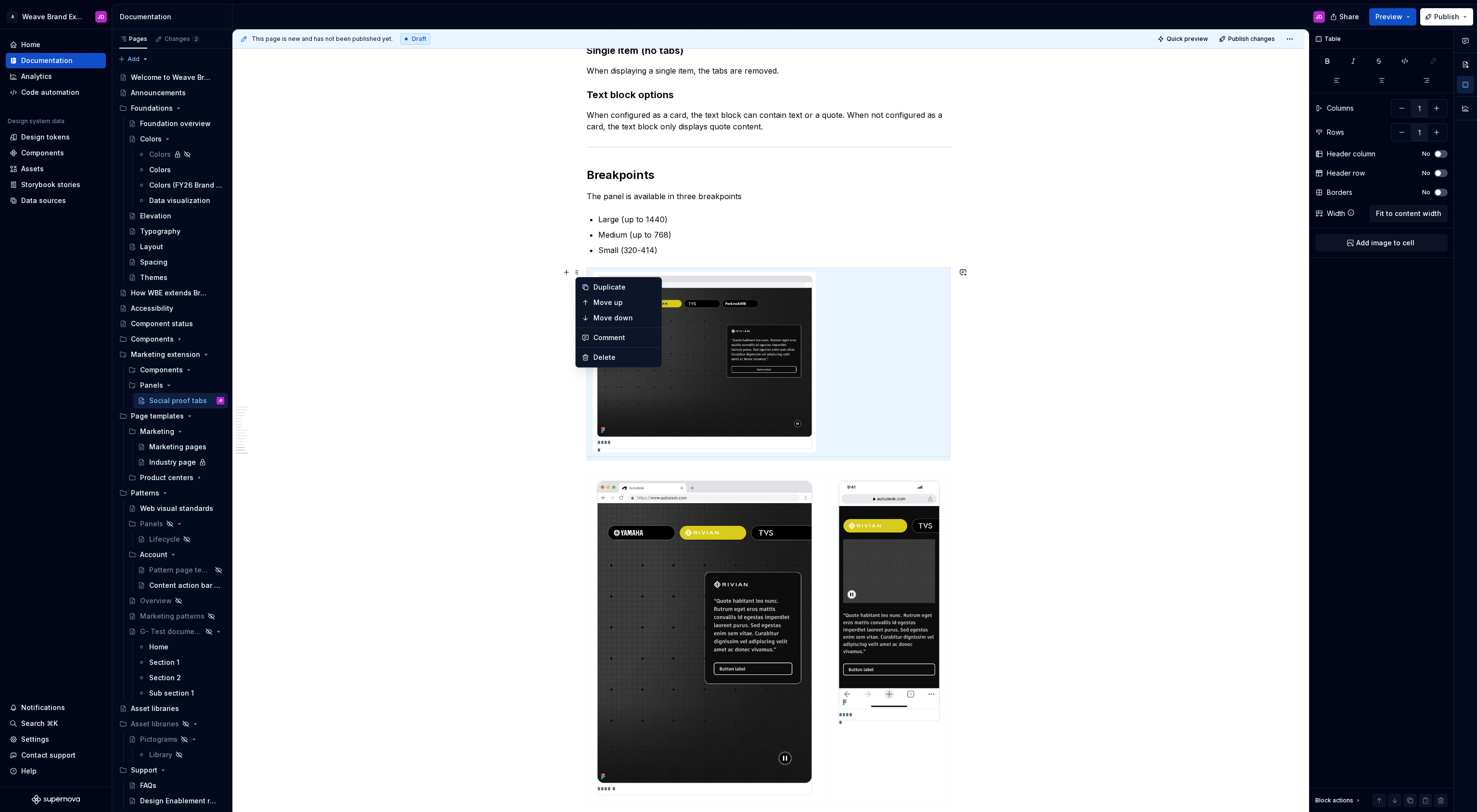
scroll to position [4, 0]
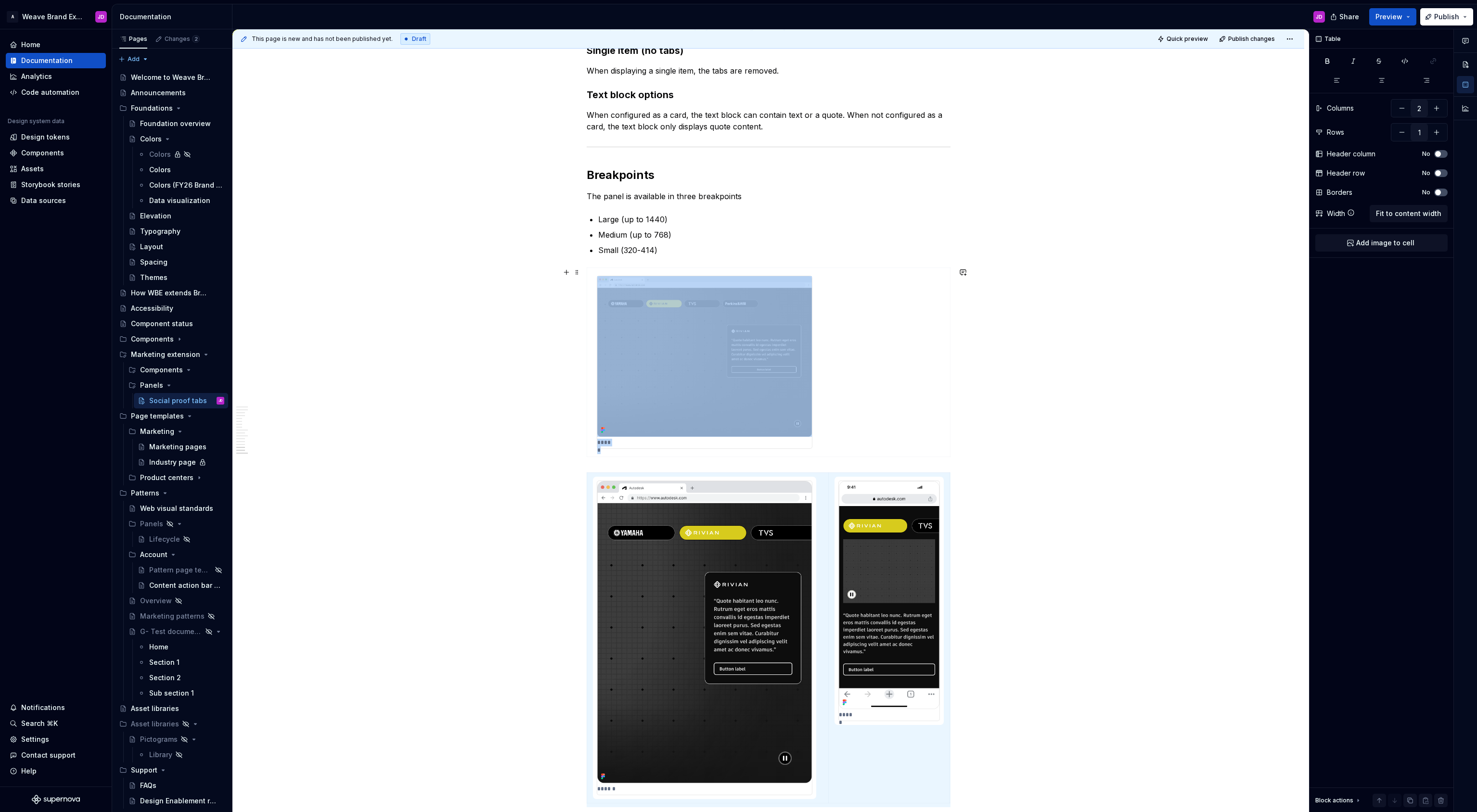
scroll to position [0, 0]
click at [580, 478] on span at bounding box center [577, 477] width 8 height 14
type input "1"
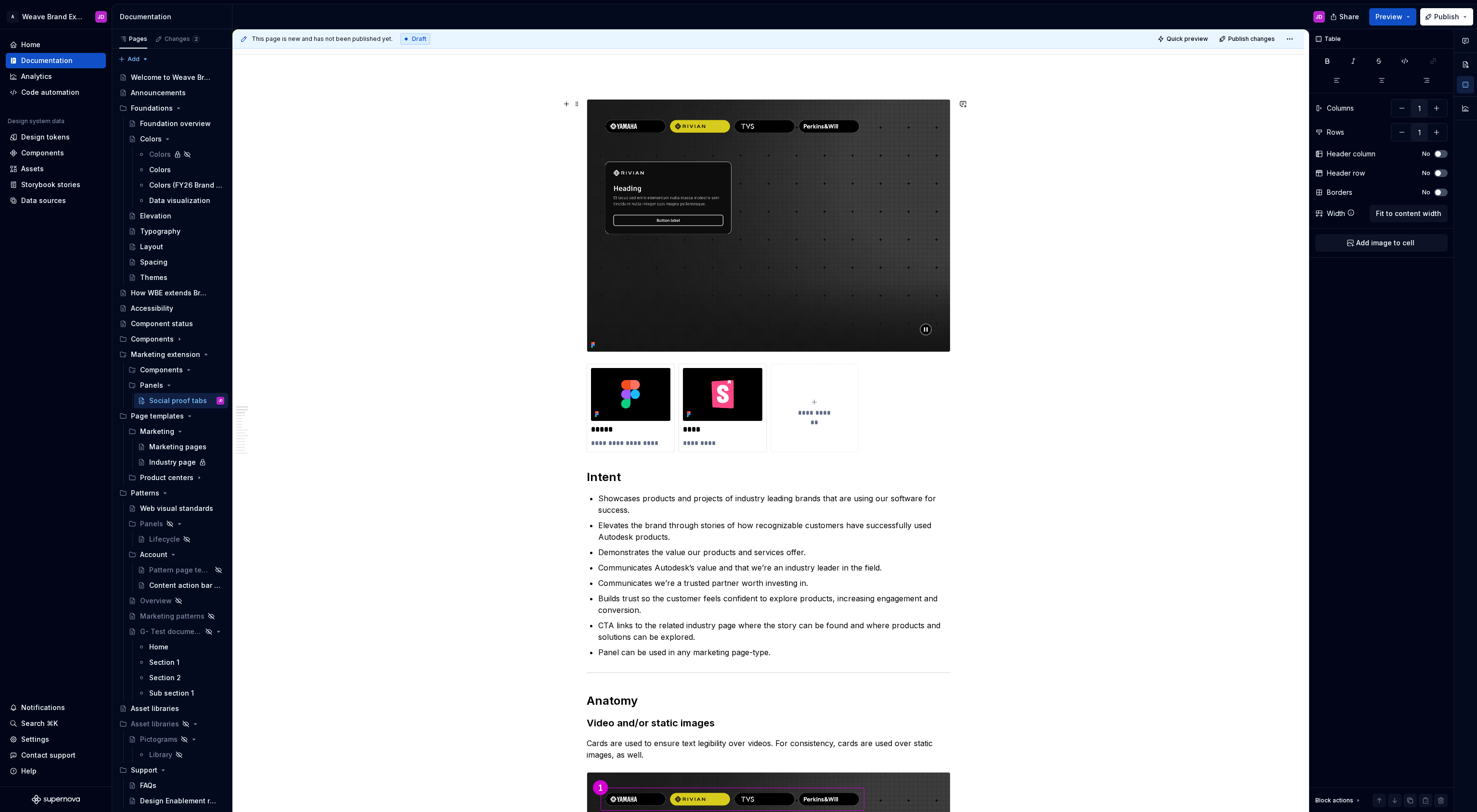
scroll to position [87, 0]
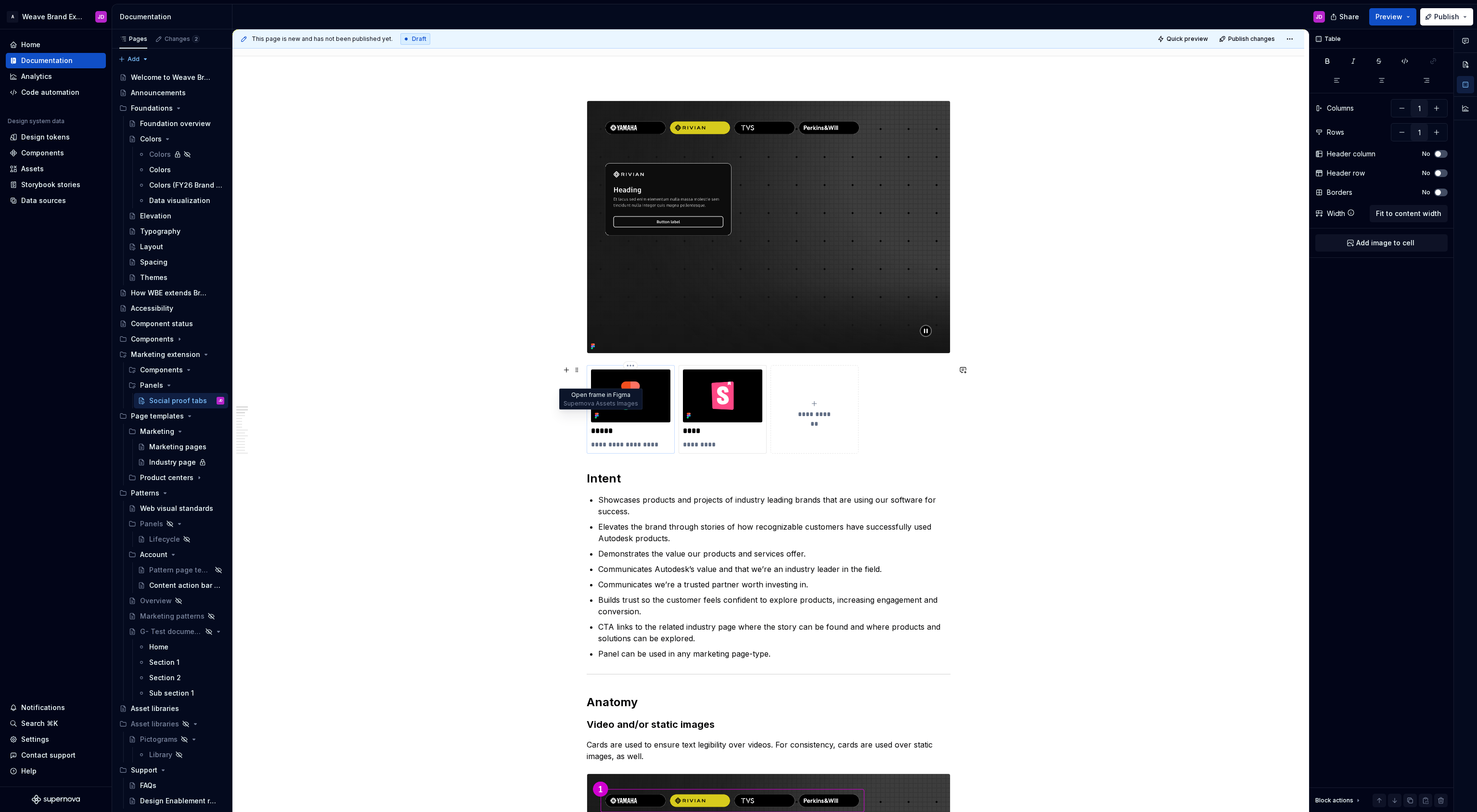
click at [597, 415] on icon at bounding box center [595, 415] width 2 height 2
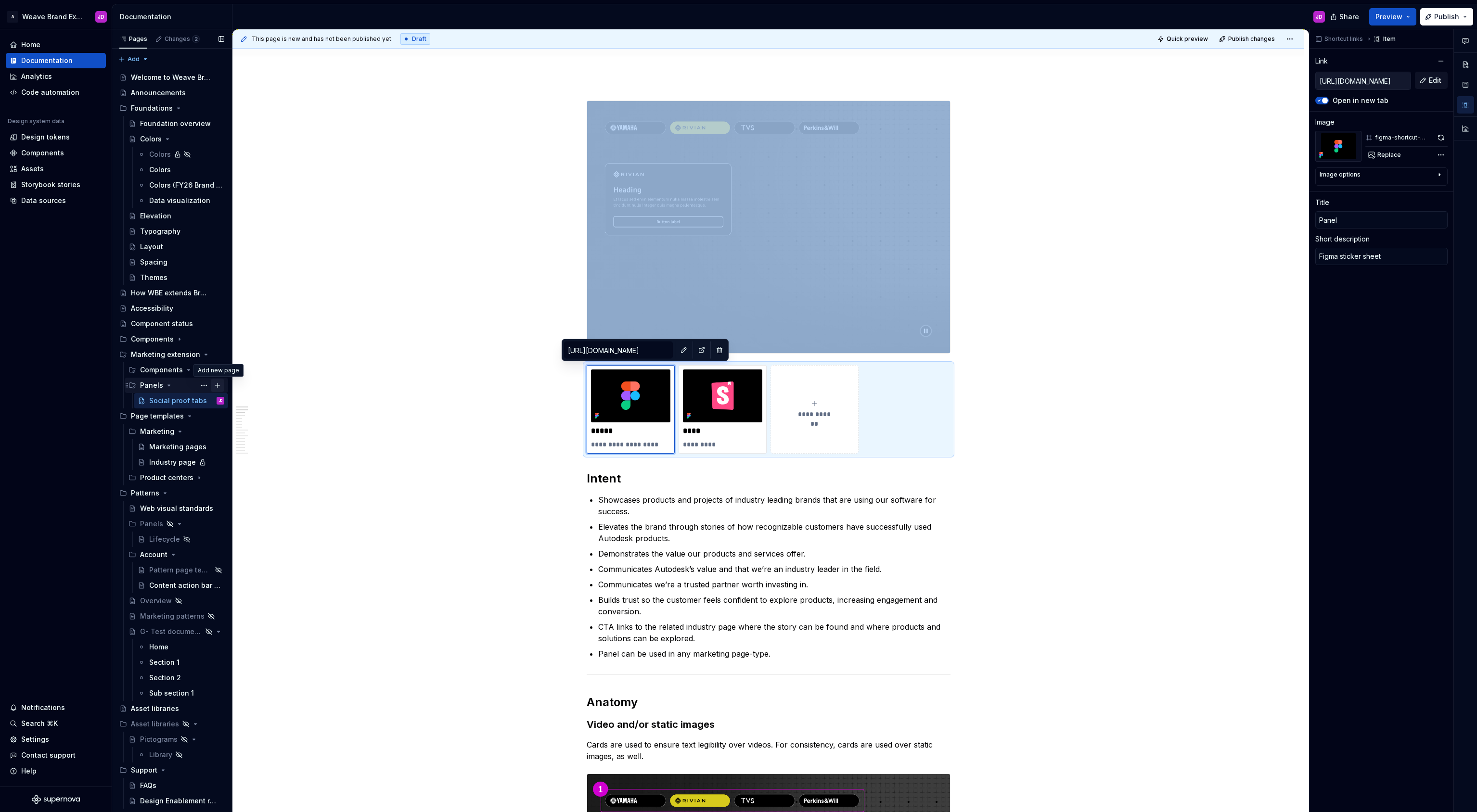
click at [218, 385] on button "Page tree" at bounding box center [218, 385] width 14 height 14
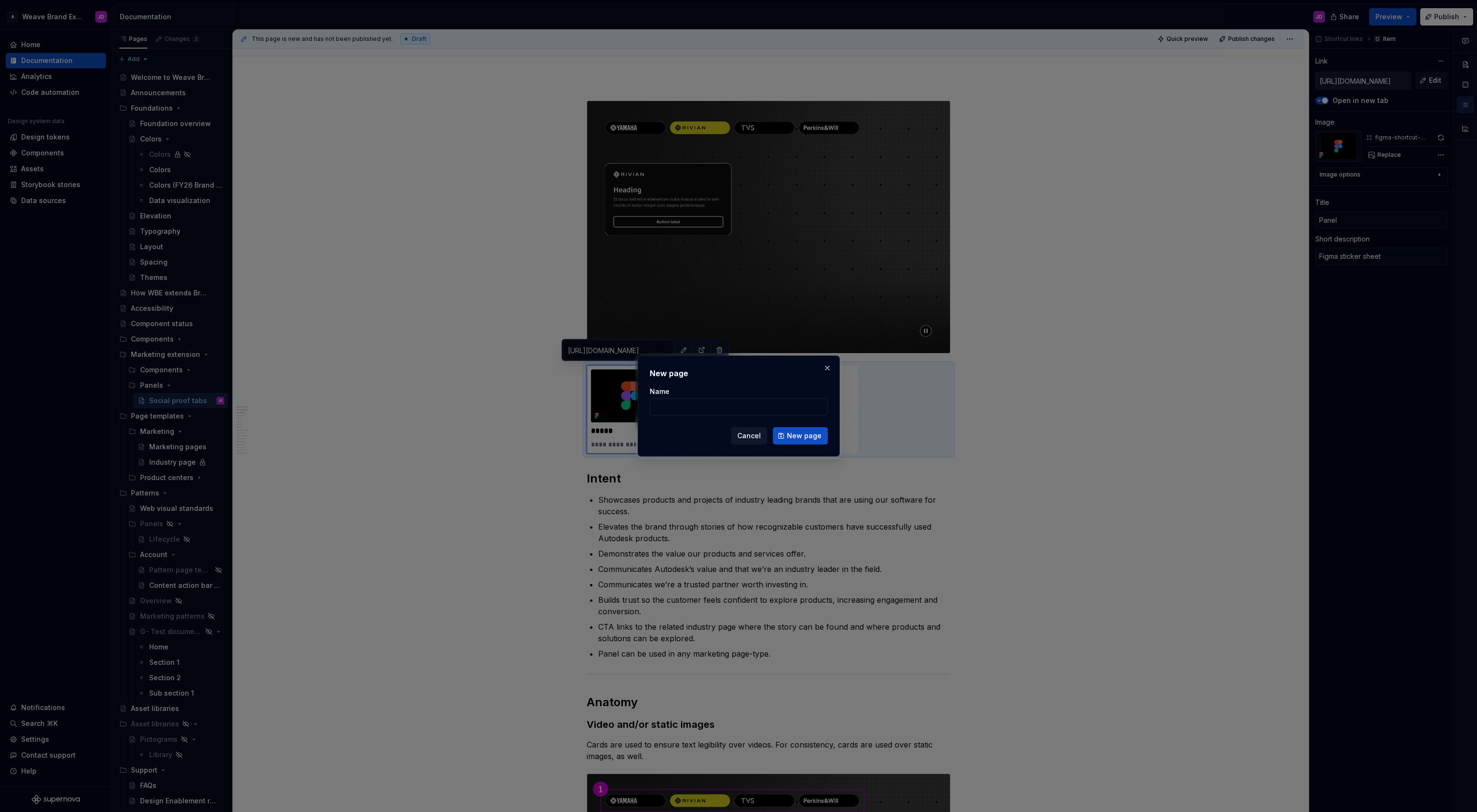
type textarea "*"
type input "m"
type input "Marketing panels"
click button "New page" at bounding box center [800, 436] width 55 height 17
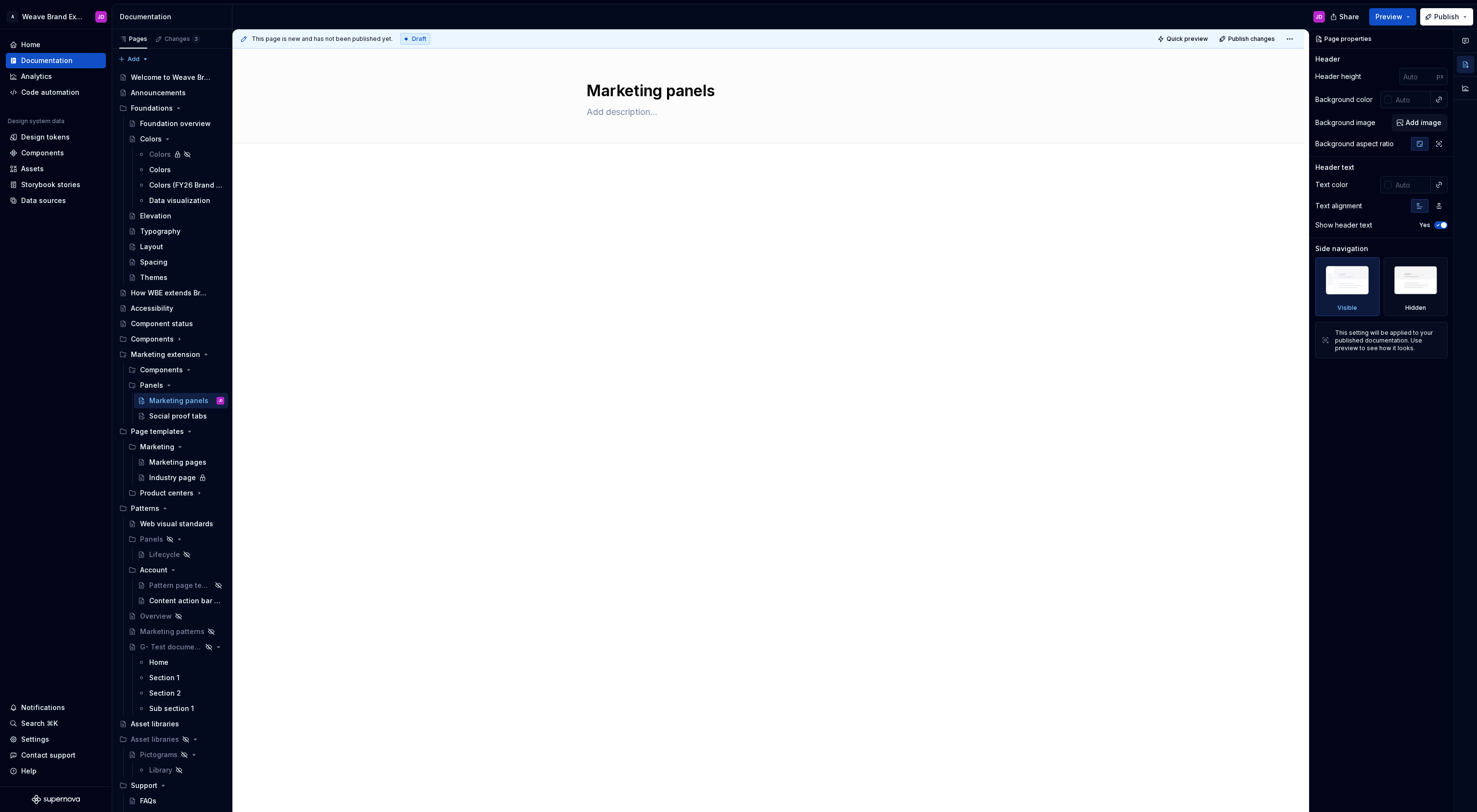
type textarea "*"
click at [653, 214] on div at bounding box center [768, 206] width 364 height 36
click at [729, 199] on div at bounding box center [768, 206] width 364 height 36
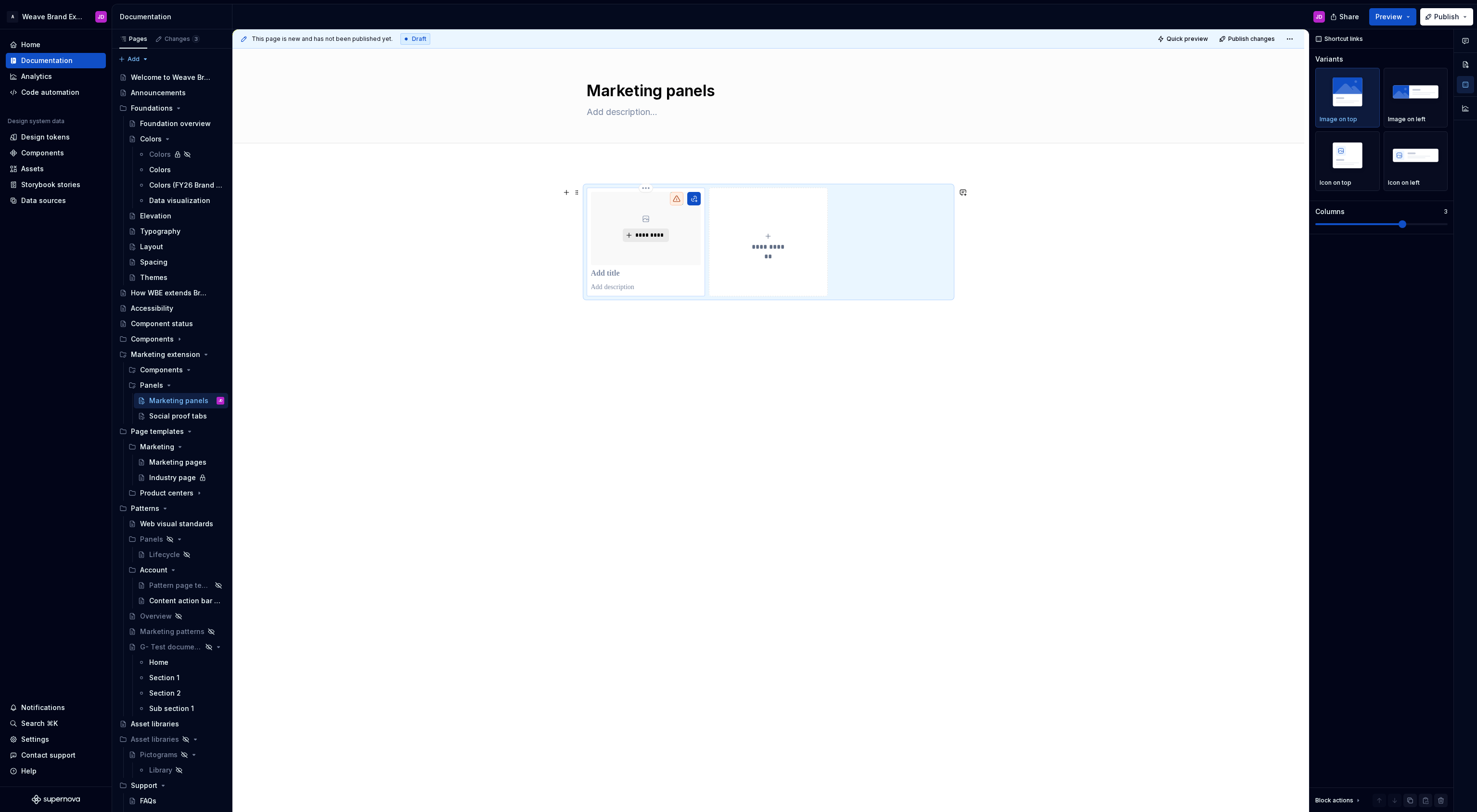
click at [653, 234] on span "*********" at bounding box center [649, 235] width 29 height 8
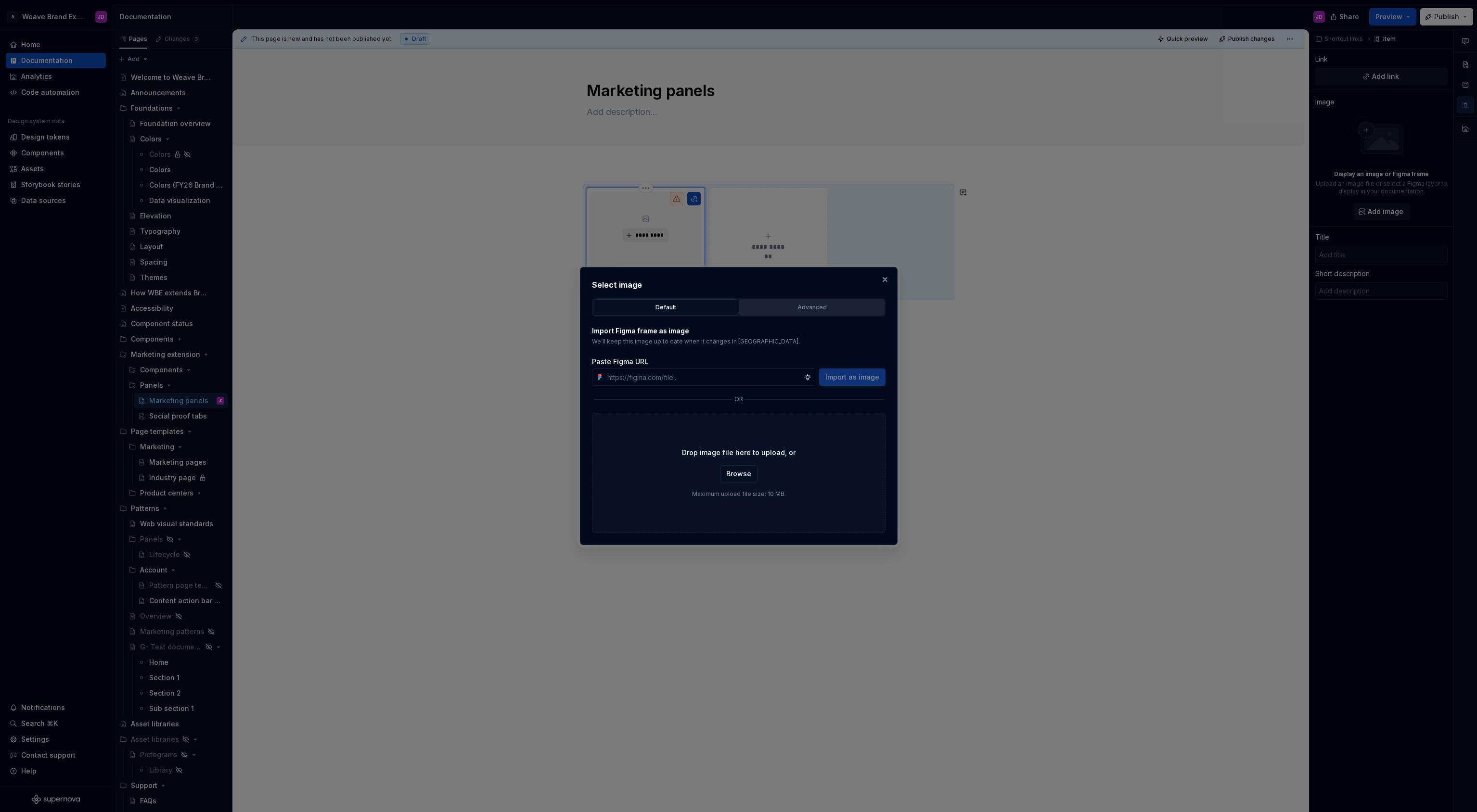
click at [791, 308] on div "Advanced" at bounding box center [812, 307] width 139 height 10
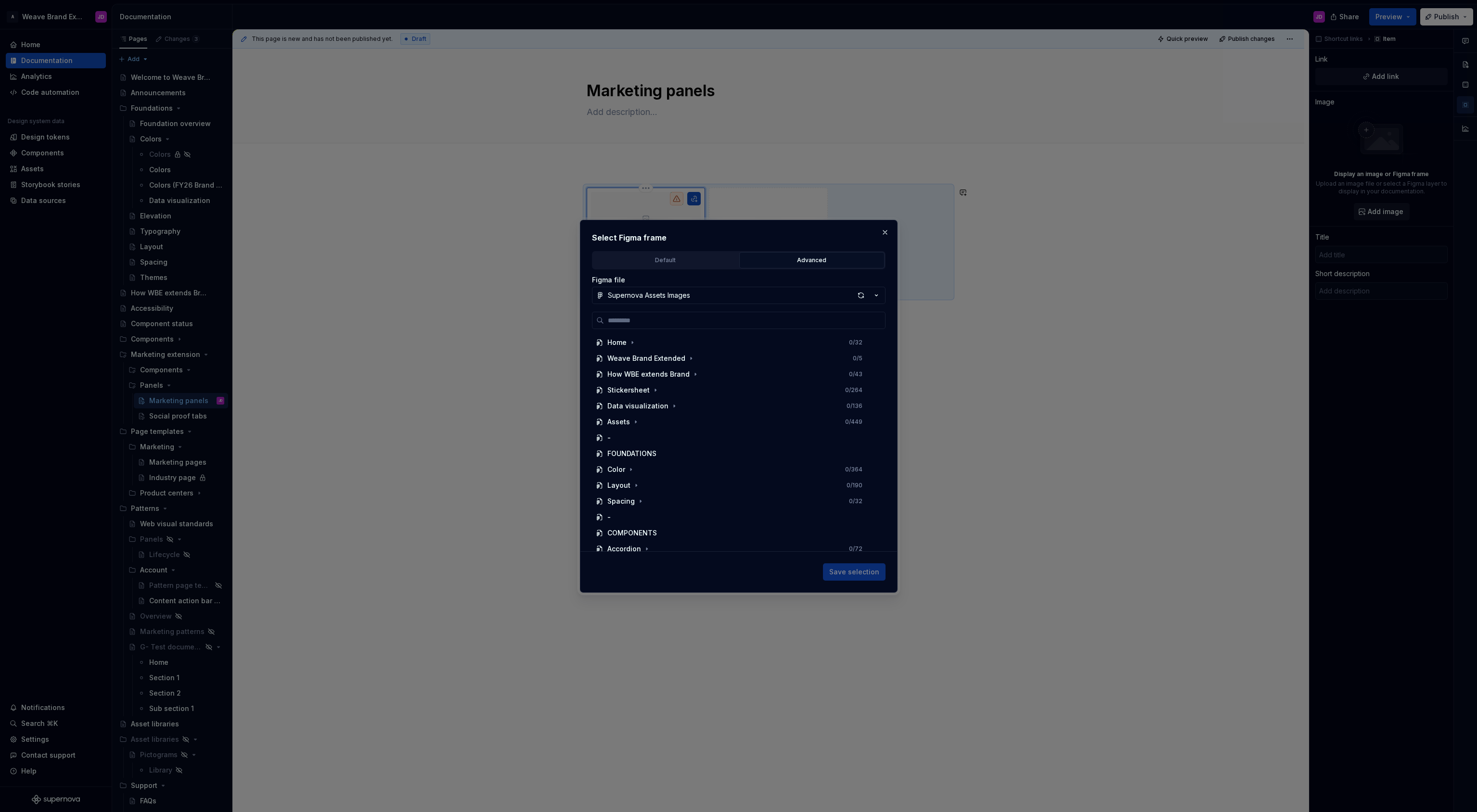
scroll to position [403, 0]
click at [669, 463] on icon "button" at bounding box center [673, 464] width 8 height 8
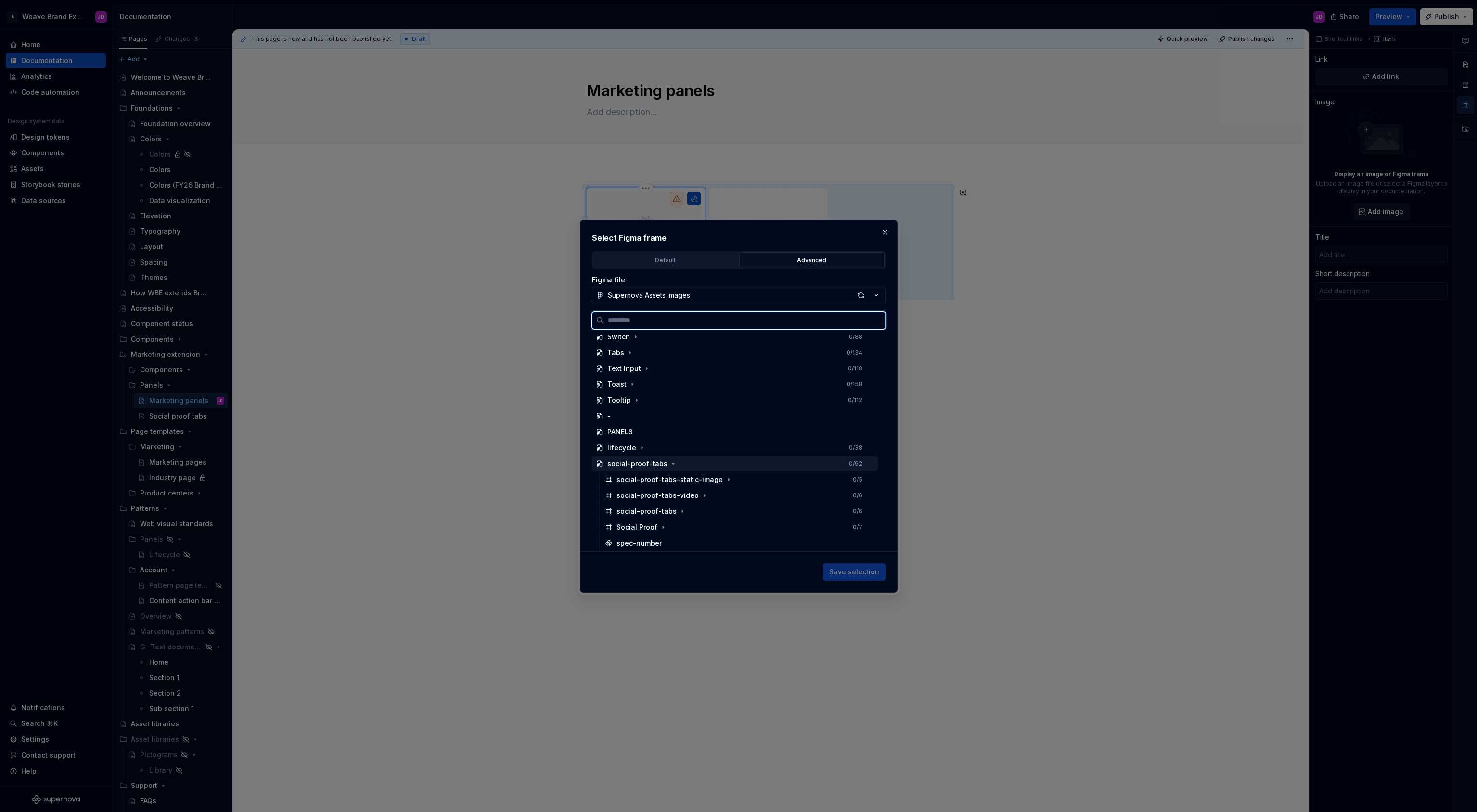
click at [653, 464] on div "social-proof-tabs" at bounding box center [637, 464] width 60 height 10
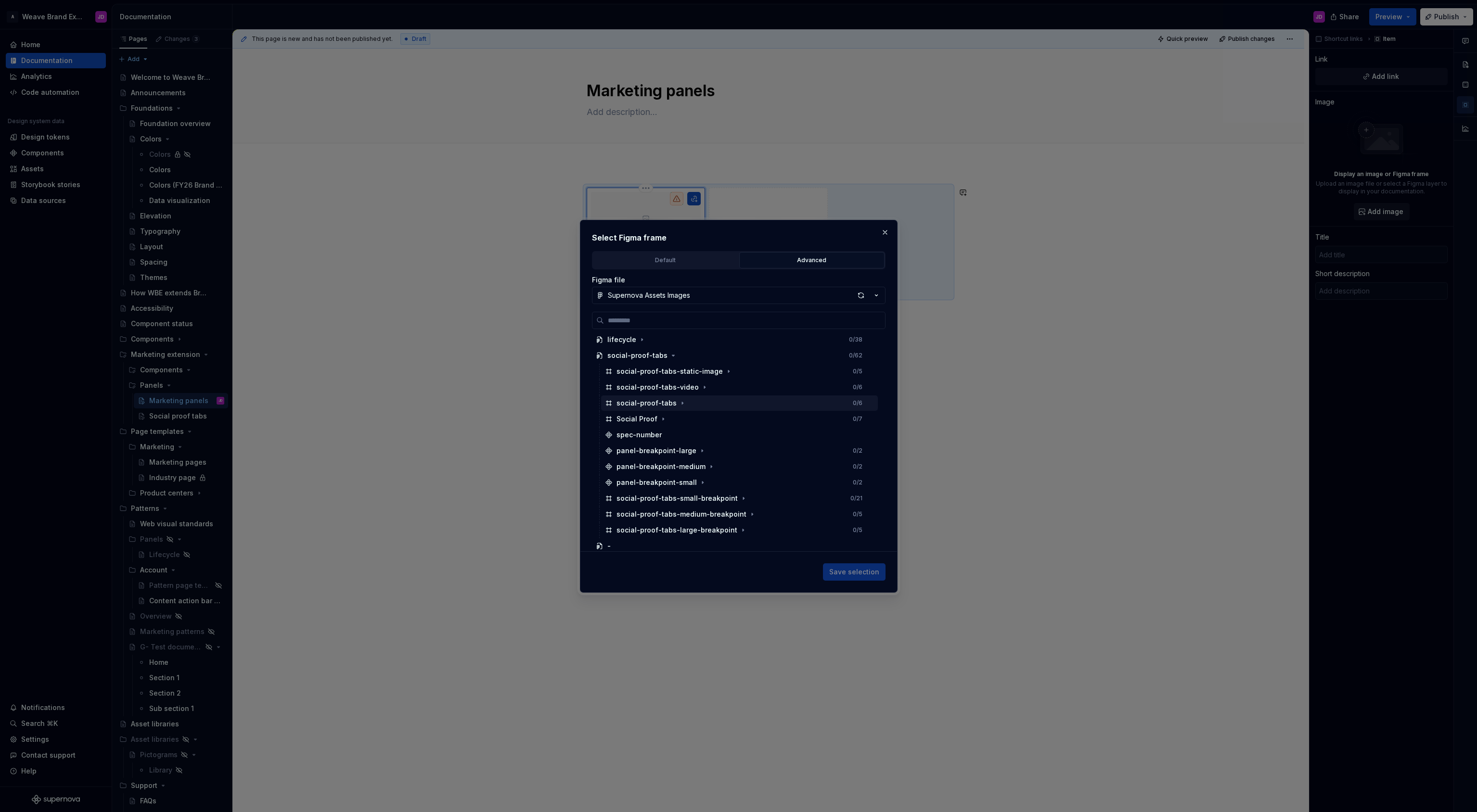
scroll to position [0, 0]
click at [634, 405] on div "social-proof-tabs" at bounding box center [646, 403] width 60 height 10
click at [857, 574] on span "Save selection" at bounding box center [854, 572] width 50 height 10
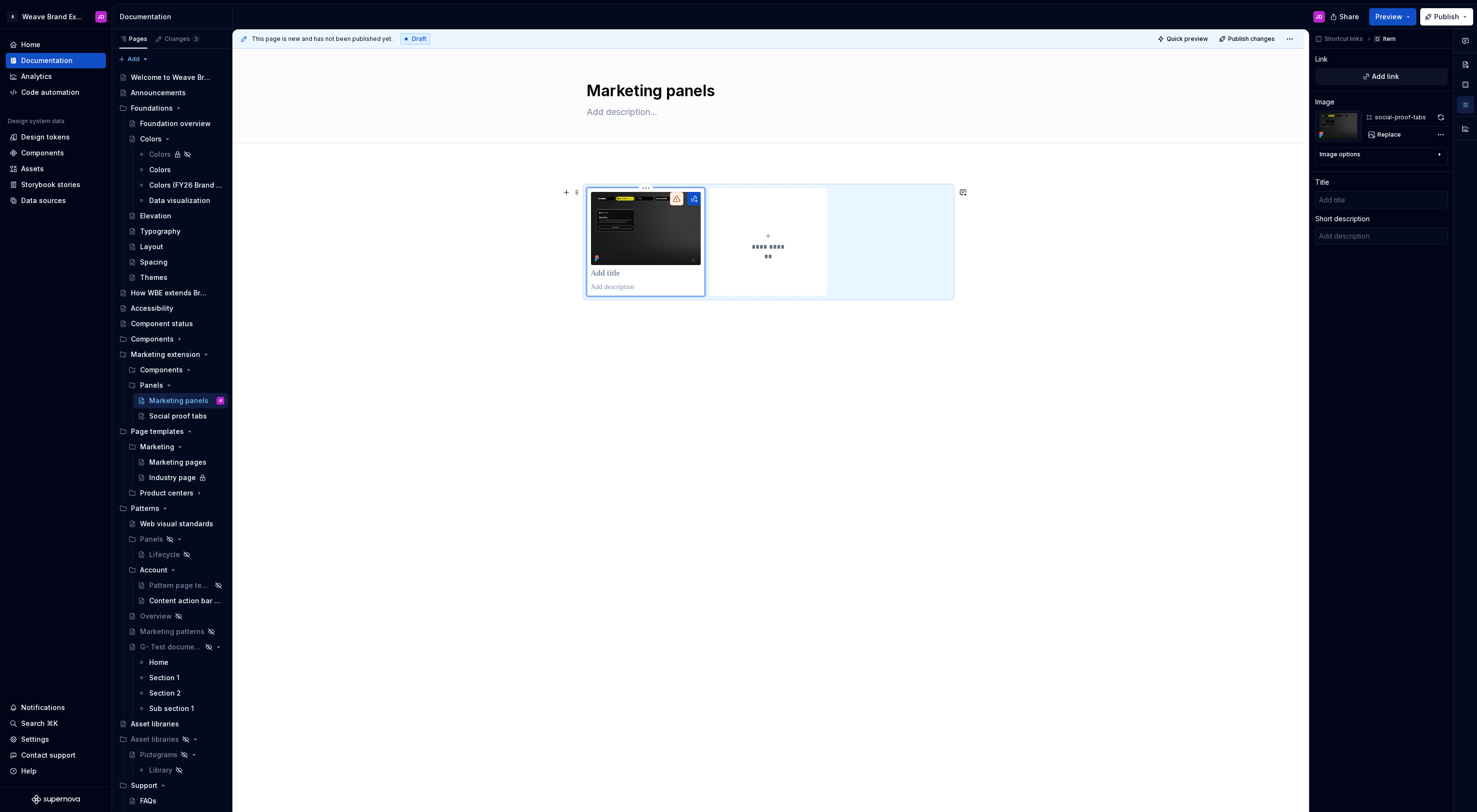
click at [611, 274] on p at bounding box center [646, 274] width 110 height 10
type textarea "*"
type input "S"
type textarea "*"
type input "So"
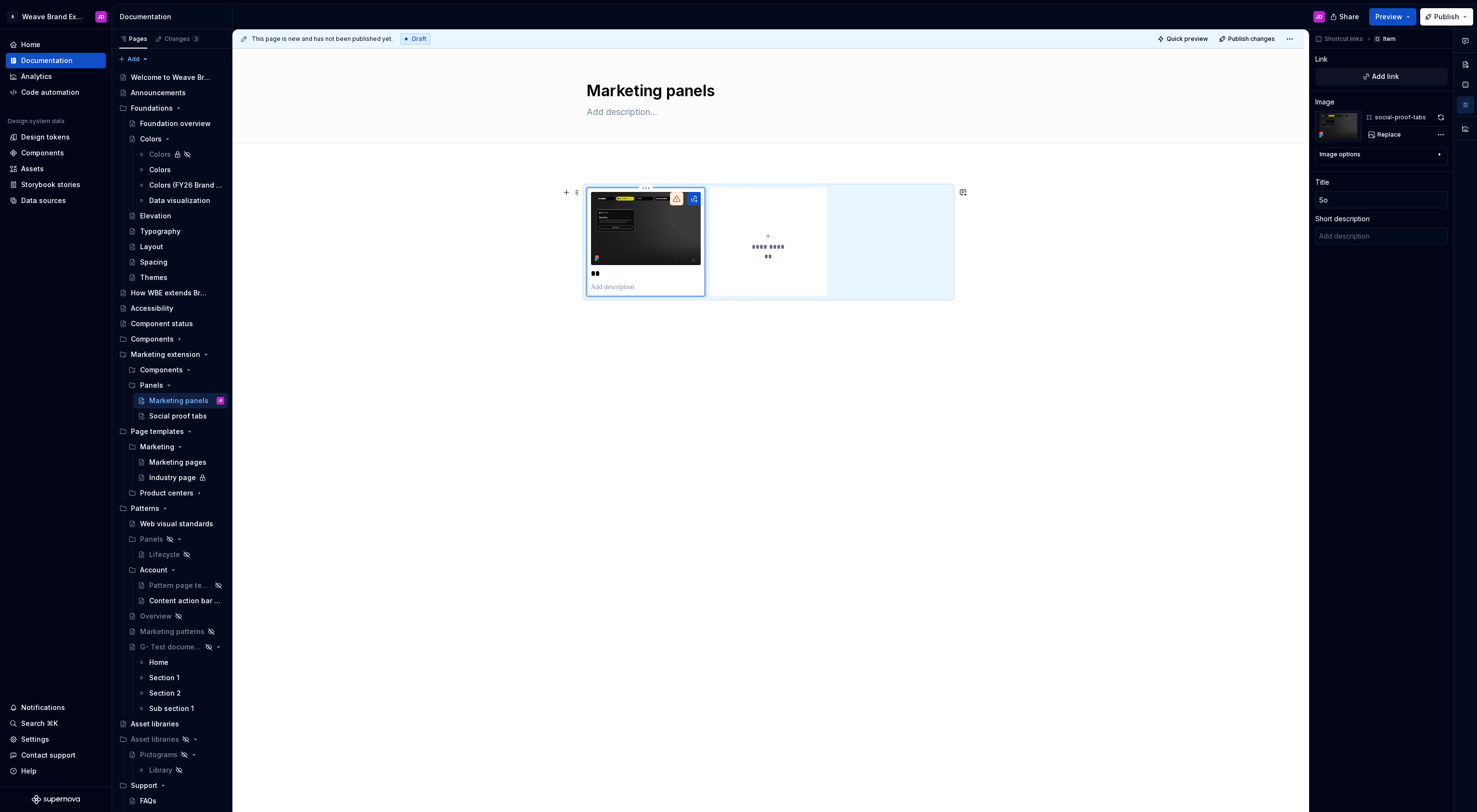
type textarea "*"
type input "Soc"
type textarea "*"
type input "Soci"
type textarea "*"
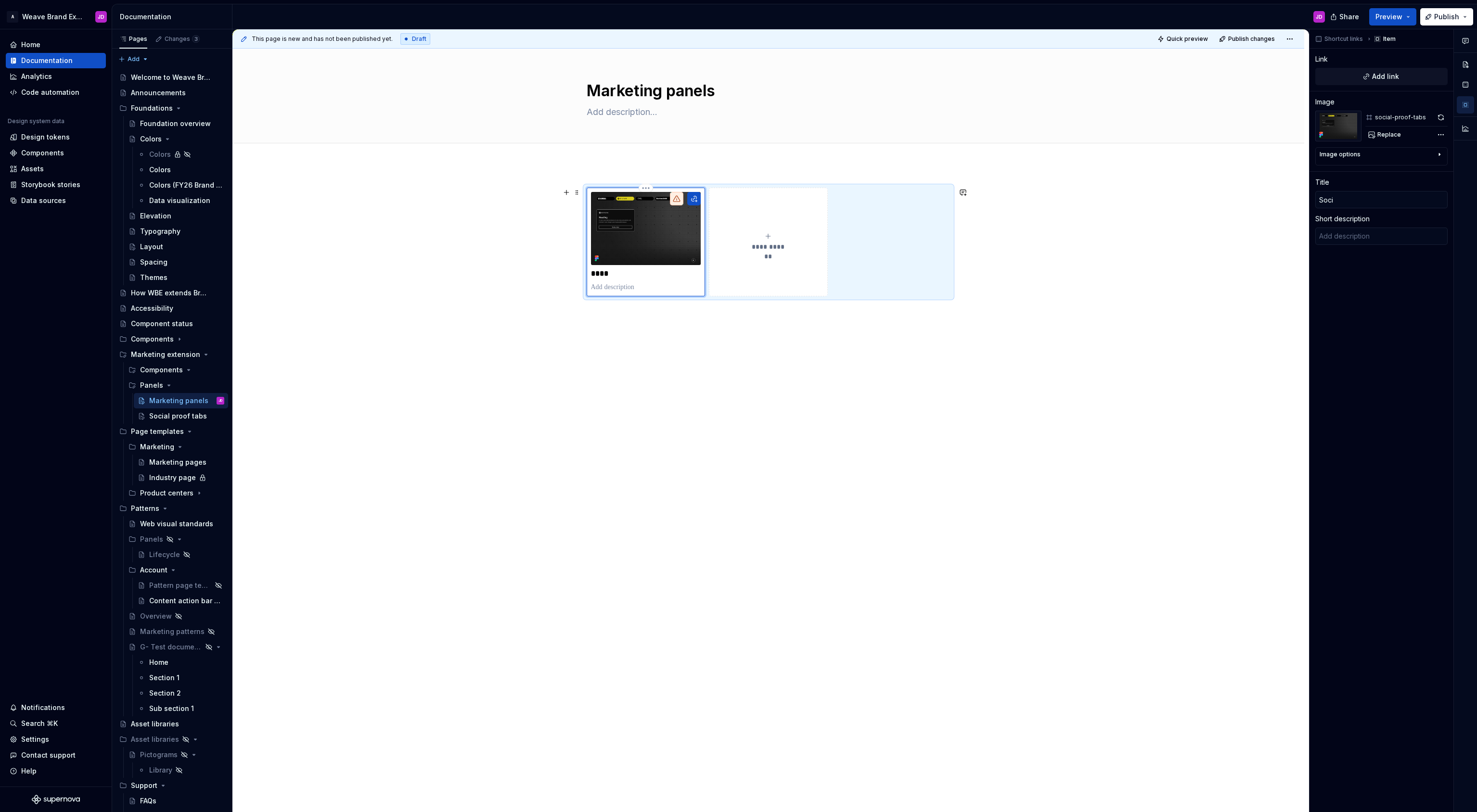
type input "[PERSON_NAME]"
type textarea "*"
type input "Social"
type textarea "*"
type input "Social"
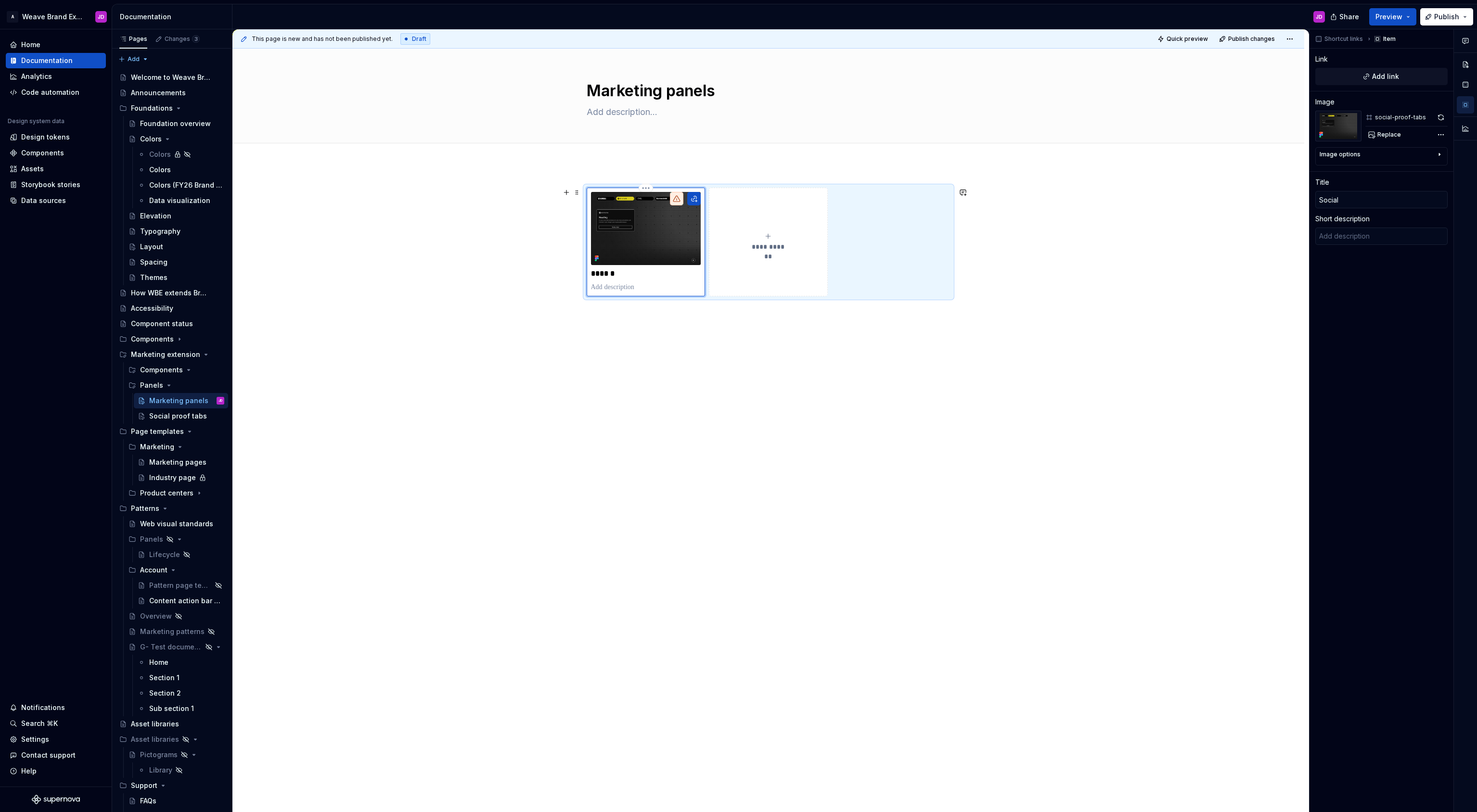
type textarea "*"
type input "Social p"
type textarea "*"
type input "Social pr"
type textarea "*"
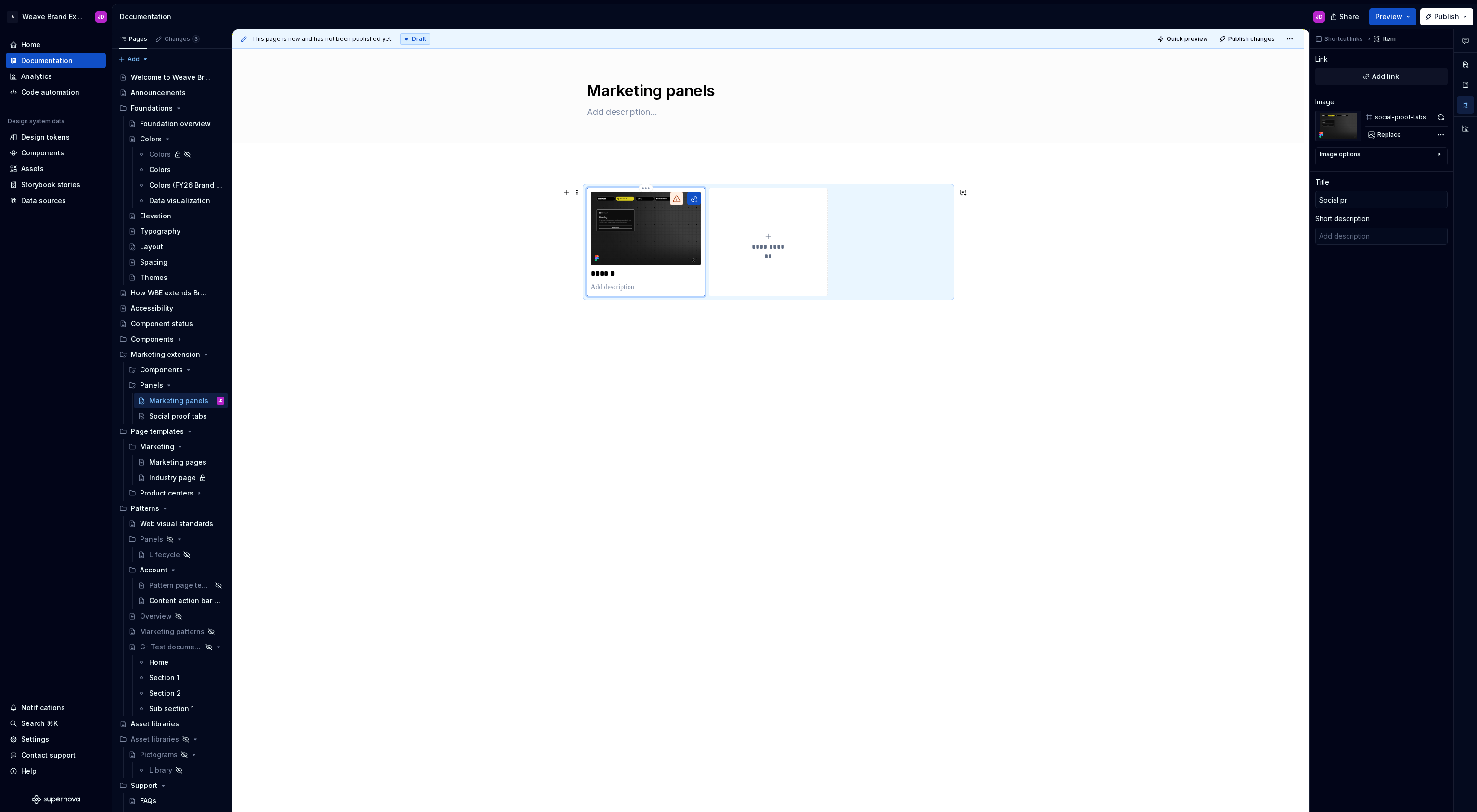
type input "Social pro"
type textarea "*"
type input "Social proo"
type textarea "*"
type input "Social proof"
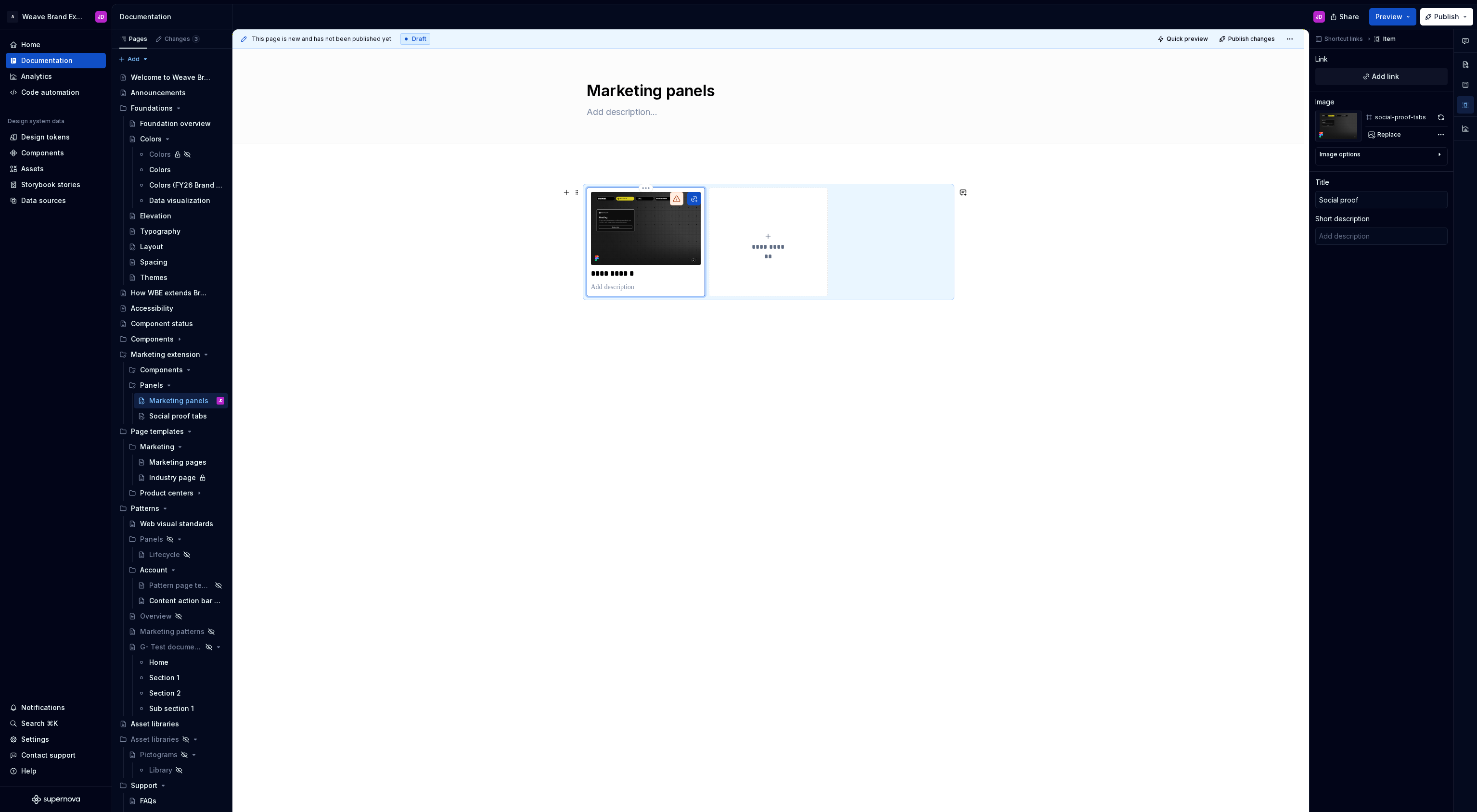
type textarea "*"
type input "Social proof"
type textarea "*"
type input "Social proof t"
type textarea "*"
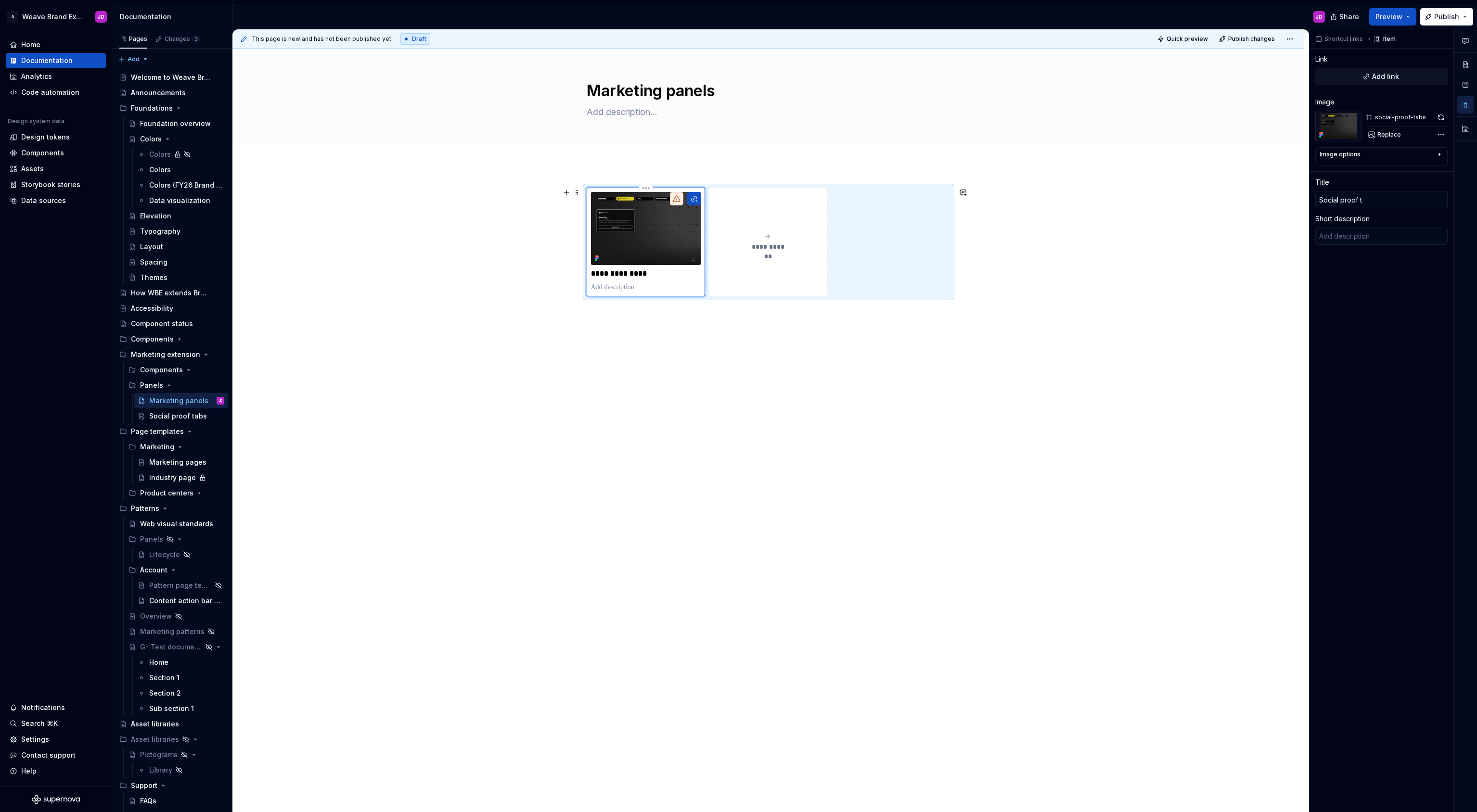
type input "Social proof ta"
type textarea "*"
type input "Social proof tab"
type textarea "*"
type input "Social proof tabs"
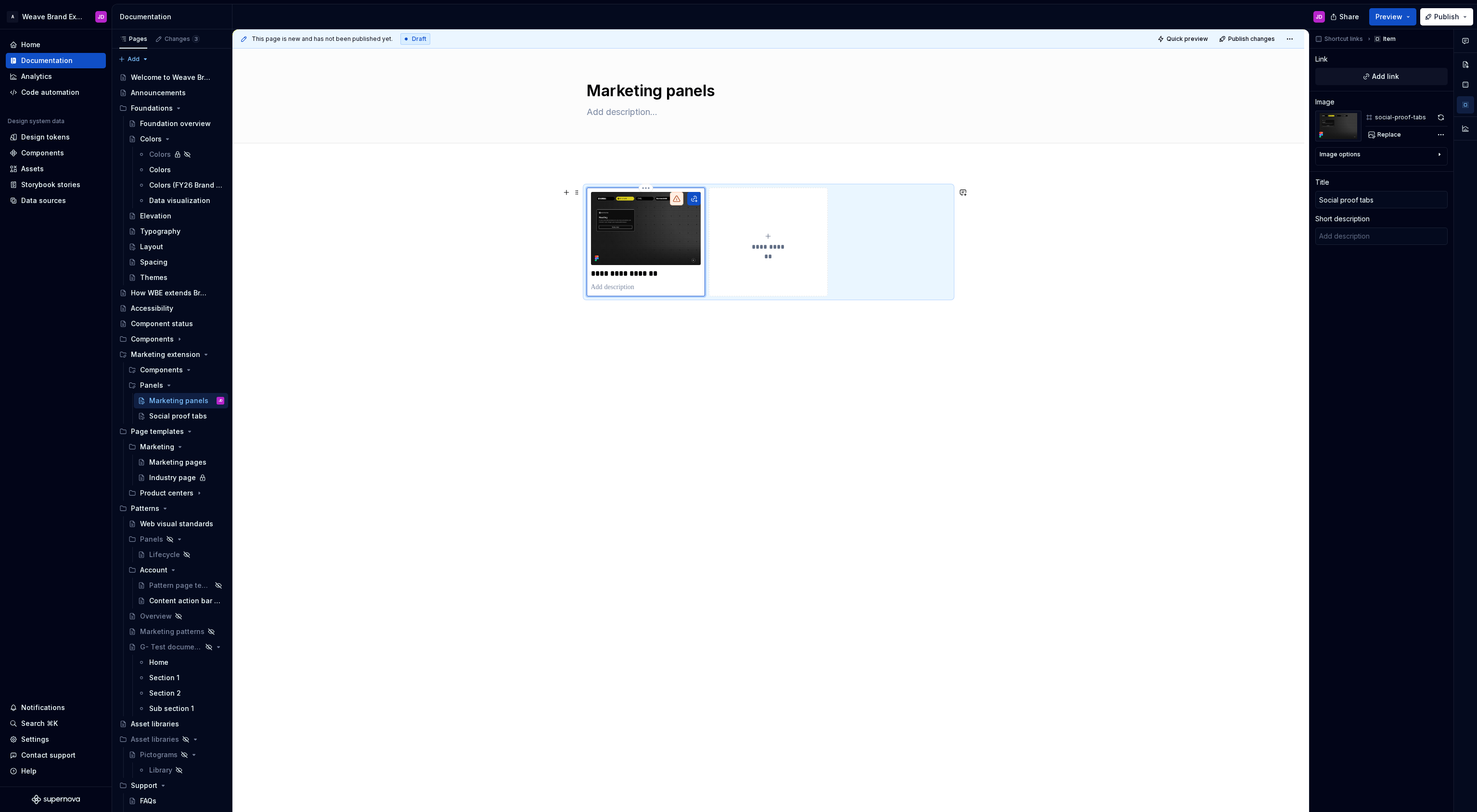
click at [611, 289] on p at bounding box center [646, 287] width 110 height 10
click at [191, 415] on div "Social proof tabs" at bounding box center [172, 416] width 46 height 10
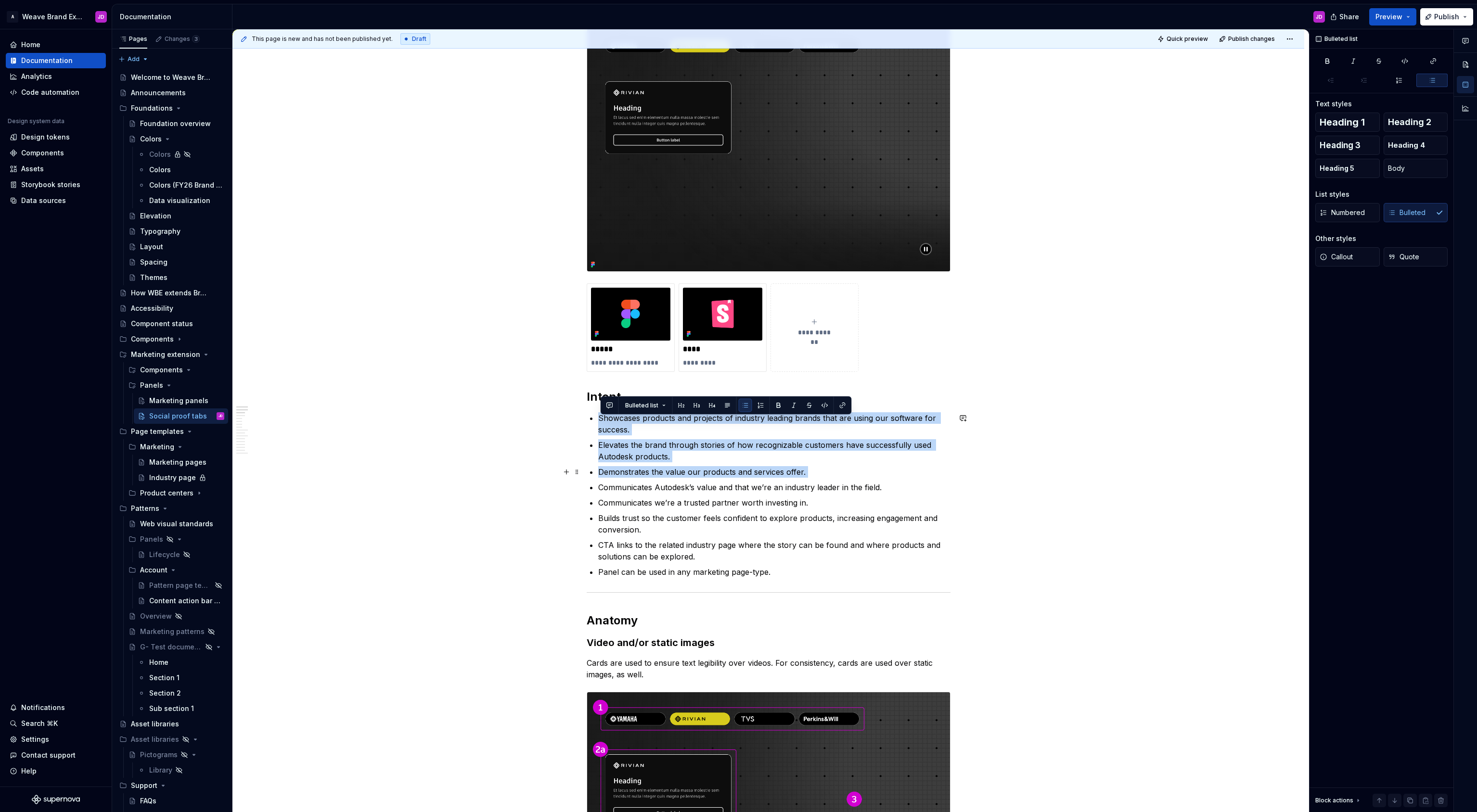
scroll to position [152, 0]
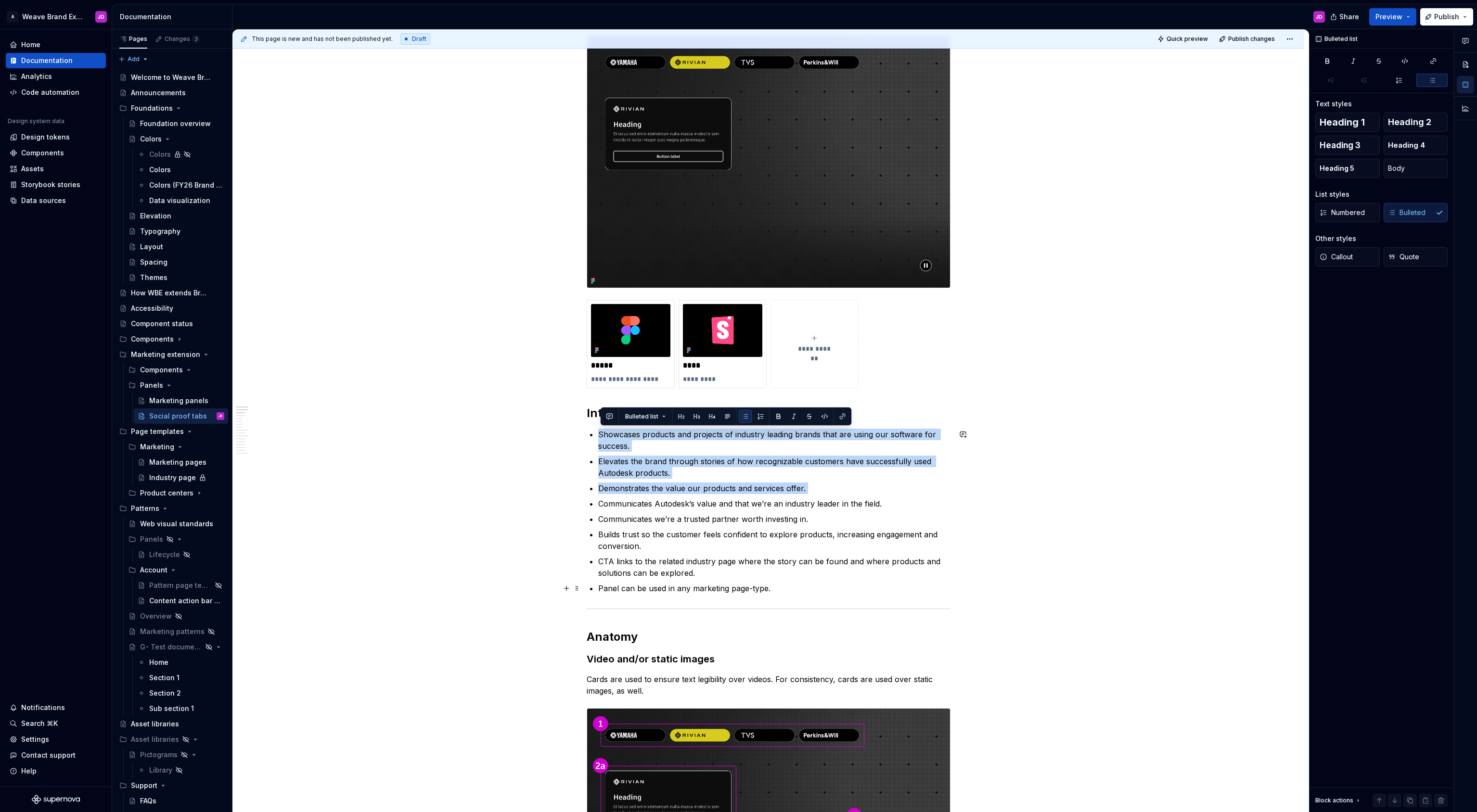
drag, startPoint x: 603, startPoint y: 419, endPoint x: 784, endPoint y: 587, distance: 247.0
click at [787, 589] on ul "Showcases products and projects of industry leading brands that are using our s…" at bounding box center [774, 511] width 352 height 166
copy ul "Showcases products and projects of industry leading brands that are using our s…"
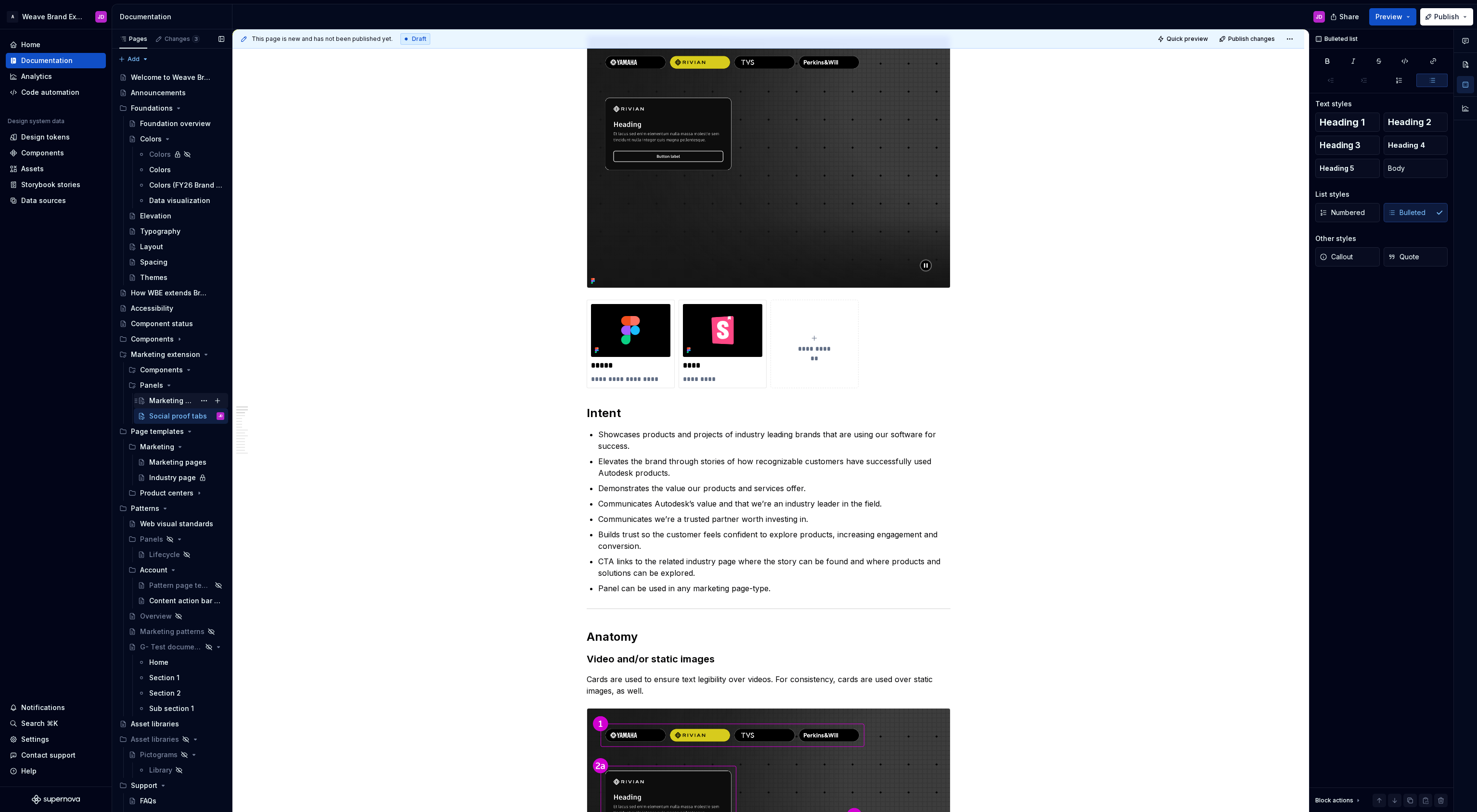
click at [189, 398] on div "Marketing panels" at bounding box center [172, 401] width 46 height 10
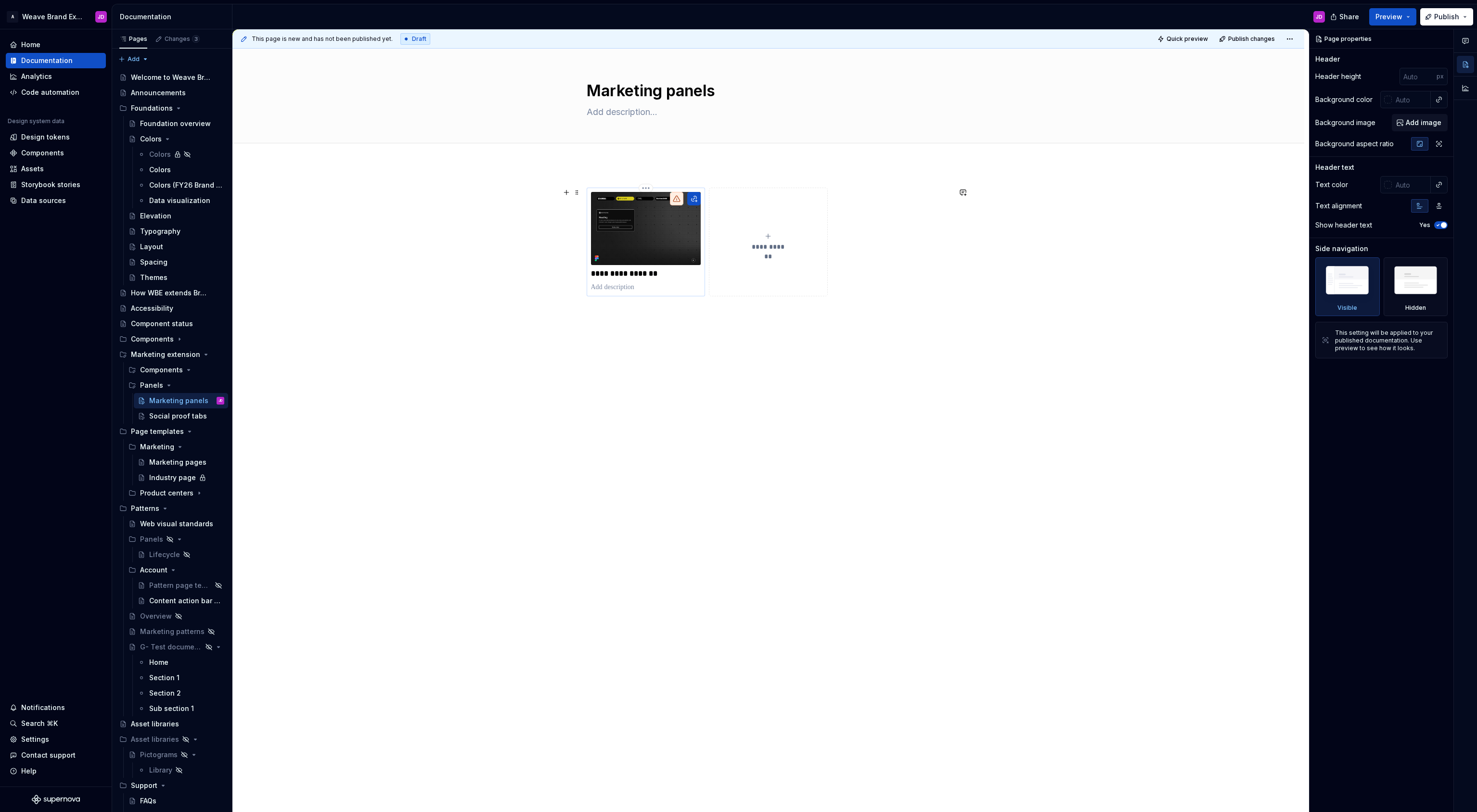
click at [640, 286] on p at bounding box center [646, 287] width 110 height 10
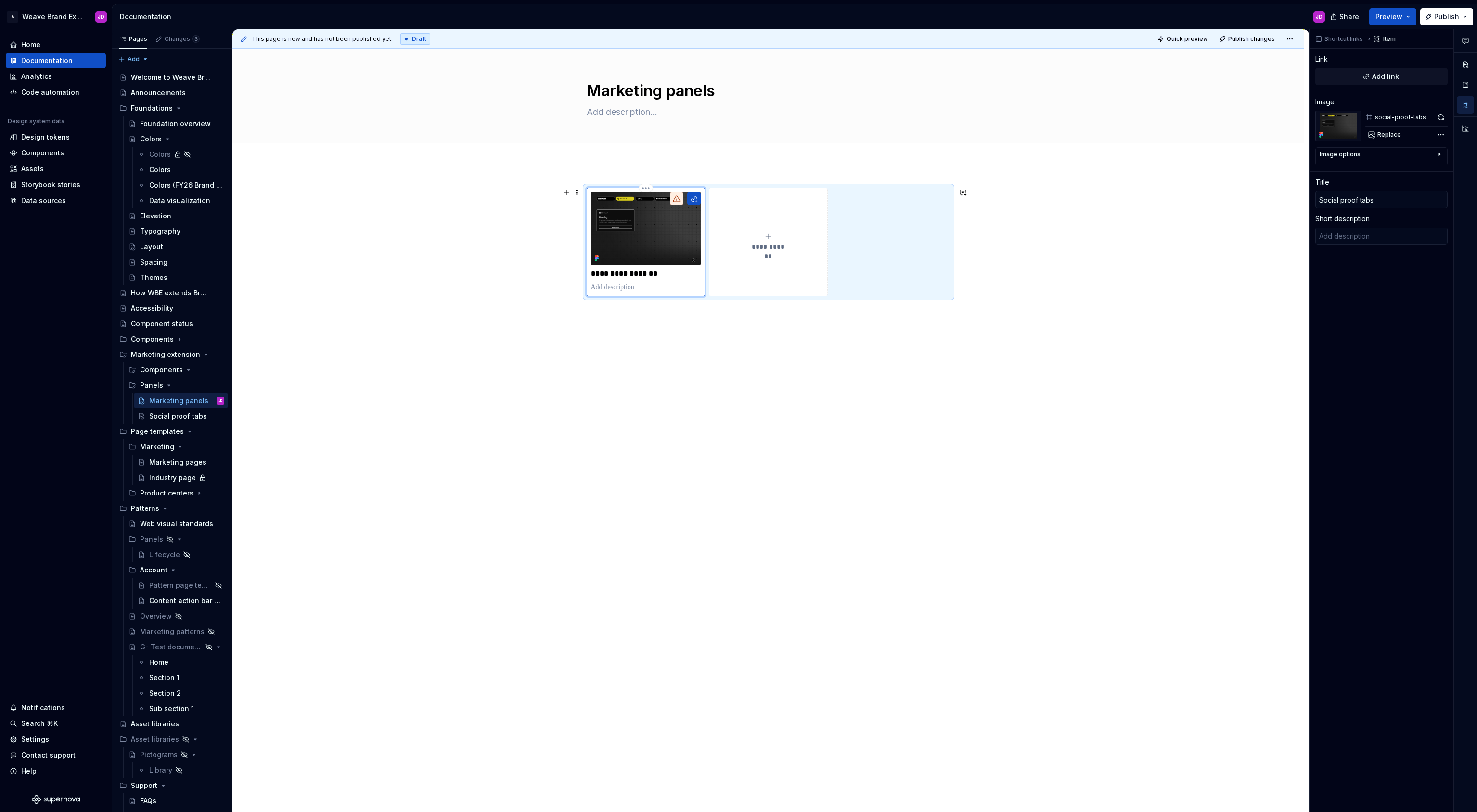
type textarea "*"
type textarea "Showcases successful use of Autodesk software by top brands."
type textarea "*"
type textarea "Showcases successful use of Autodesk software by top brands"
click at [714, 379] on div "**********" at bounding box center [768, 363] width 1072 height 397
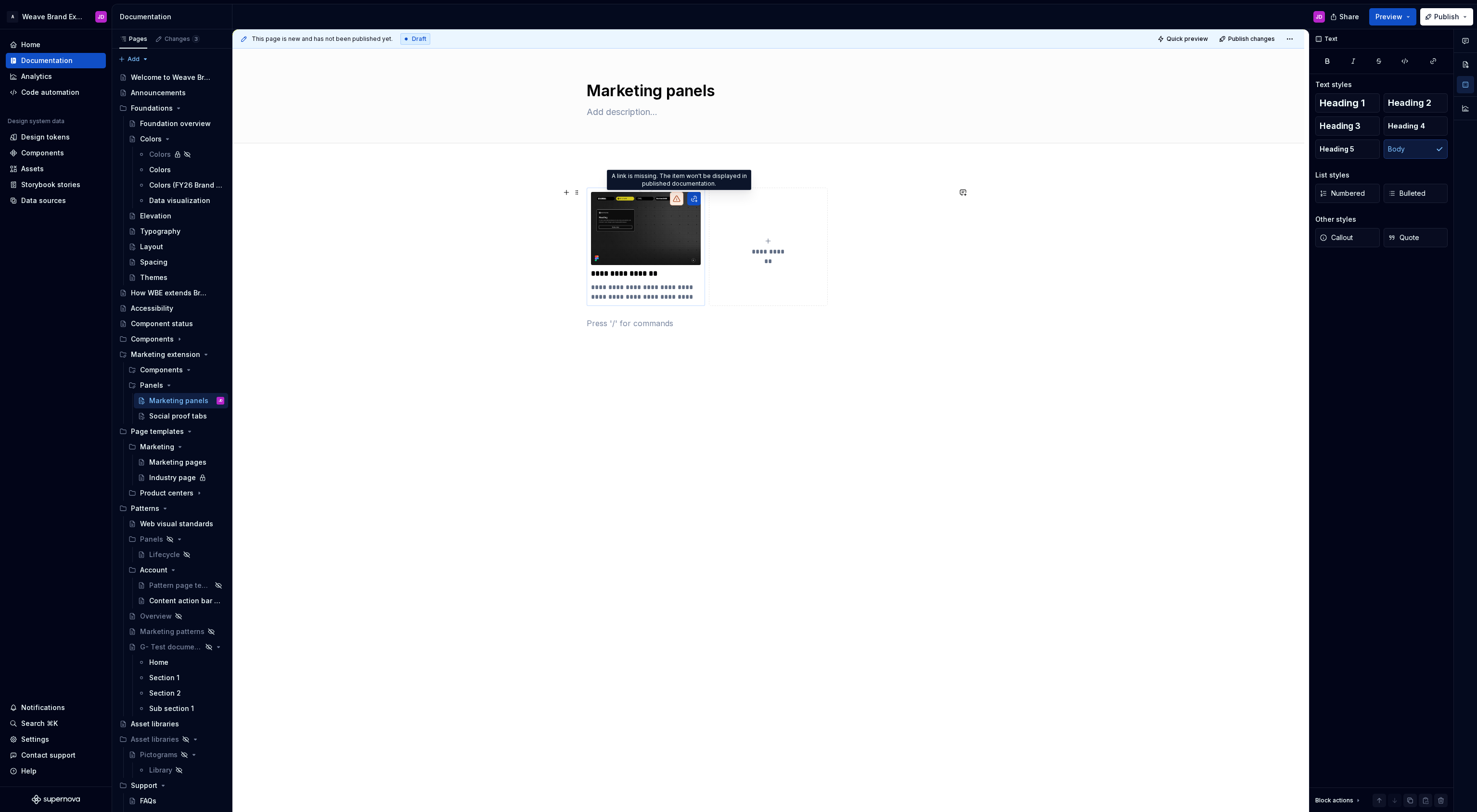
click at [680, 198] on icon at bounding box center [676, 198] width 8 height 8
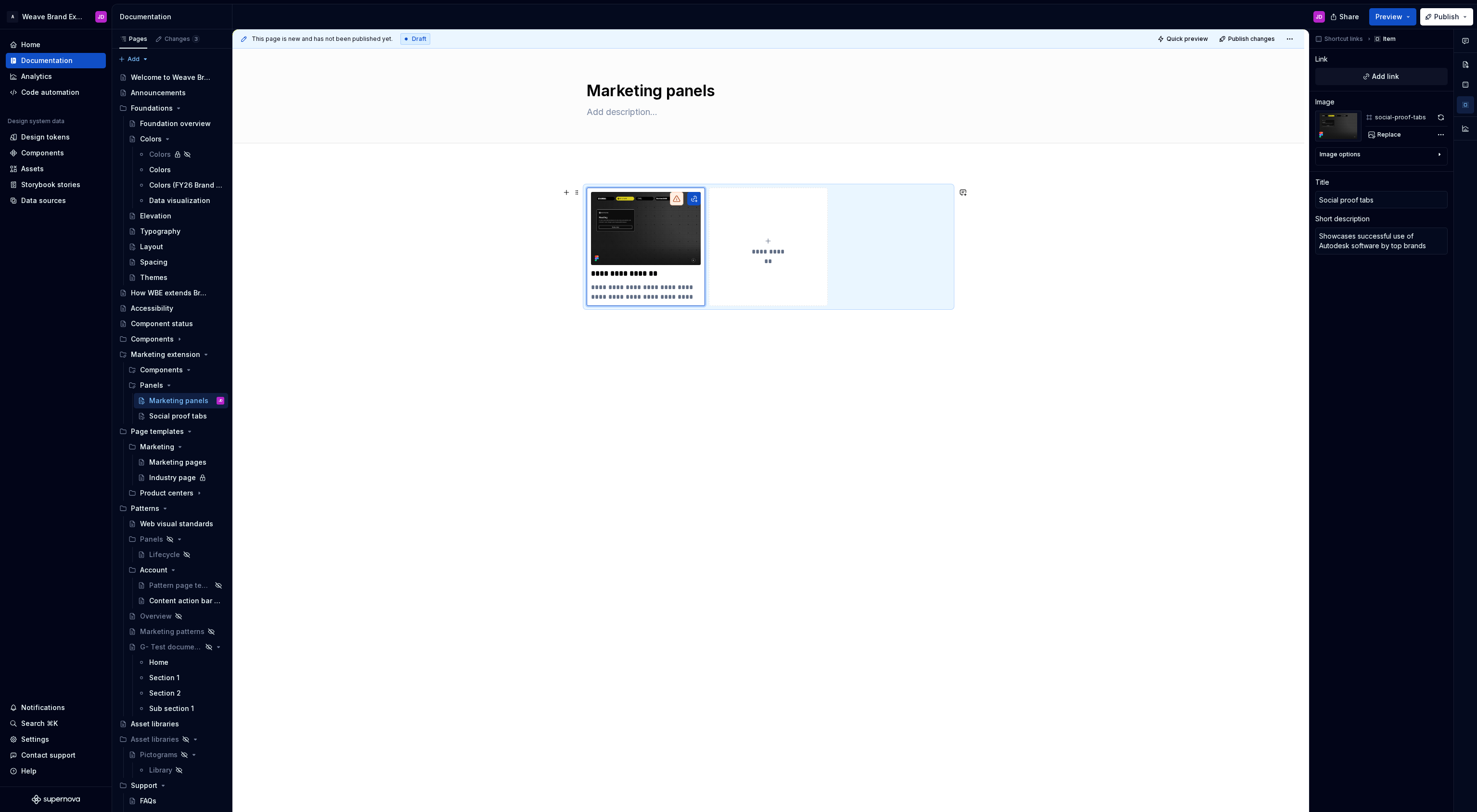
click at [1169, 199] on div "**********" at bounding box center [768, 374] width 1072 height 420
click at [1199, 38] on span "Quick preview" at bounding box center [1187, 39] width 41 height 8
click at [1423, 788] on span "Open page" at bounding box center [1426, 789] width 32 height 8
click at [670, 220] on img at bounding box center [646, 228] width 110 height 73
click at [1441, 117] on button "button" at bounding box center [1441, 117] width 14 height 14
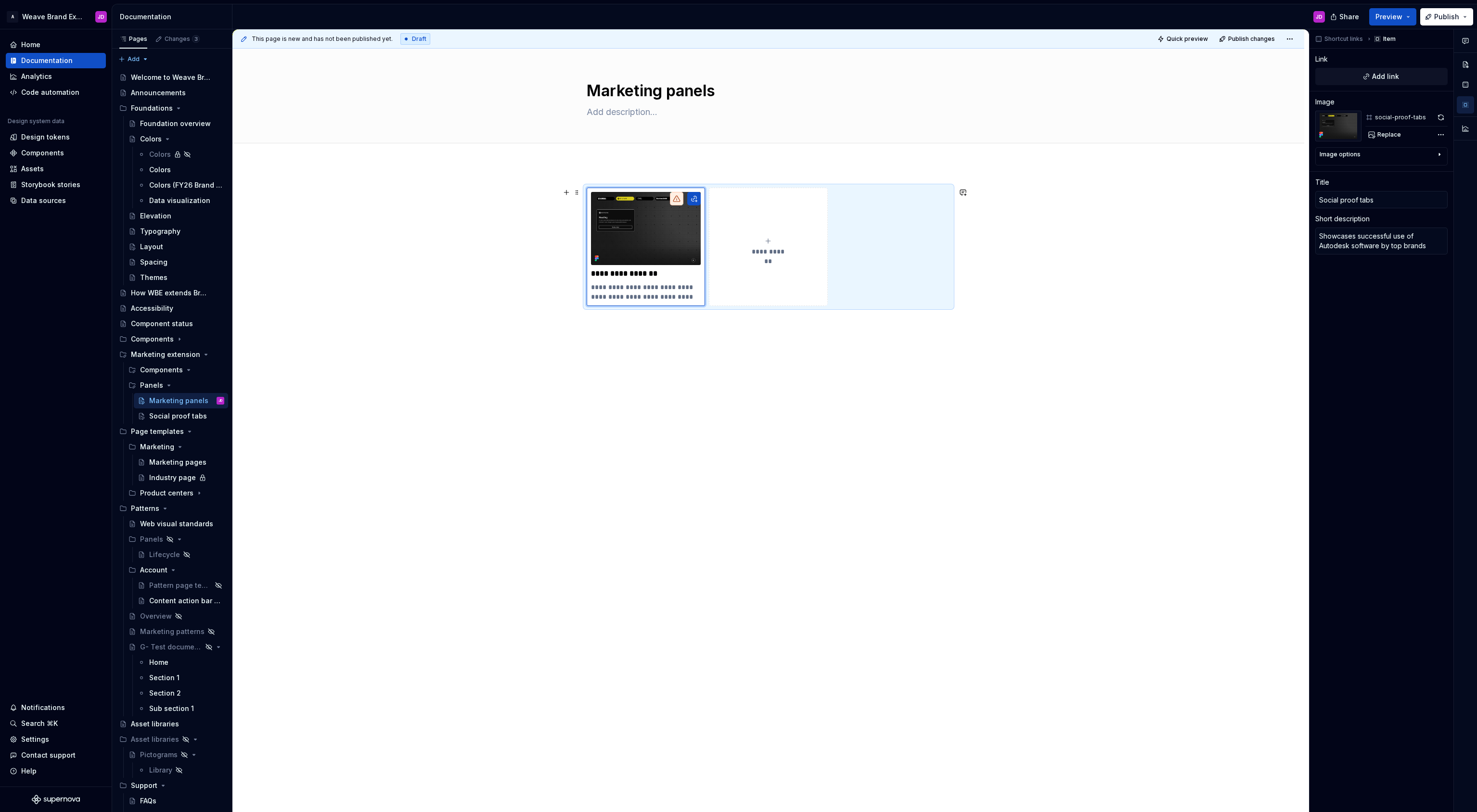
click at [478, 223] on div "**********" at bounding box center [768, 374] width 1072 height 420
click at [666, 228] on img at bounding box center [646, 228] width 110 height 73
click at [1393, 134] on span "Replace" at bounding box center [1389, 134] width 23 height 8
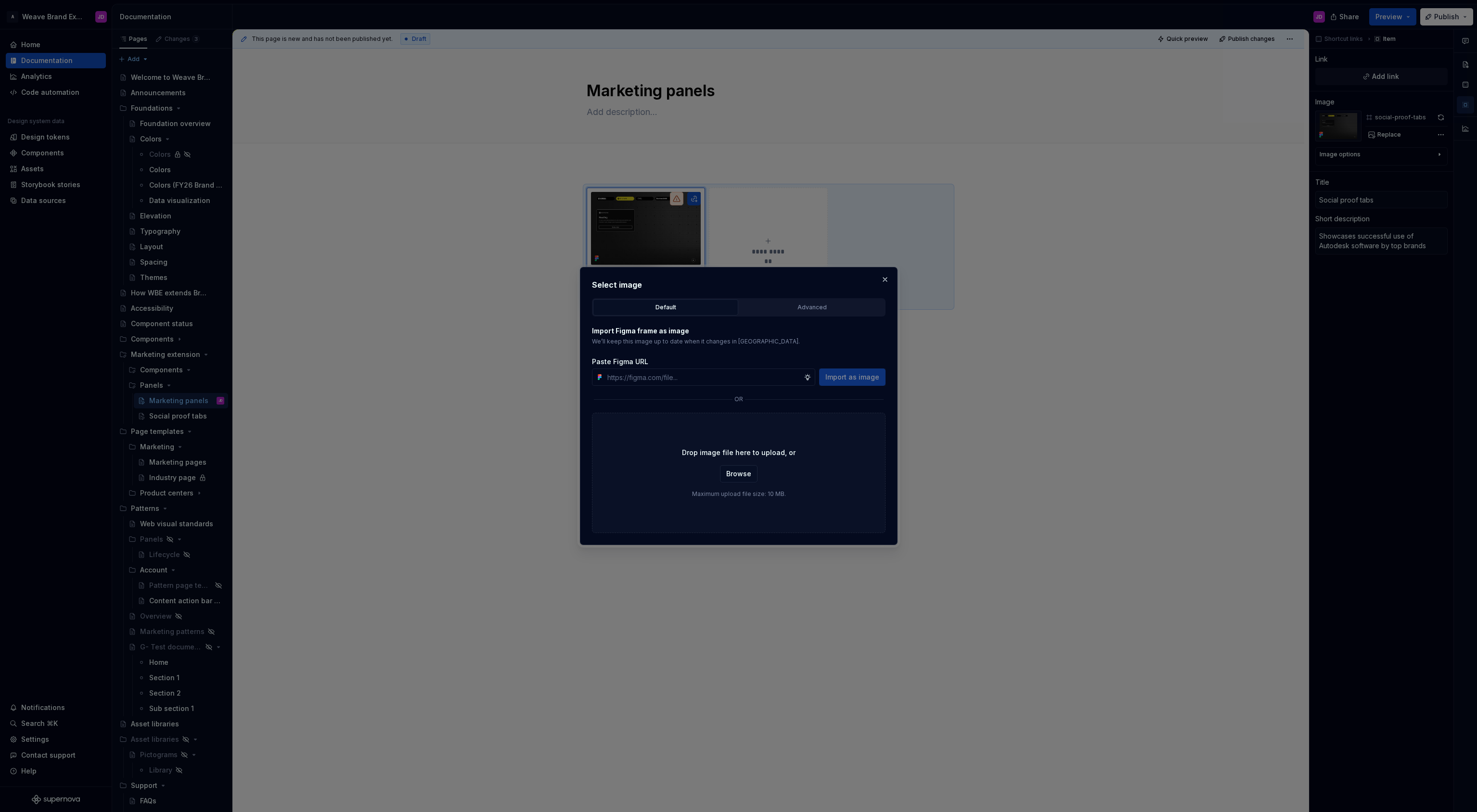
click at [811, 303] on div "Advanced" at bounding box center [812, 307] width 139 height 10
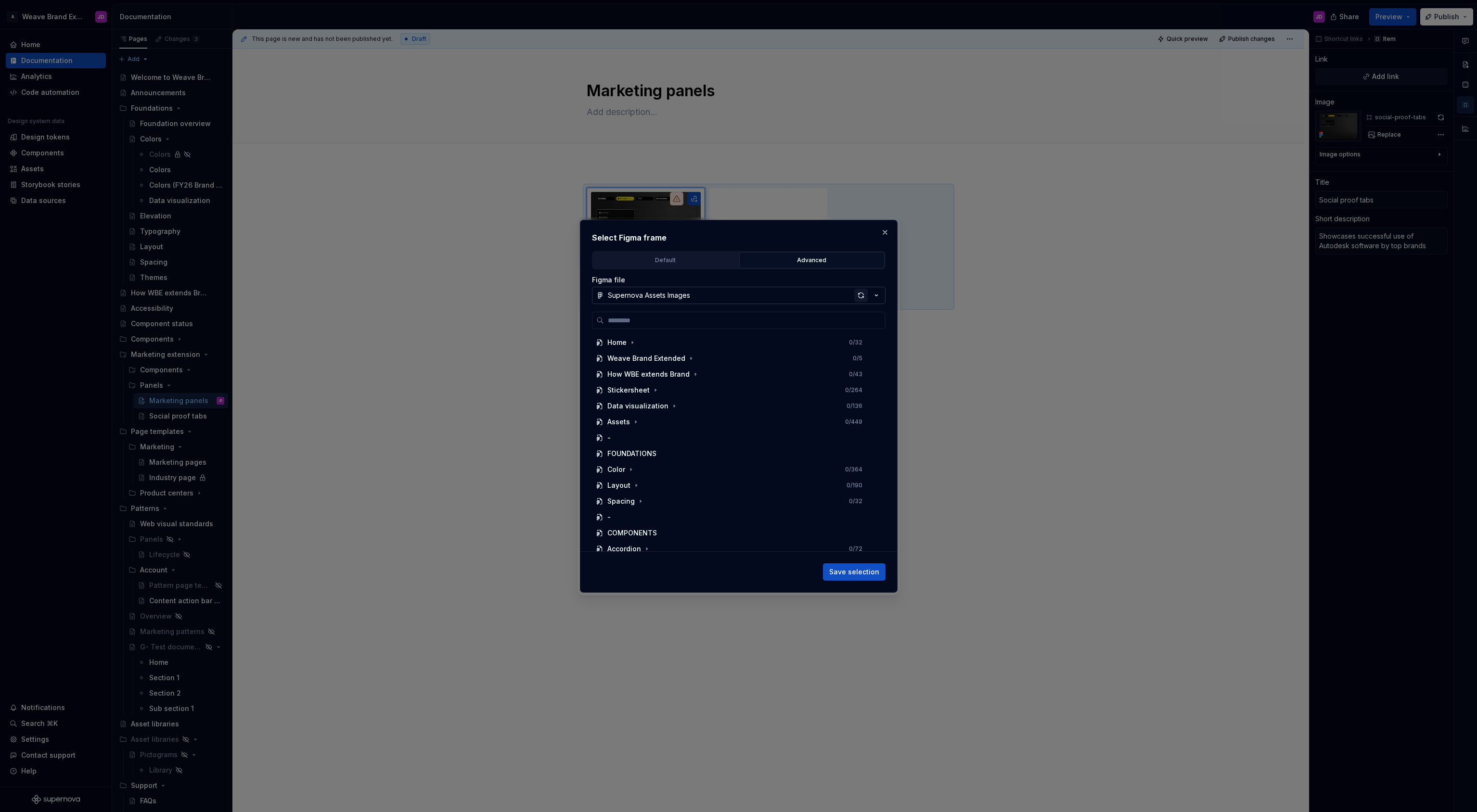
click at [859, 295] on div "button" at bounding box center [861, 295] width 14 height 14
click at [672, 463] on icon "button" at bounding box center [673, 464] width 2 height 1
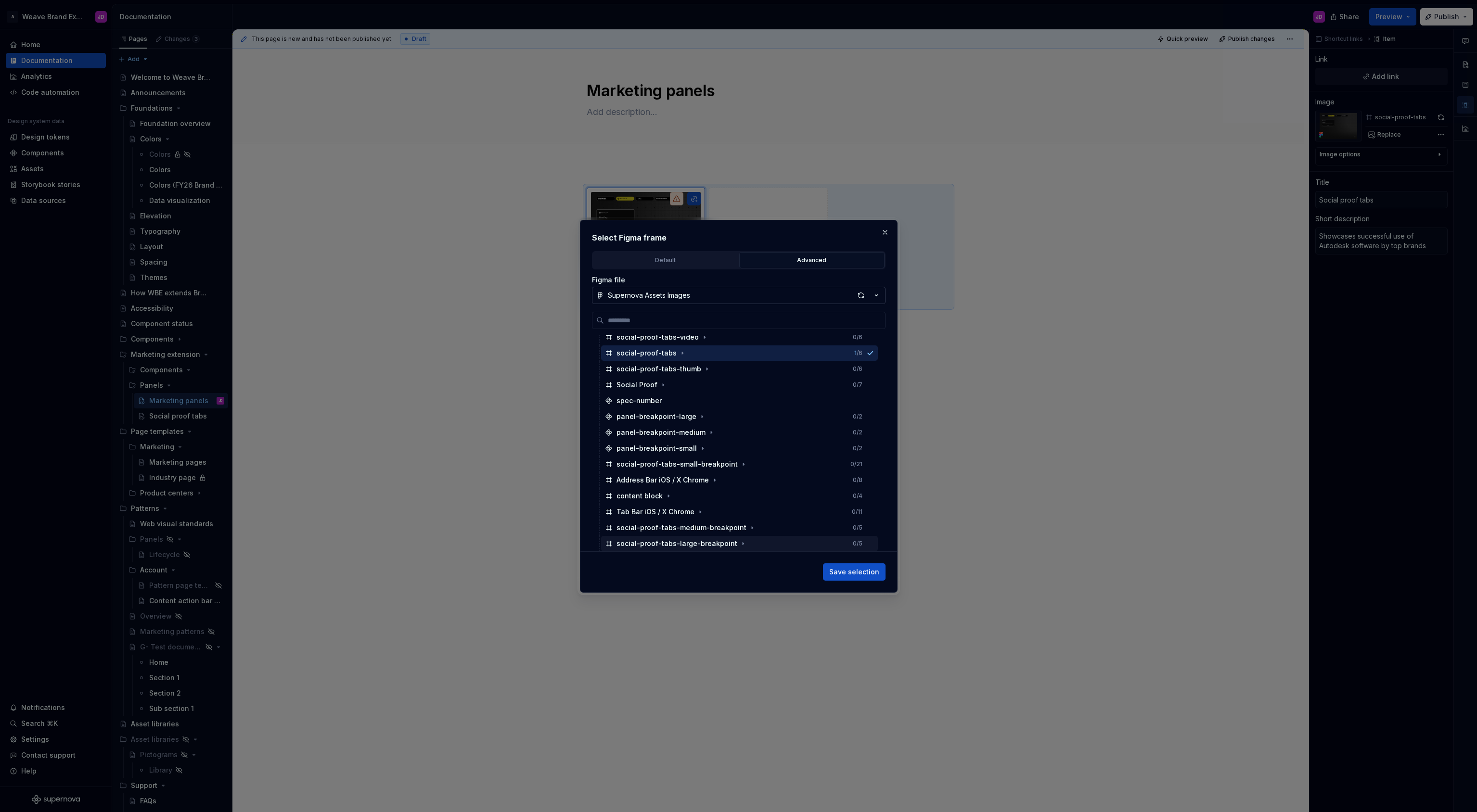
scroll to position [559, 0]
click at [687, 369] on div "social-proof-tabs-thumb" at bounding box center [659, 371] width 85 height 10
click at [850, 571] on span "Save selection" at bounding box center [854, 572] width 50 height 10
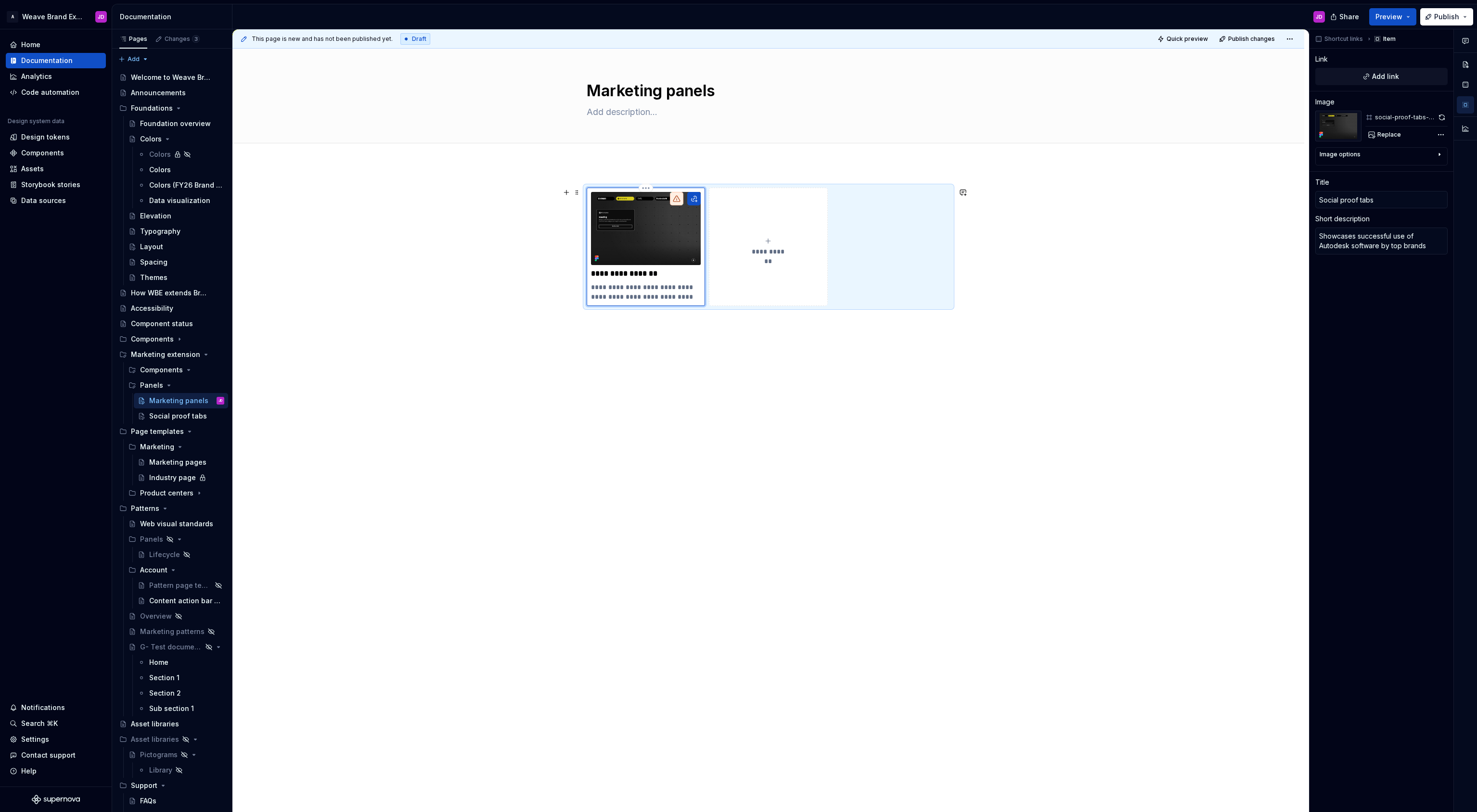
click at [643, 239] on img at bounding box center [646, 228] width 110 height 73
click at [1388, 134] on span "Replace" at bounding box center [1389, 134] width 23 height 8
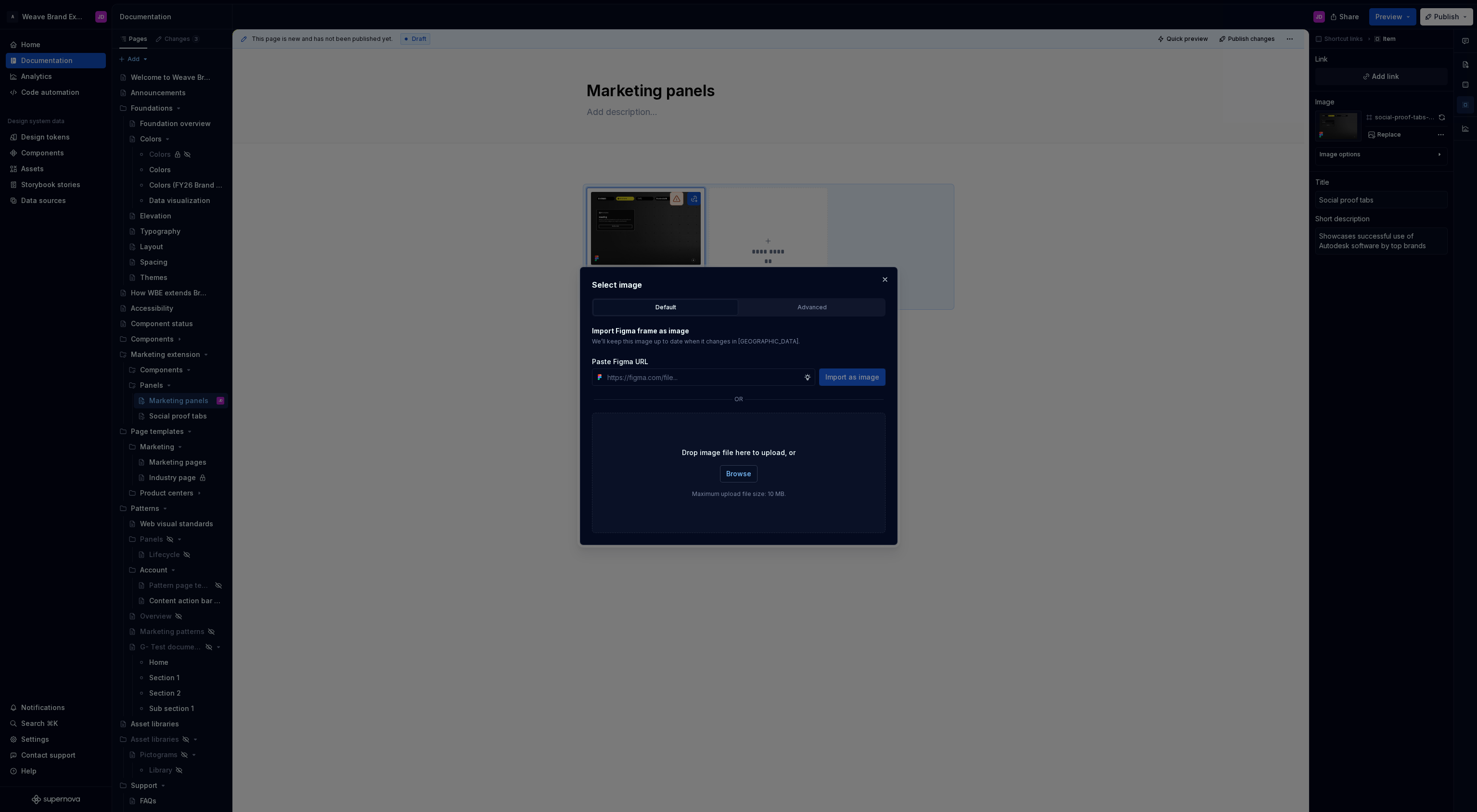
click at [744, 472] on span "Browse" at bounding box center [739, 474] width 25 height 10
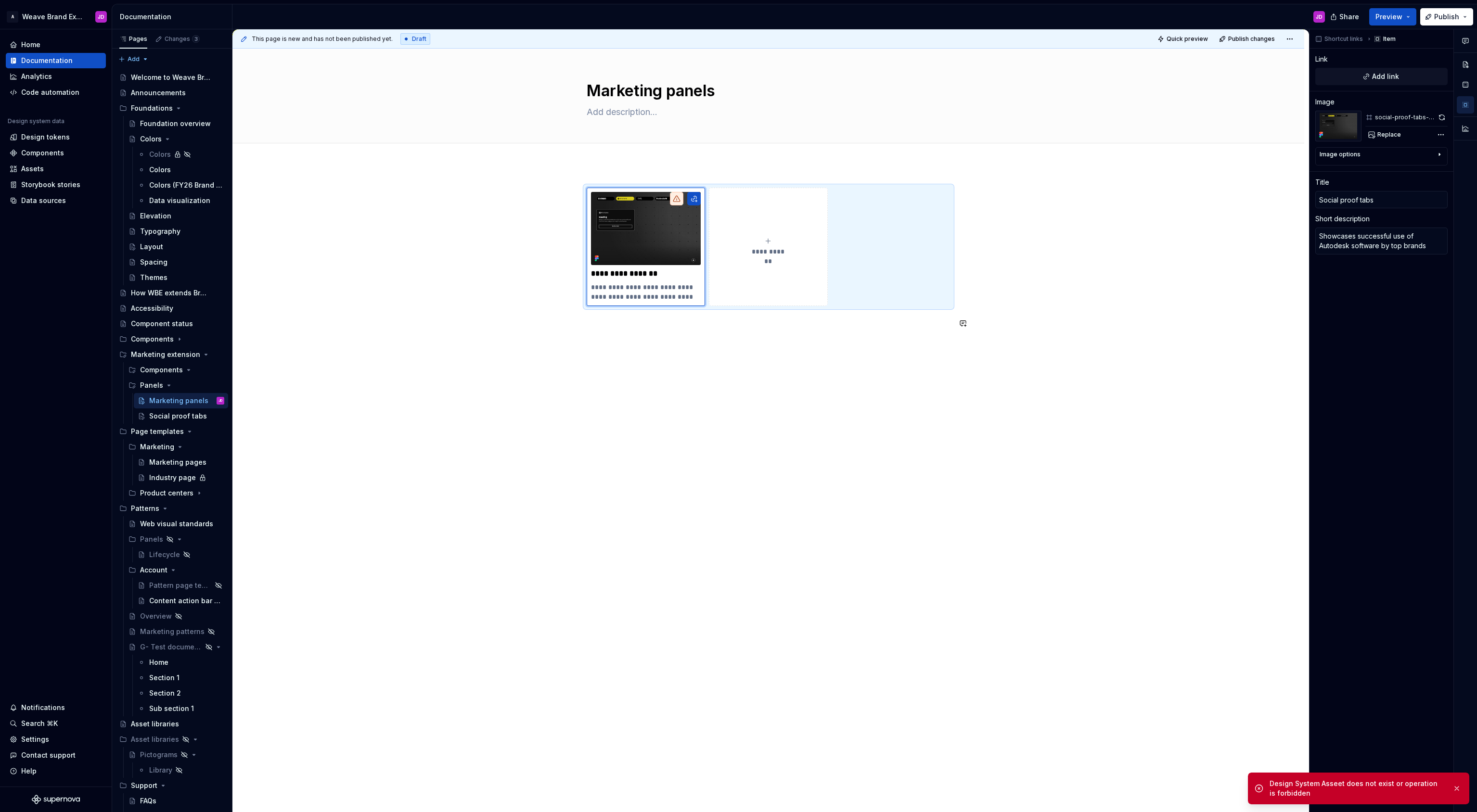
click at [626, 387] on div "**********" at bounding box center [768, 374] width 1072 height 420
click at [696, 198] on button "button" at bounding box center [694, 198] width 14 height 14
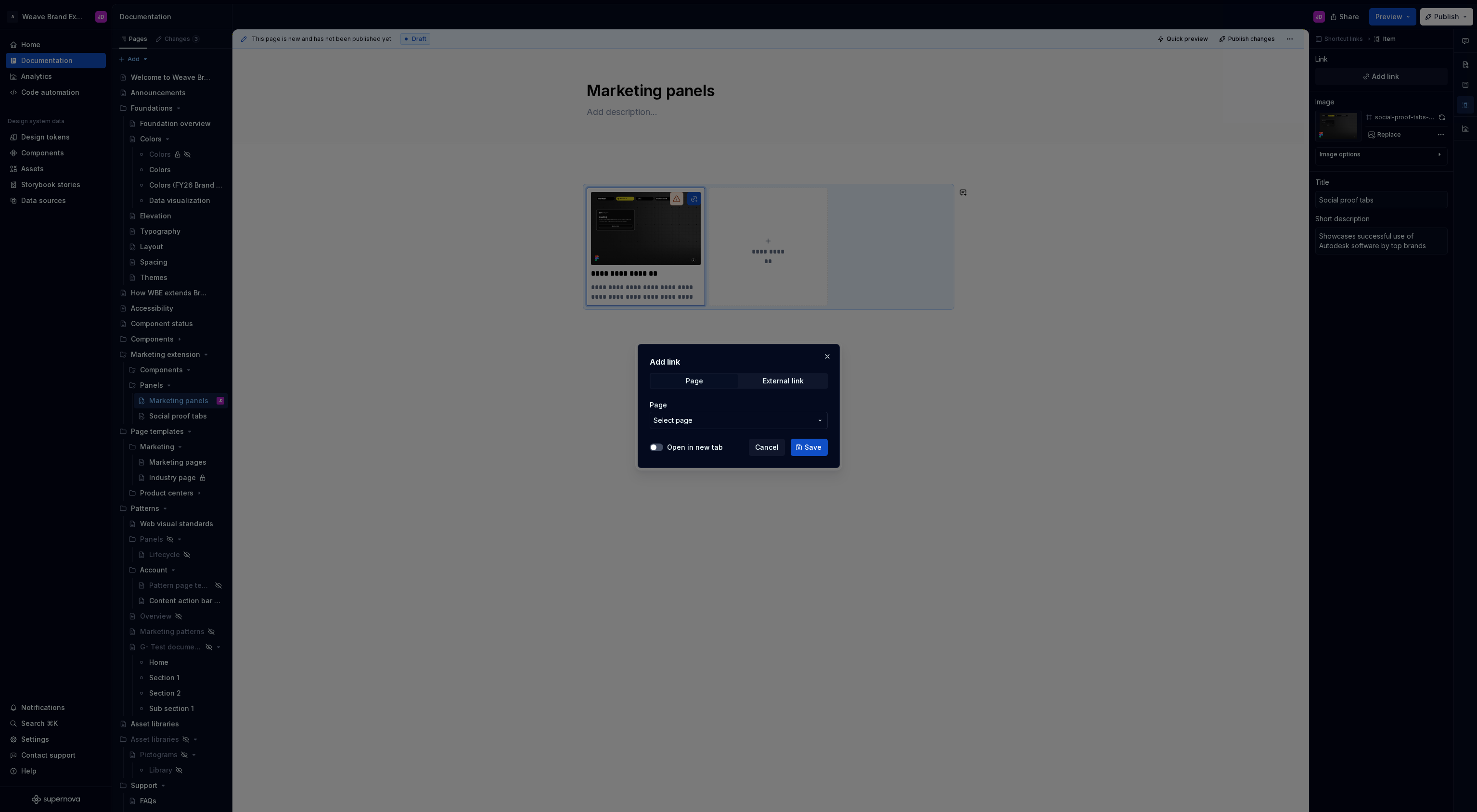
click at [698, 428] on button "Select page" at bounding box center [739, 420] width 178 height 17
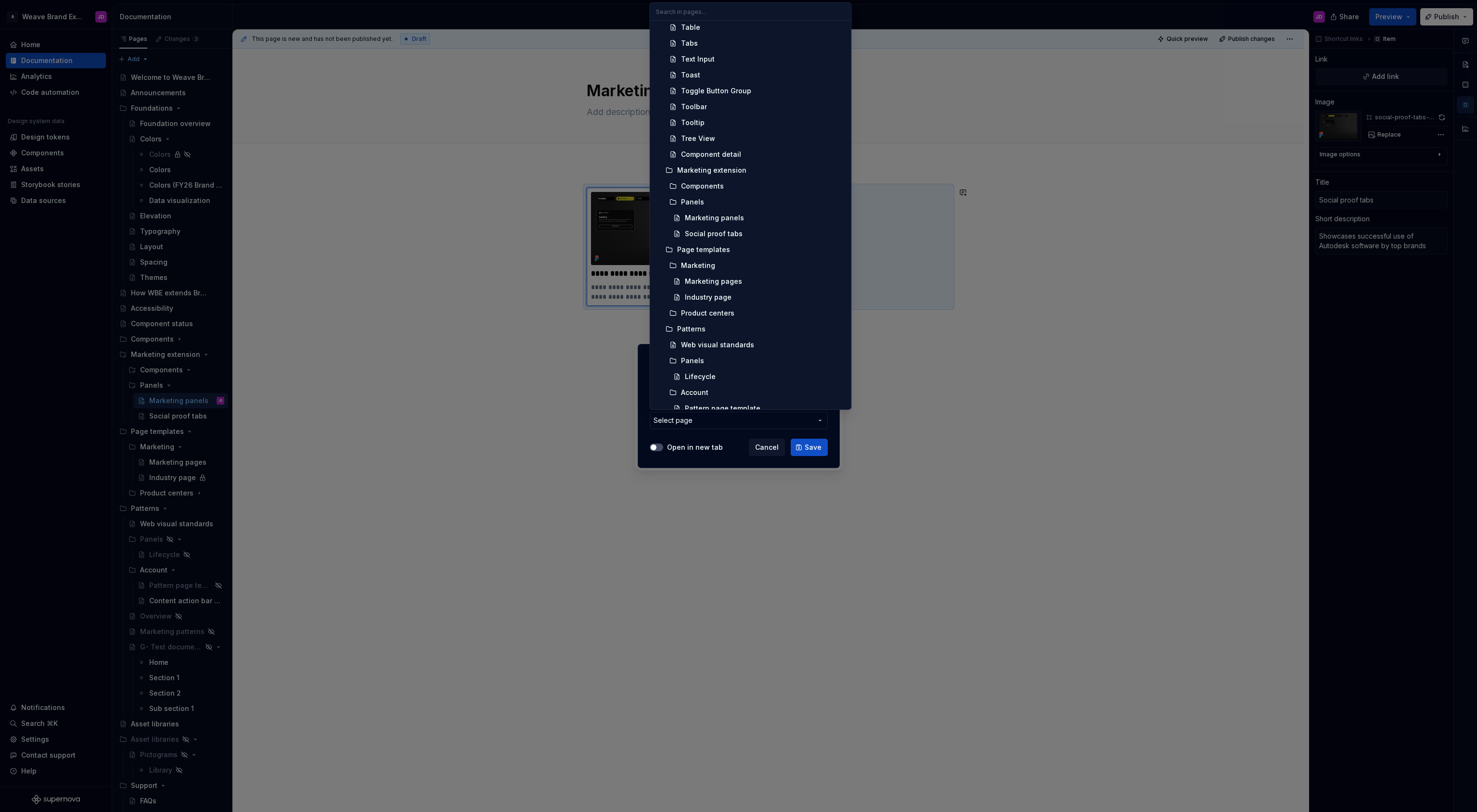
scroll to position [781, 0]
click at [712, 235] on div "Social proof tabs" at bounding box center [714, 233] width 58 height 10
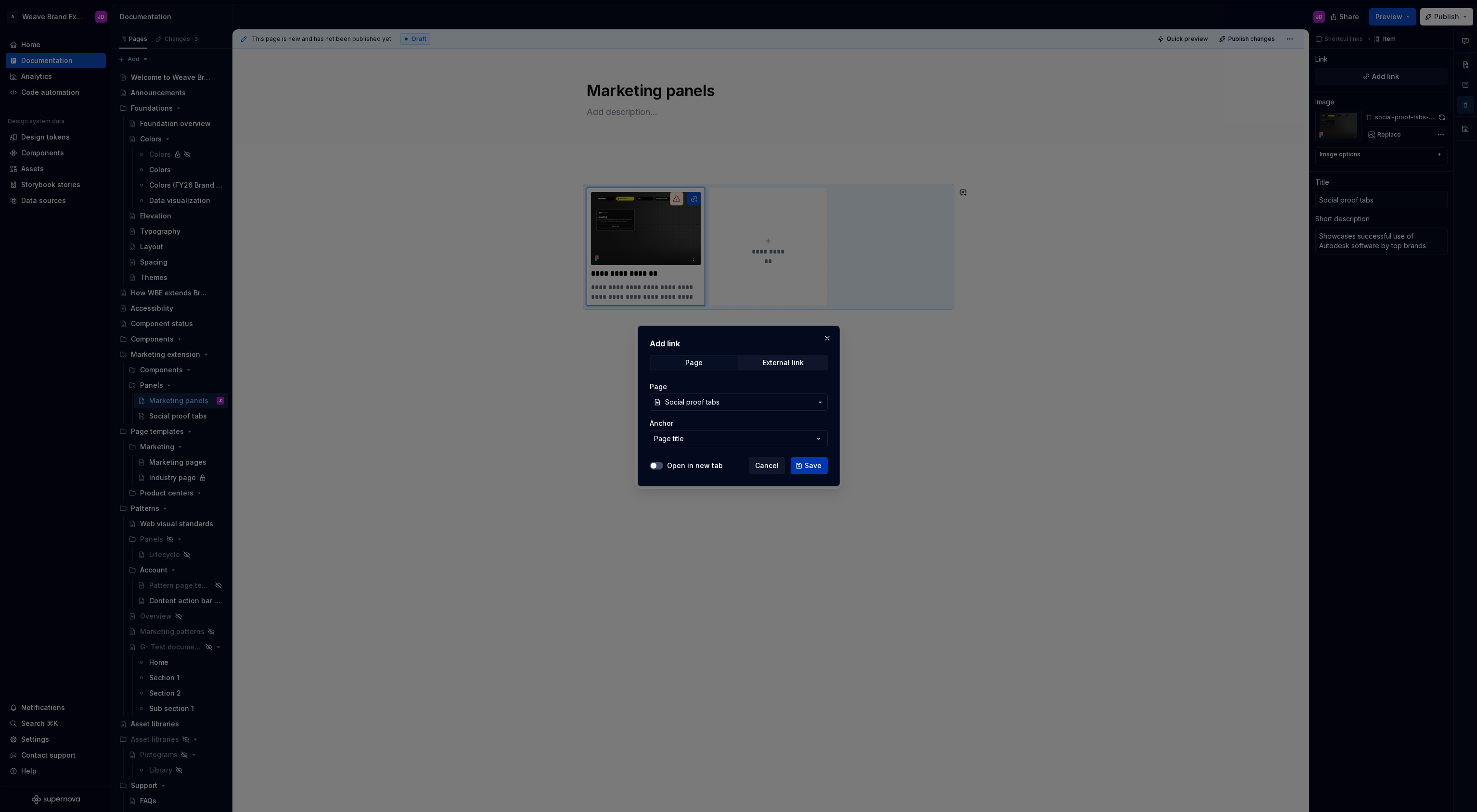
click at [806, 467] on span "Save" at bounding box center [813, 465] width 17 height 10
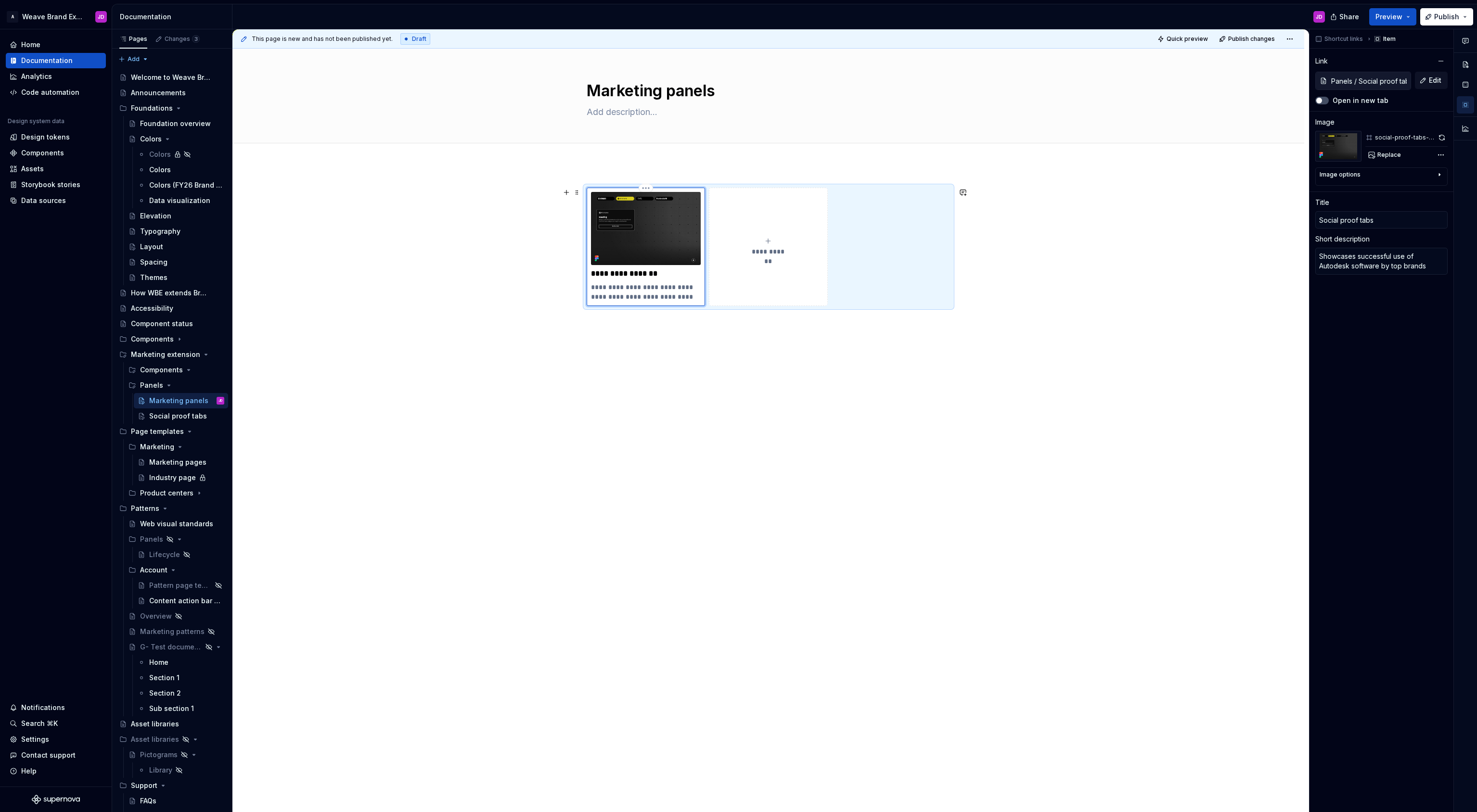
click at [650, 219] on img at bounding box center [646, 228] width 110 height 73
click at [1386, 155] on span "Replace" at bounding box center [1389, 155] width 23 height 8
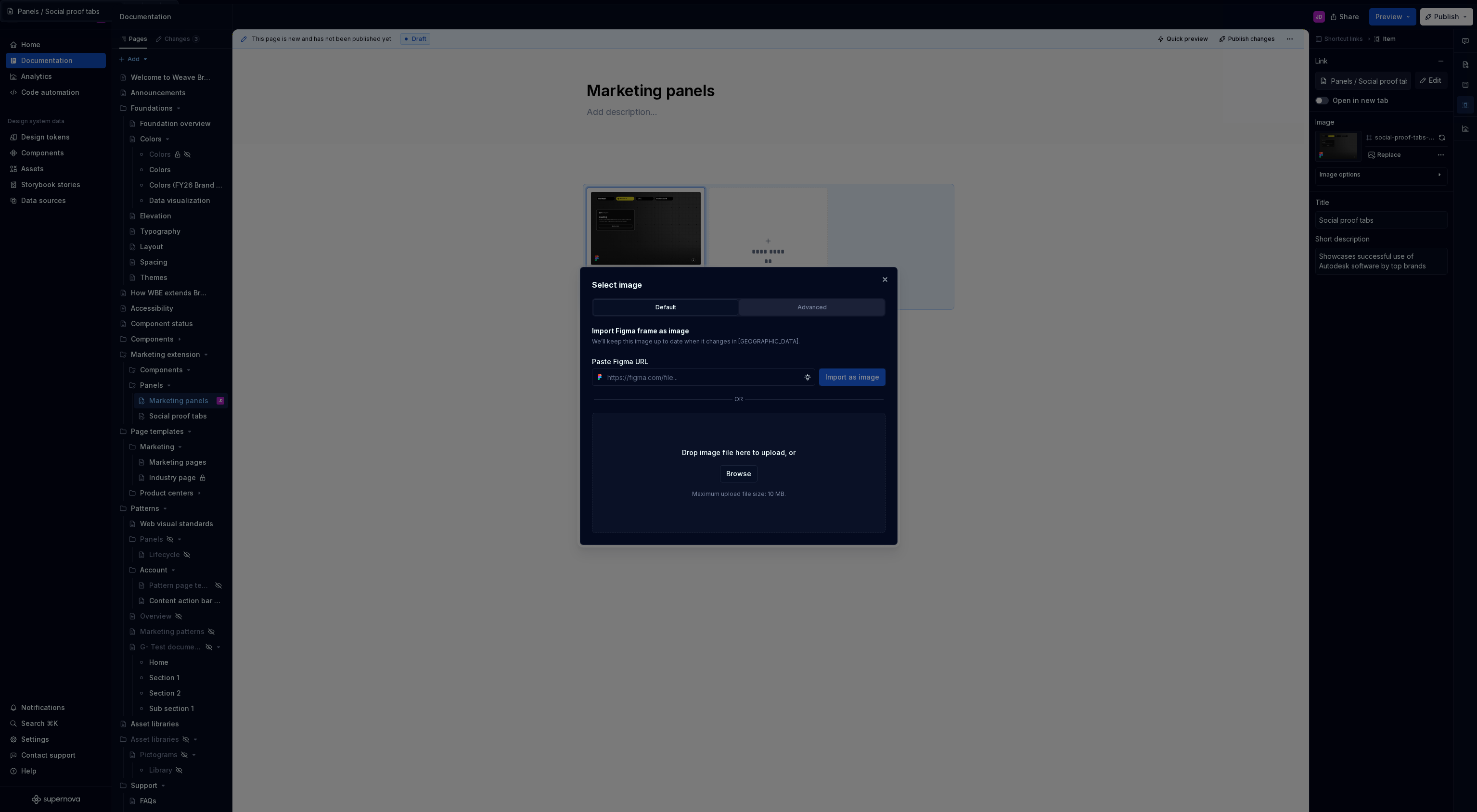
click at [821, 308] on div "Advanced" at bounding box center [812, 307] width 139 height 10
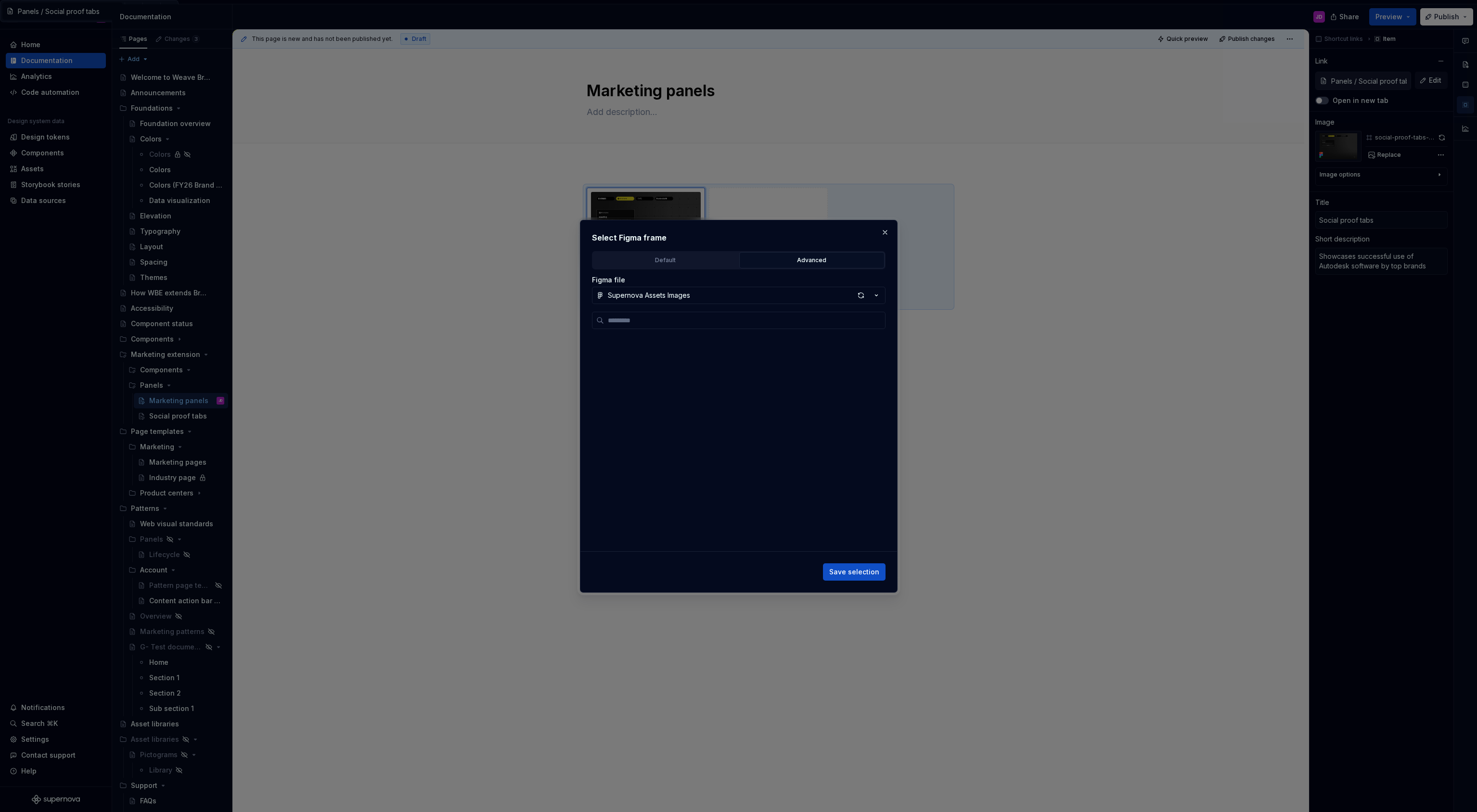
scroll to position [403, 0]
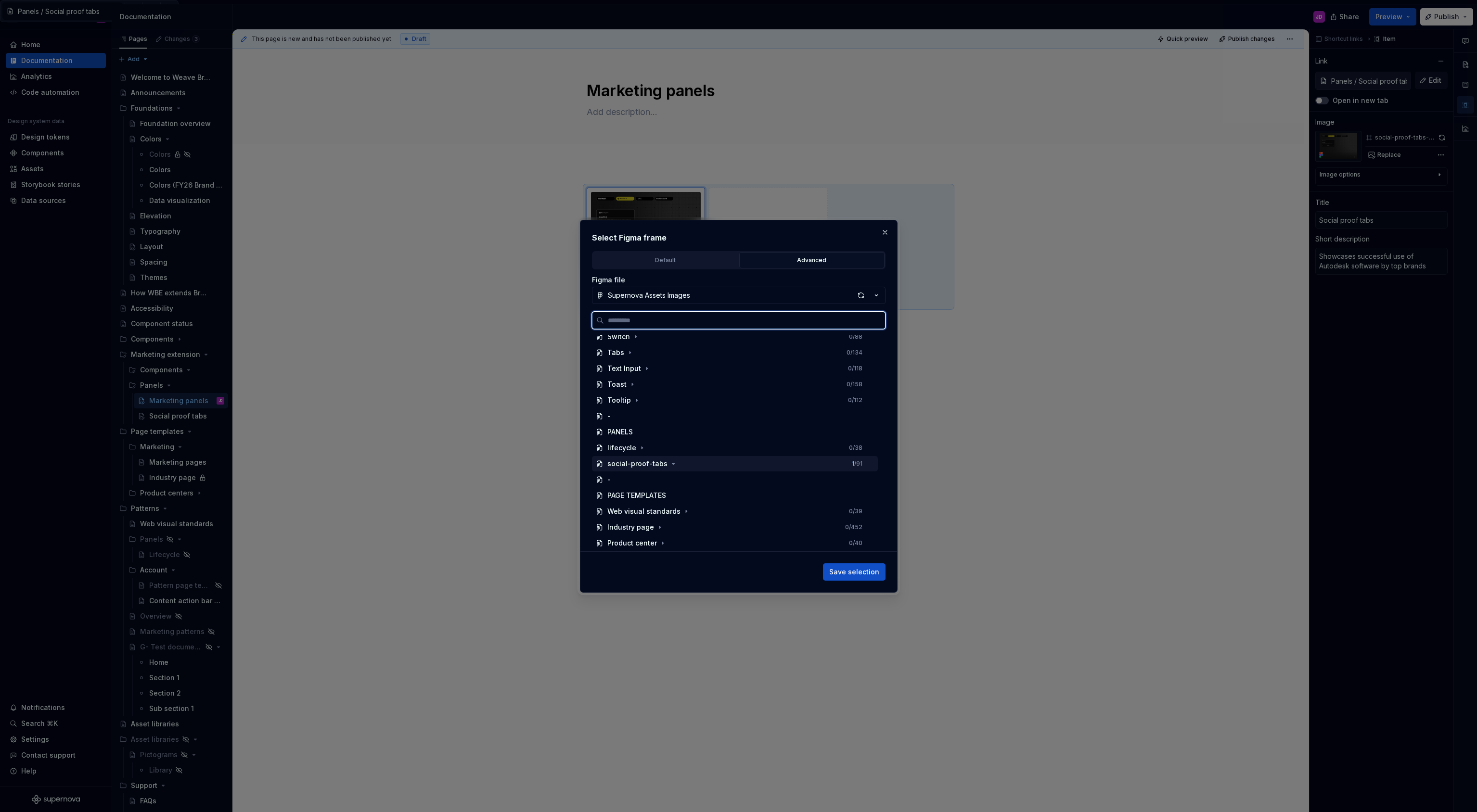
click at [690, 462] on div "social-proof-tabs 1 / 91" at bounding box center [735, 464] width 286 height 16
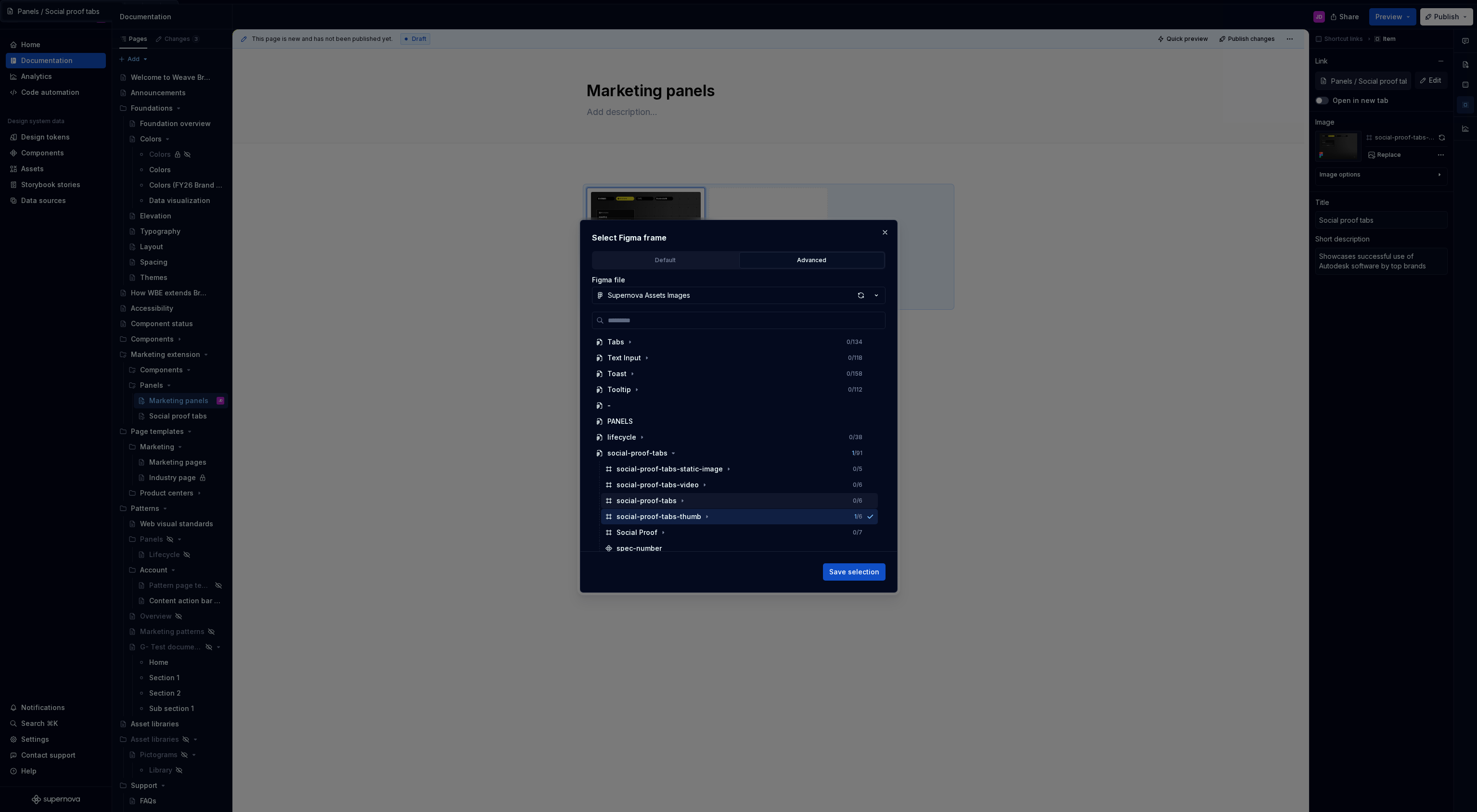
scroll to position [525, 0]
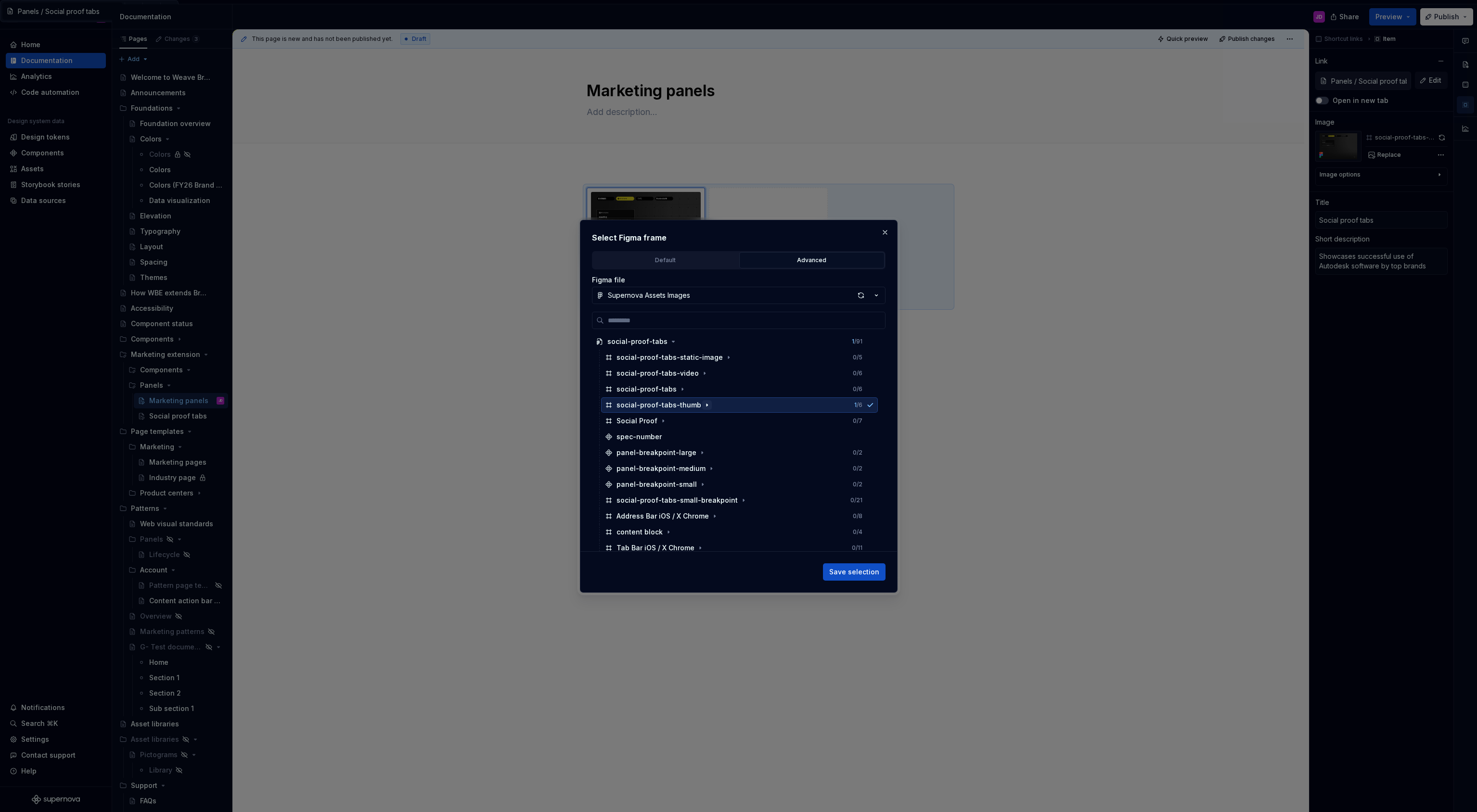
click at [702, 406] on button "button" at bounding box center [707, 405] width 10 height 10
click at [756, 403] on div "social-proof-tabs-thumb 1 / 6" at bounding box center [739, 405] width 277 height 16
drag, startPoint x: 868, startPoint y: 570, endPoint x: 947, endPoint y: 547, distance: 82.3
click at [868, 570] on span "Save selection" at bounding box center [854, 572] width 50 height 10
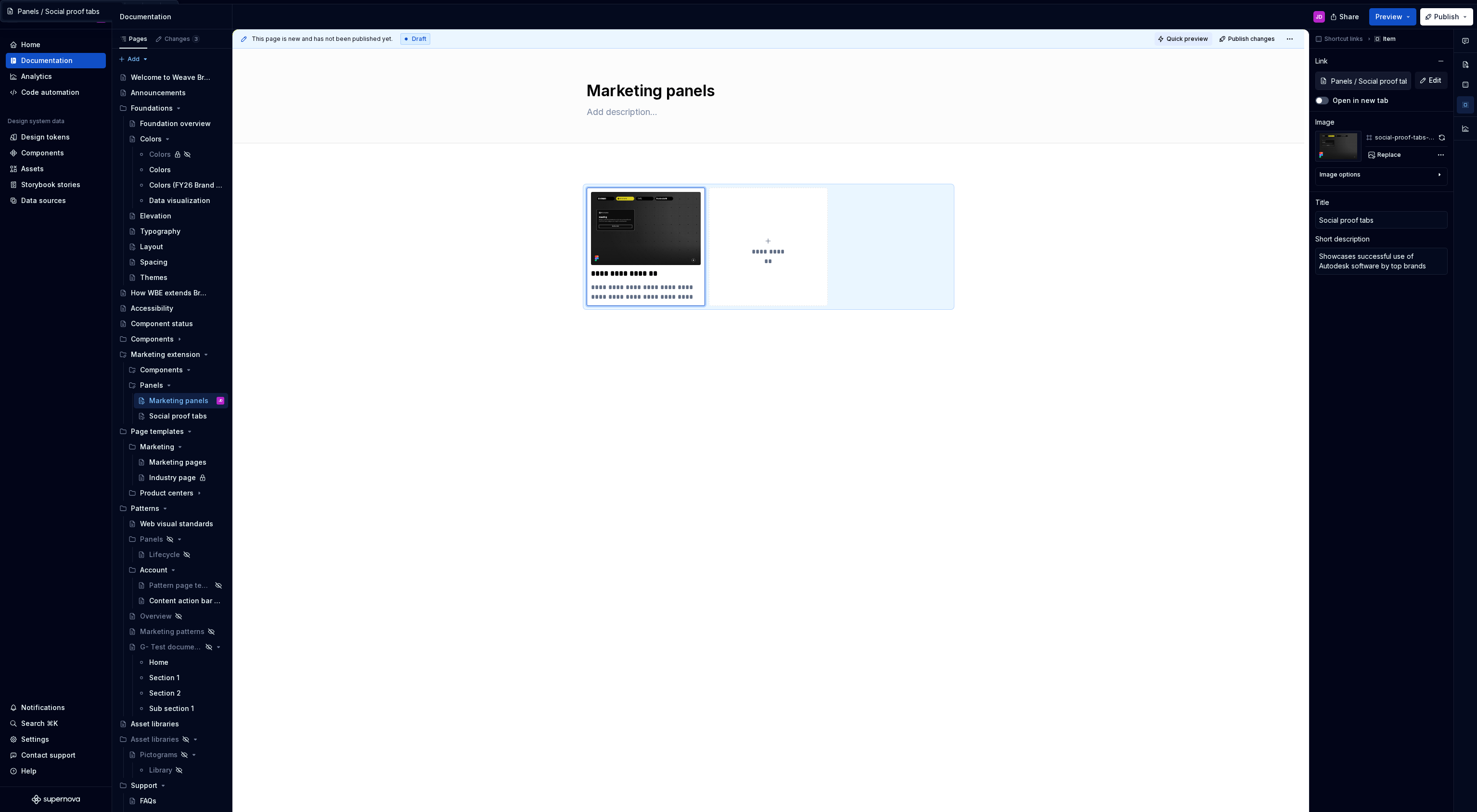
click at [1191, 37] on span "Quick preview" at bounding box center [1187, 39] width 41 height 8
click at [1417, 790] on span "Open page" at bounding box center [1426, 789] width 32 height 8
click at [633, 217] on img at bounding box center [646, 228] width 110 height 73
click at [1385, 154] on span "Replace" at bounding box center [1389, 155] width 23 height 8
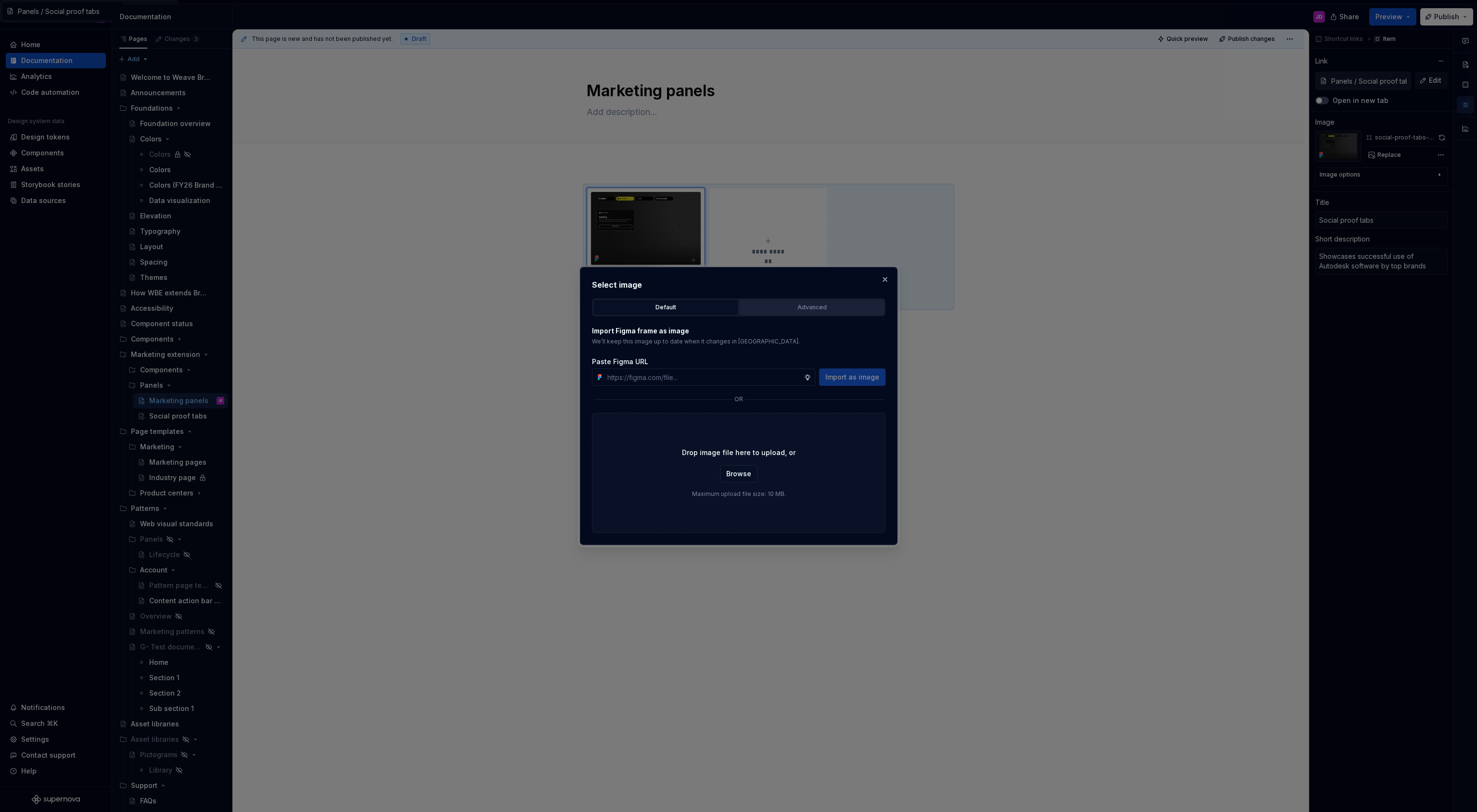
click at [787, 305] on div "Advanced" at bounding box center [812, 307] width 139 height 10
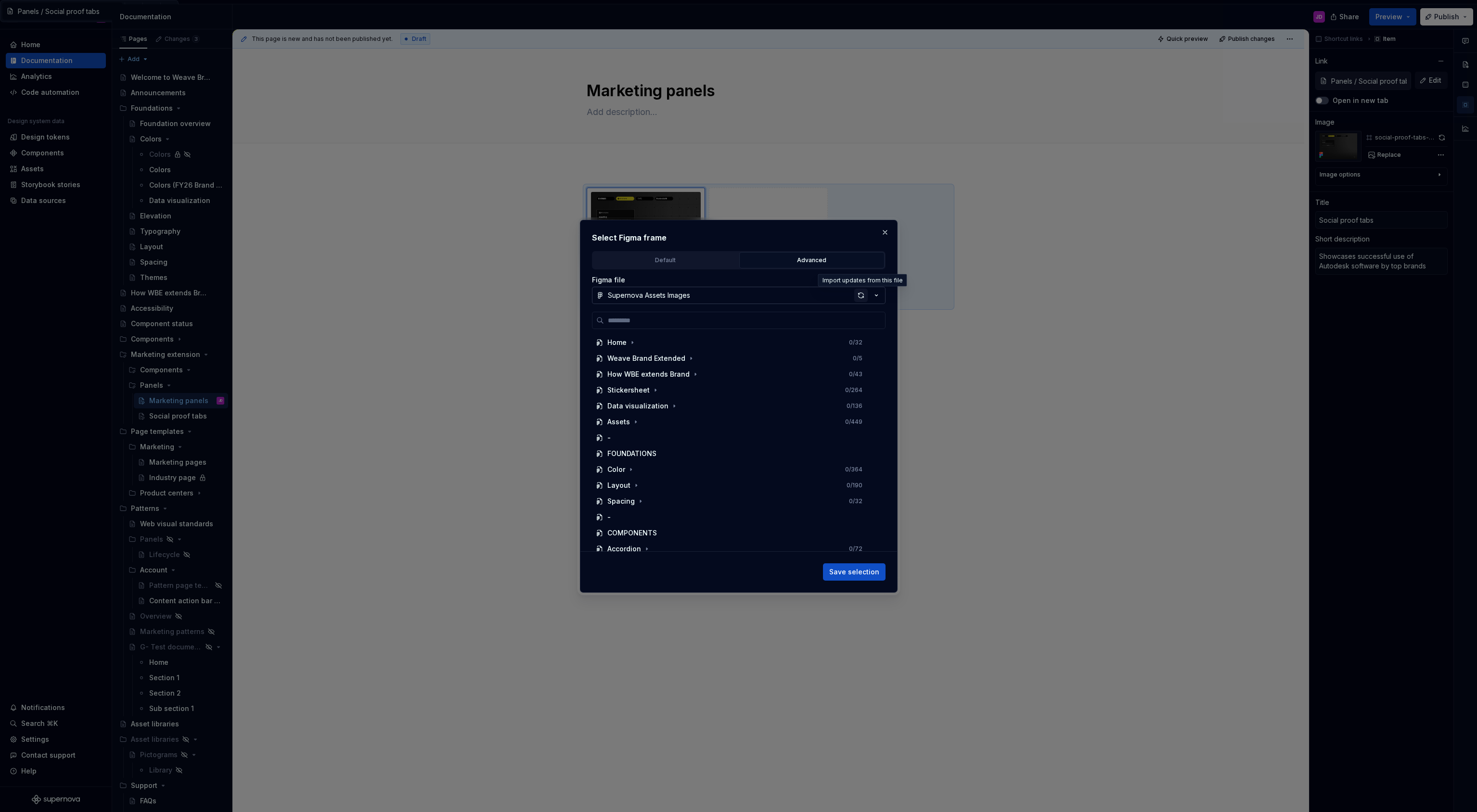
click at [859, 296] on div "button" at bounding box center [861, 295] width 14 height 14
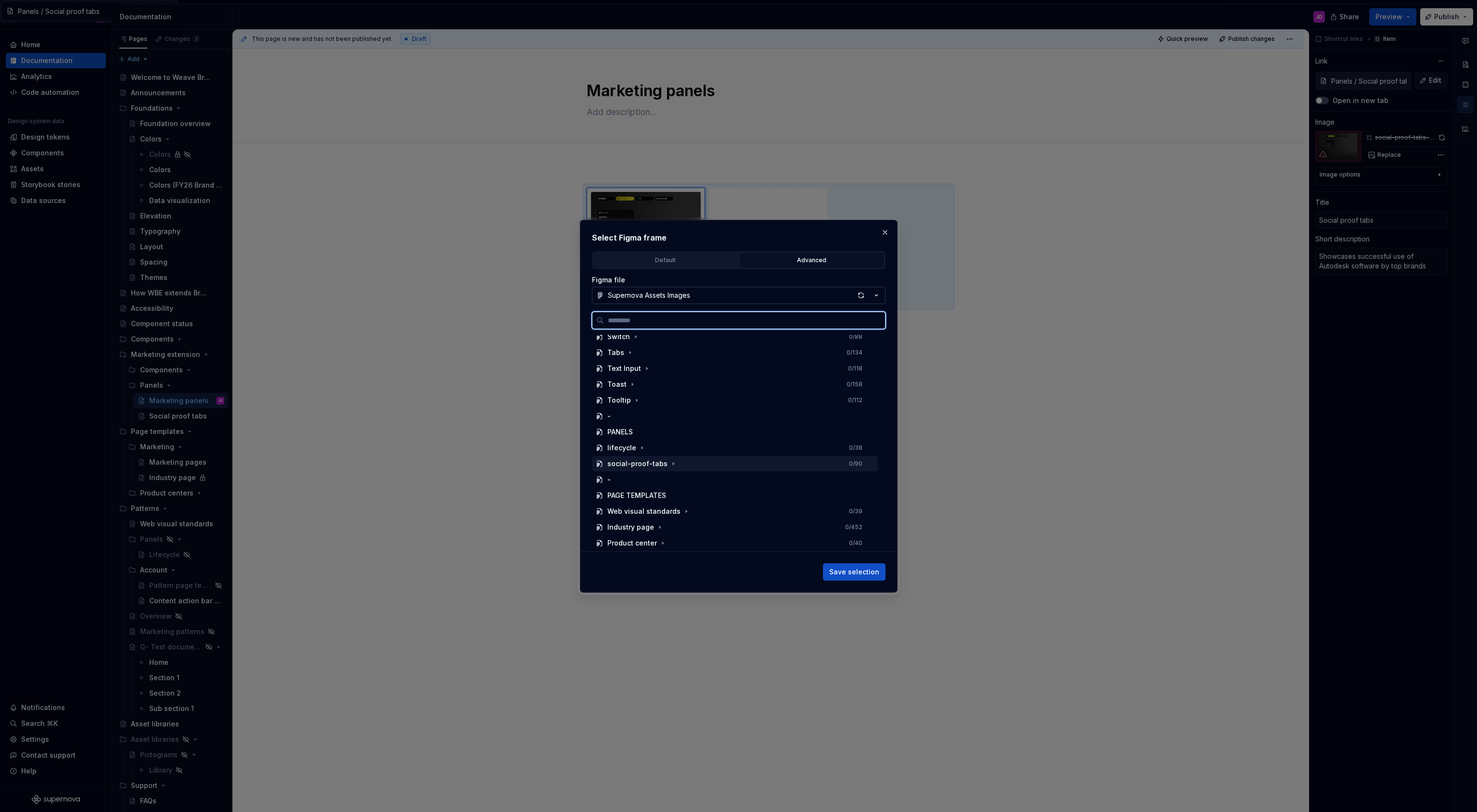
click at [690, 463] on div "social-proof-tabs 0 / 90" at bounding box center [735, 464] width 286 height 16
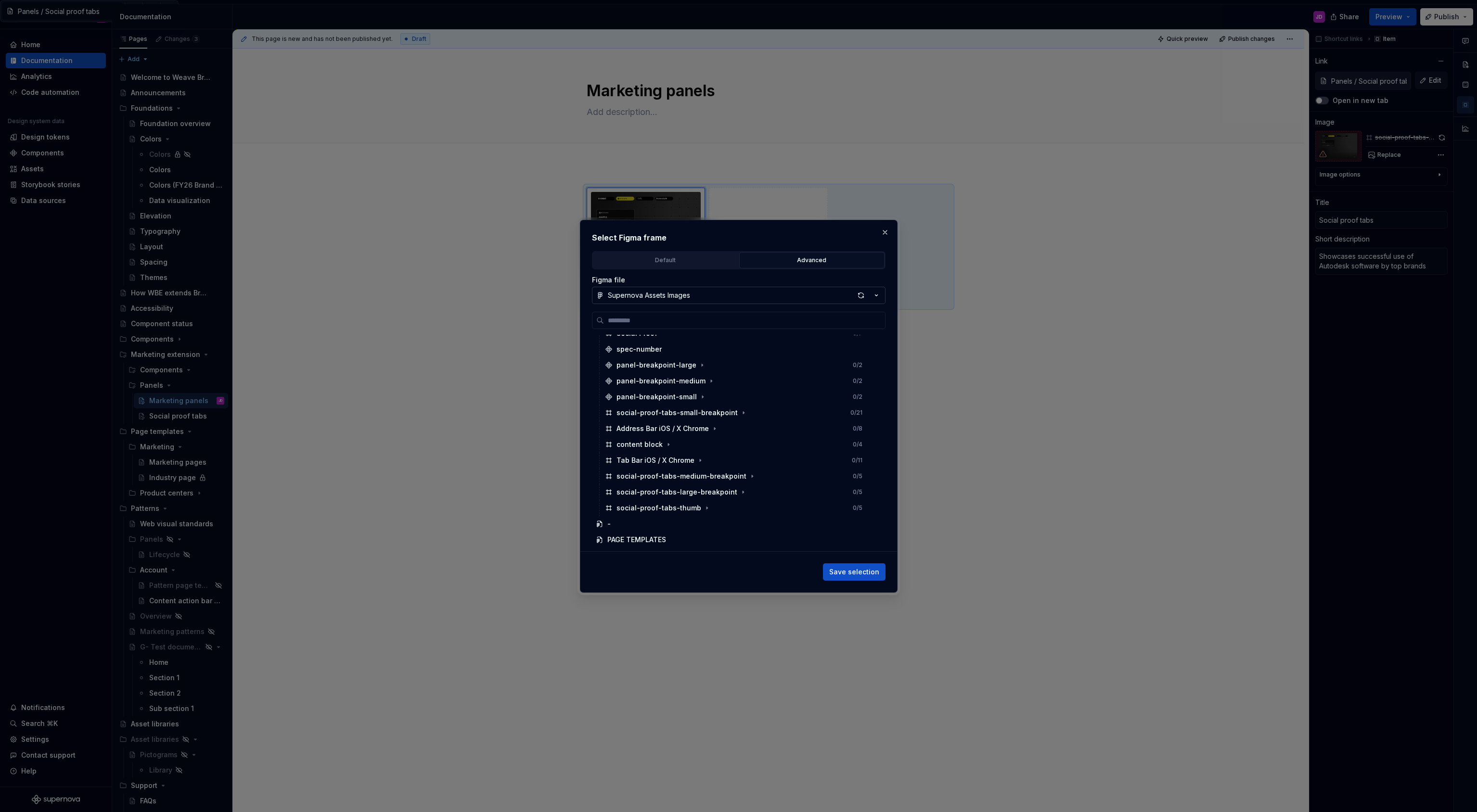
scroll to position [620, 0]
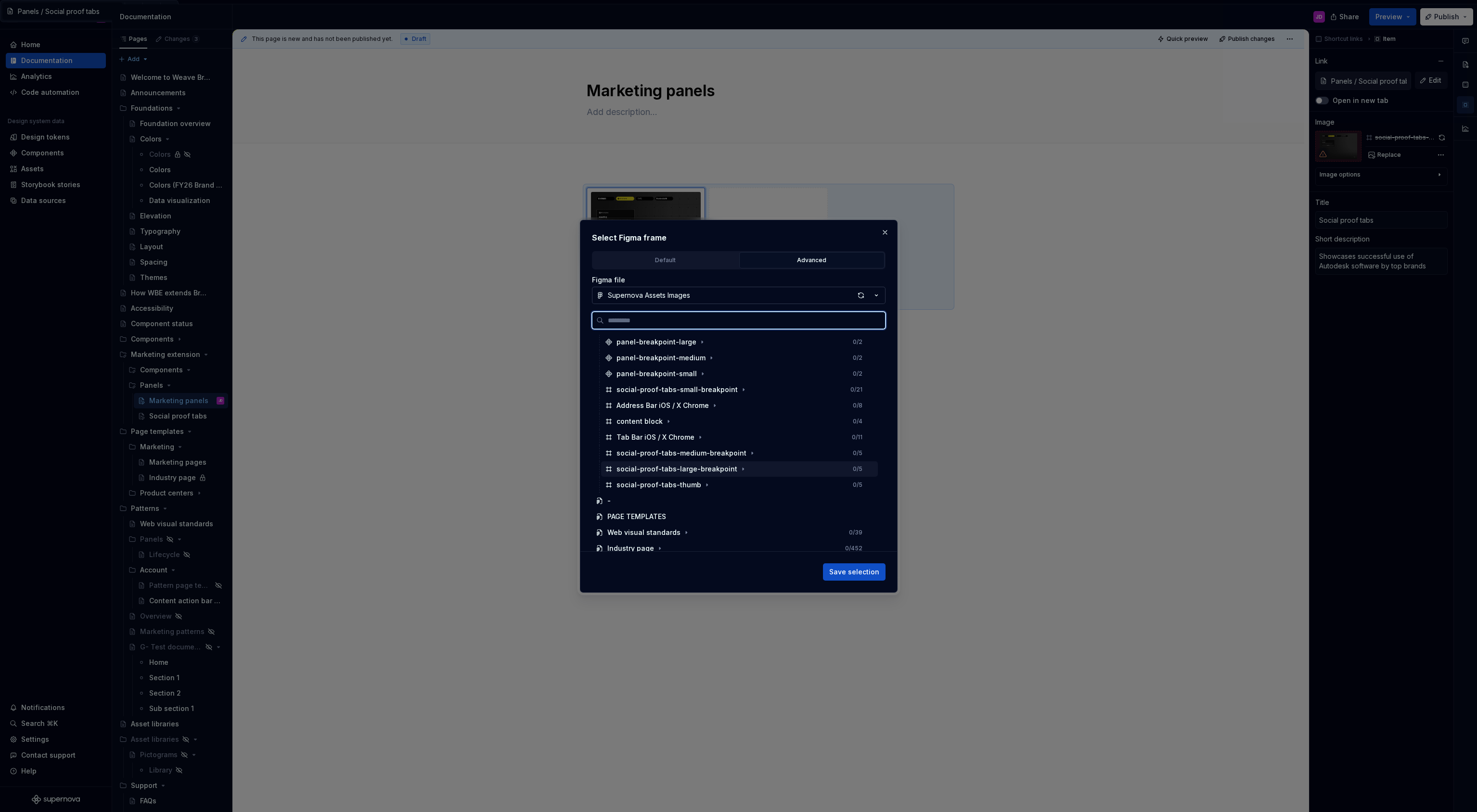
click at [739, 474] on div "social-proof-tabs-large-breakpoint 0 / 5" at bounding box center [739, 469] width 277 height 16
click at [738, 485] on div "social-proof-tabs-thumb 0 / 5" at bounding box center [739, 485] width 277 height 16
click at [863, 571] on span "Save selection" at bounding box center [854, 572] width 50 height 10
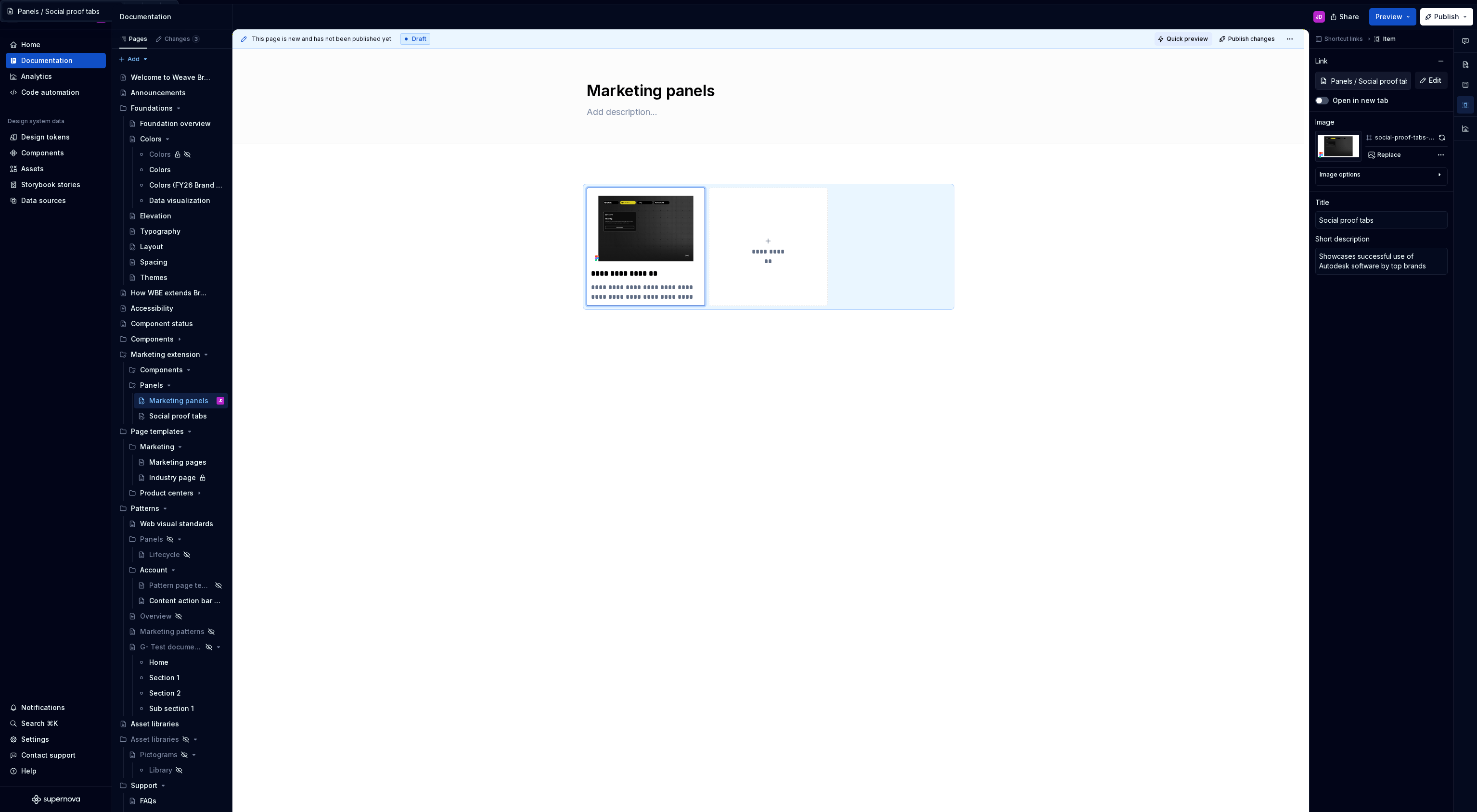
click at [1176, 39] on span "Quick preview" at bounding box center [1187, 39] width 41 height 8
click at [1408, 786] on link "Open page" at bounding box center [1422, 789] width 48 height 14
click at [149, 386] on div "Panels" at bounding box center [151, 385] width 23 height 10
click at [151, 384] on div "Panels" at bounding box center [151, 385] width 23 height 10
click at [202, 384] on button "Page tree" at bounding box center [204, 385] width 14 height 14
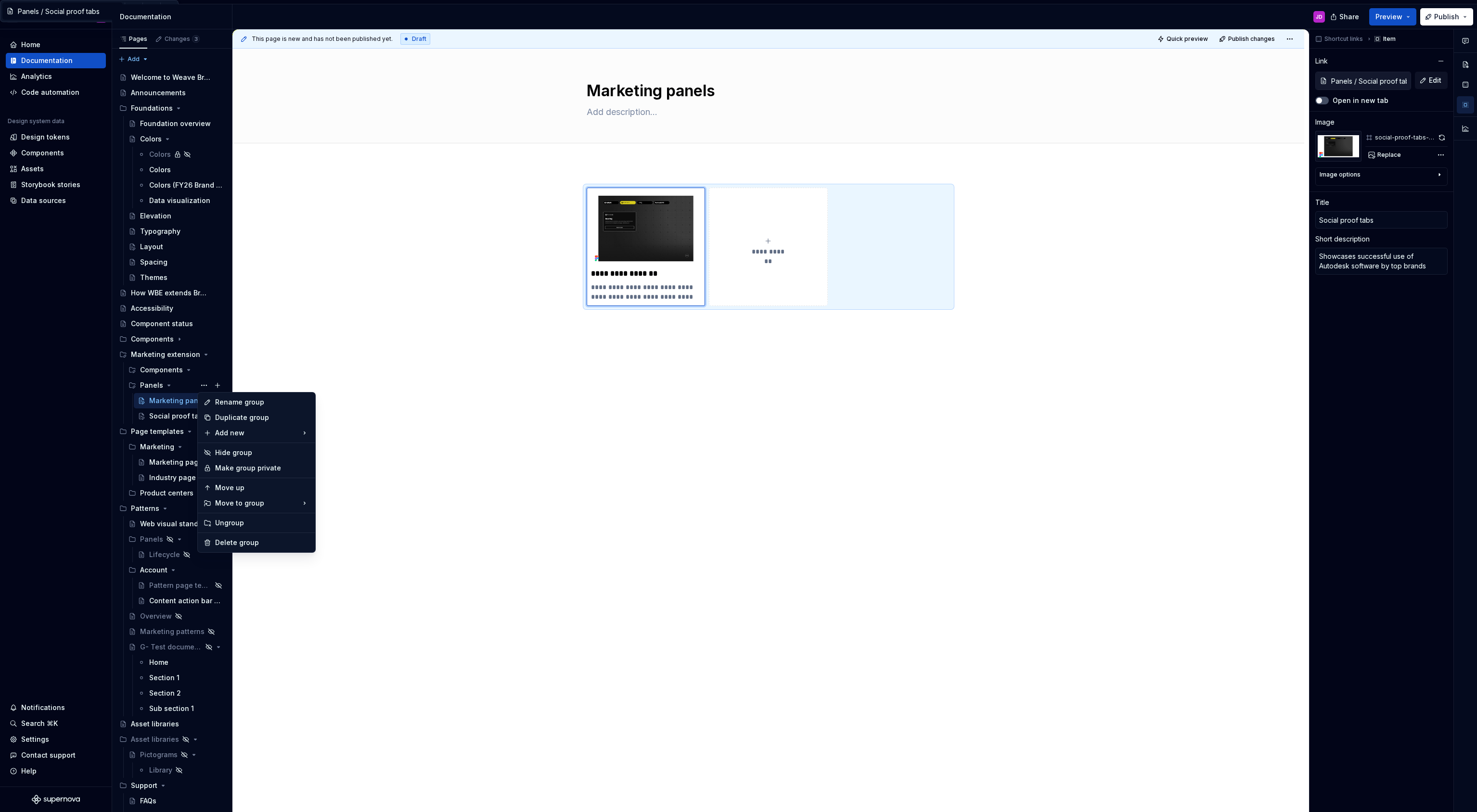
click at [318, 310] on html "A Weave Brand Extended JD Home Documentation Analytics Code automation Design s…" at bounding box center [738, 406] width 1477 height 812
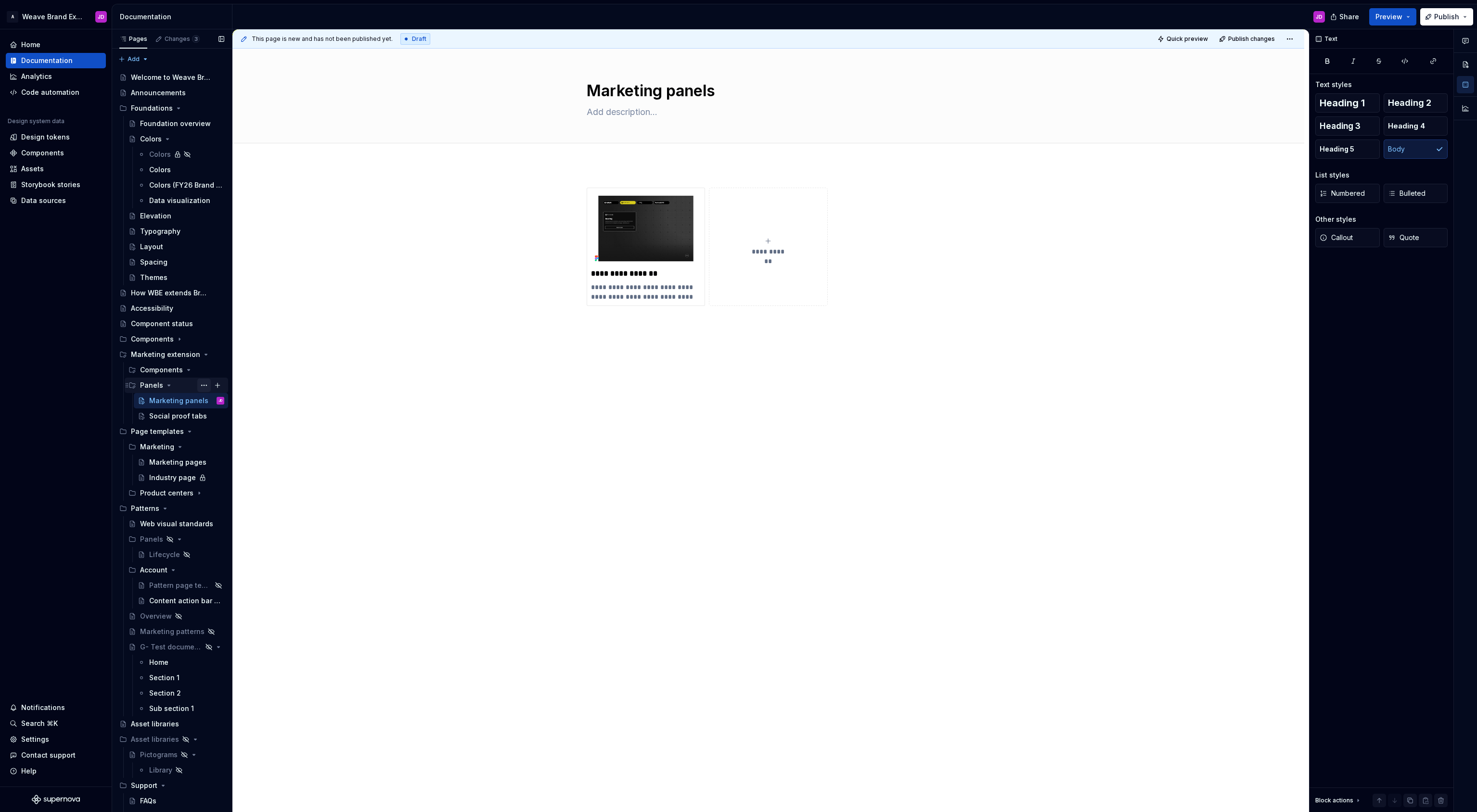
click at [204, 384] on button "Page tree" at bounding box center [204, 385] width 14 height 14
click at [332, 361] on html "A Weave Brand Extended JD Home Documentation Analytics Code automation Design s…" at bounding box center [738, 406] width 1477 height 812
click at [147, 339] on div "Components" at bounding box center [152, 339] width 43 height 10
click at [179, 338] on icon "Page tree" at bounding box center [180, 339] width 2 height 1
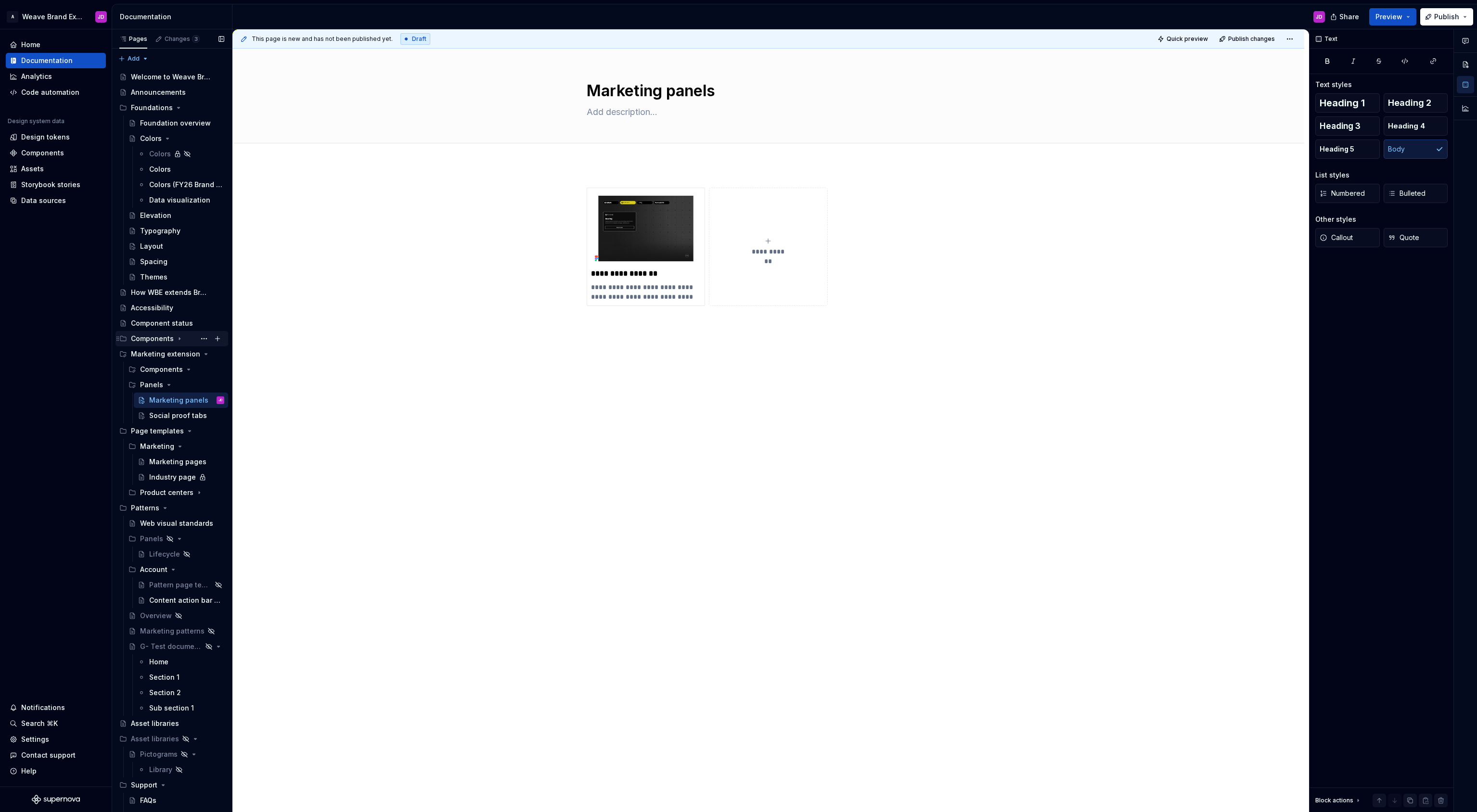
click at [176, 336] on icon "Page tree" at bounding box center [179, 338] width 8 height 8
click at [164, 353] on div "Component overview" at bounding box center [167, 354] width 56 height 10
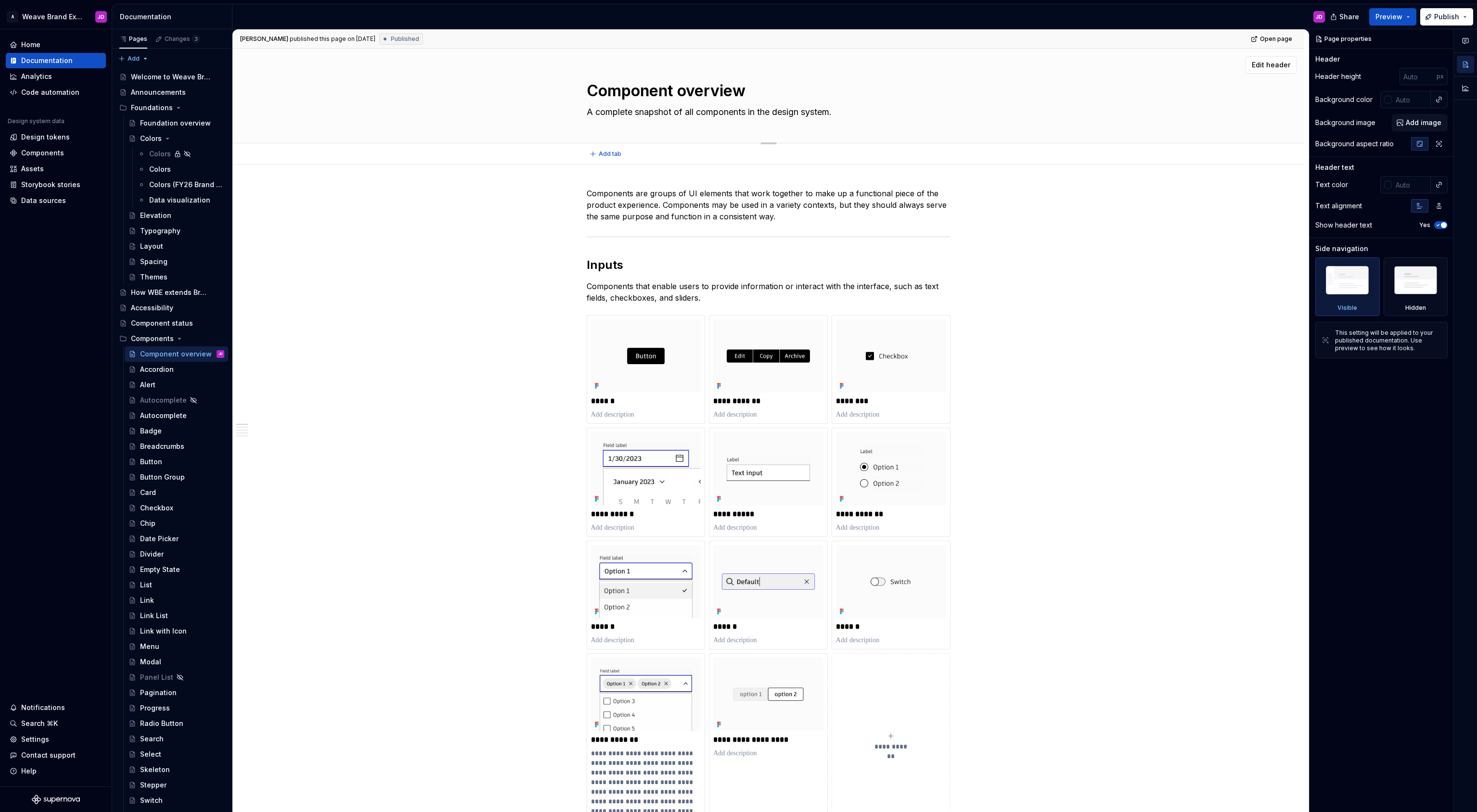
click at [615, 116] on textarea "A complete snapshot of all components in the design system." at bounding box center [766, 112] width 364 height 16
click at [581, 321] on span at bounding box center [577, 320] width 8 height 14
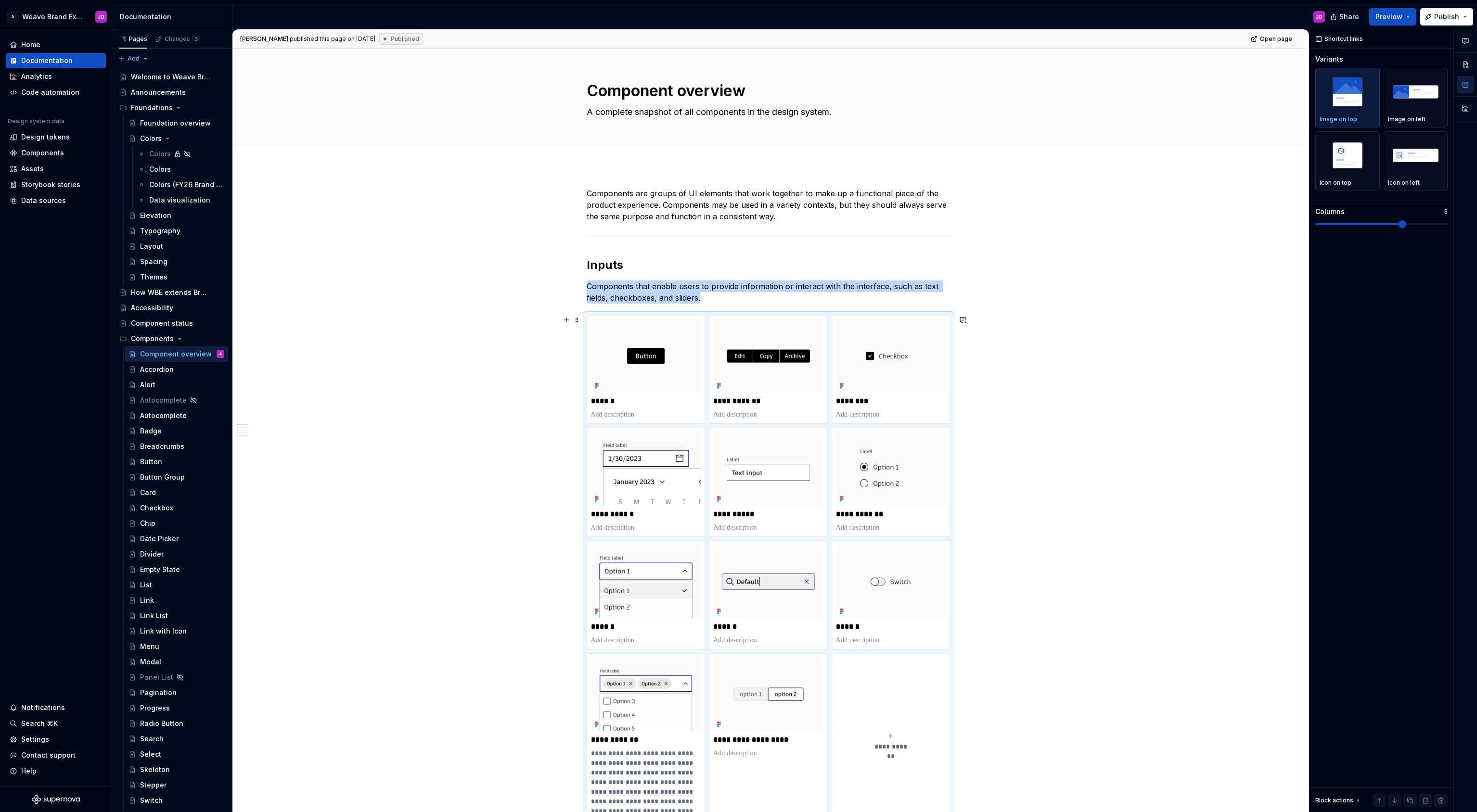
scroll to position [17, 0]
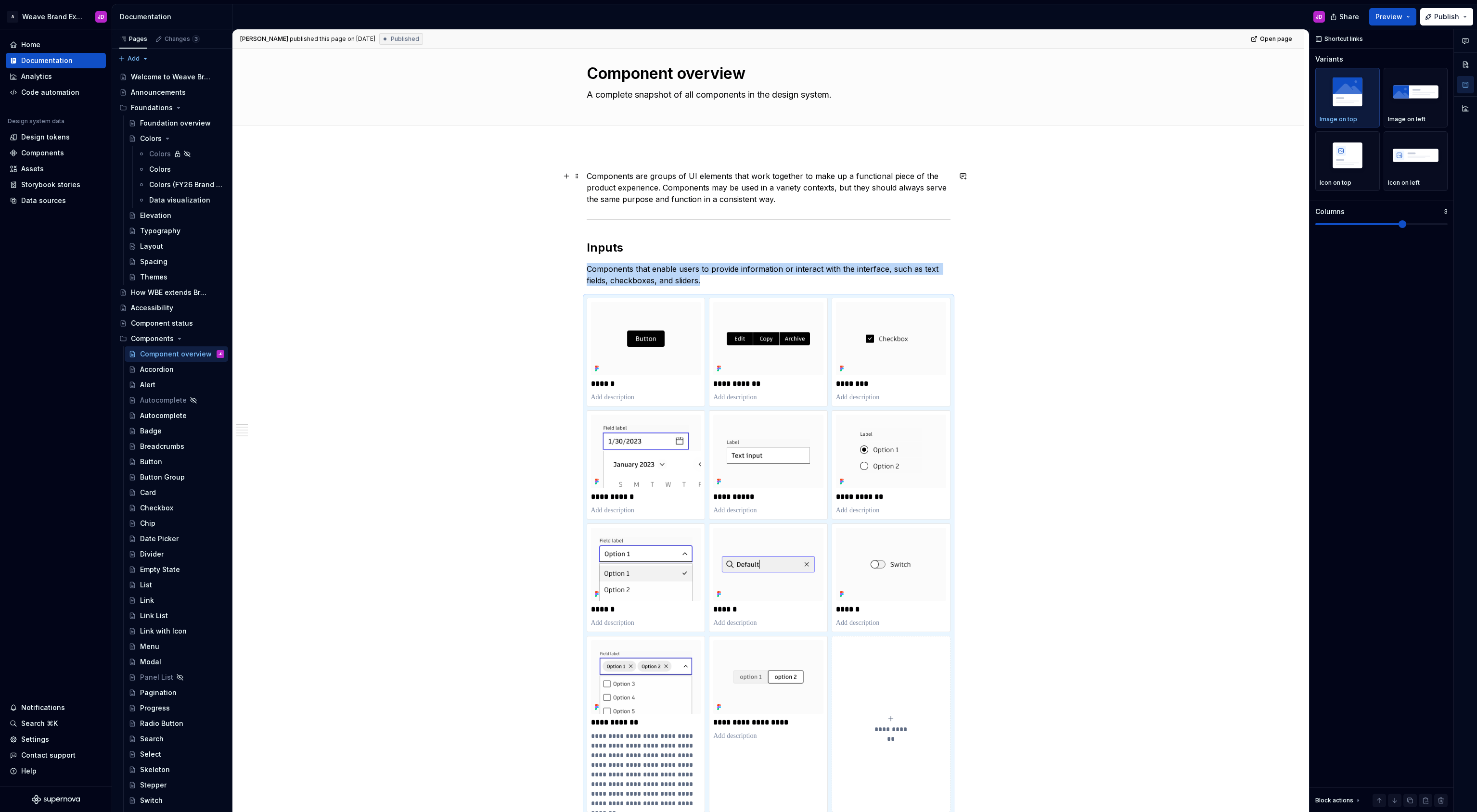
click at [632, 182] on p "Components are groups of UI elements that work together to make up a functional…" at bounding box center [768, 188] width 364 height 35
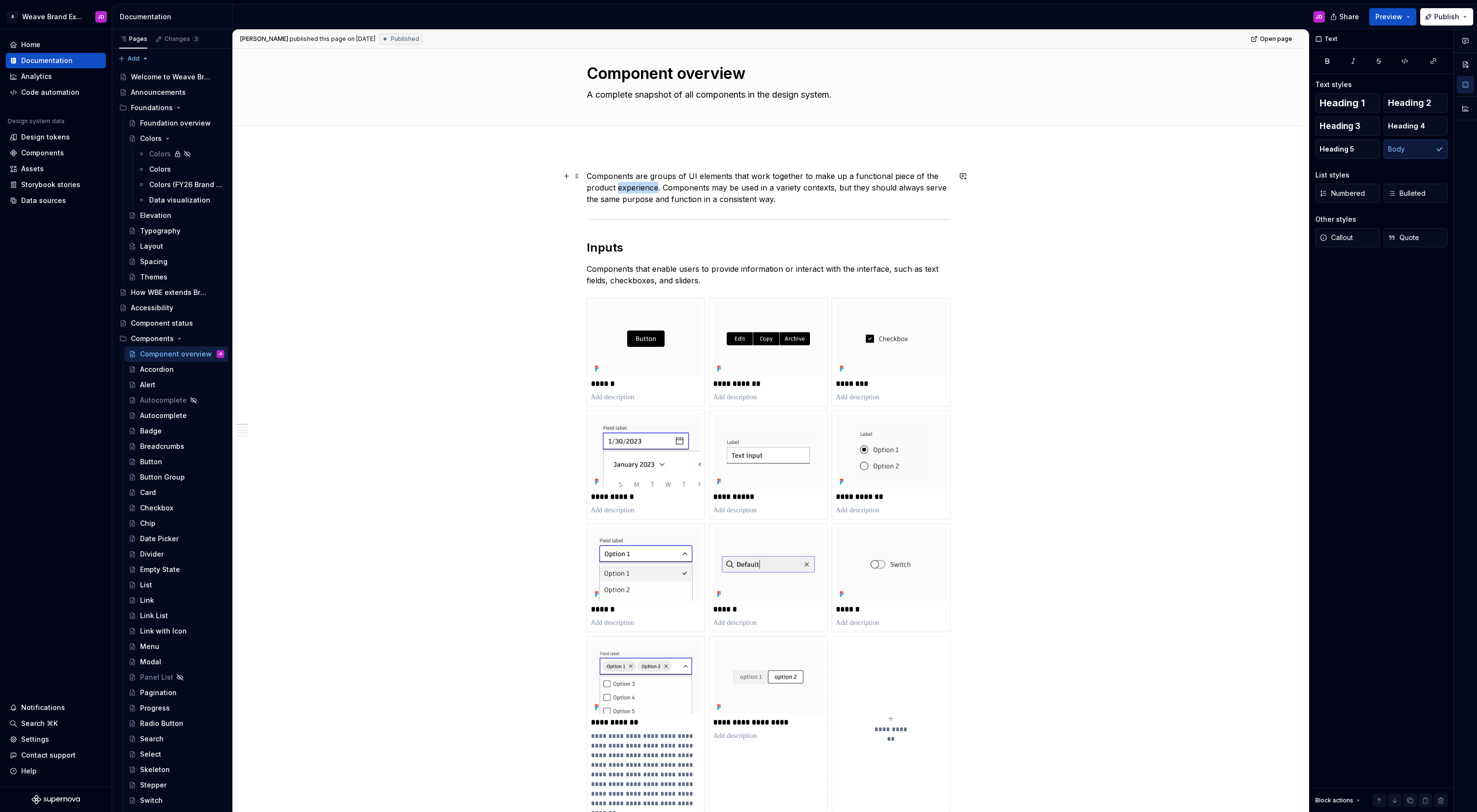
click at [632, 182] on p "Components are groups of UI elements that work together to make up a functional…" at bounding box center [768, 188] width 364 height 35
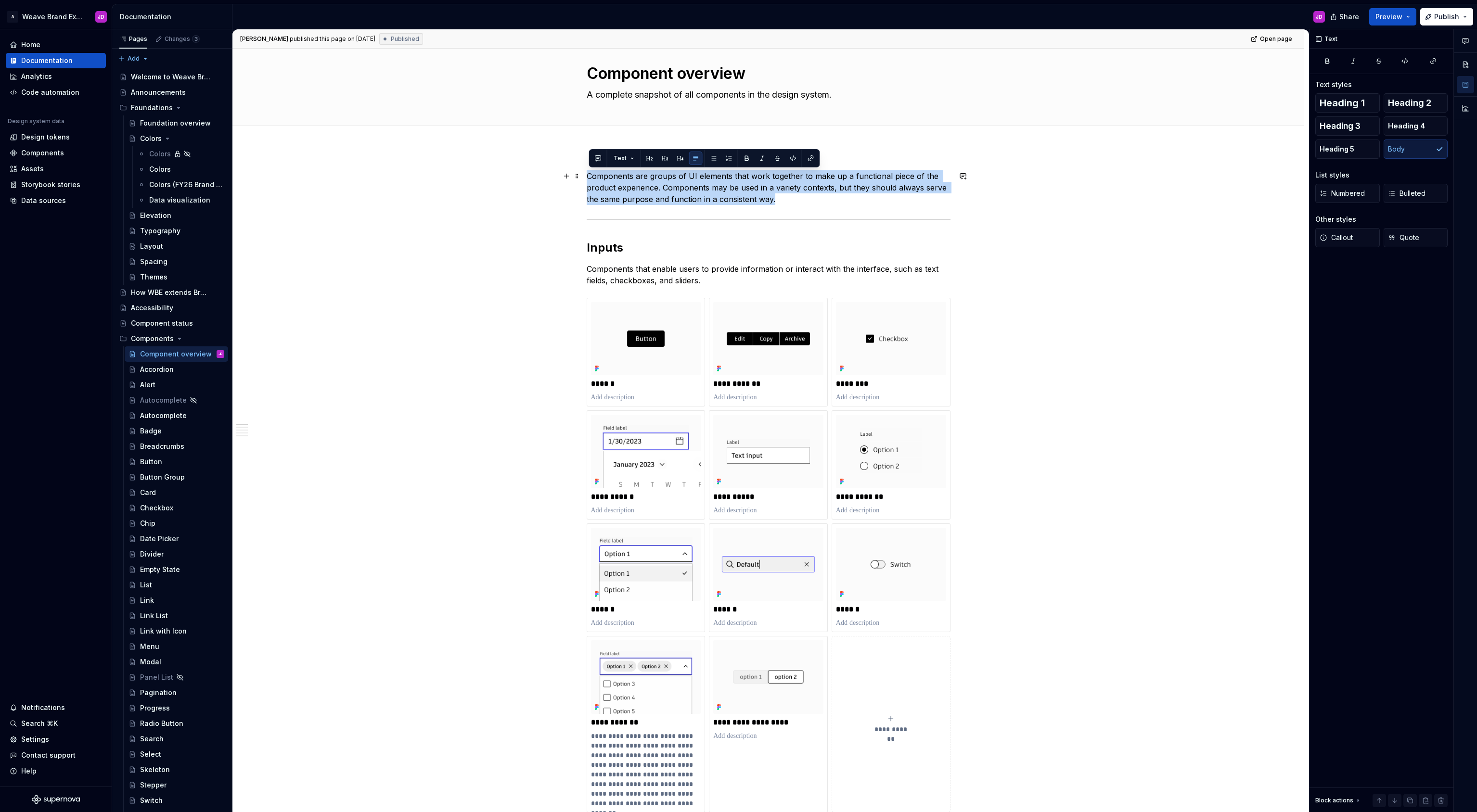
click at [632, 182] on p "Components are groups of UI elements that work together to make up a functional…" at bounding box center [768, 188] width 364 height 35
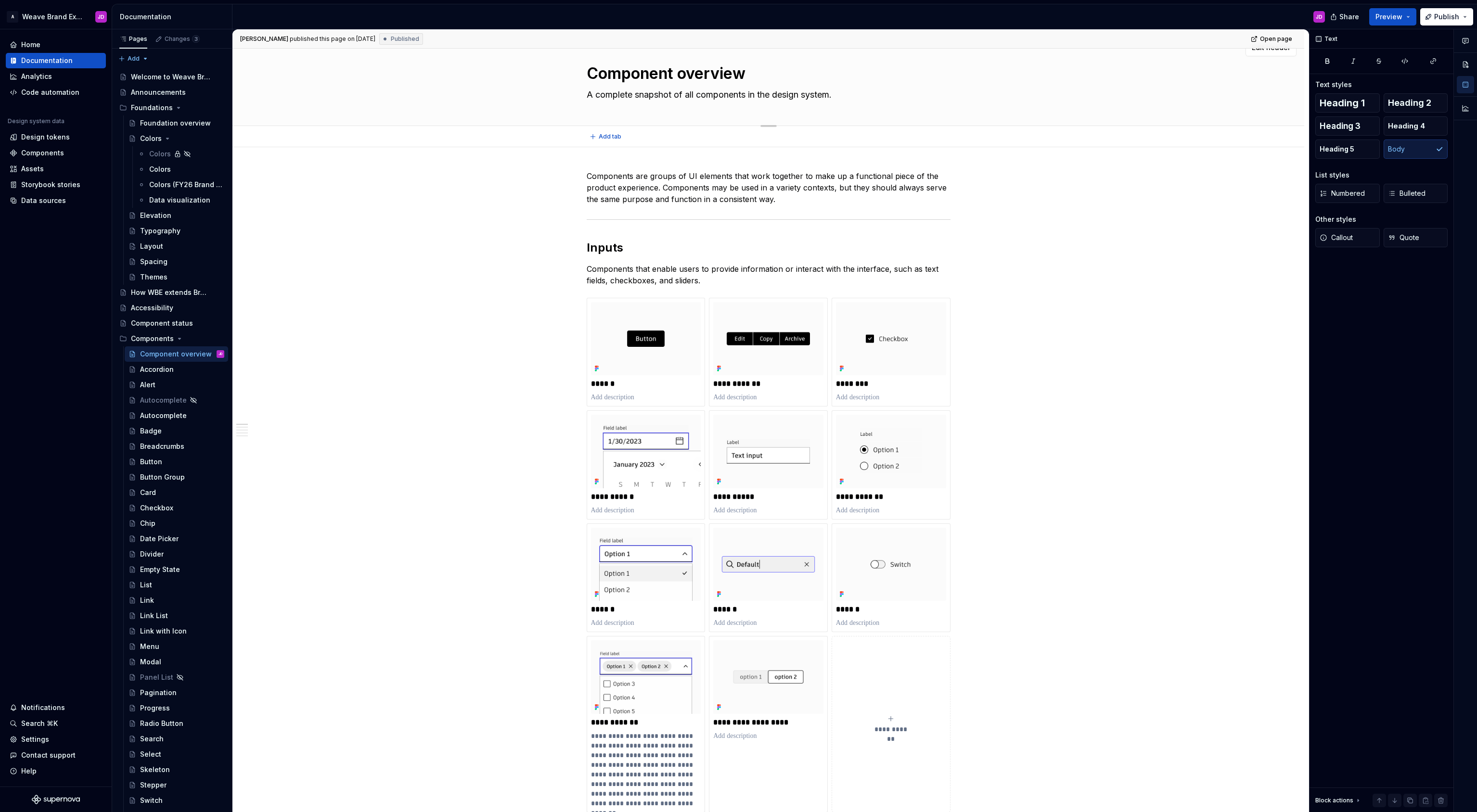
click at [613, 96] on textarea "A complete snapshot of all components in the design system." at bounding box center [766, 95] width 364 height 16
click at [179, 339] on icon "Page tree" at bounding box center [179, 338] width 8 height 8
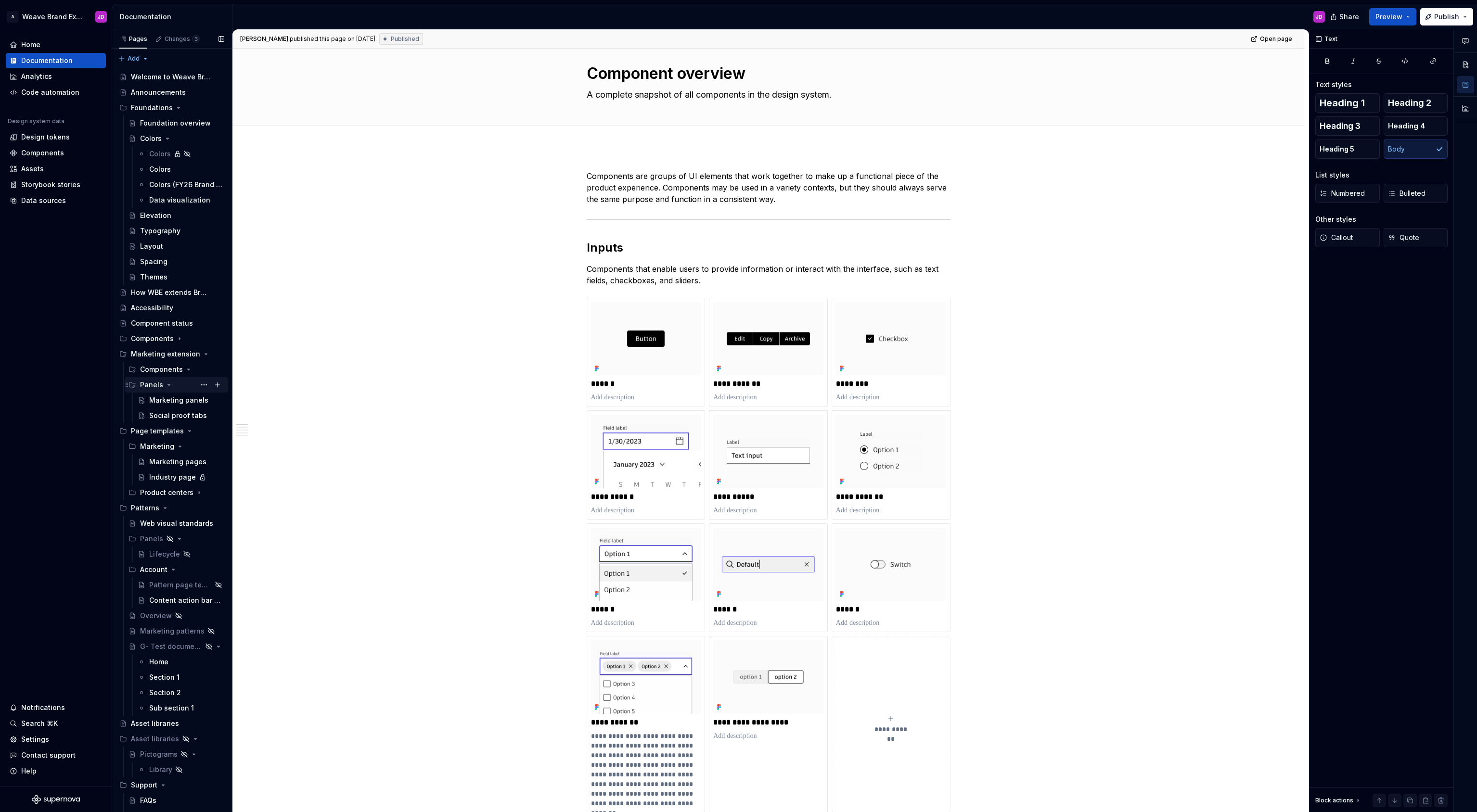
click at [154, 384] on div "Panels" at bounding box center [151, 385] width 23 height 10
click at [169, 385] on icon "Page tree" at bounding box center [169, 385] width 1 height 2
click at [168, 399] on div "Marketing panels" at bounding box center [172, 401] width 46 height 10
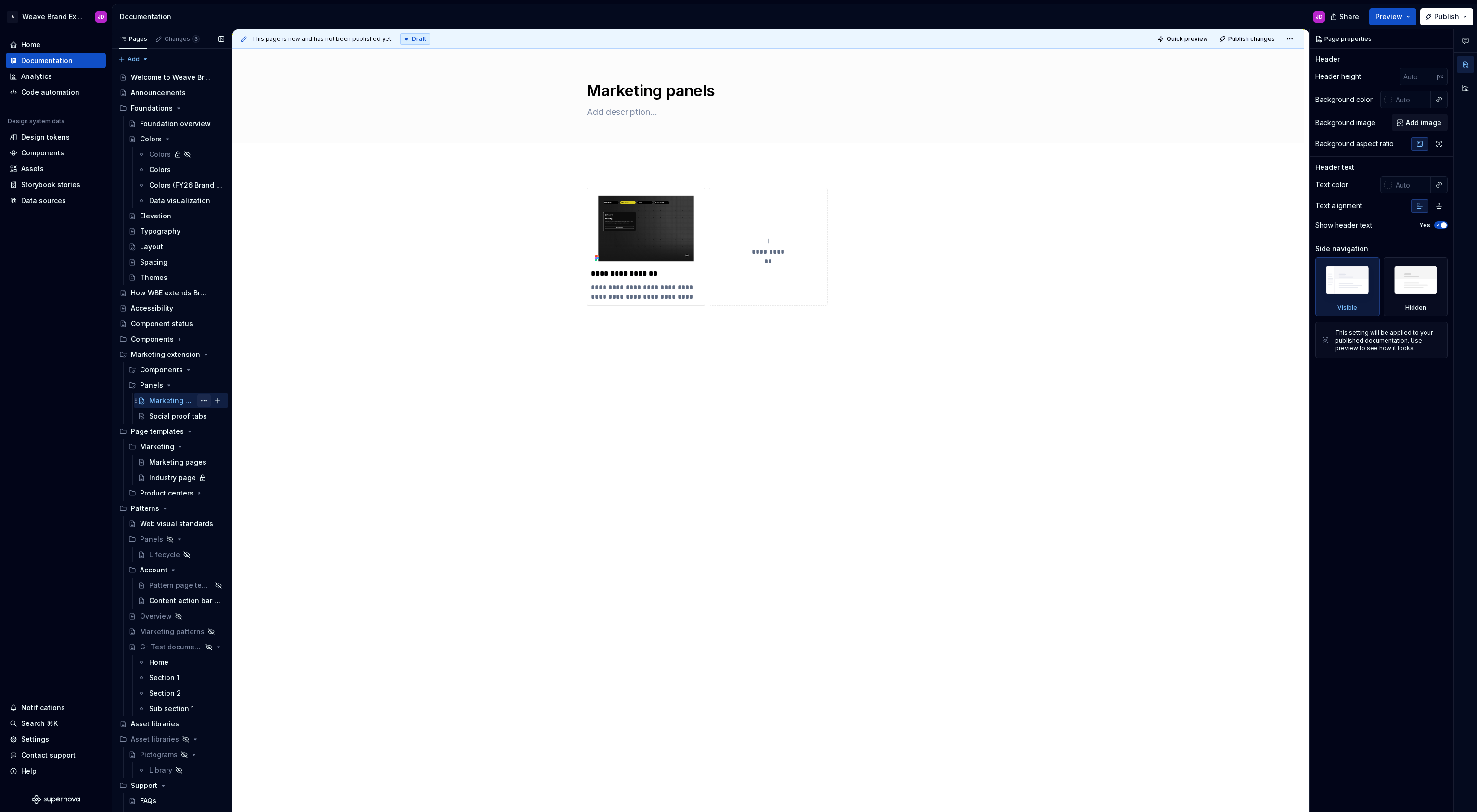
click at [204, 400] on button "Page tree" at bounding box center [204, 400] width 14 height 14
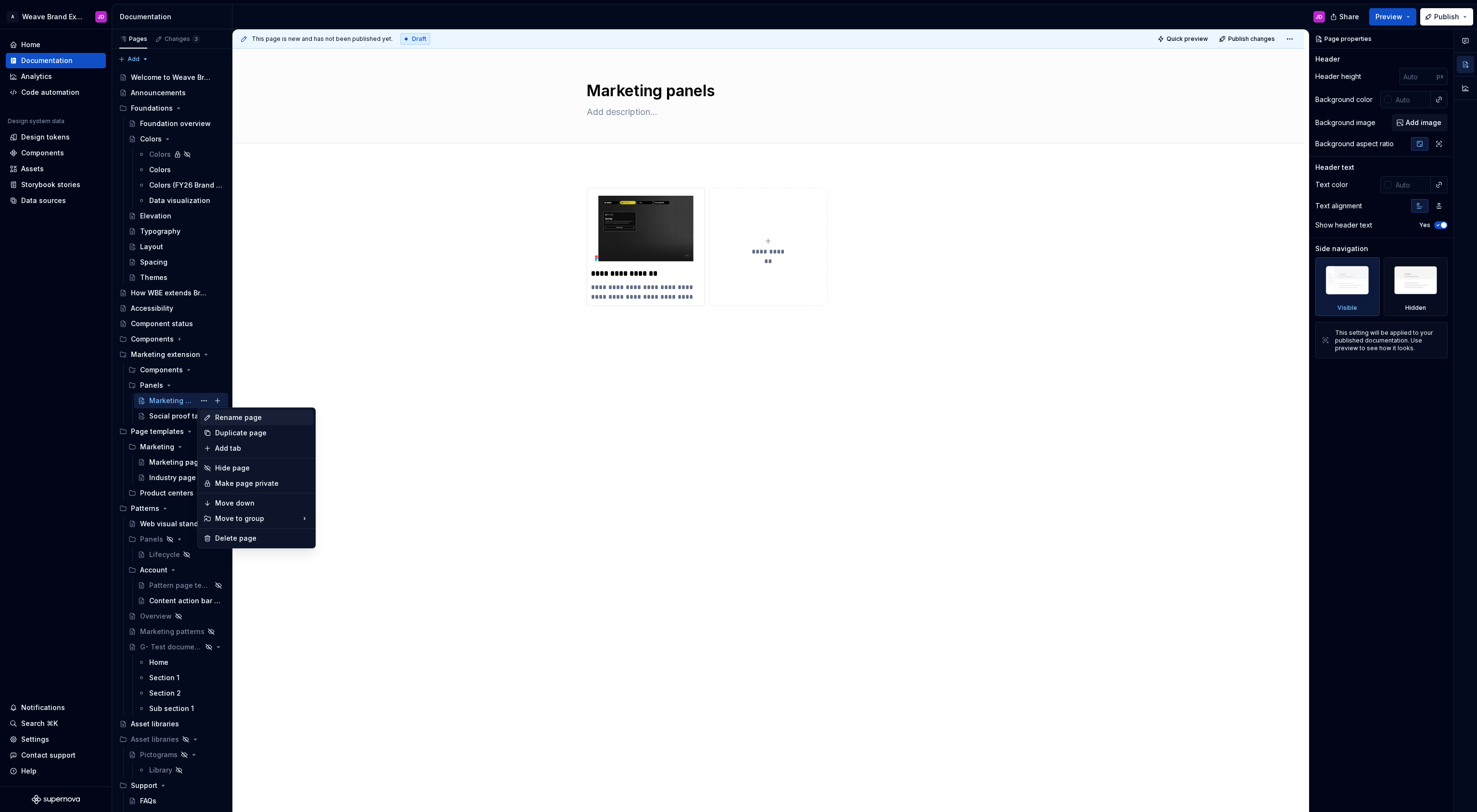
type textarea "*"
click at [240, 415] on div "Rename page" at bounding box center [262, 418] width 94 height 10
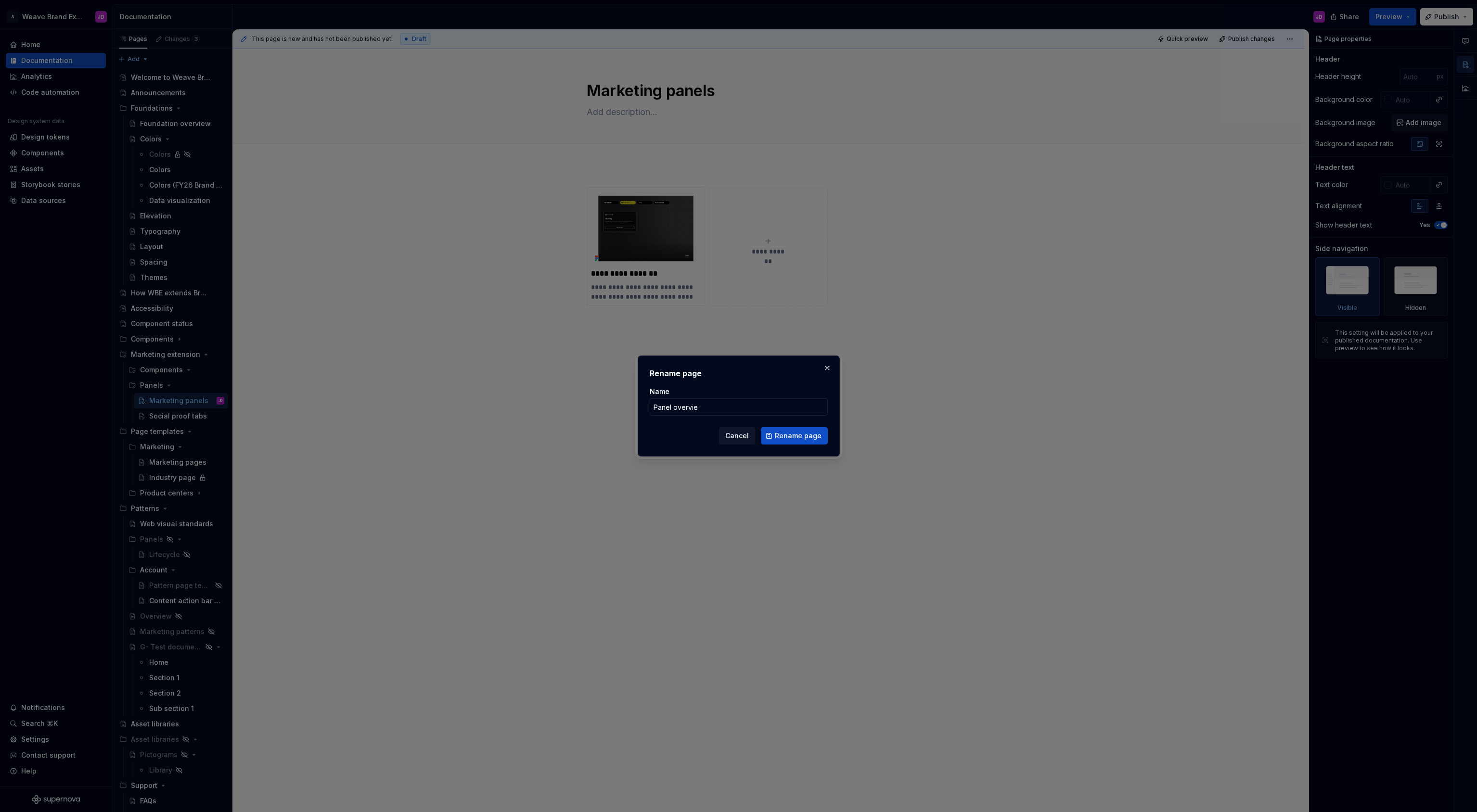
type input "Panel overview"
click at [786, 435] on span "Rename page" at bounding box center [798, 436] width 47 height 10
type textarea "*"
type textarea "Panel overview"
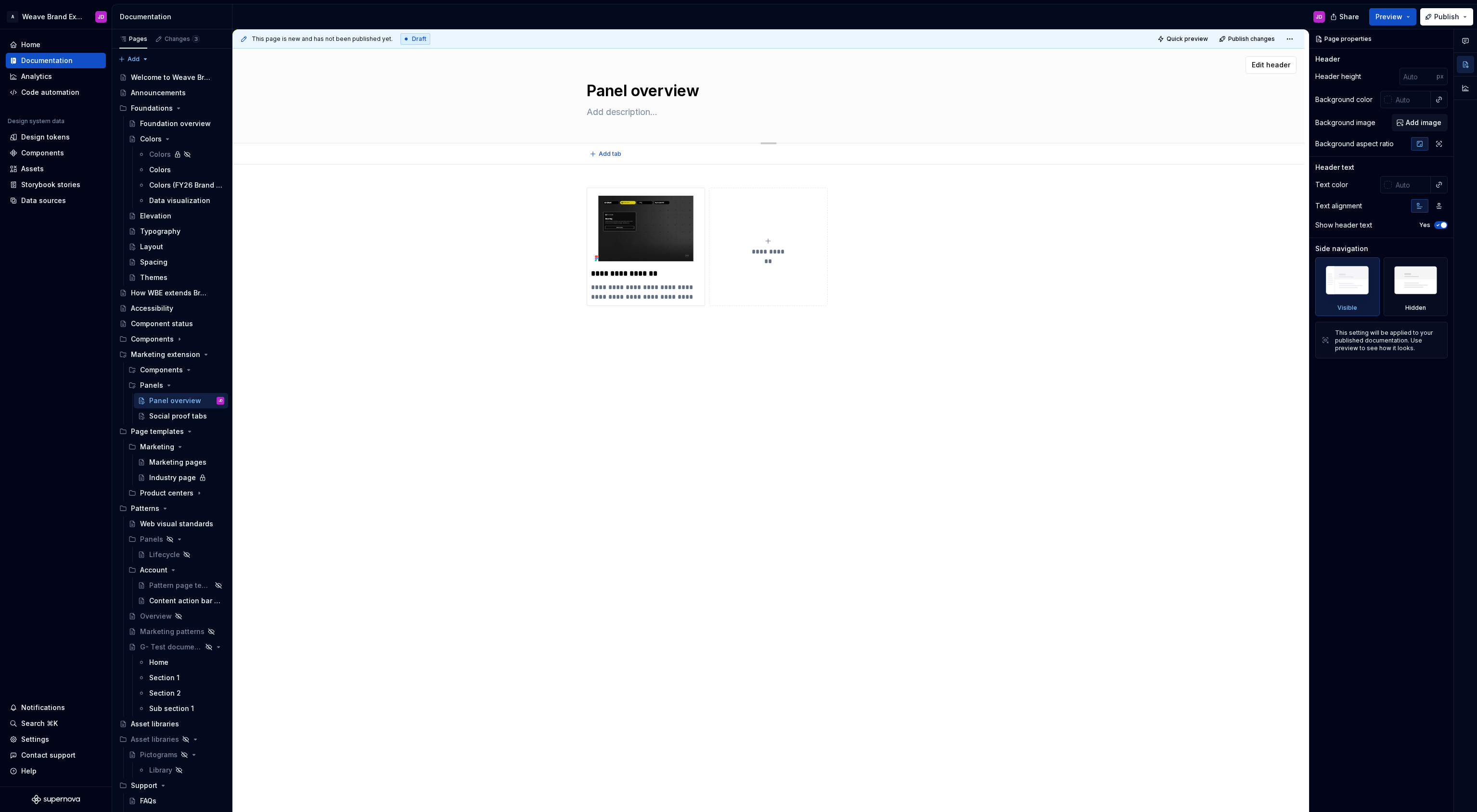
click at [640, 114] on textarea at bounding box center [766, 112] width 364 height 16
paste textarea "A complete snapshot of all components in the design system."
type textarea "*"
type textarea "A complete snapshot of all components in the design system."
type textarea "*"
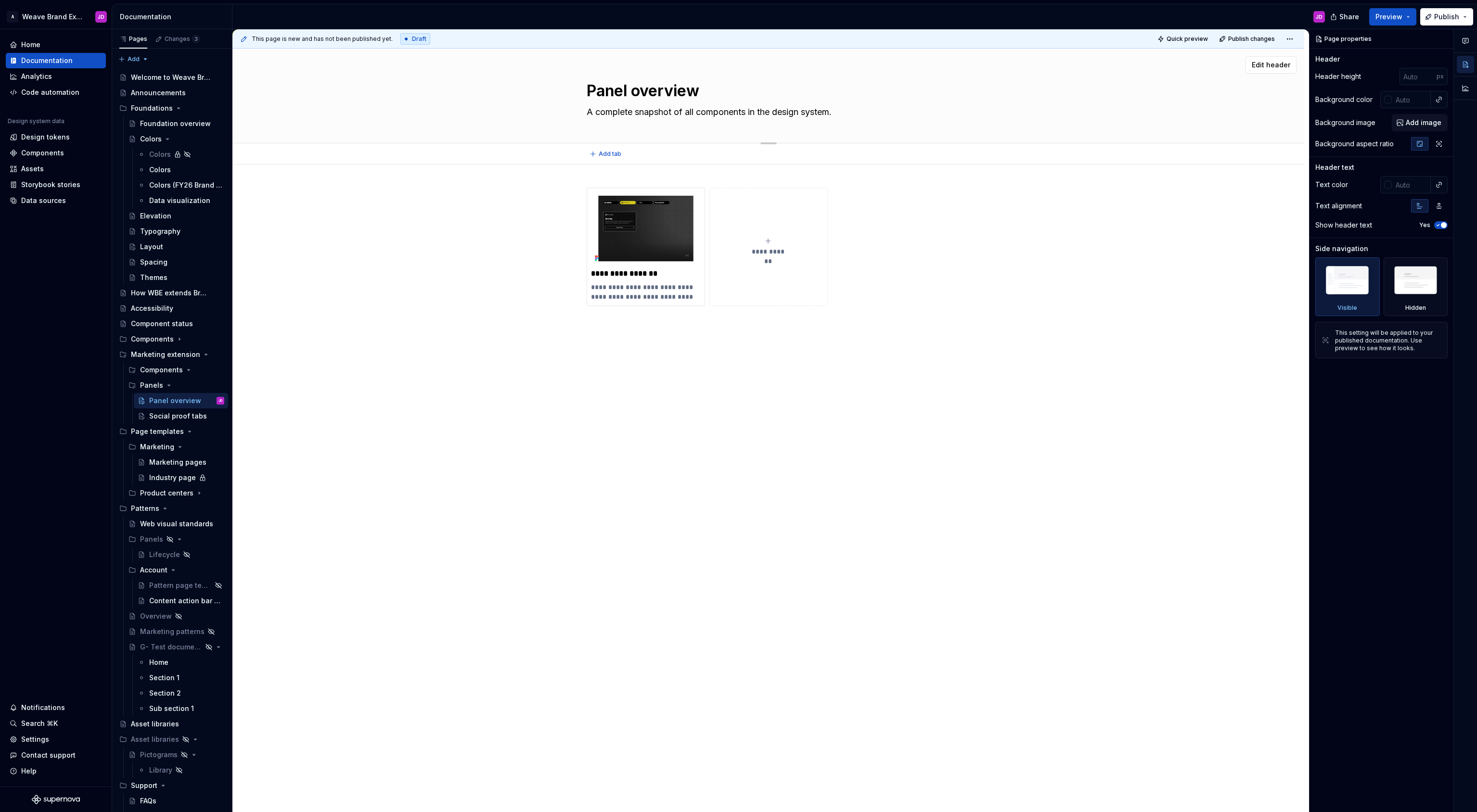
click at [727, 112] on textarea "A complete snapshot of all components in the design system." at bounding box center [766, 112] width 364 height 16
type textarea "A complete snapshot of all in the design system."
type textarea "*"
type textarea "A complete snapshot of all in the design system."
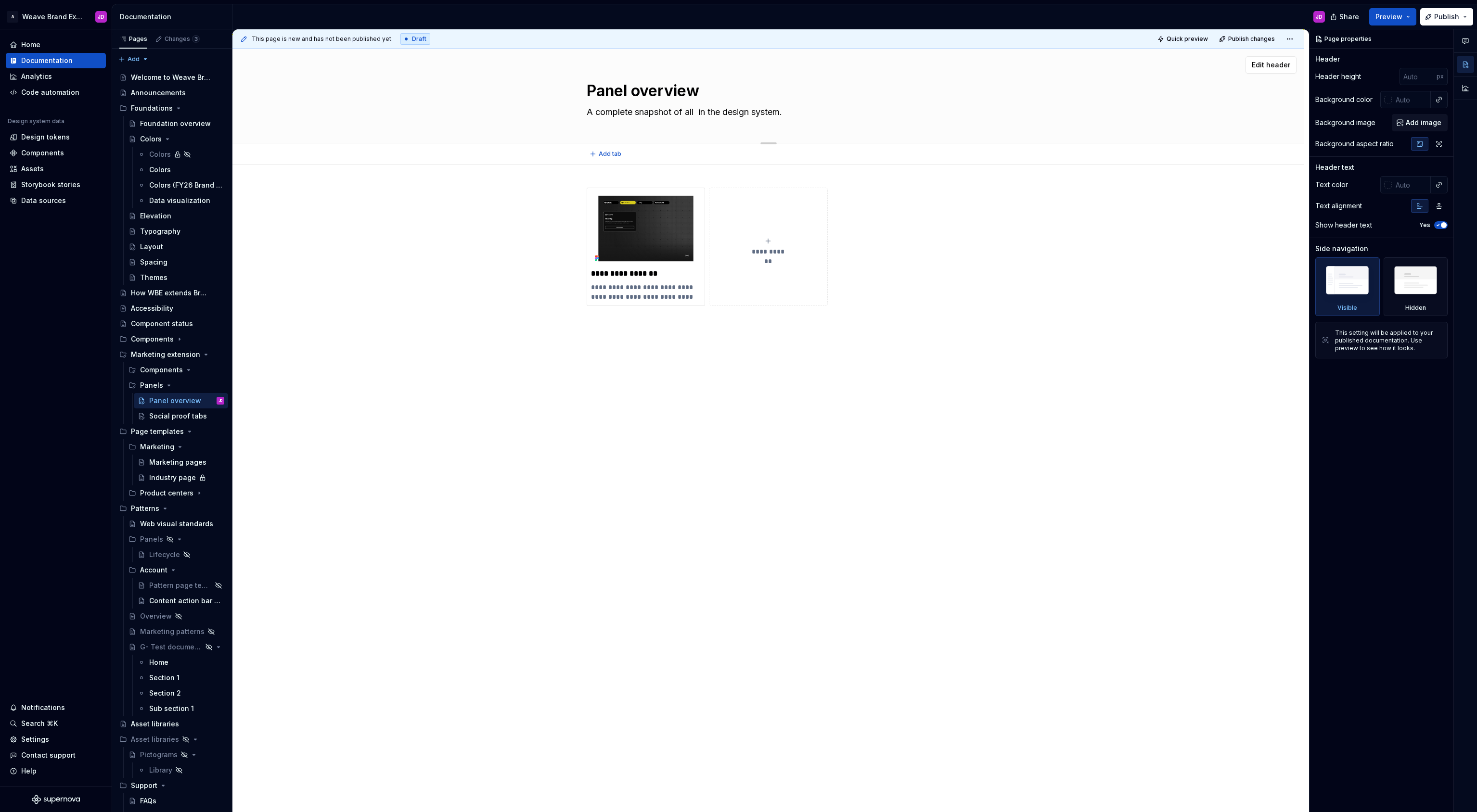
type textarea "*"
type textarea "A complete snapshot of all p in the design system."
type textarea "*"
type textarea "A complete snapshot of all pa in the design system."
type textarea "*"
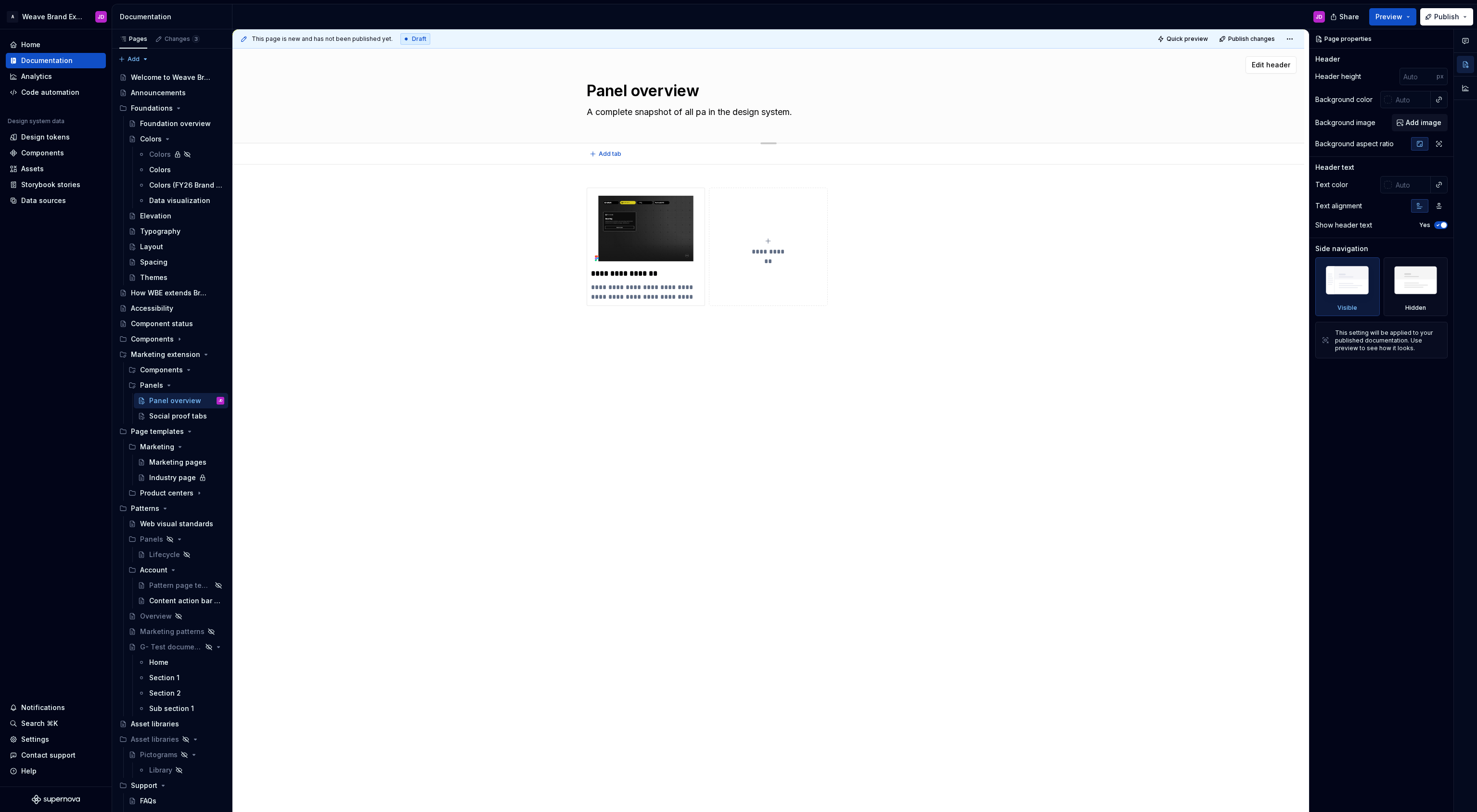
type textarea "A complete snapshot of all pan in the design system."
type textarea "*"
type textarea "A complete snapshot of all pane in the design system."
type textarea "*"
type textarea "A complete snapshot of all panel in the design system."
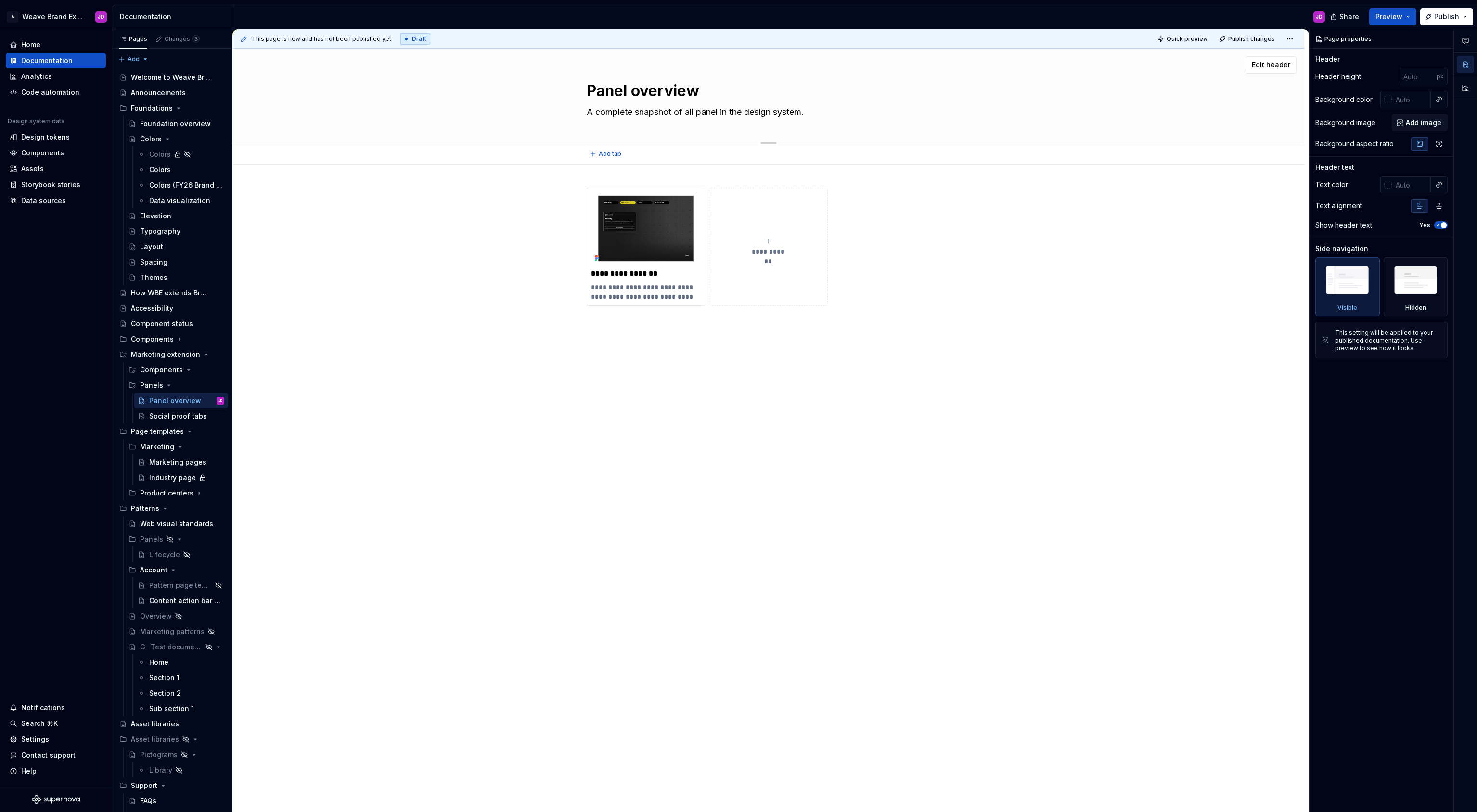
type textarea "*"
type textarea "A complete snapshot of all panels in the design system."
type textarea "*"
type textarea "A complete snapshot of all panels in the design system"
type textarea "*"
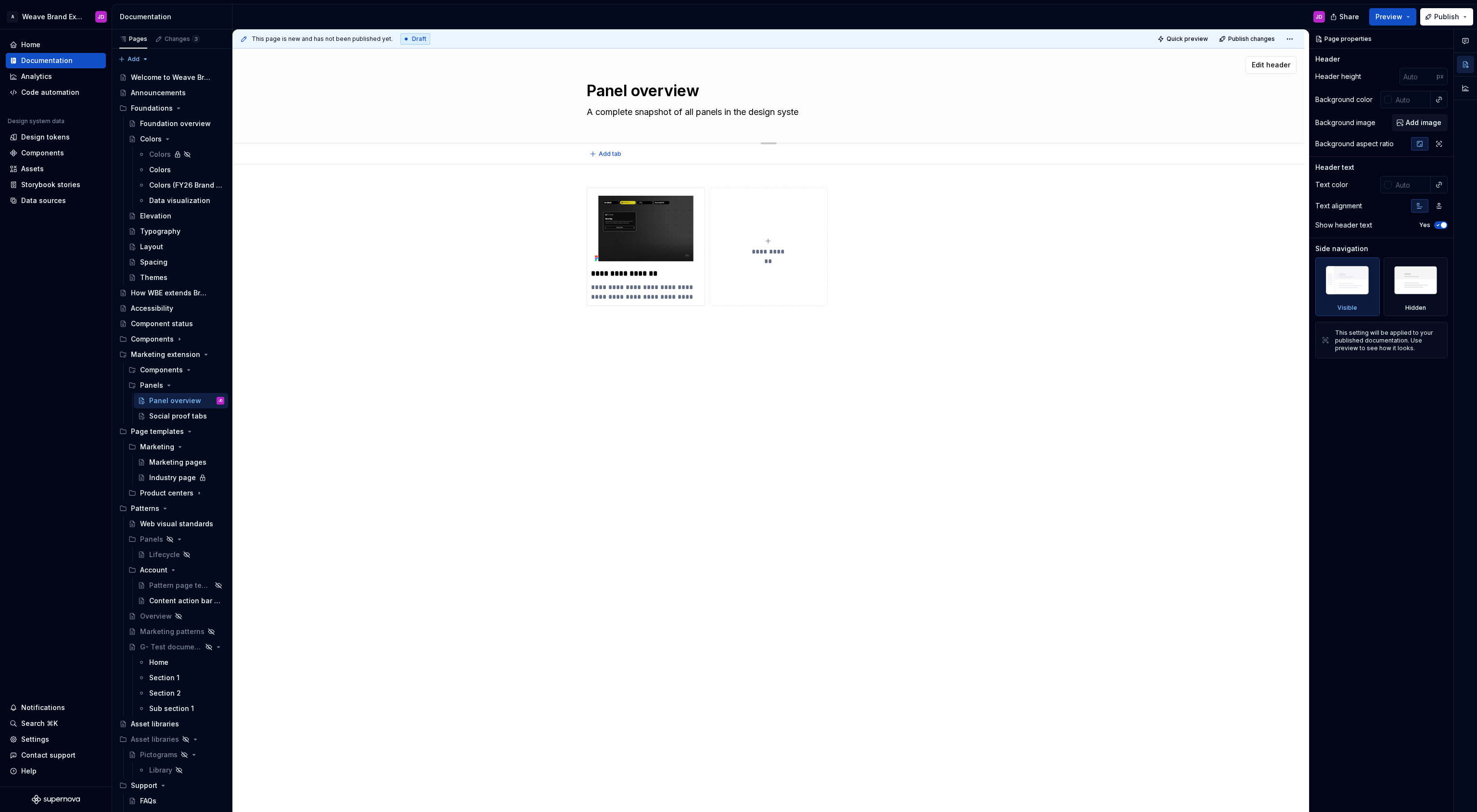
type textarea "A complete snapshot of all panels in the design syst"
type textarea "*"
type textarea "A complete snapshot of all panels in the design sys"
type textarea "*"
type textarea "A complete snapshot of all panels in the design sy"
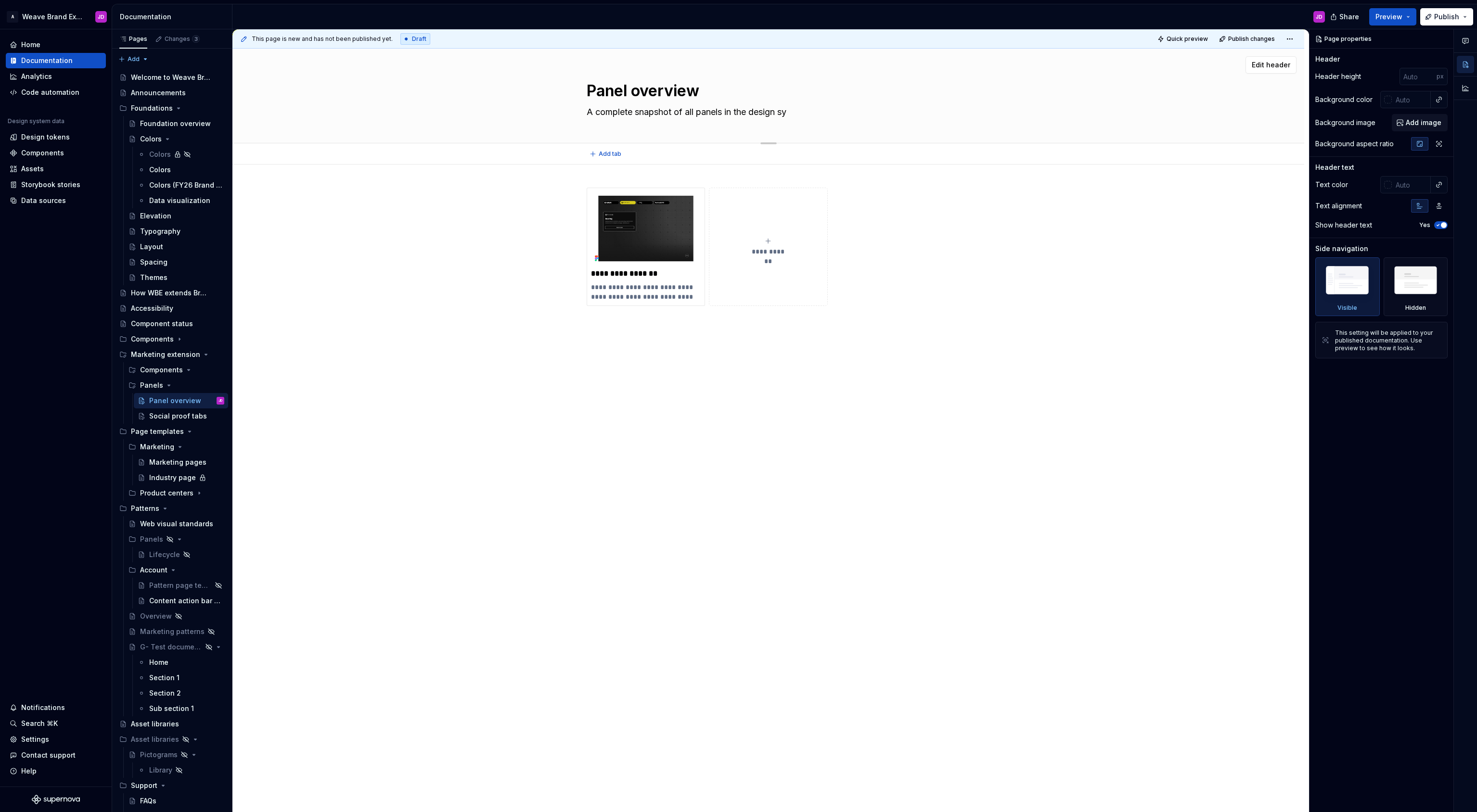
type textarea "*"
type textarea "A complete snapshot of all panels in the design s"
type textarea "*"
type textarea "A complete snapshot of all panels in the design"
type textarea "*"
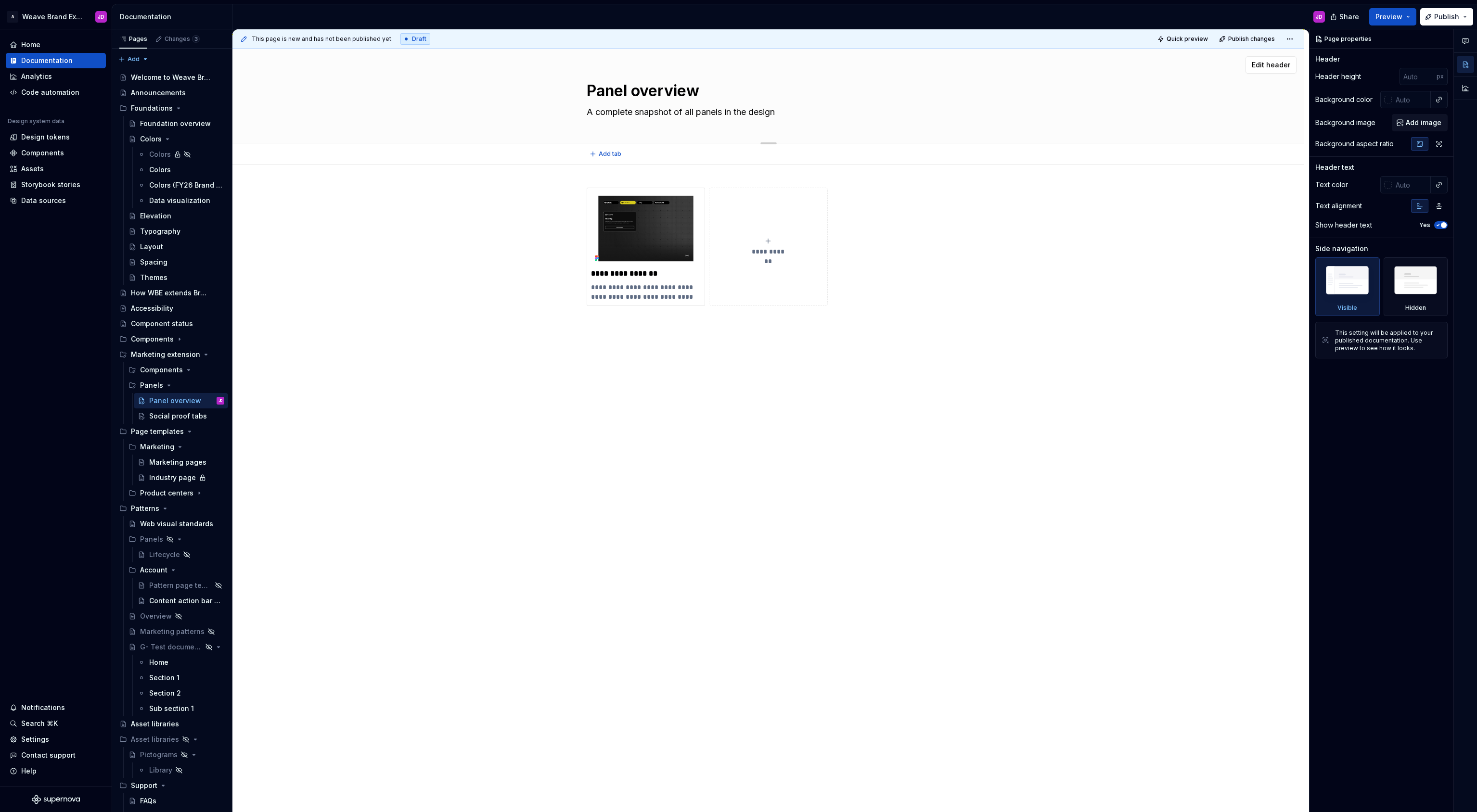
type textarea "A complete snapshot of all panels in the design"
type textarea "*"
type textarea "A complete snapshot of all panels in the desig"
type textarea "*"
type textarea "A complete snapshot of all panels in the desi"
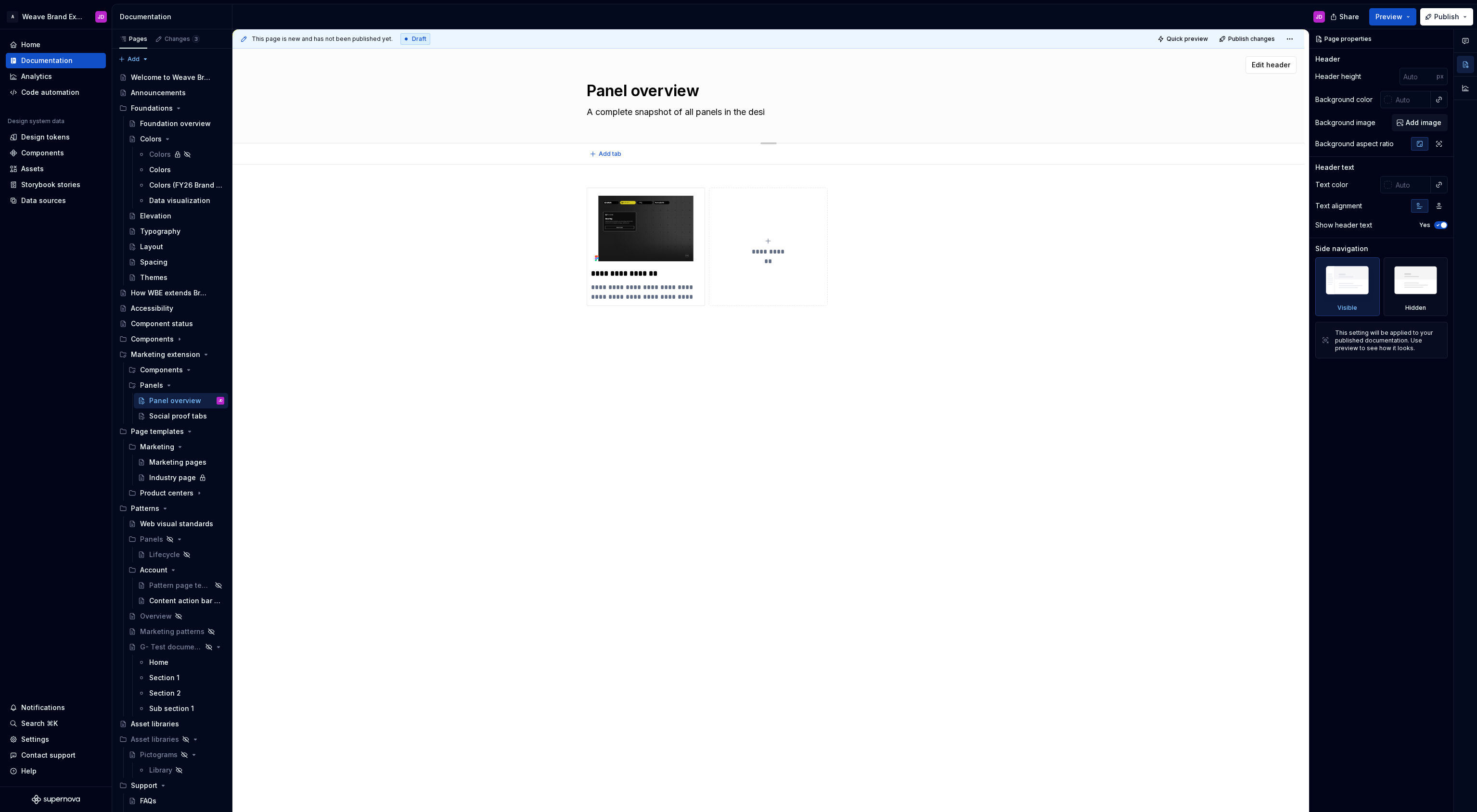
type textarea "*"
type textarea "A complete snapshot of all panels in the des"
type textarea "*"
type textarea "A complete snapshot of all panels in the de"
type textarea "*"
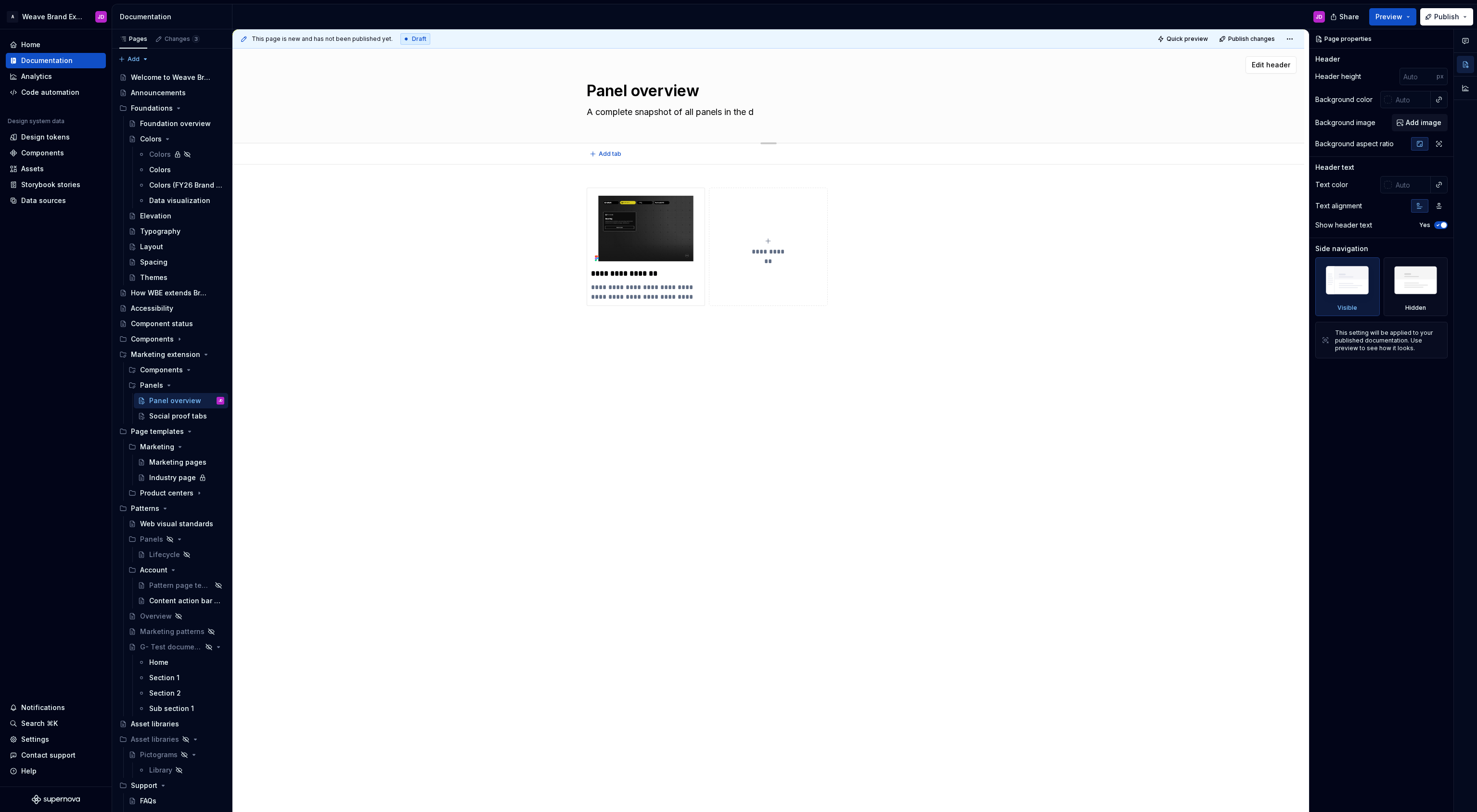
type textarea "A complete snapshot of all panels in the"
type textarea "*"
type textarea "A complete snapshot of all panels in the"
type textarea "*"
type textarea "A complete snapshot of all panels in the"
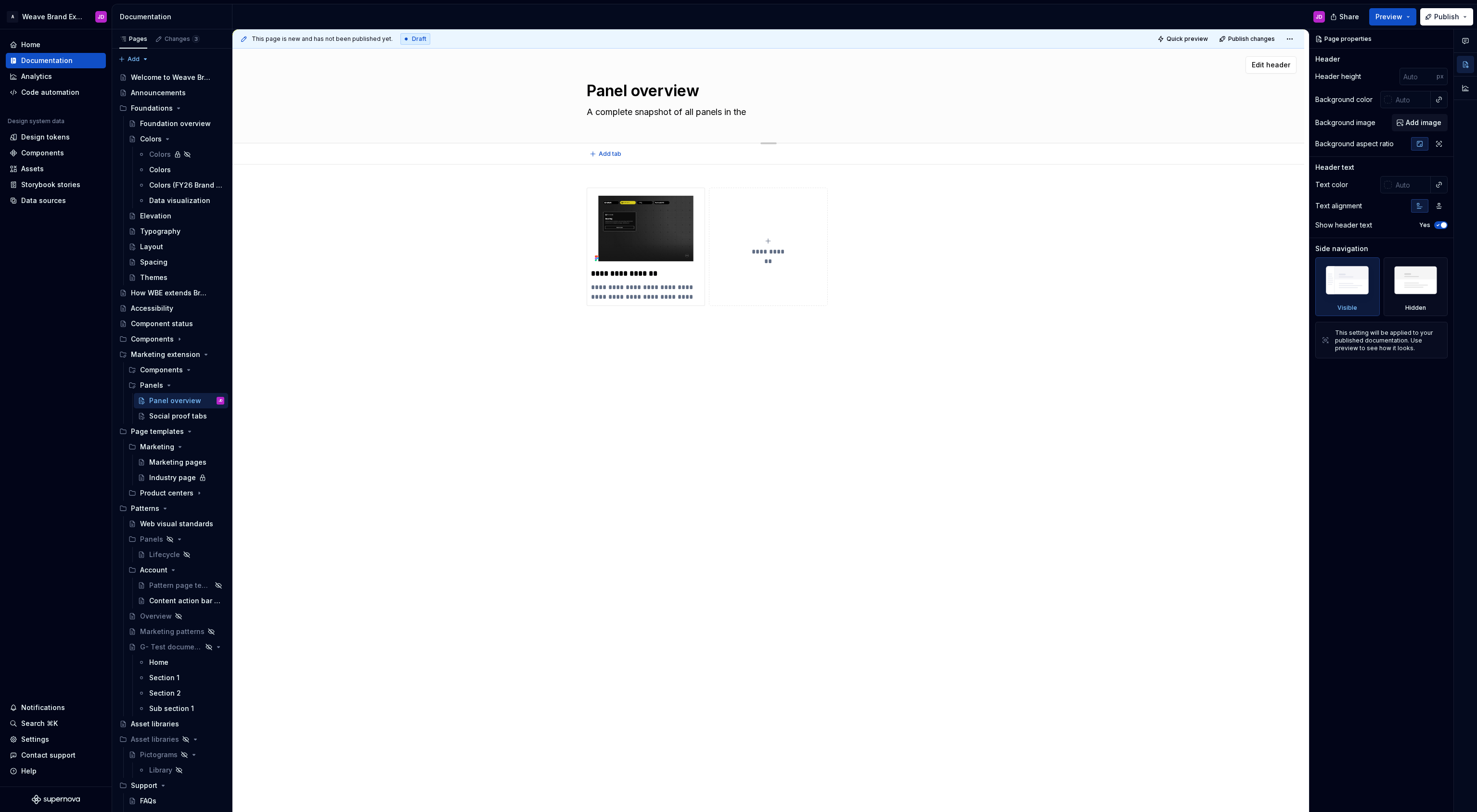
type textarea "*"
type textarea "A complete snapshot of all panels in the m"
type textarea "*"
type textarea "A complete snapshot of all panels in the mar"
type textarea "*"
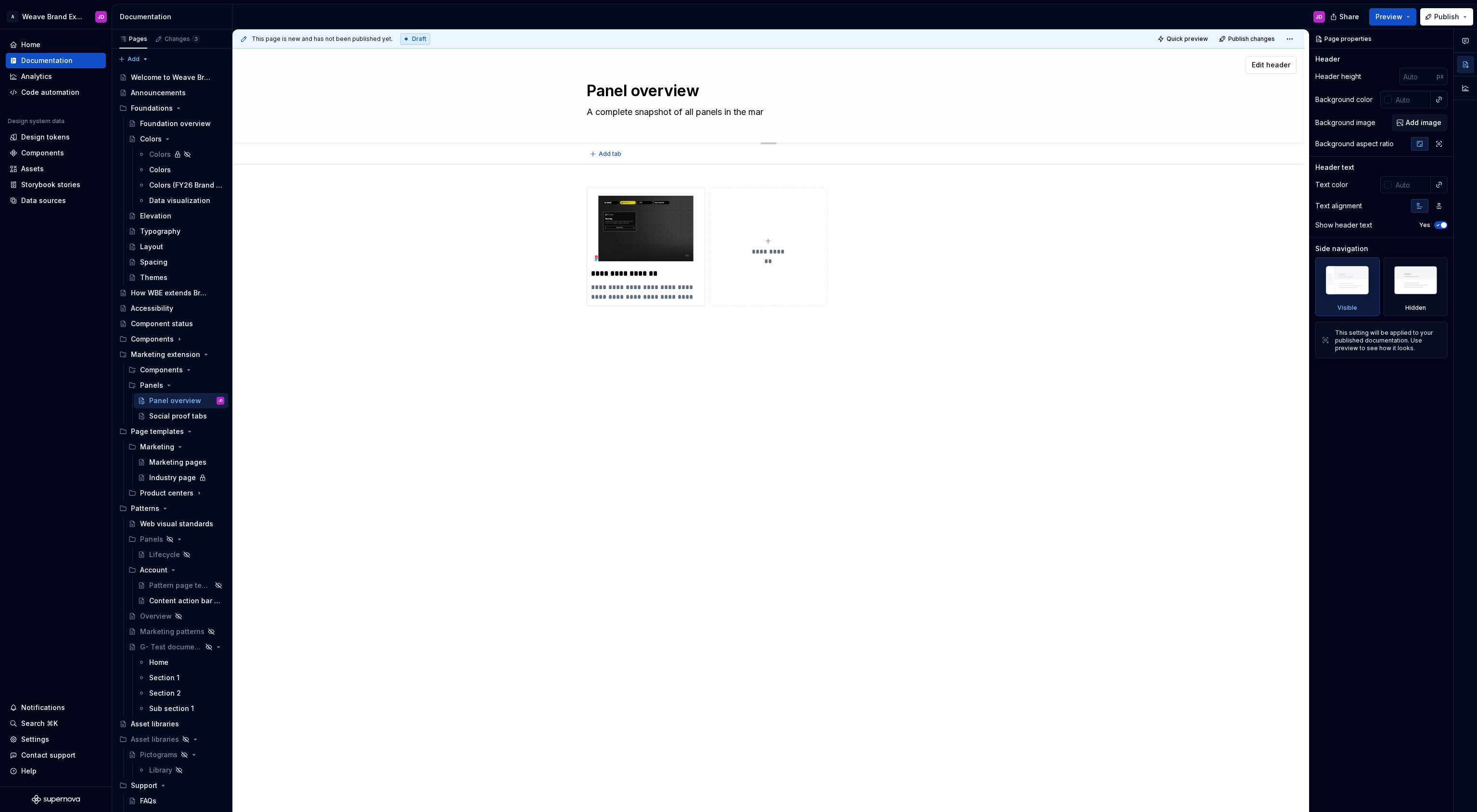
type textarea "A complete snapshot of all panels in the mare"
type textarea "*"
type textarea "A complete snapshot of all panels in the mar"
type textarea "*"
type textarea "A complete snapshot of all panels in the mark"
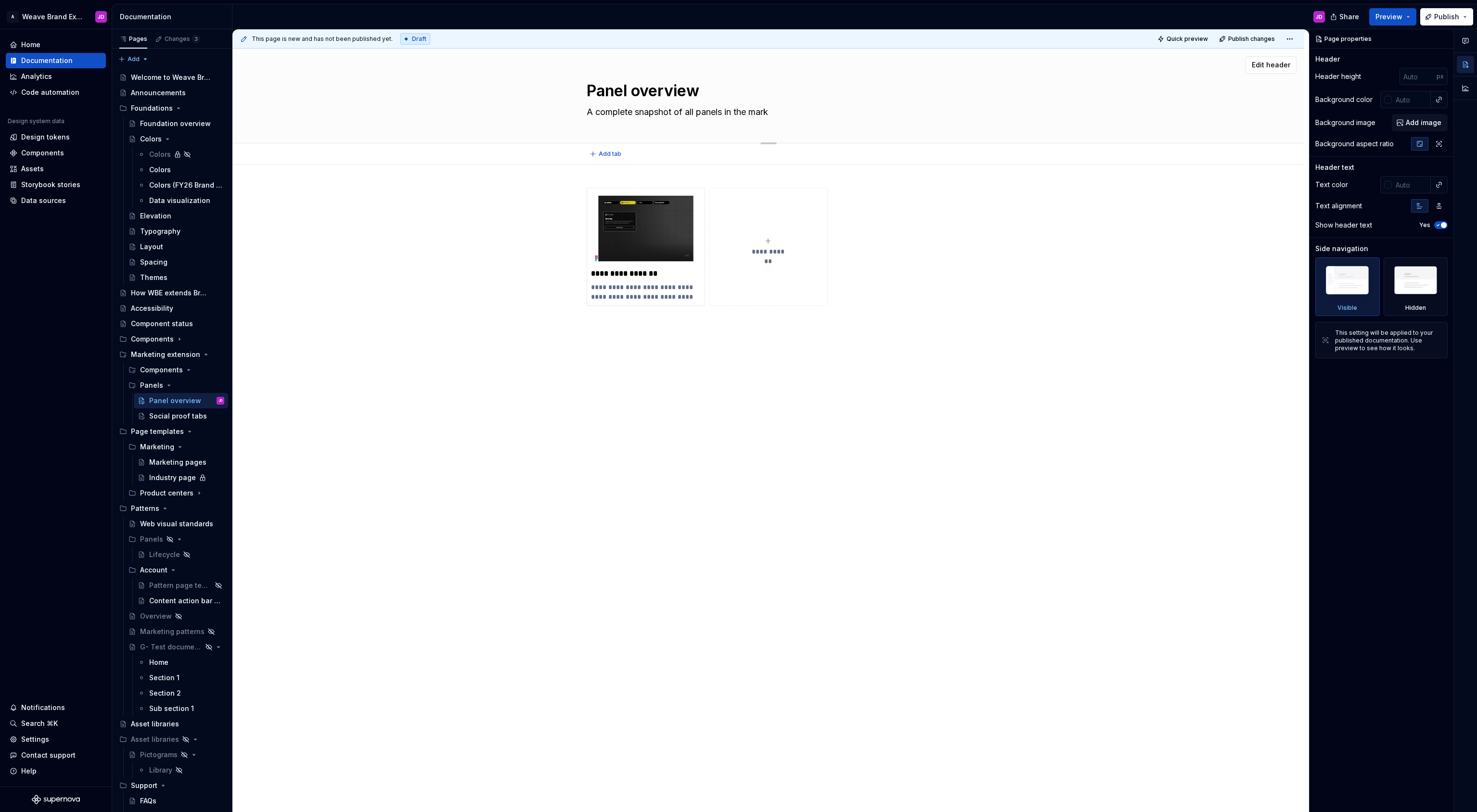
type textarea "*"
type textarea "A complete snapshot of all panels in the marke"
type textarea "*"
type textarea "A complete snapshot of all panels in the market"
type textarea "*"
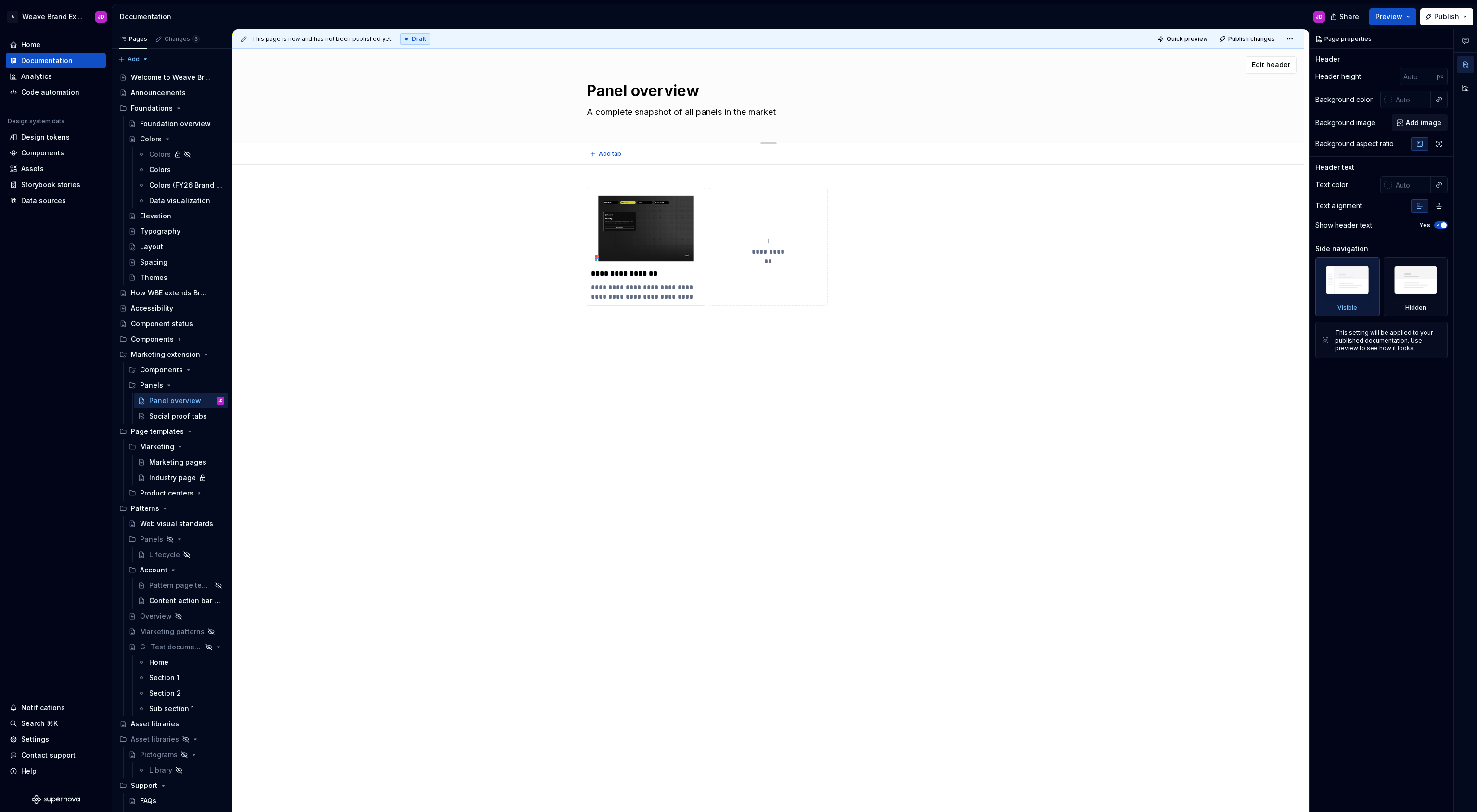
type textarea "A complete snapshot of all panels in the marketi"
type textarea "*"
type textarea "A complete snapshot of all panels in the marketin"
type textarea "*"
type textarea "A complete snapshot of all panels in the marketin"
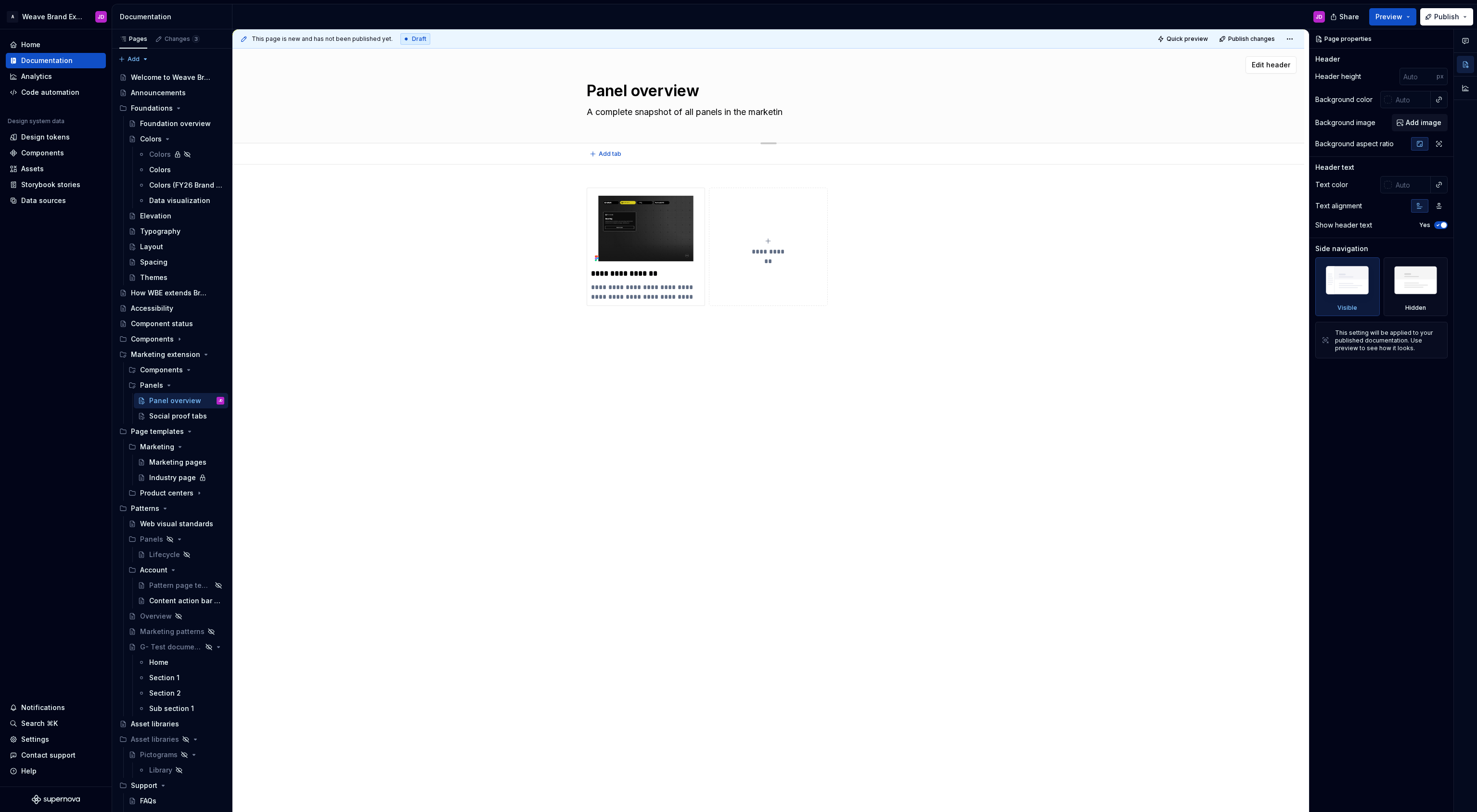
type textarea "*"
type textarea "A complete snapshot of all panels in the marketin g"
type textarea "*"
type textarea "A complete snapshot of all panels in the marketin g"
type textarea "*"
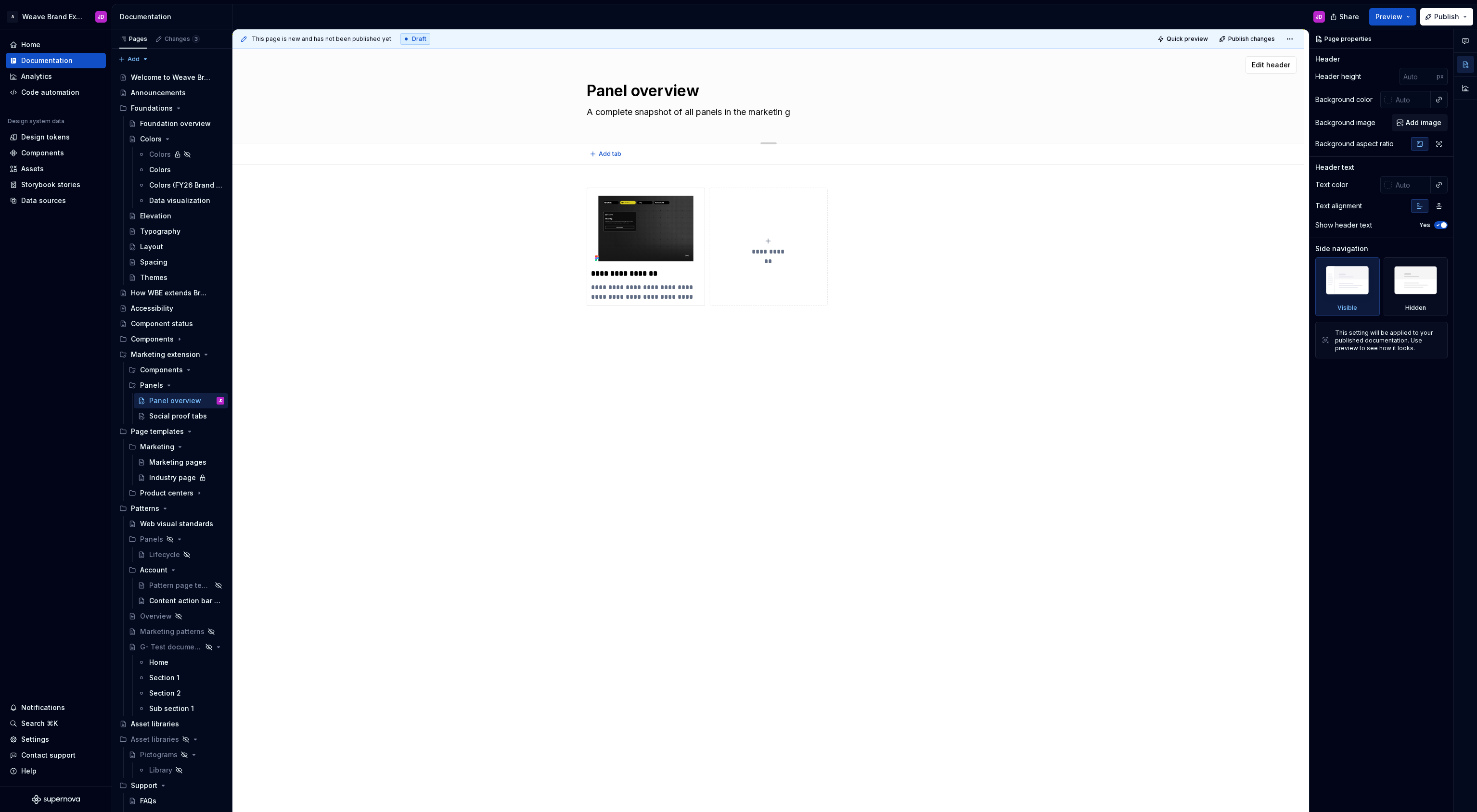
type textarea "A complete snapshot of all panels in the marketin g e"
type textarea "*"
type textarea "A complete snapshot of all panels in the marketin g"
type textarea "*"
type textarea "A complete snapshot of all panels in the marketin g"
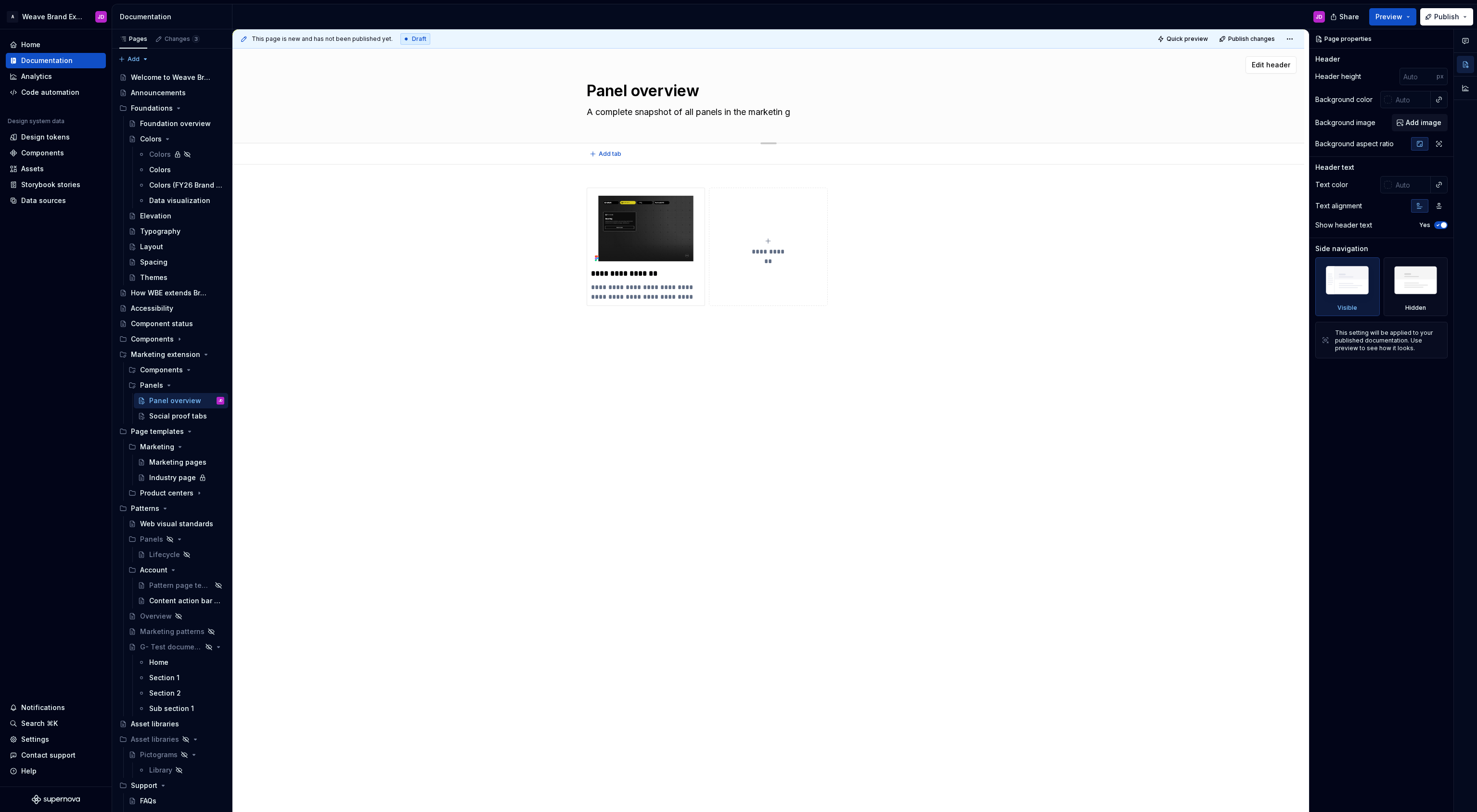
type textarea "*"
type textarea "A complete snapshot of all panels in the marketin"
type textarea "*"
type textarea "A complete snapshot of all panels in the marketin"
type textarea "*"
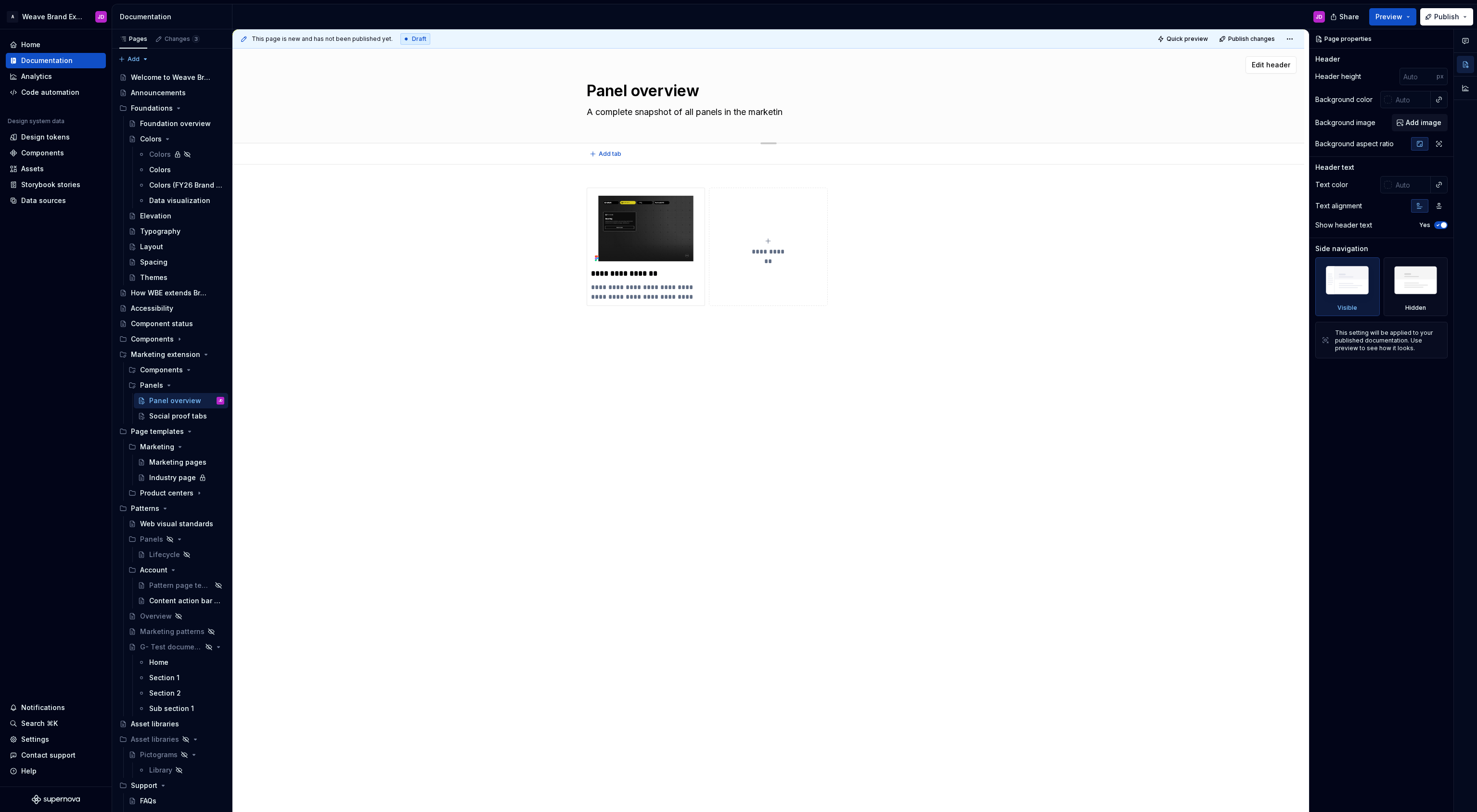
type textarea "A complete snapshot of all panels in the marketing"
type textarea "*"
type textarea "A complete snapshot of all panels in the marketing"
type textarea "*"
type textarea "A complete snapshot of all panels in the marketing e"
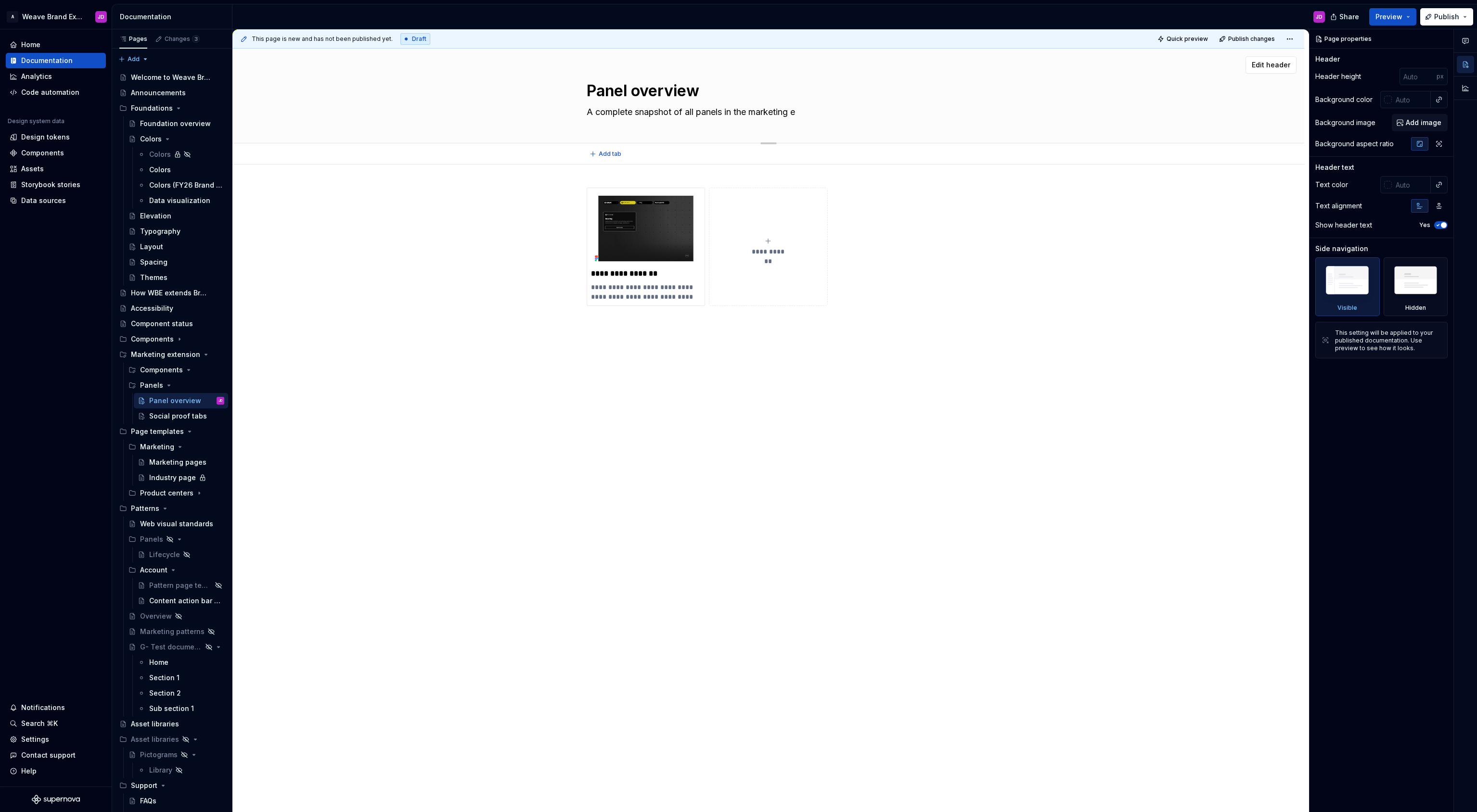
type textarea "*"
type textarea "A complete snapshot of all panels in the marketing ex"
type textarea "*"
type textarea "A complete snapshot of all panels in the marketing ext"
type textarea "*"
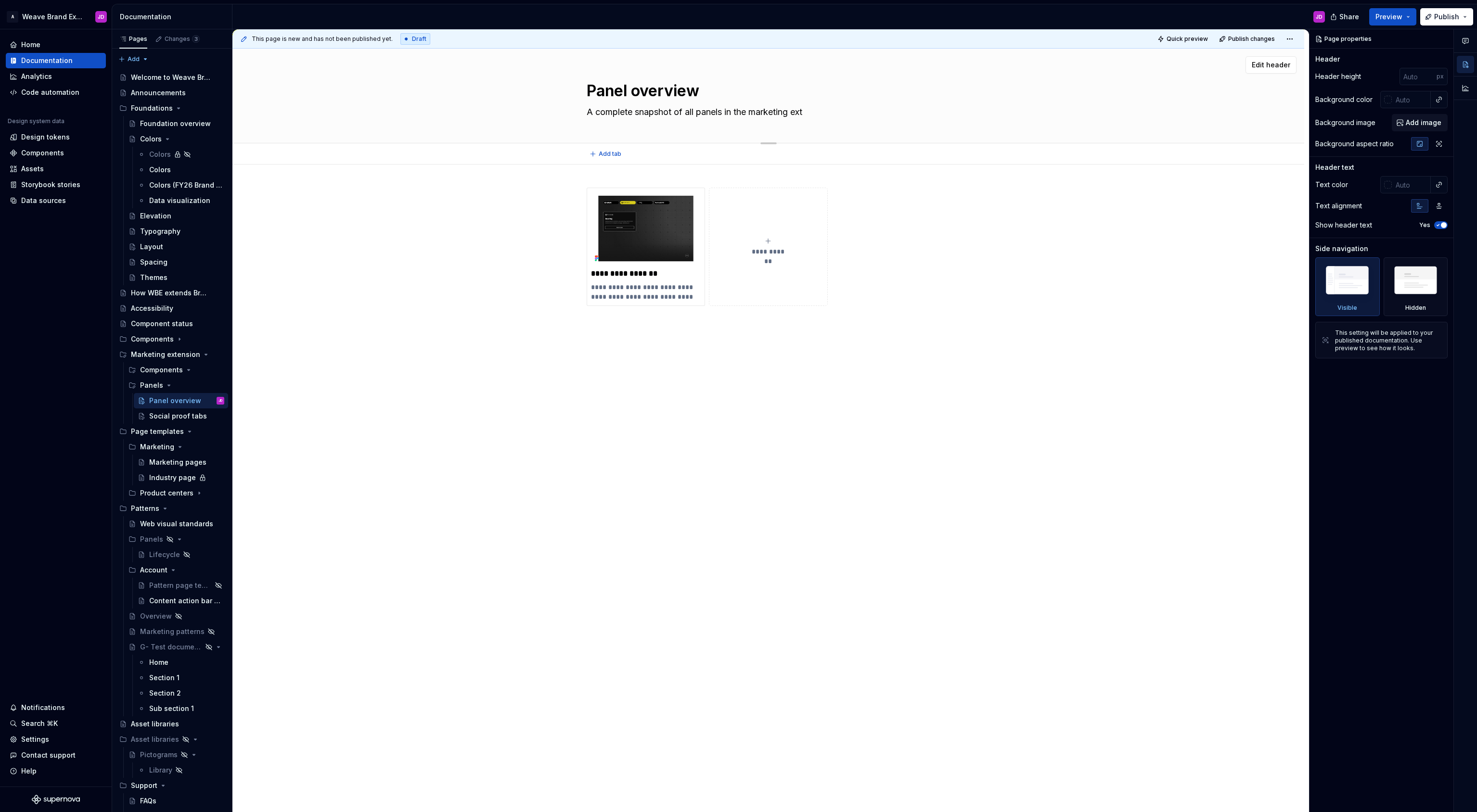
type textarea "A complete snapshot of all panels in the marketing exte"
type textarea "*"
type textarea "A complete snapshot of all panels in the marketing exten"
type textarea "*"
type textarea "A complete snapshot of all panels in the marketing extens"
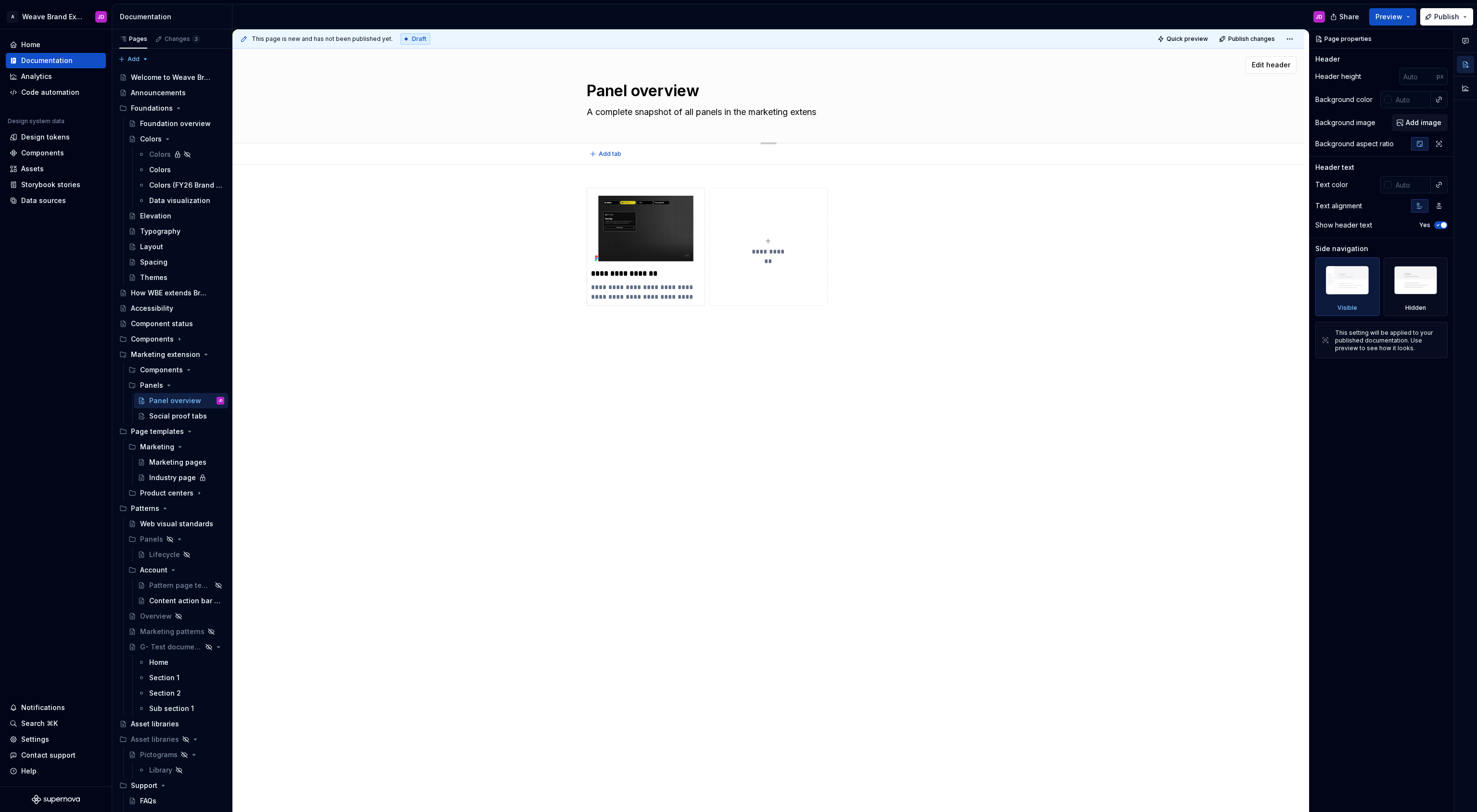
type textarea "*"
type textarea "A complete snapshot of all panels in the marketing extensi"
type textarea "*"
type textarea "A complete snapshot of all panels in the marketing extensio"
type textarea "*"
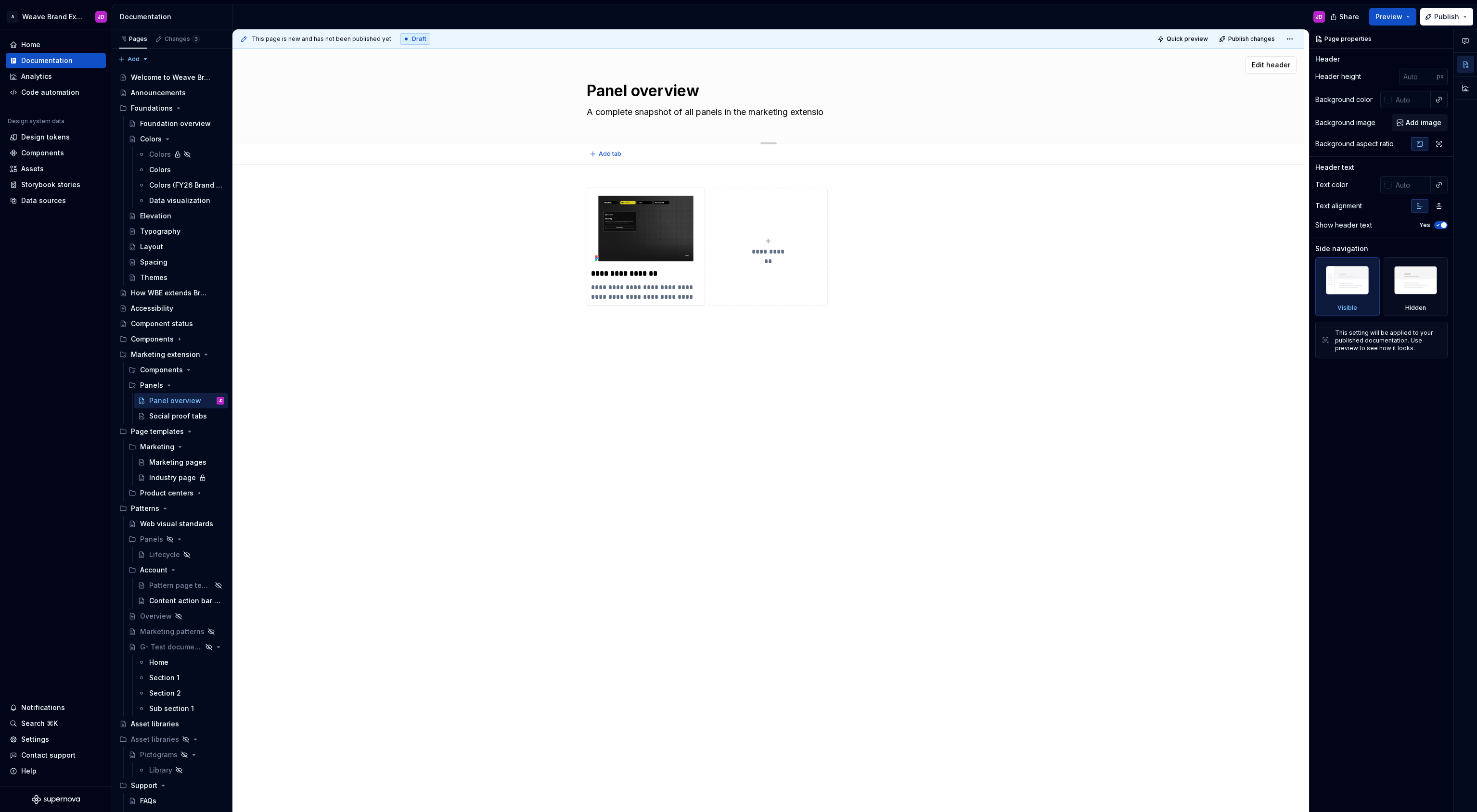
type textarea "A complete snapshot of all panels in the marketing extension"
type textarea "*"
type textarea "A complete snapshot of all panels in the marketing extension."
type textarea "*"
type textarea "A complete snapshot of all panels in the marketing extension."
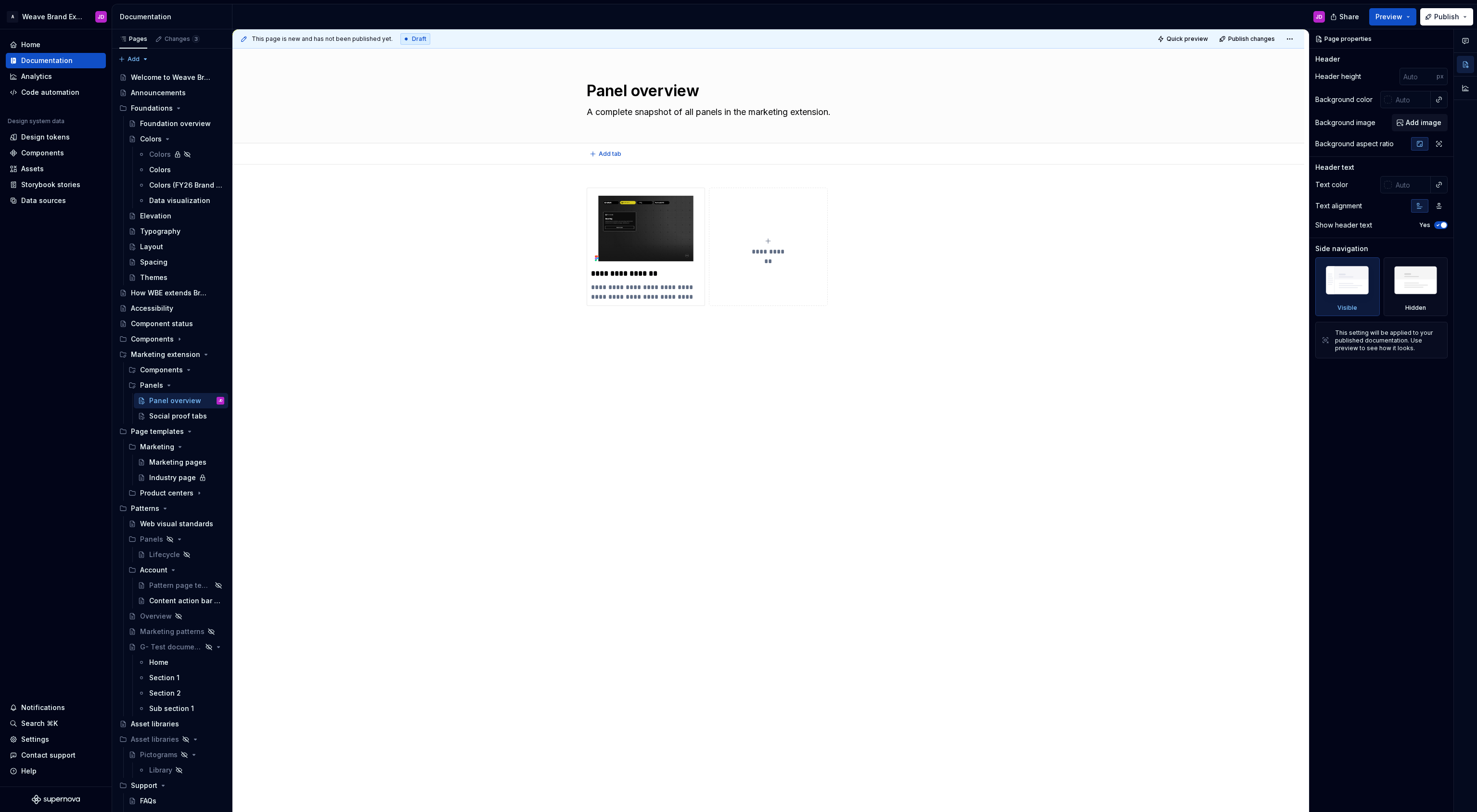
type textarea "*"
type textarea "A complete snapshot of all panels in the marketing extension."
drag, startPoint x: 1026, startPoint y: 348, endPoint x: 1007, endPoint y: 312, distance: 40.7
click at [1026, 348] on div "**********" at bounding box center [768, 374] width 1072 height 420
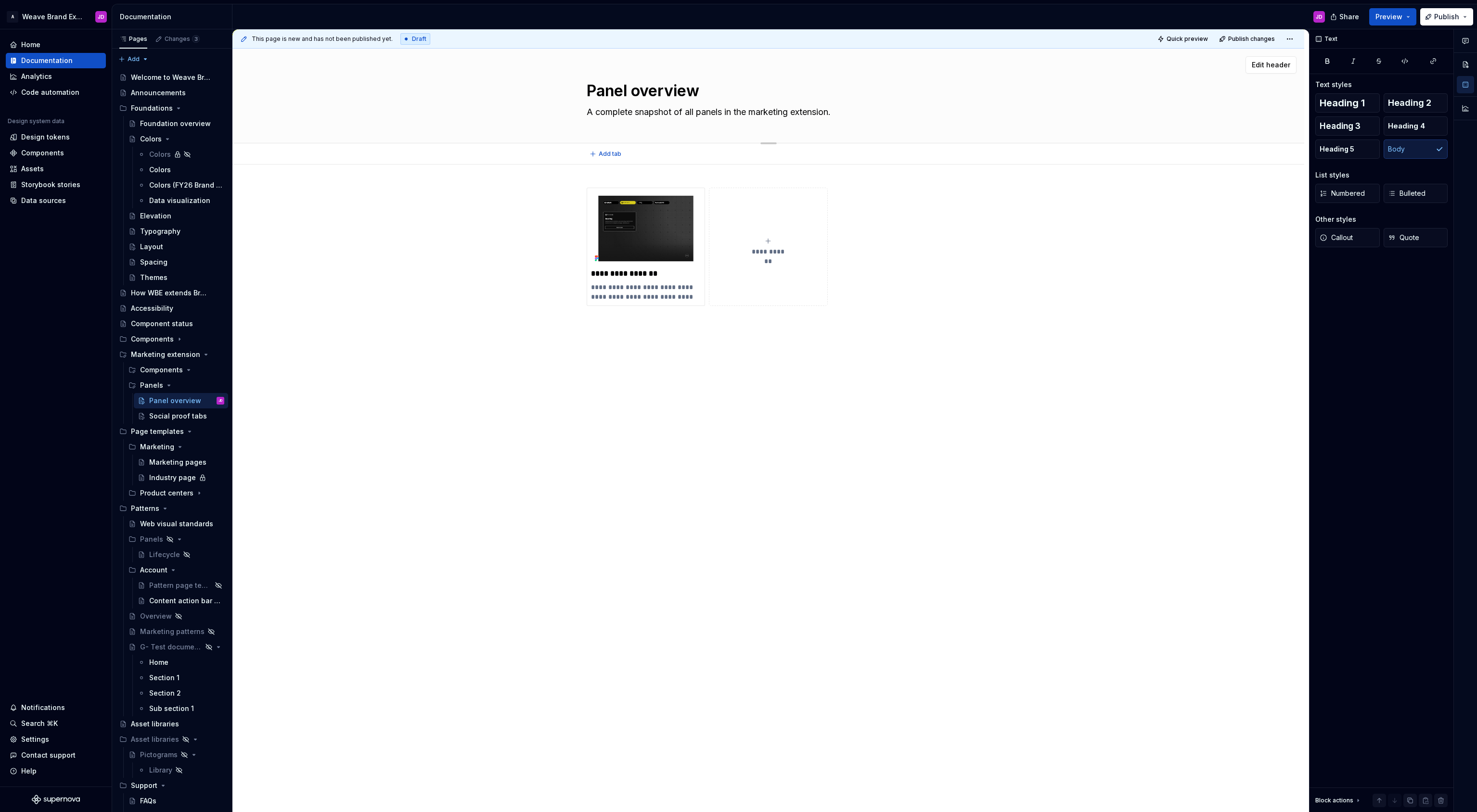
click at [658, 113] on textarea "A complete snapshot of all panels in the marketing extension." at bounding box center [766, 112] width 364 height 16
click at [665, 114] on textarea "A complete snapshot of all panels in the marketing extension." at bounding box center [766, 112] width 364 height 16
click at [692, 111] on textarea "A complete snapshot of all panels in the marketing extension." at bounding box center [766, 112] width 364 height 16
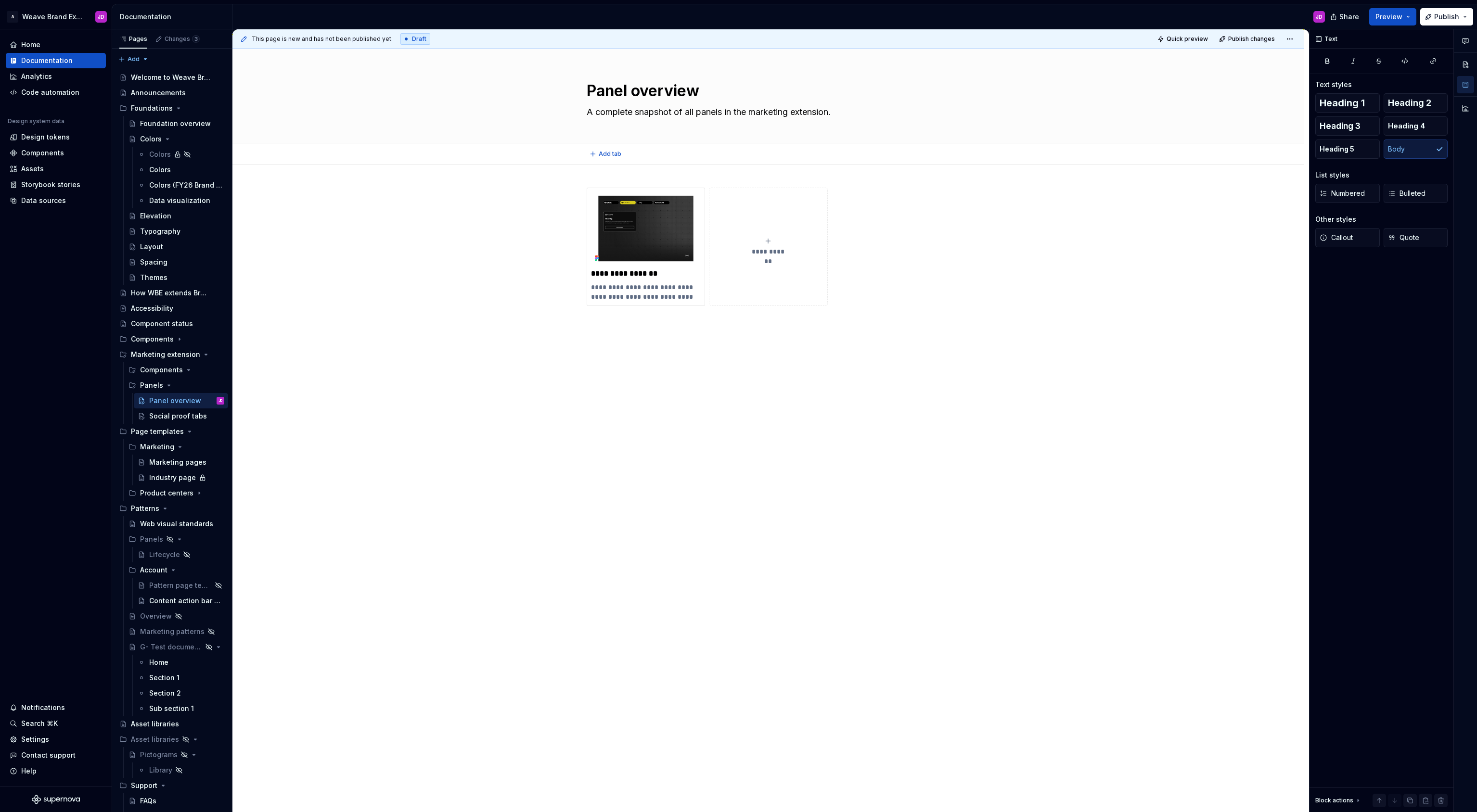
type textarea "*"
type textarea "A complete snapshot of ll panels in the marketing extension."
type textarea "*"
type textarea "A complete snapshot ofll panels in the marketing extension."
type textarea "*"
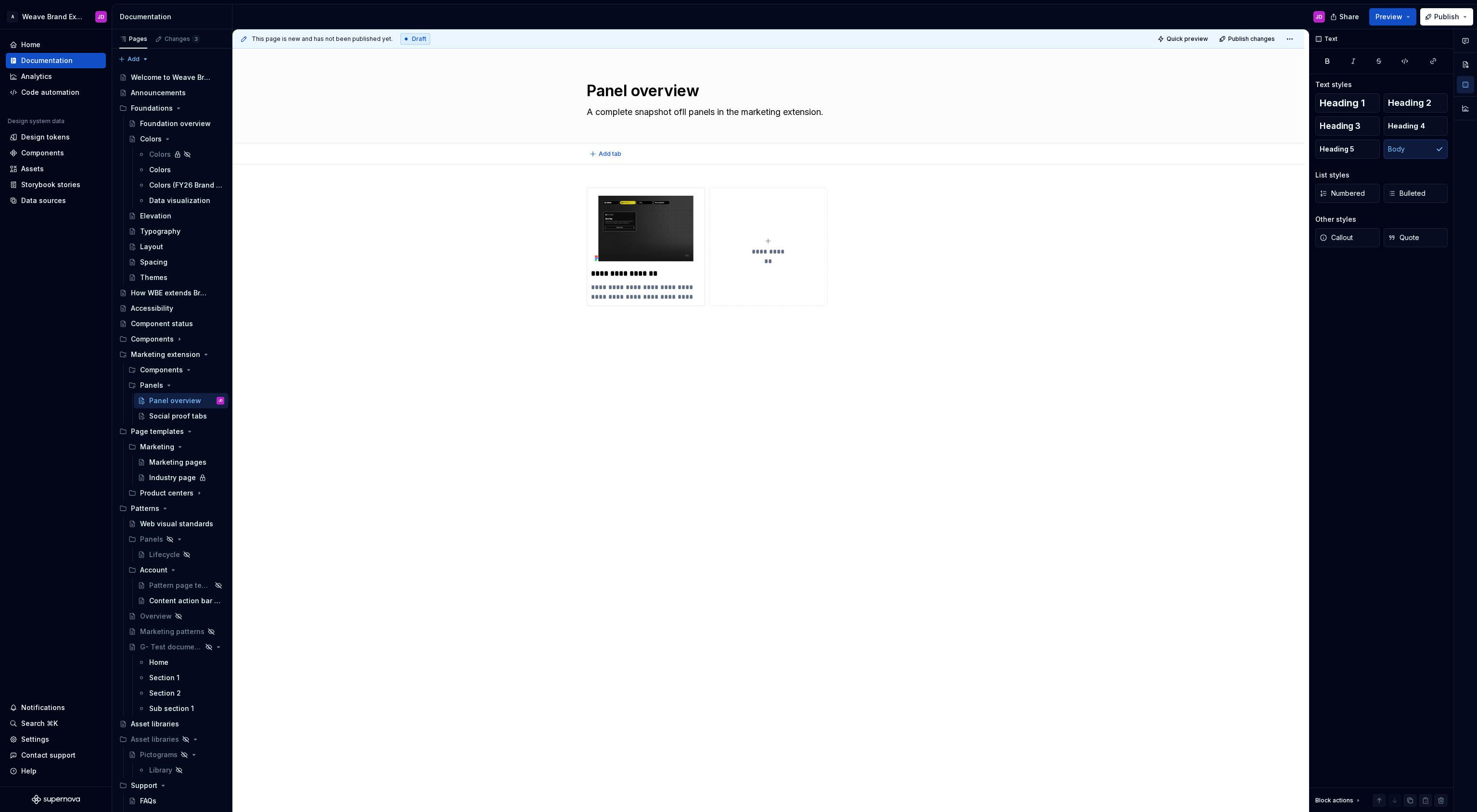
type textarea "A complete snapshot oll panels in the marketing extension."
type textarea "*"
click at [369, 299] on div "**********" at bounding box center [768, 374] width 1072 height 420
click at [441, 263] on div "**********" at bounding box center [768, 374] width 1072 height 420
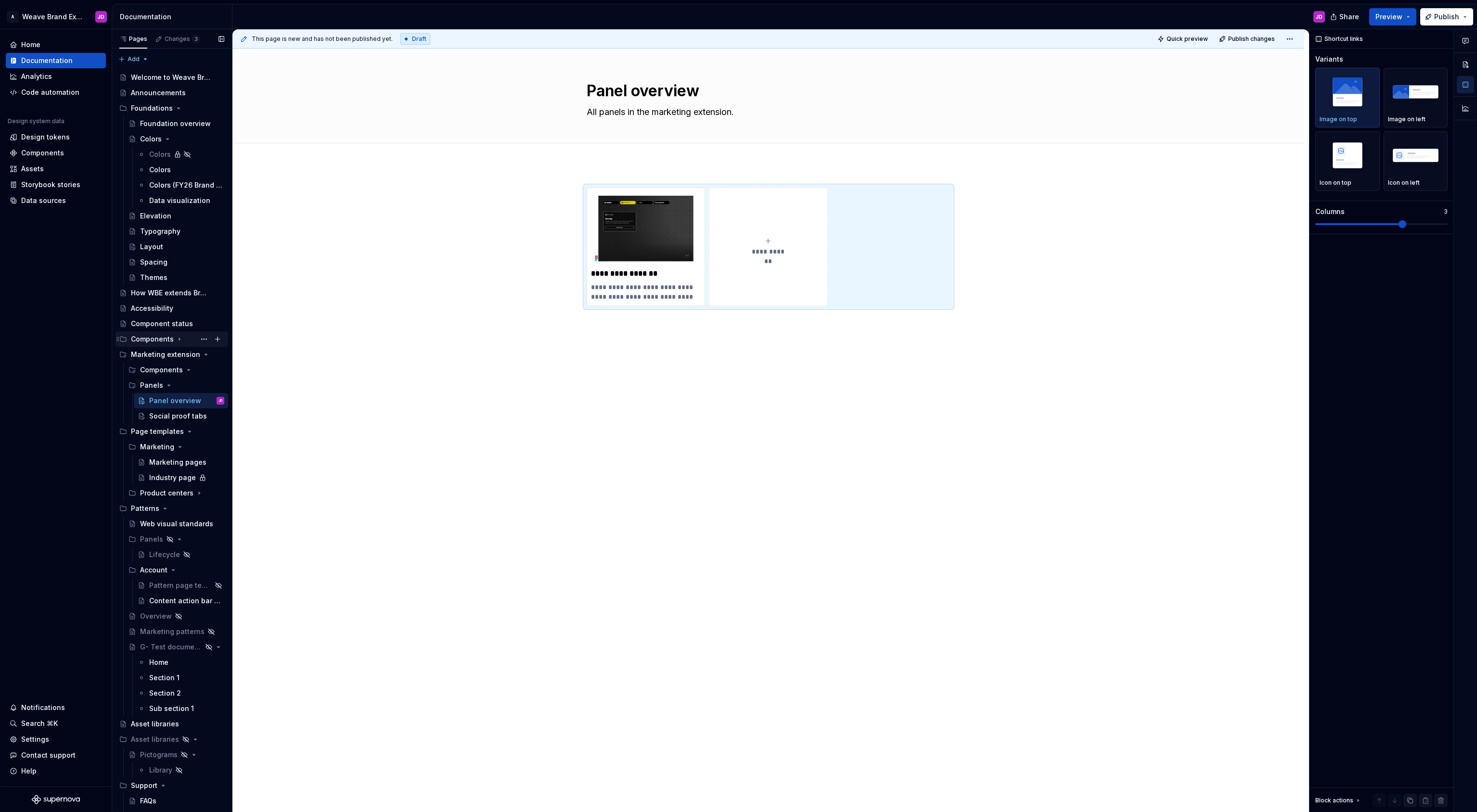
click at [178, 338] on icon "Page tree" at bounding box center [179, 339] width 8 height 8
click at [180, 353] on div "Component overview" at bounding box center [167, 354] width 56 height 10
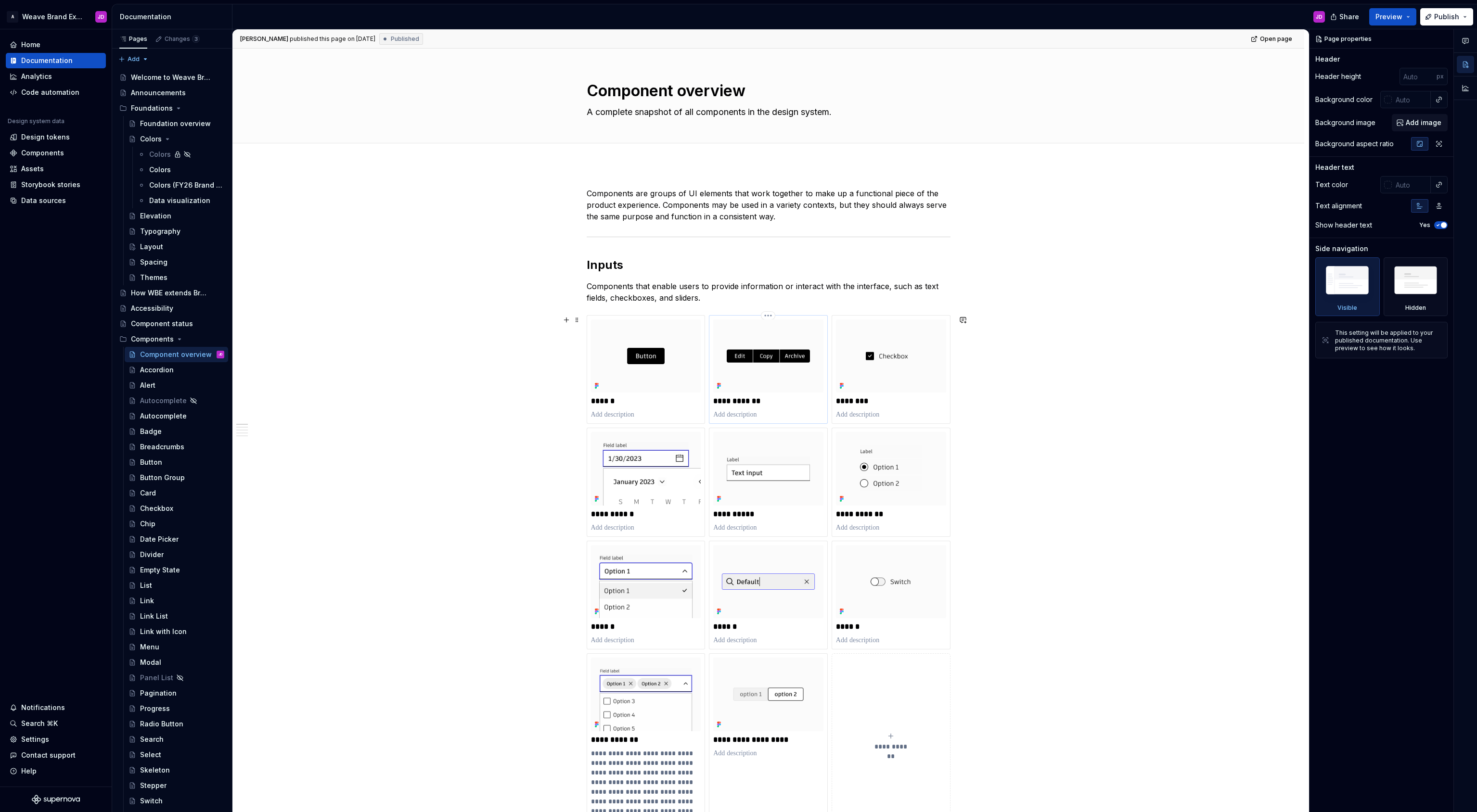
click at [808, 331] on img at bounding box center [768, 356] width 110 height 73
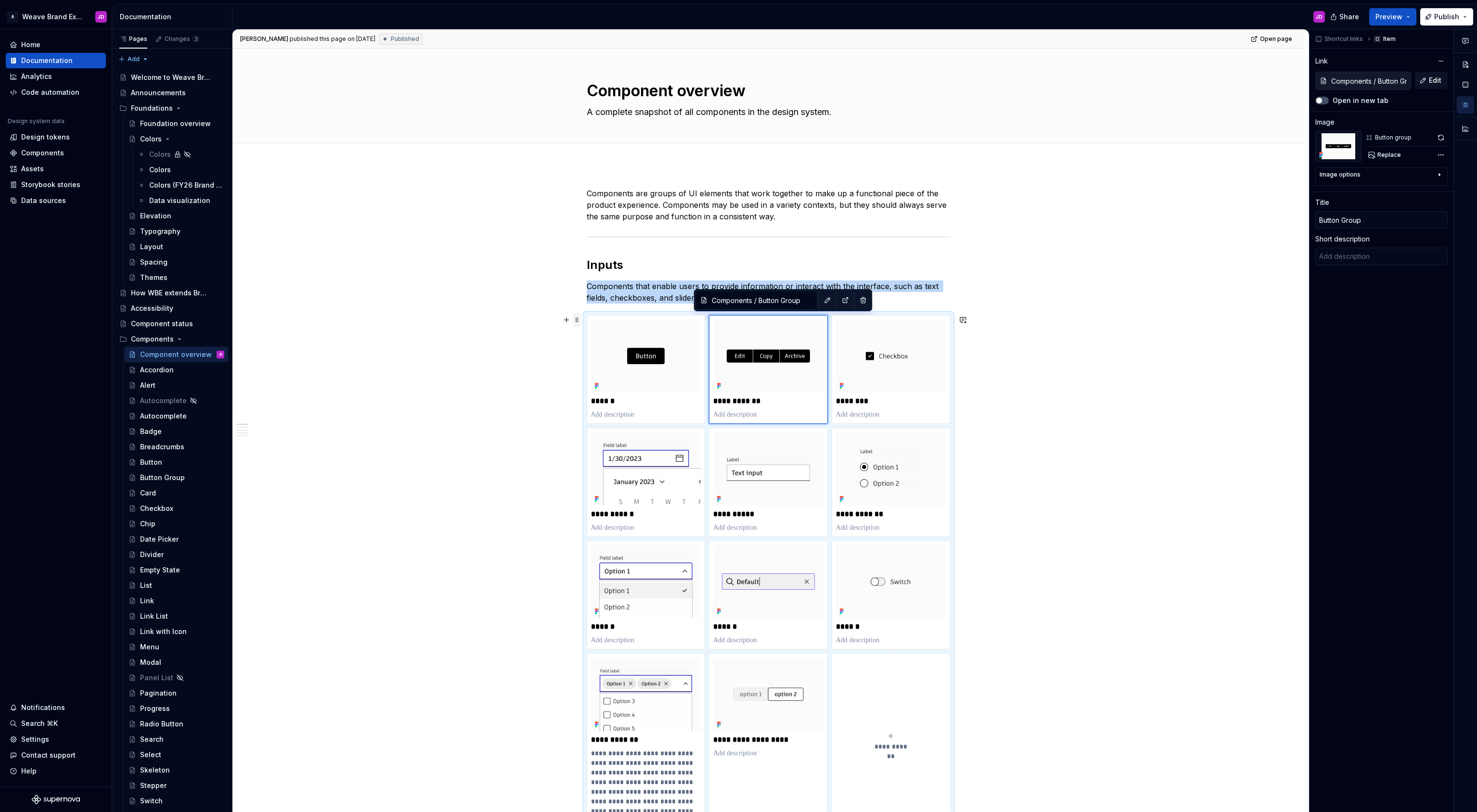
click at [580, 320] on span at bounding box center [577, 320] width 8 height 14
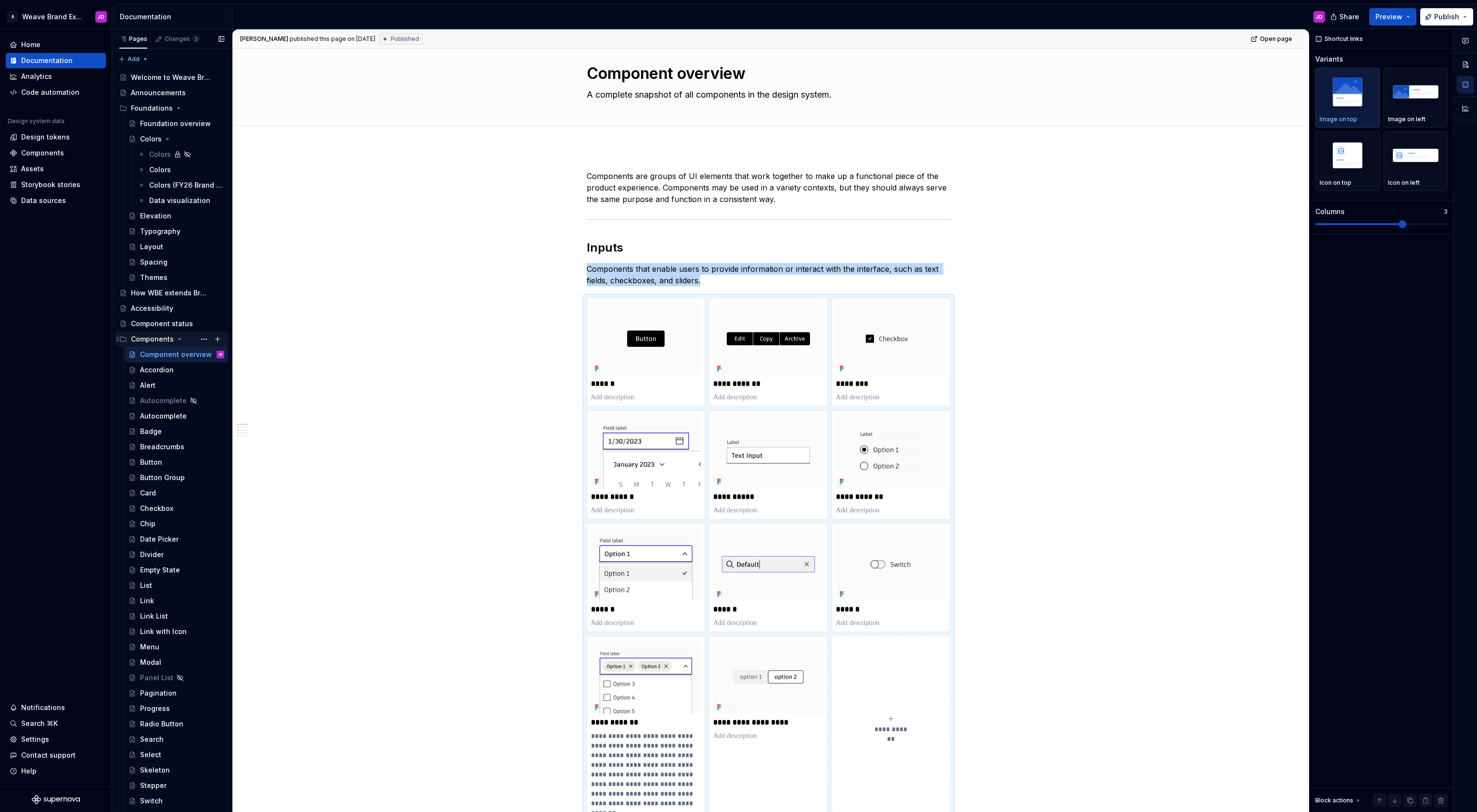
click at [176, 338] on icon "Page tree" at bounding box center [179, 339] width 8 height 8
click at [154, 384] on div "Panels" at bounding box center [151, 385] width 23 height 10
click at [167, 386] on icon "Page tree" at bounding box center [169, 385] width 8 height 8
click at [172, 399] on div "Panel overview" at bounding box center [172, 401] width 46 height 10
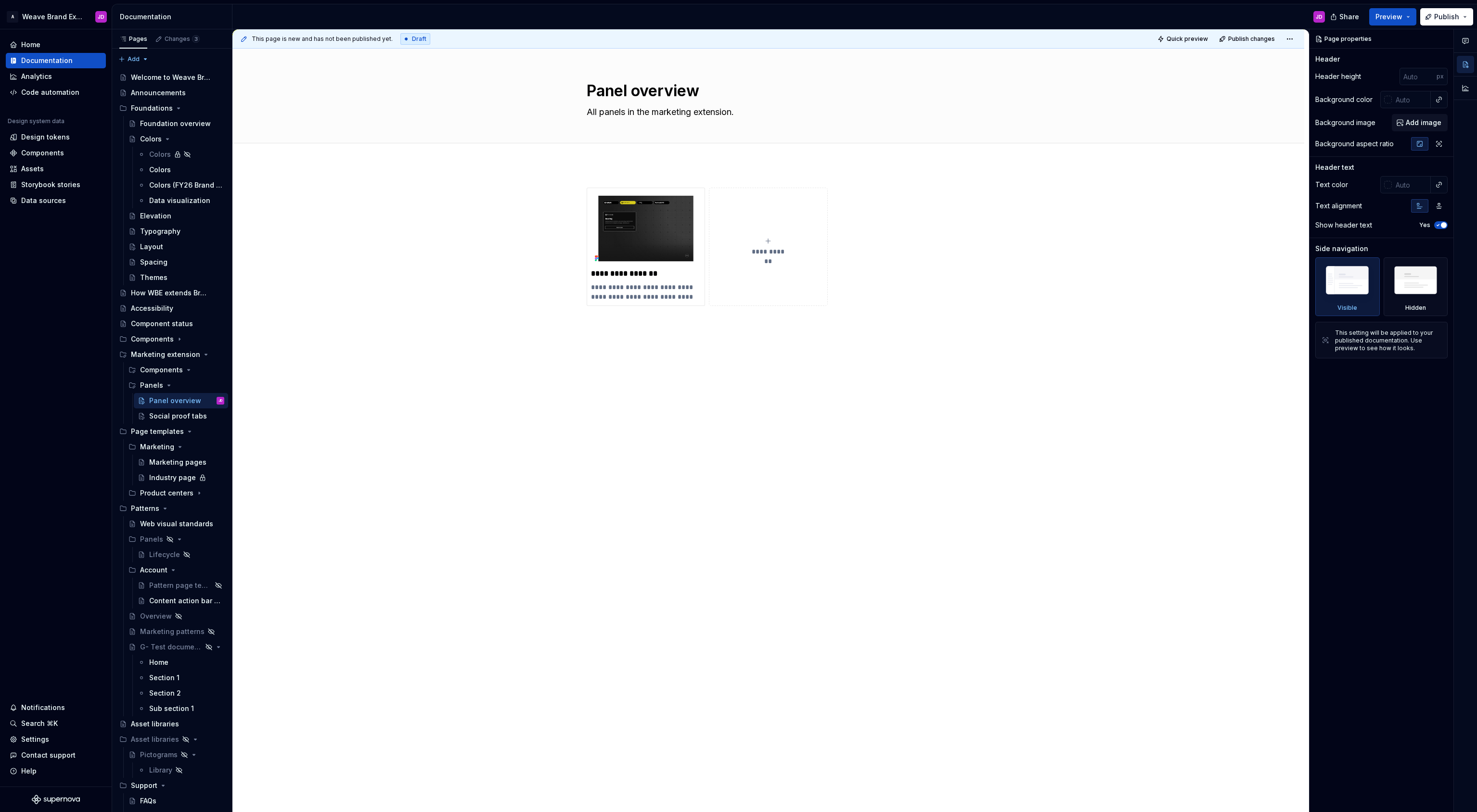
click at [640, 179] on div "**********" at bounding box center [768, 363] width 1072 height 397
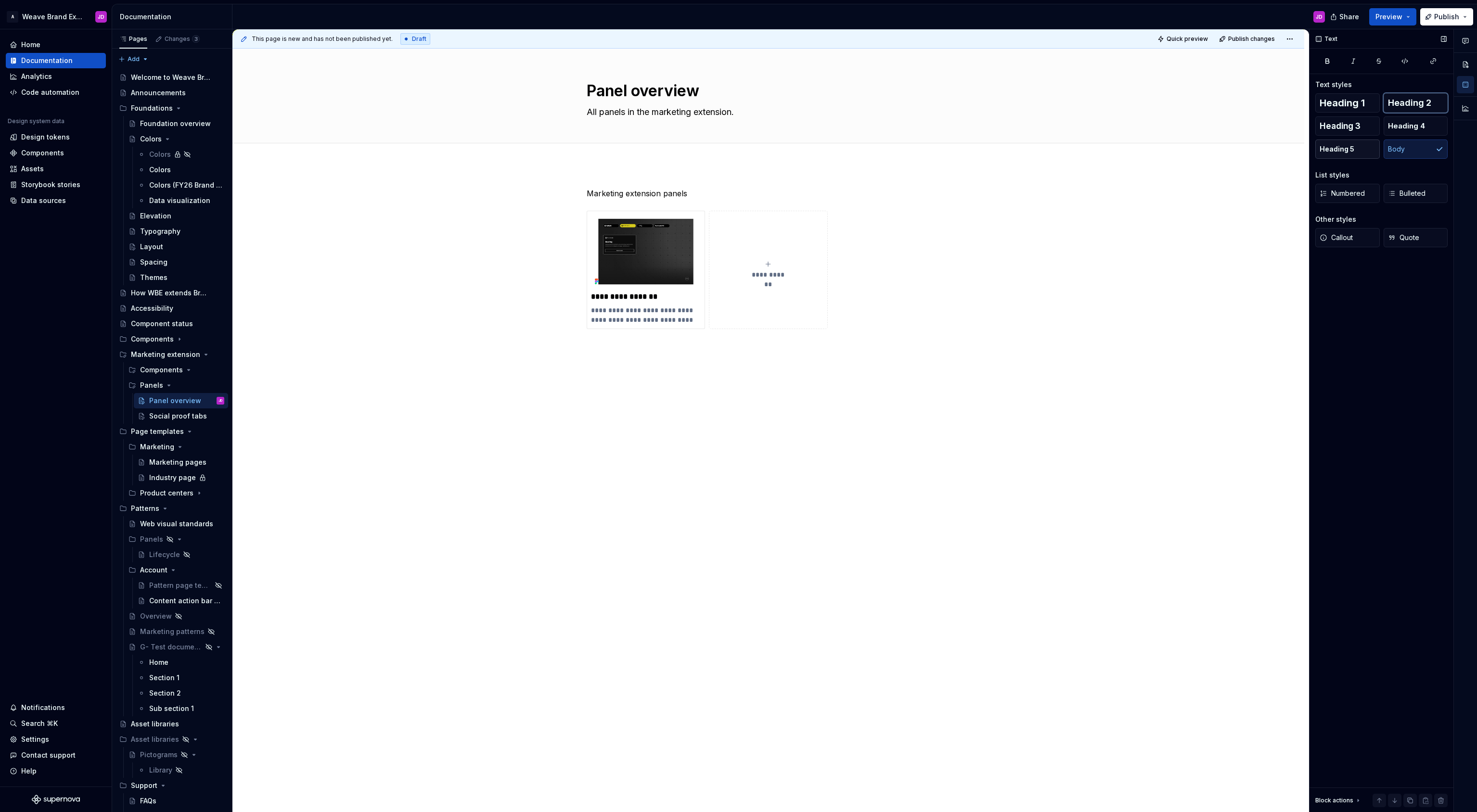
drag, startPoint x: 1418, startPoint y: 107, endPoint x: 1372, endPoint y: 141, distance: 57.2
click at [1418, 108] on span "Heading 2" at bounding box center [1409, 103] width 43 height 10
click at [530, 285] on div "**********" at bounding box center [768, 374] width 1072 height 420
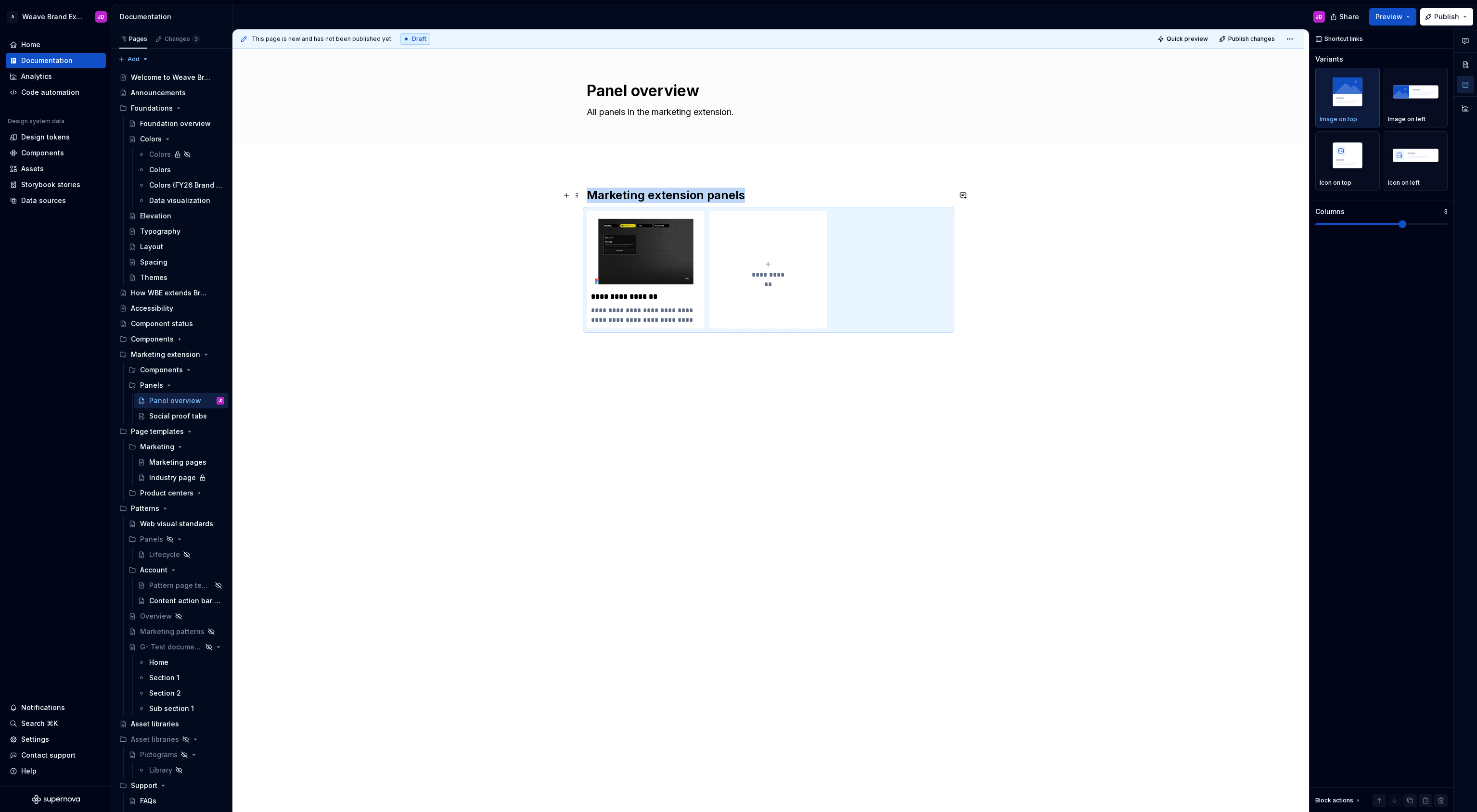
click at [765, 190] on h2 "Marketing extension panels" at bounding box center [768, 195] width 364 height 16
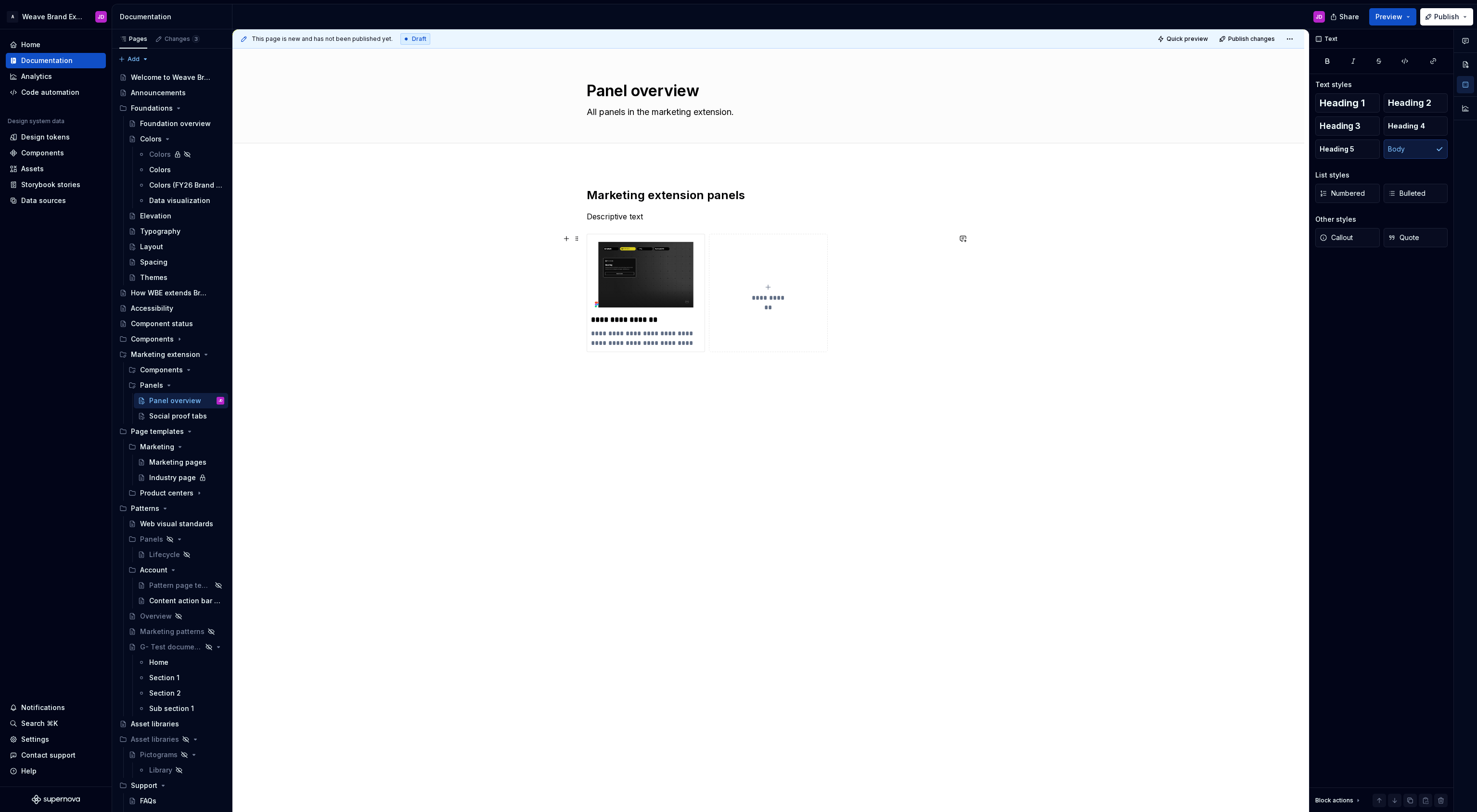
click at [457, 291] on div "**********" at bounding box center [770, 421] width 1077 height 783
click at [631, 279] on img at bounding box center [646, 274] width 110 height 73
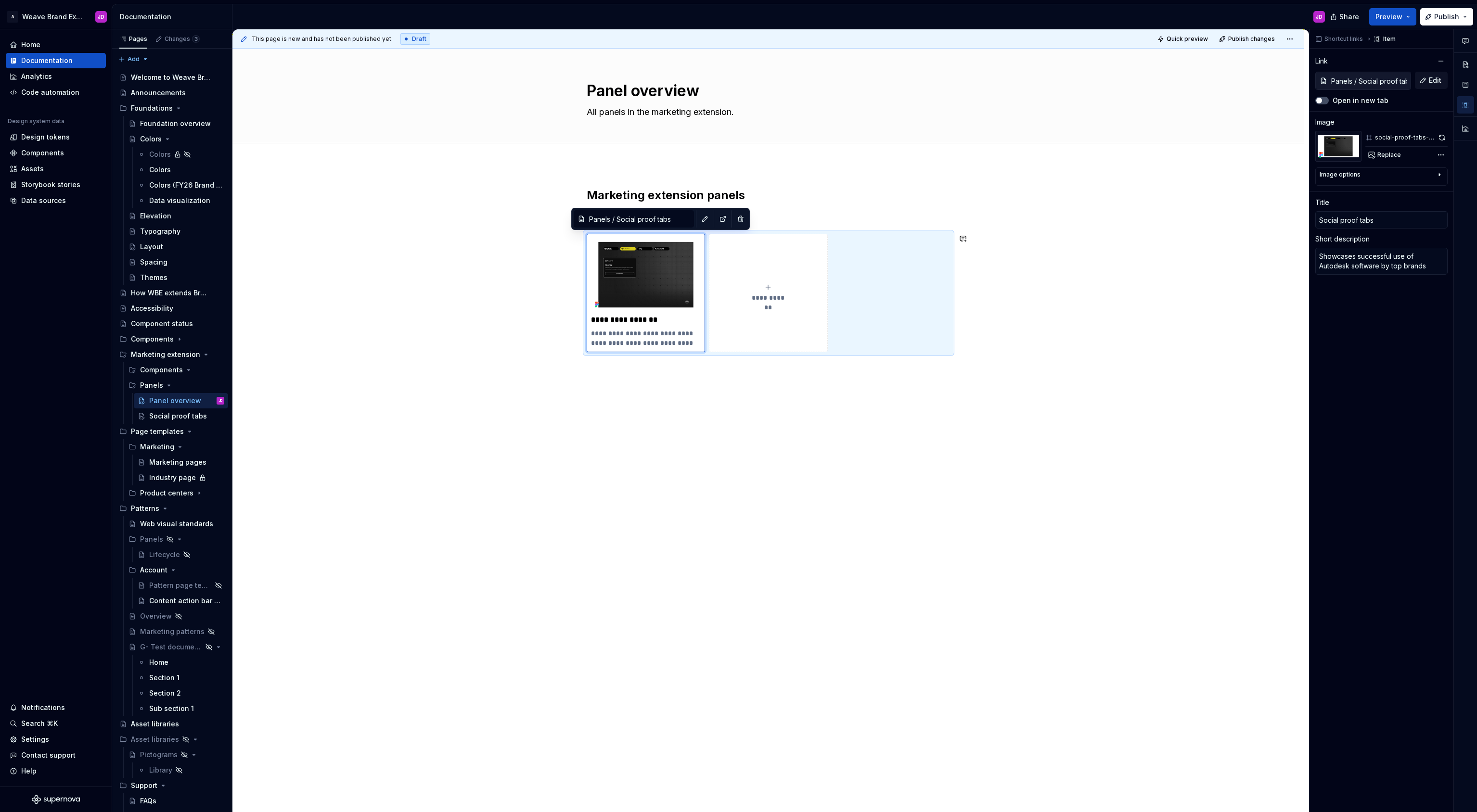
click at [494, 359] on div "**********" at bounding box center [768, 385] width 1072 height 443
click at [1195, 35] on span "Quick preview" at bounding box center [1187, 39] width 41 height 8
click at [1420, 789] on span "Open page" at bounding box center [1426, 789] width 32 height 8
click at [789, 204] on div "**********" at bounding box center [768, 269] width 364 height 164
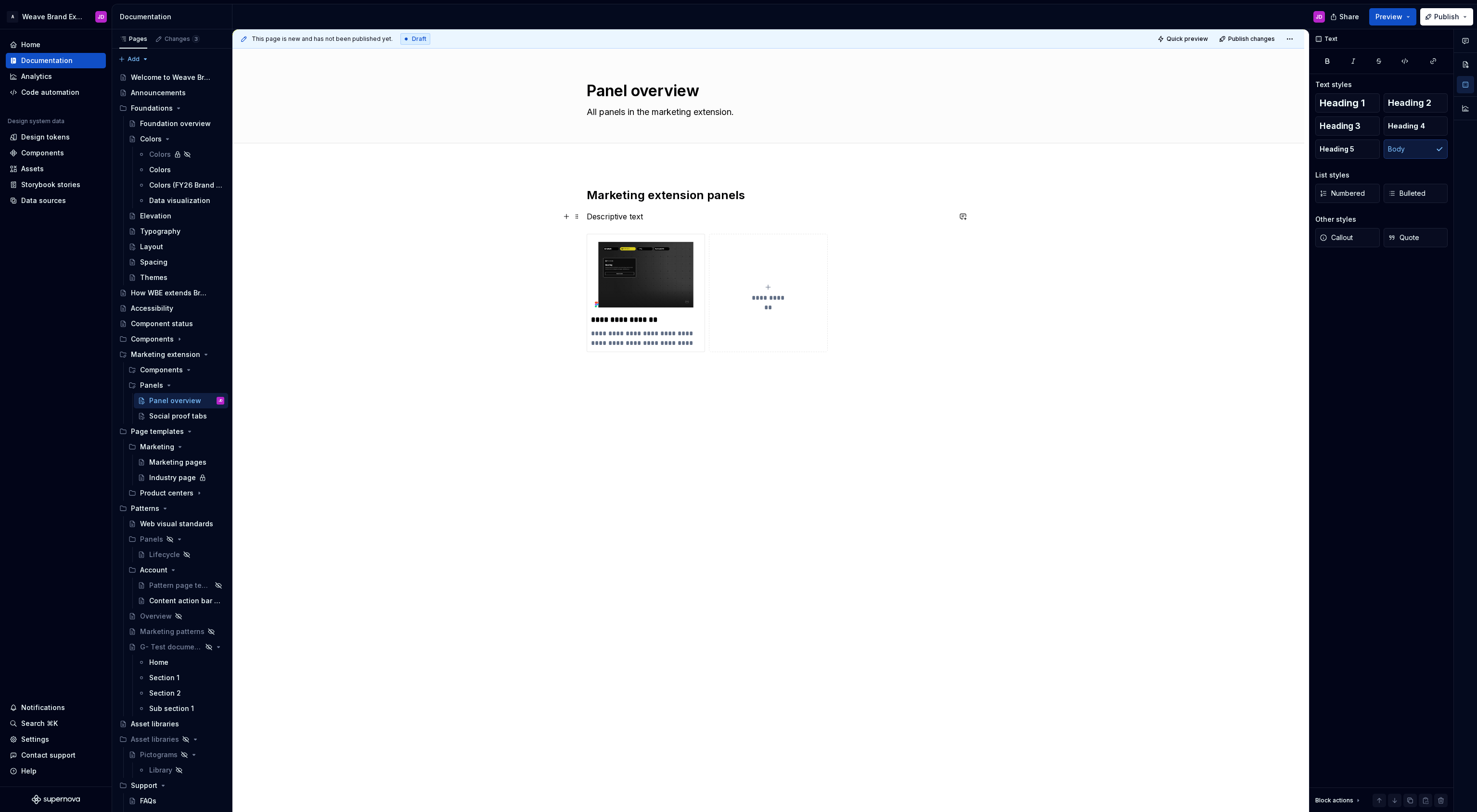
click at [649, 219] on p "Descriptive text" at bounding box center [768, 216] width 364 height 11
click at [577, 216] on span at bounding box center [577, 216] width 8 height 14
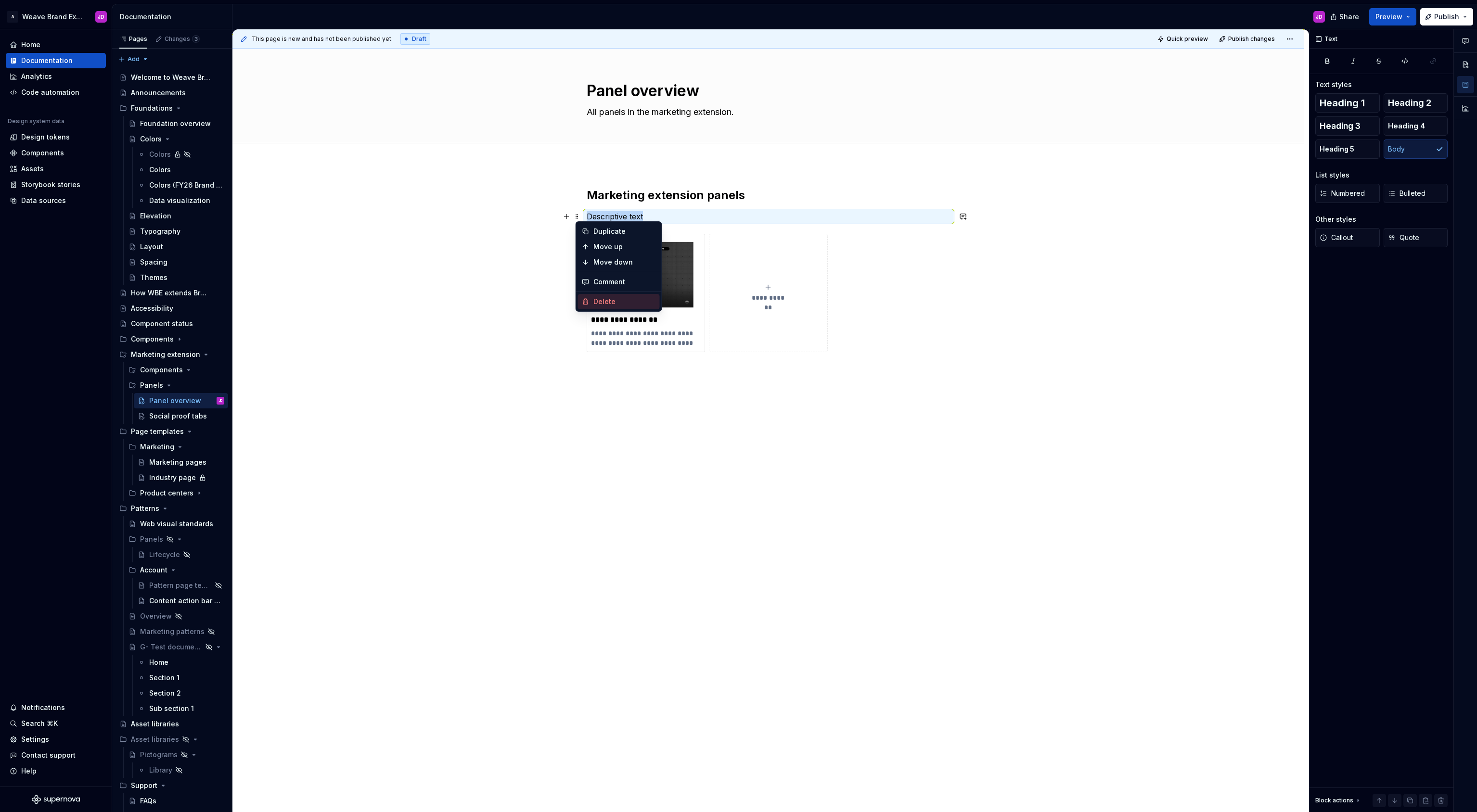
click at [613, 300] on div "Delete" at bounding box center [625, 302] width 63 height 10
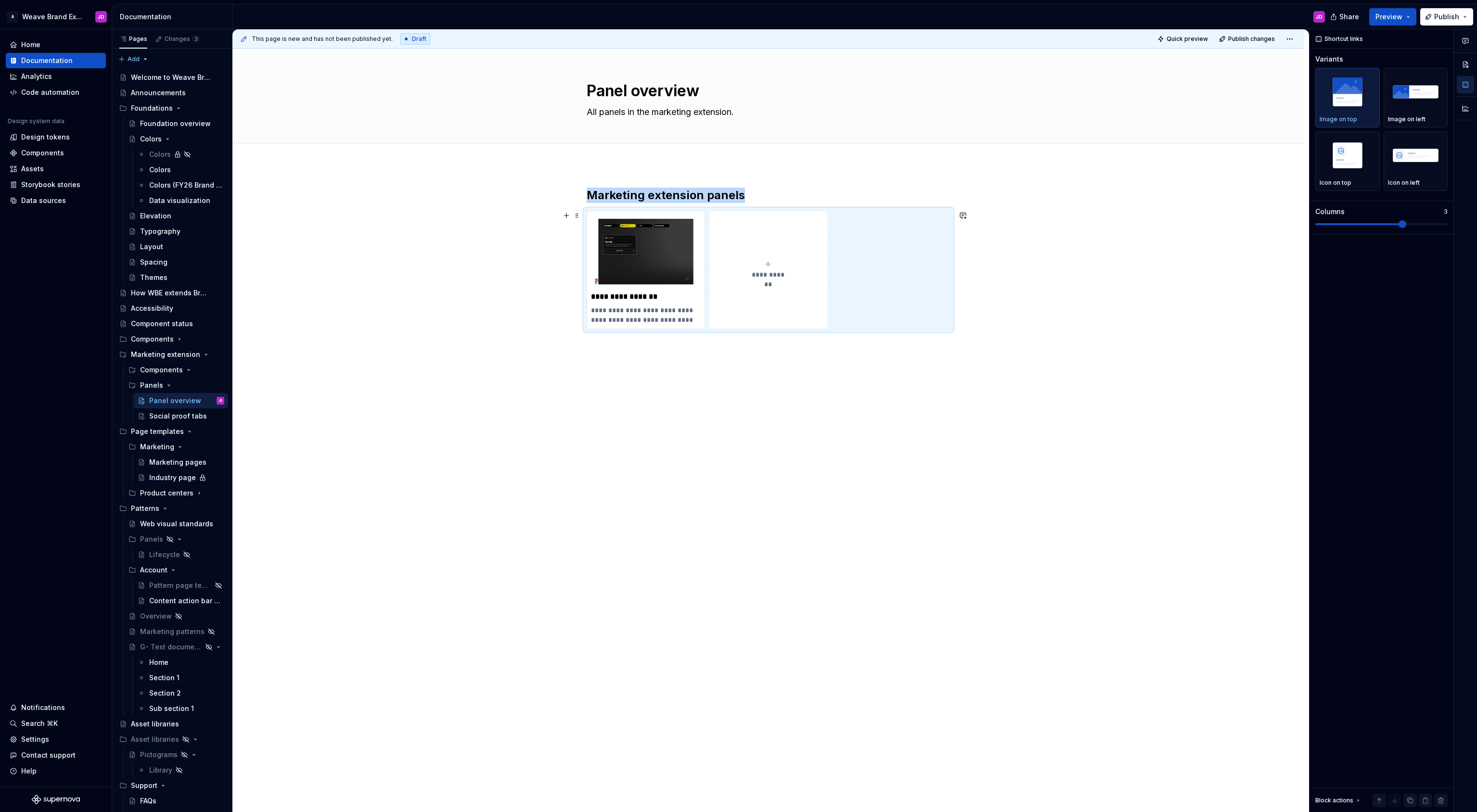
drag, startPoint x: 409, startPoint y: 248, endPoint x: 423, endPoint y: 231, distance: 22.0
click at [411, 247] on div "**********" at bounding box center [770, 421] width 1077 height 783
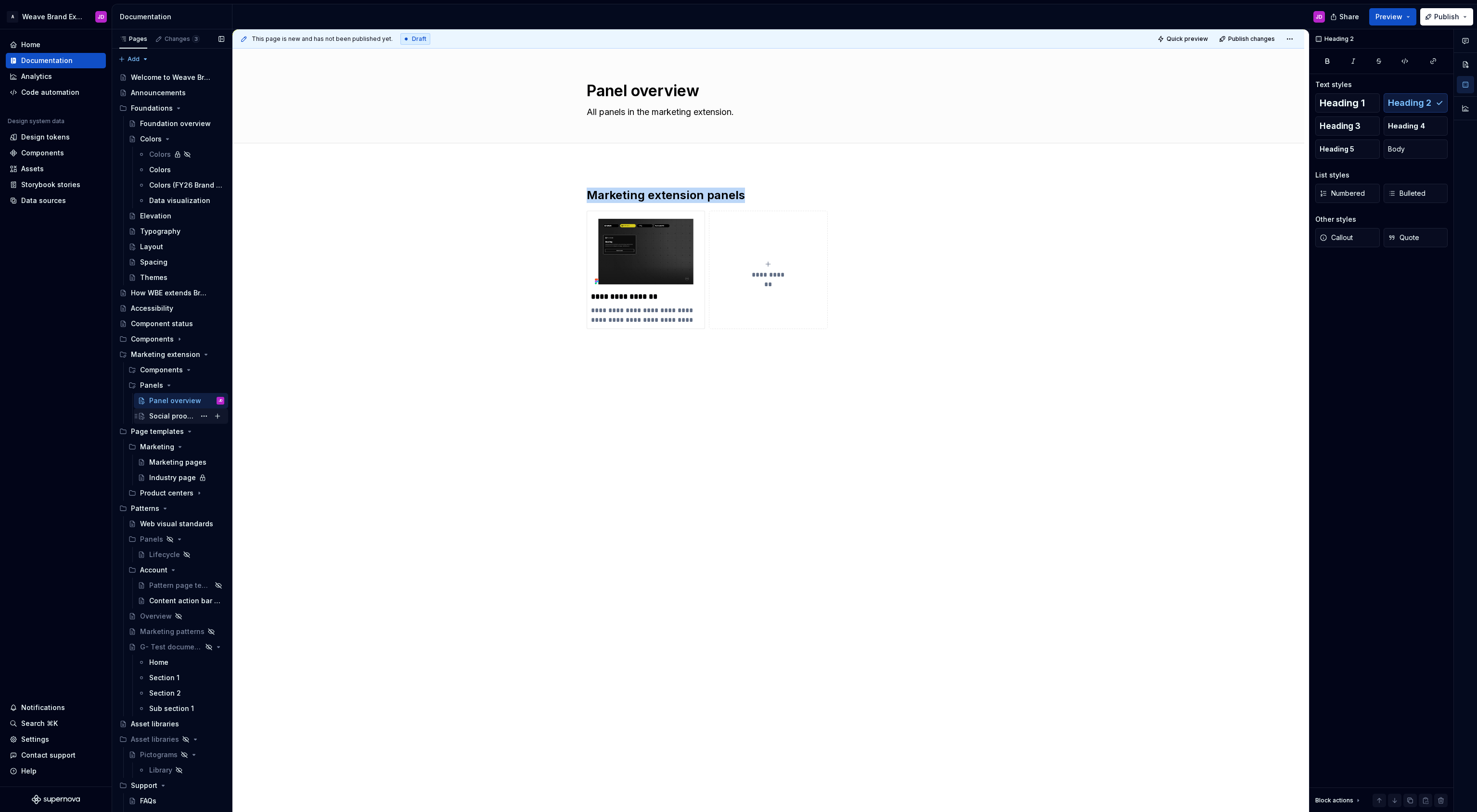
click at [186, 414] on div "Social proof tabs" at bounding box center [172, 416] width 46 height 10
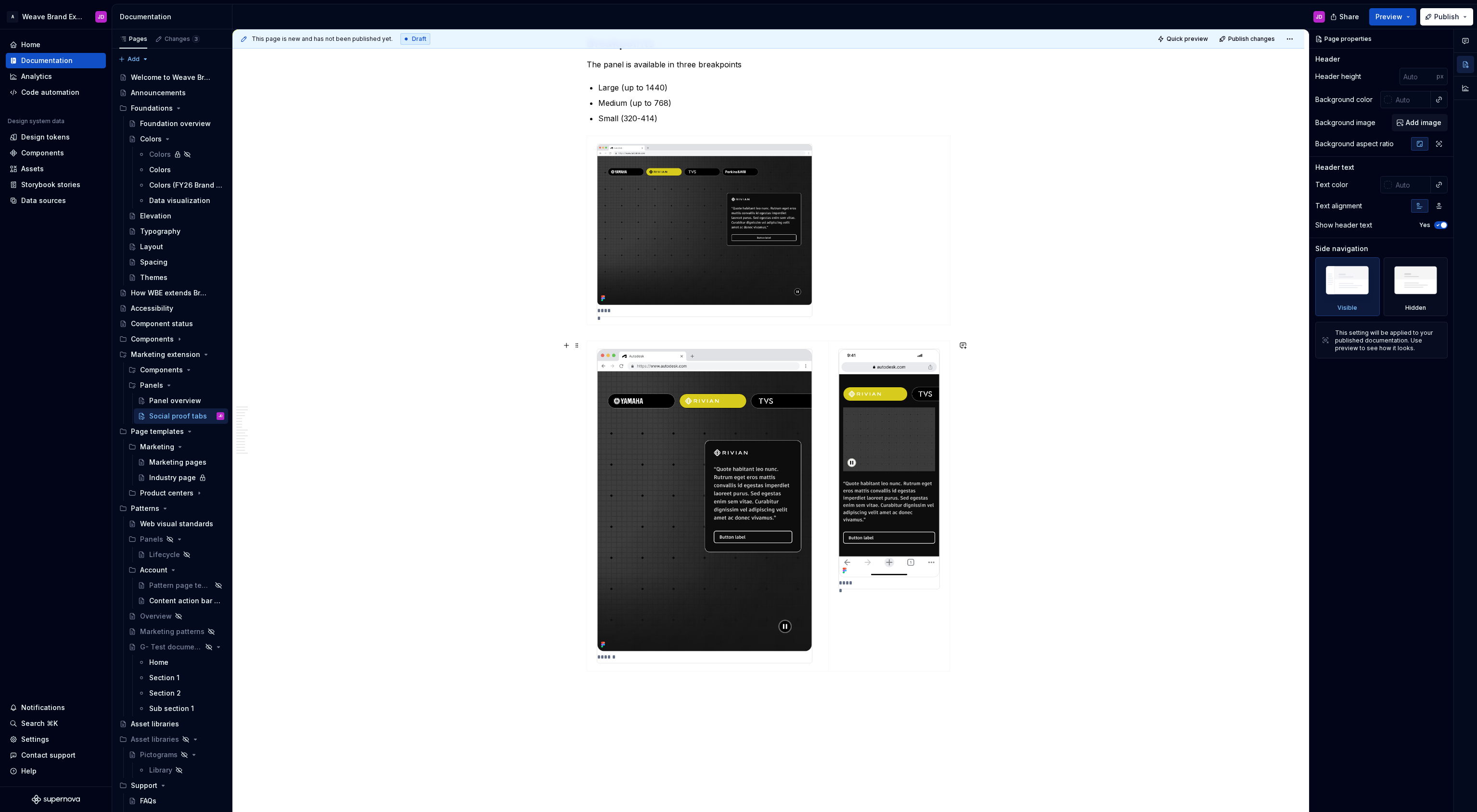
scroll to position [2348, 0]
